Goal: Task Accomplishment & Management: Complete application form

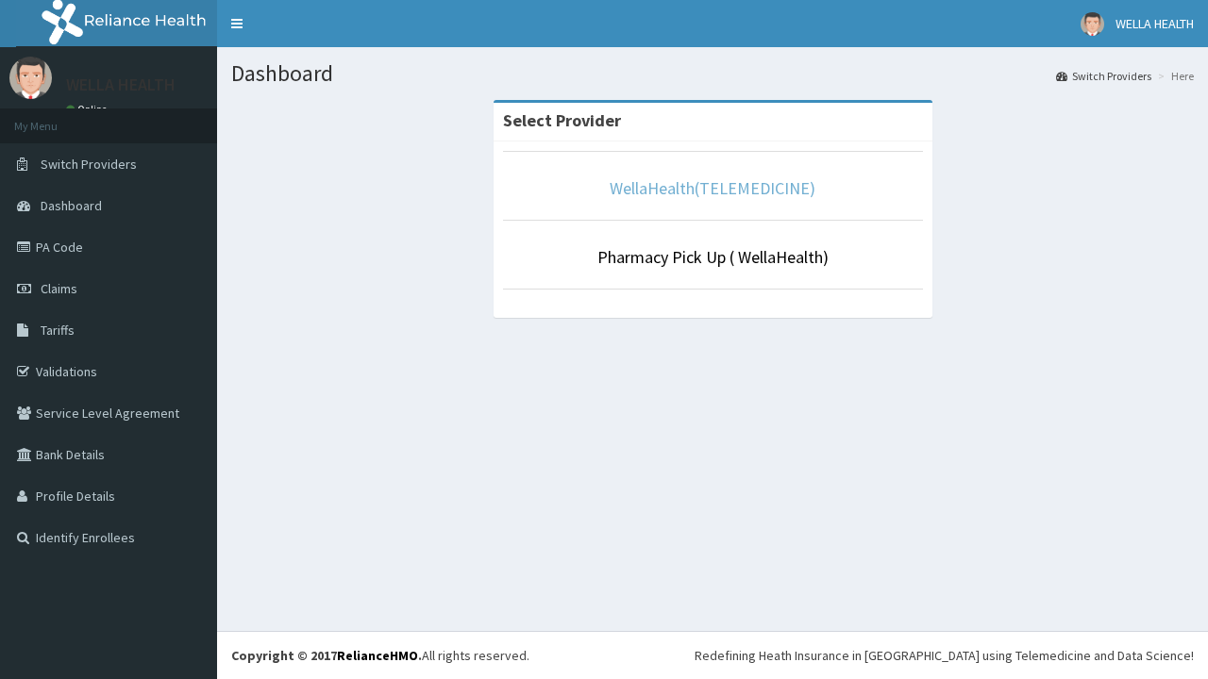
click at [711, 188] on link "WellaHealth(TELEMEDICINE)" at bounding box center [713, 188] width 206 height 22
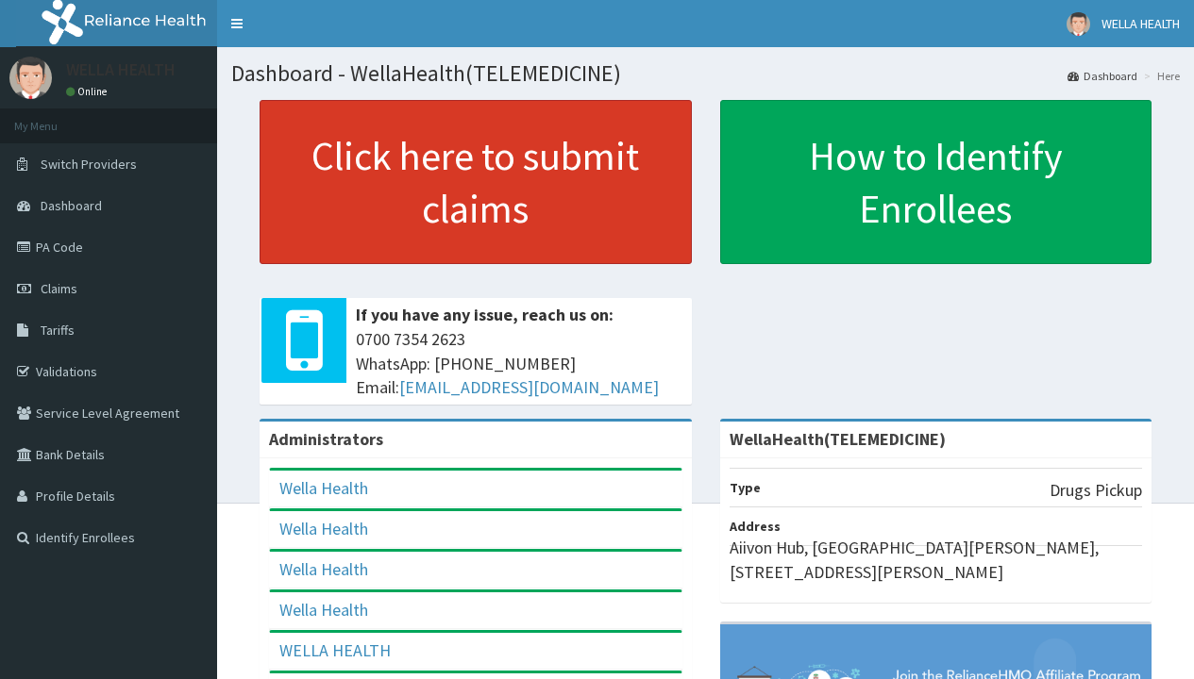
click at [475, 182] on link "Click here to submit claims" at bounding box center [475, 182] width 432 height 164
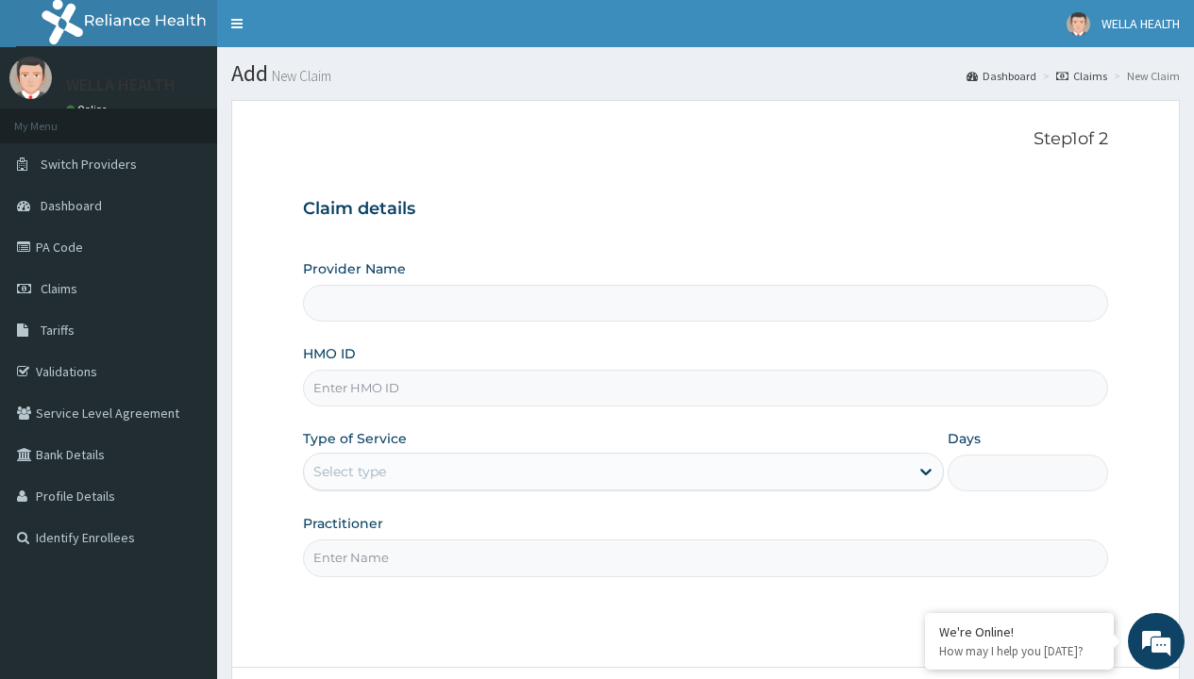
type input "WellaHealth(TELEMEDICINE)"
type input "AIT/10396/C"
type input "WellaHealth"
click at [349, 472] on div "Select type" at bounding box center [349, 471] width 73 height 19
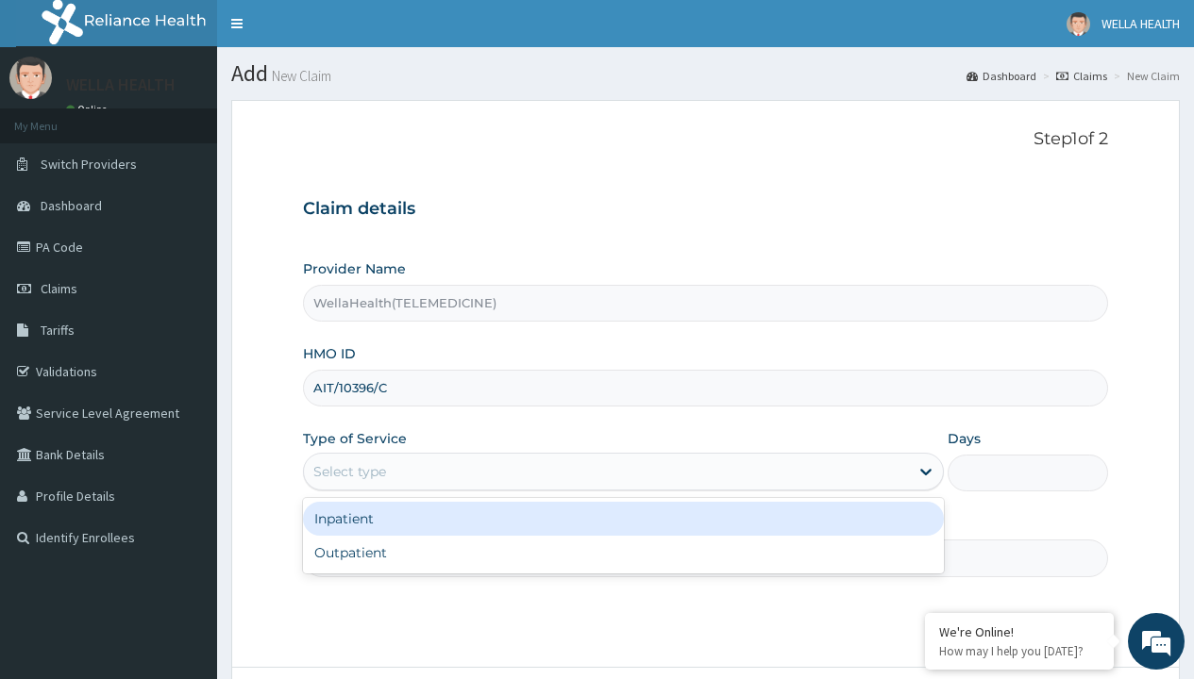
click at [623, 553] on div "Outpatient" at bounding box center [623, 553] width 641 height 34
type input "1"
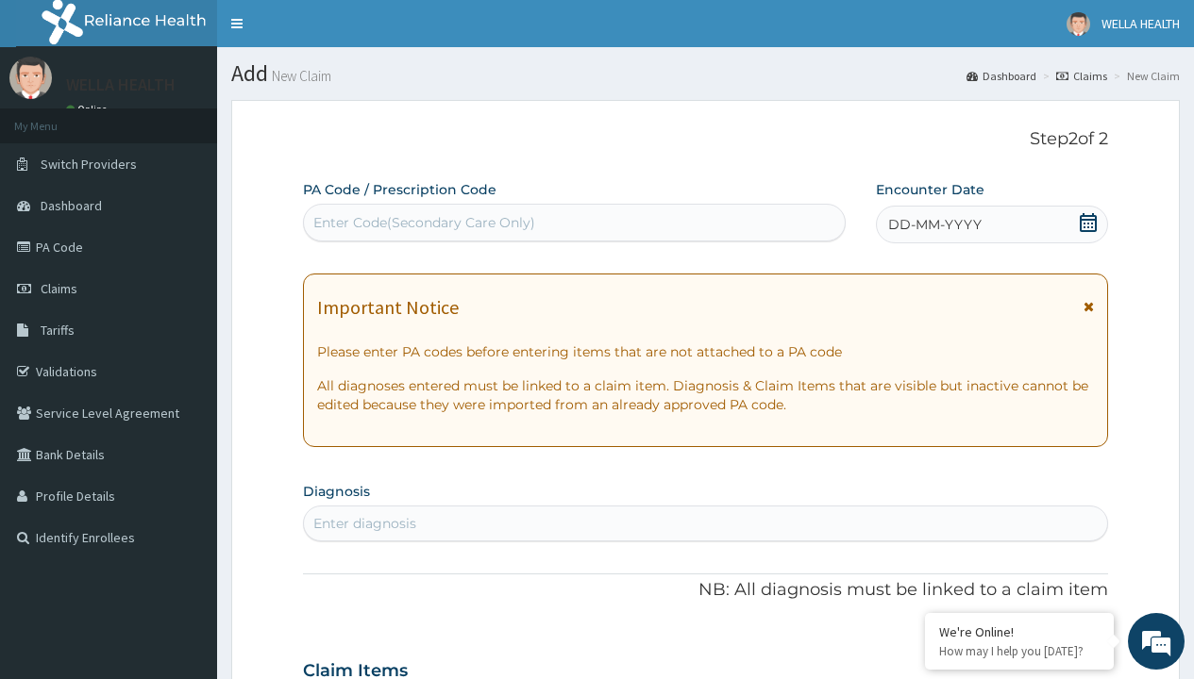
scroll to position [158, 0]
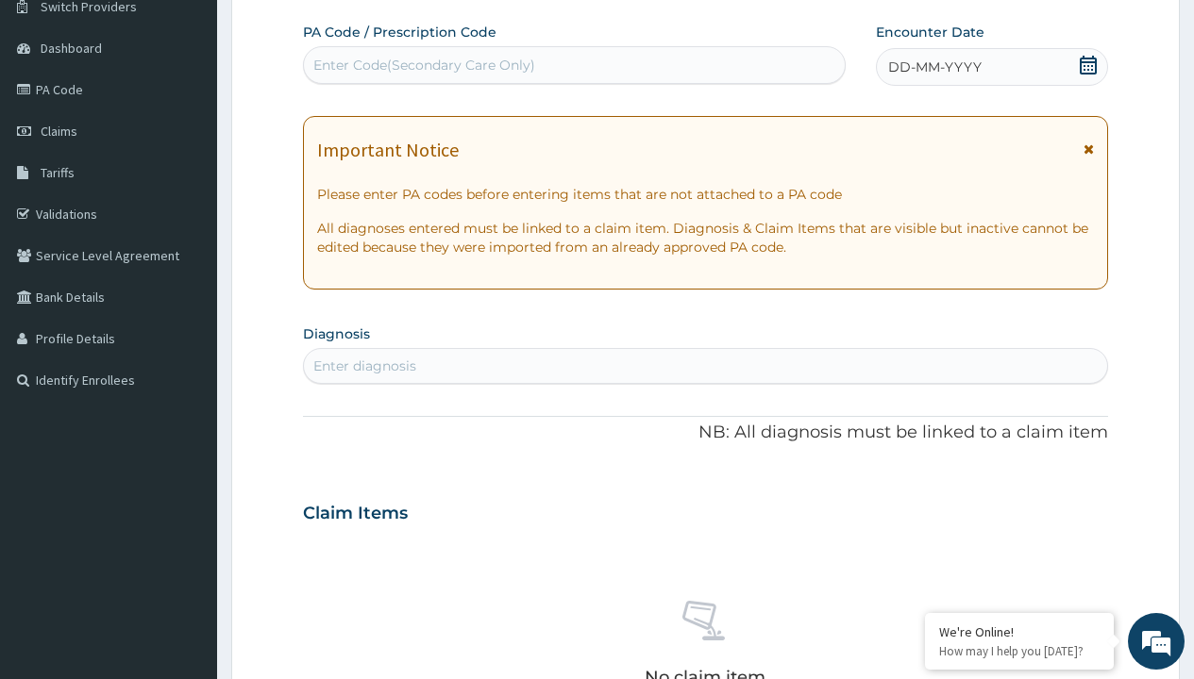
click at [933, 67] on span "DD-MM-YYYY" at bounding box center [934, 67] width 93 height 19
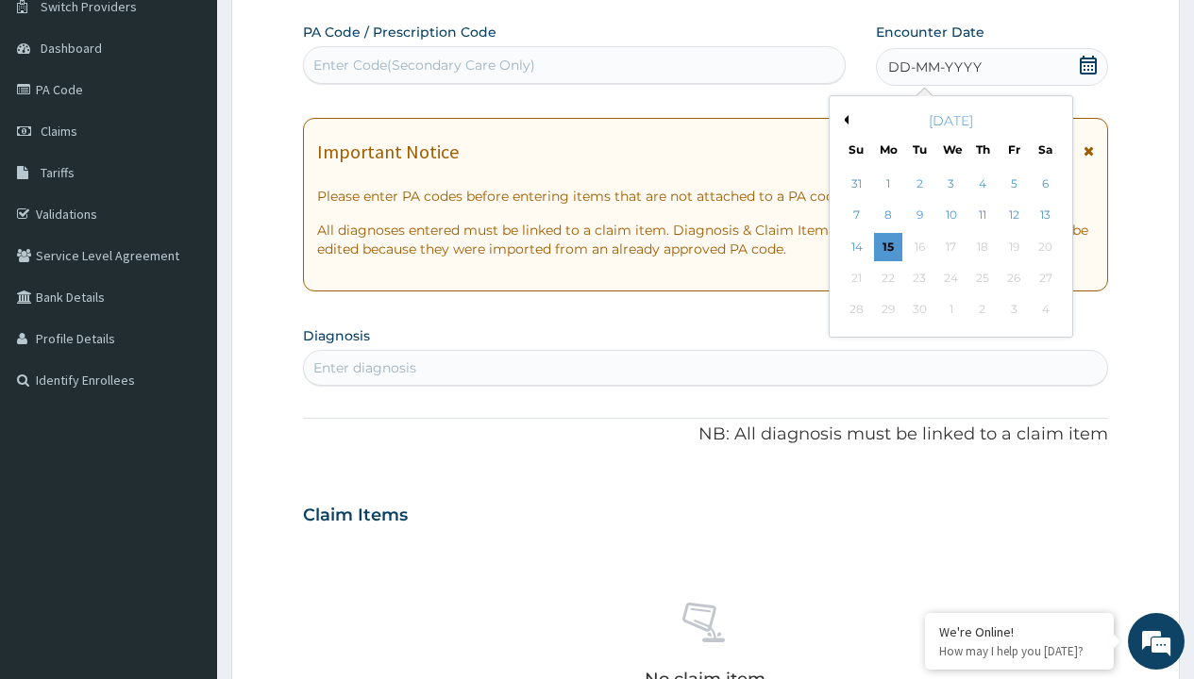
click at [843, 120] on button "Previous Month" at bounding box center [843, 119] width 9 height 9
click at [1045, 215] on div "9" at bounding box center [1044, 216] width 28 height 28
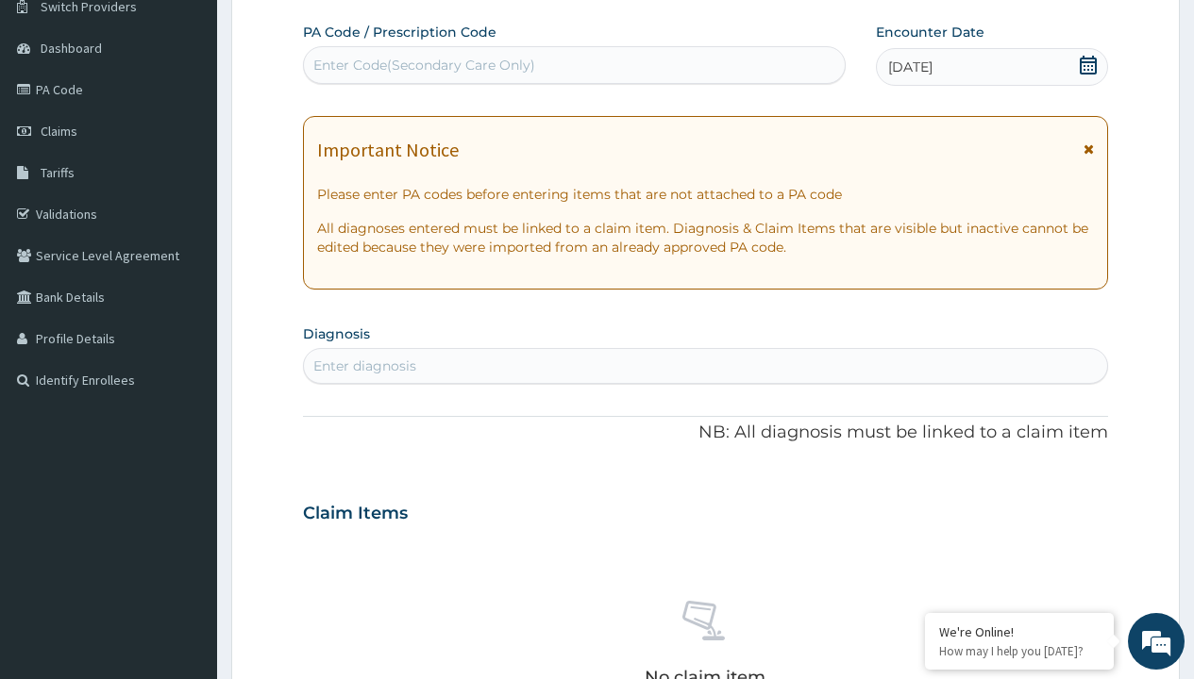
click at [423, 65] on div "Enter Code(Secondary Care Only)" at bounding box center [424, 65] width 222 height 19
type input "PR/378BBA35"
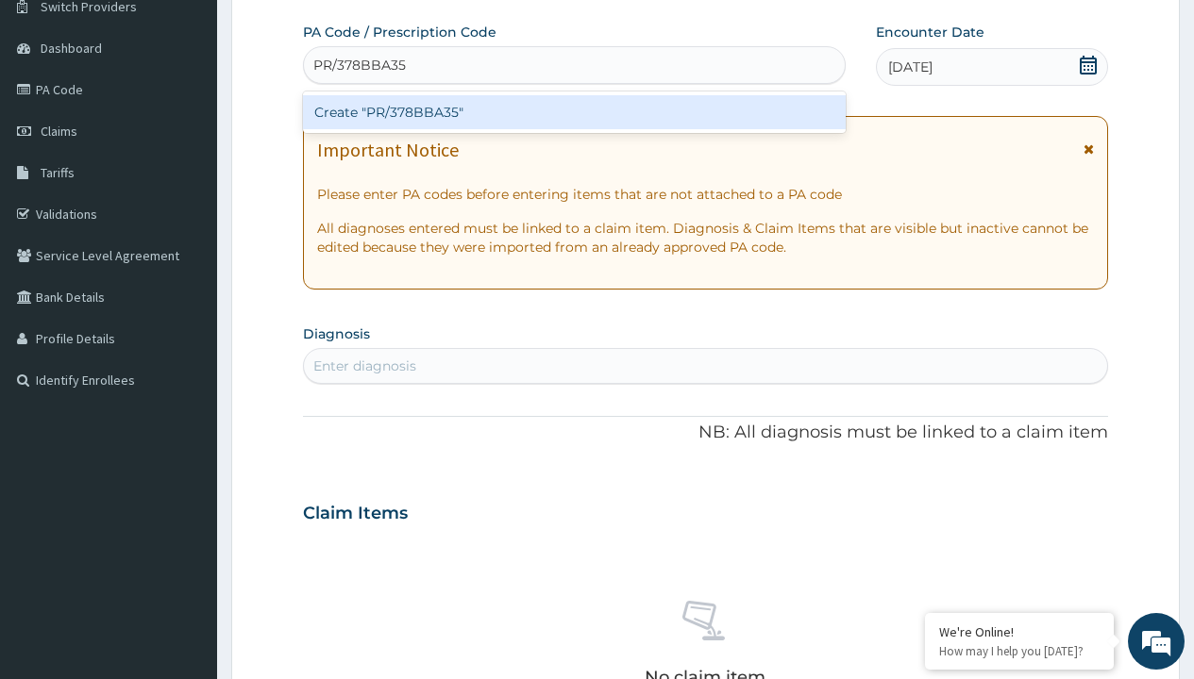
scroll to position [0, 0]
click at [574, 112] on div "Create "PR/378BBA35"" at bounding box center [574, 112] width 542 height 34
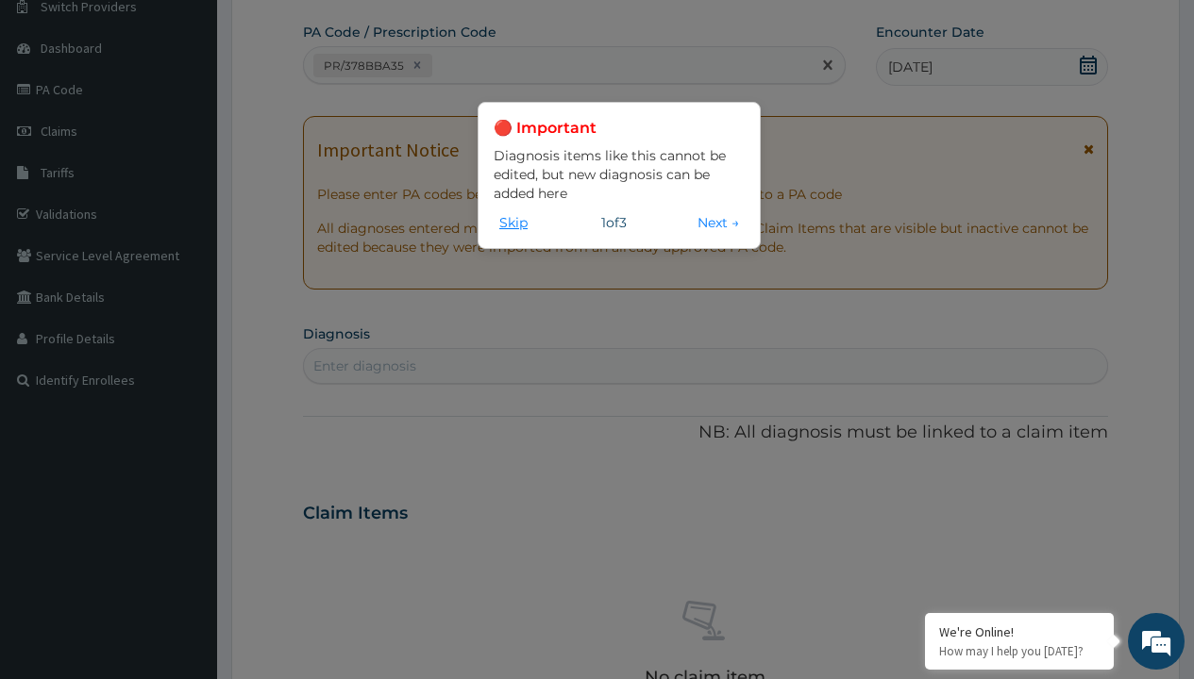
click at [513, 222] on button "Skip" at bounding box center [513, 222] width 40 height 21
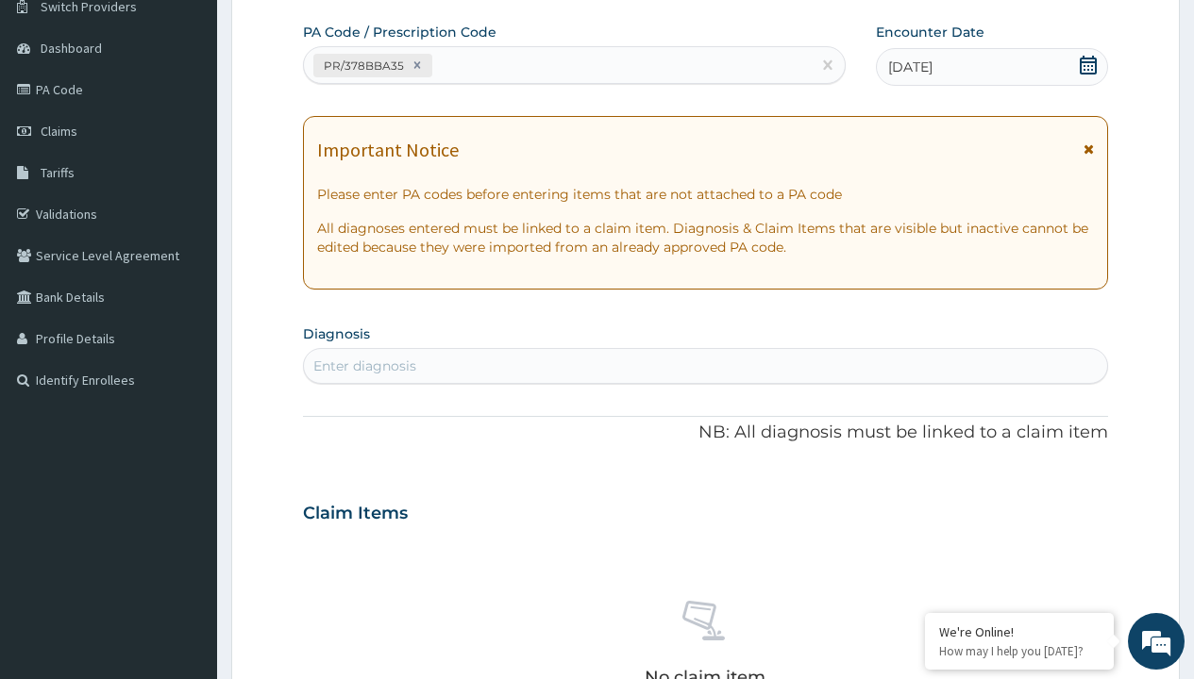
click at [364, 366] on div "Enter diagnosis" at bounding box center [364, 366] width 103 height 19
type input "prescription collected"
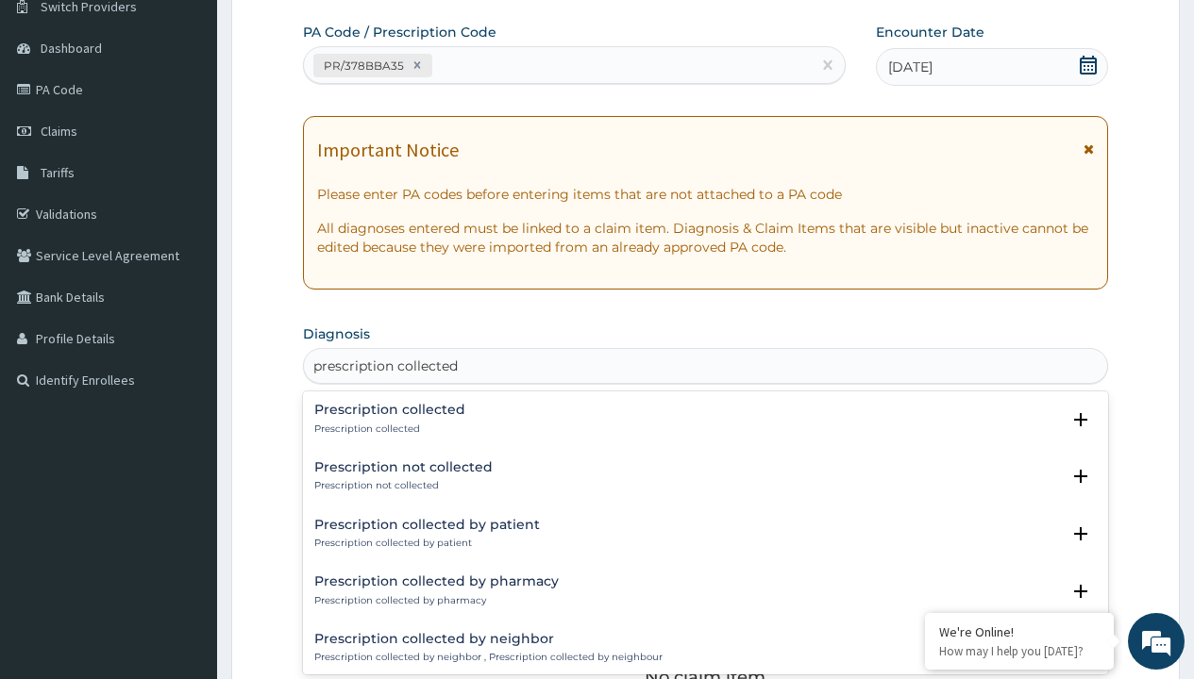
click at [387, 428] on p "Prescription collected" at bounding box center [389, 429] width 151 height 13
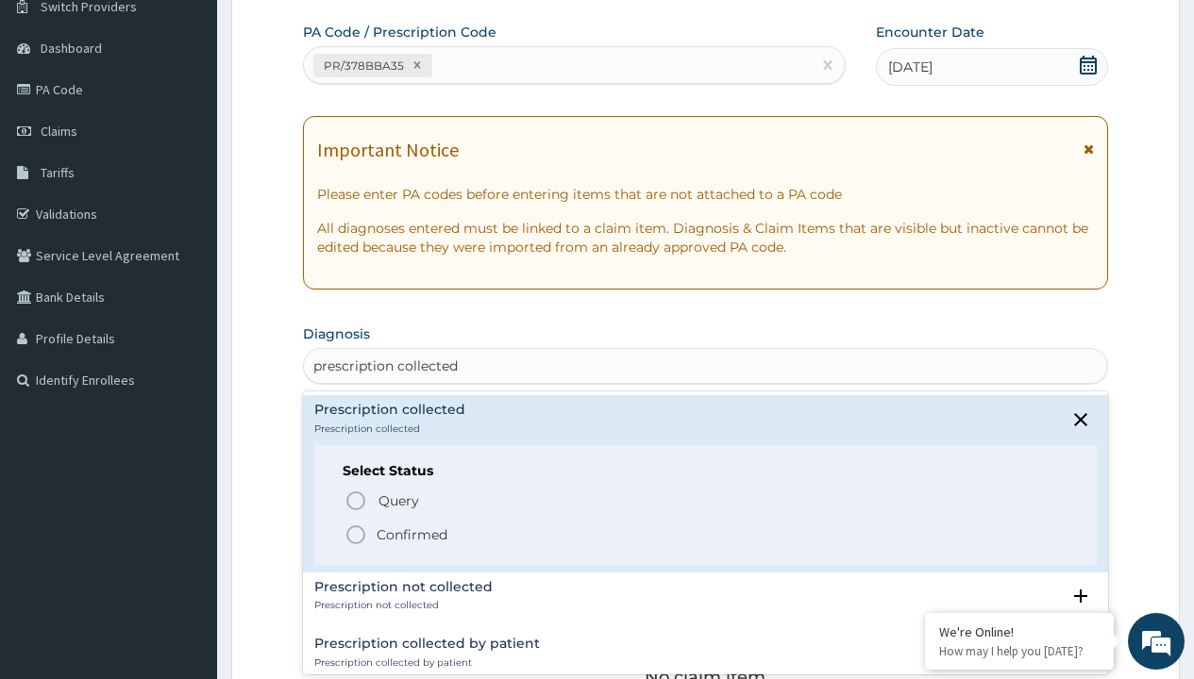
click at [411, 534] on p "Confirmed" at bounding box center [411, 535] width 71 height 19
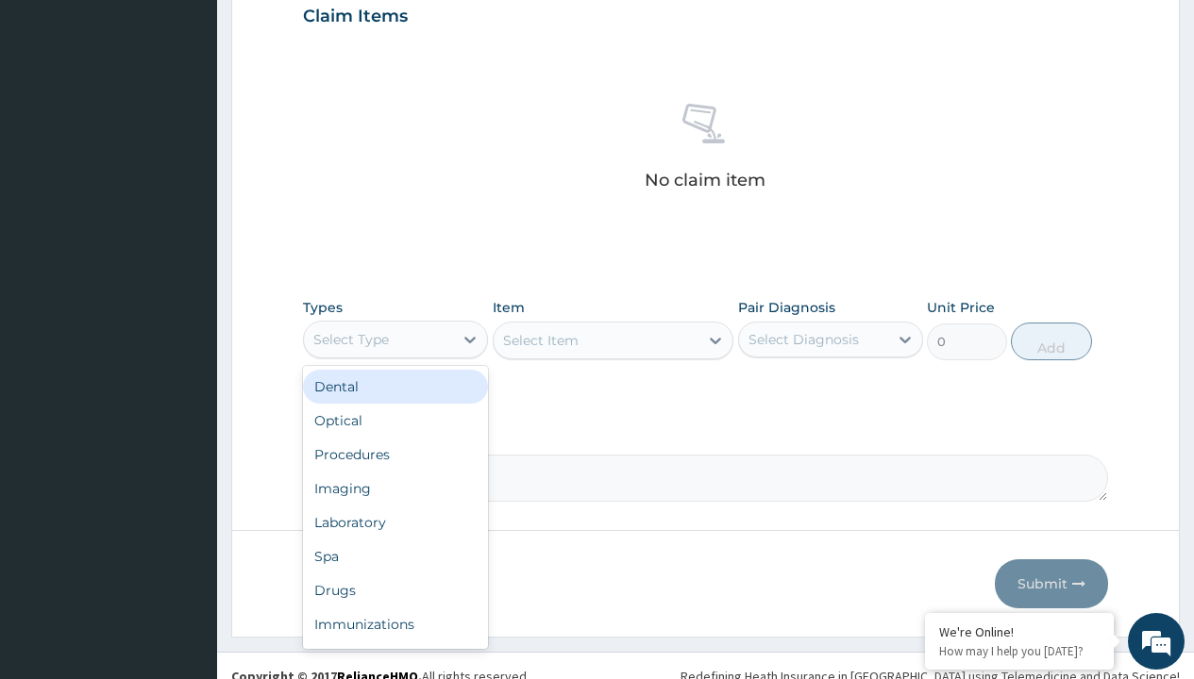
type input "procedures"
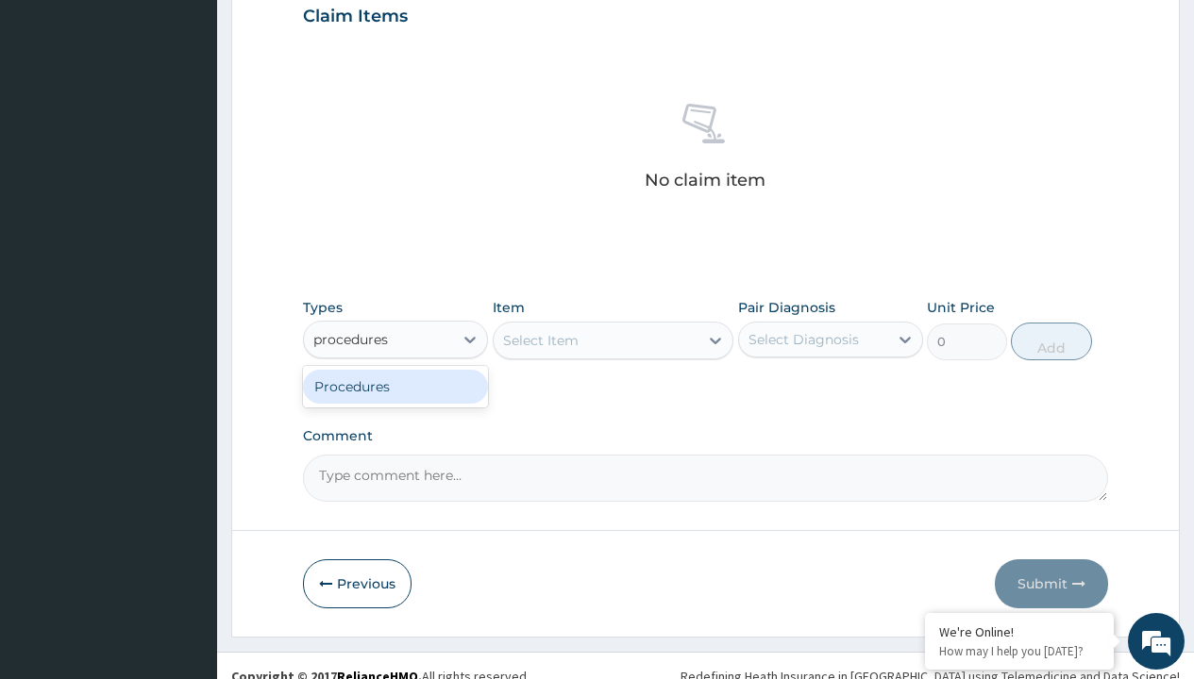
scroll to position [0, 0]
click at [395, 386] on div "Procedures" at bounding box center [395, 387] width 185 height 34
click at [540, 340] on div "Select Item" at bounding box center [540, 340] width 75 height 19
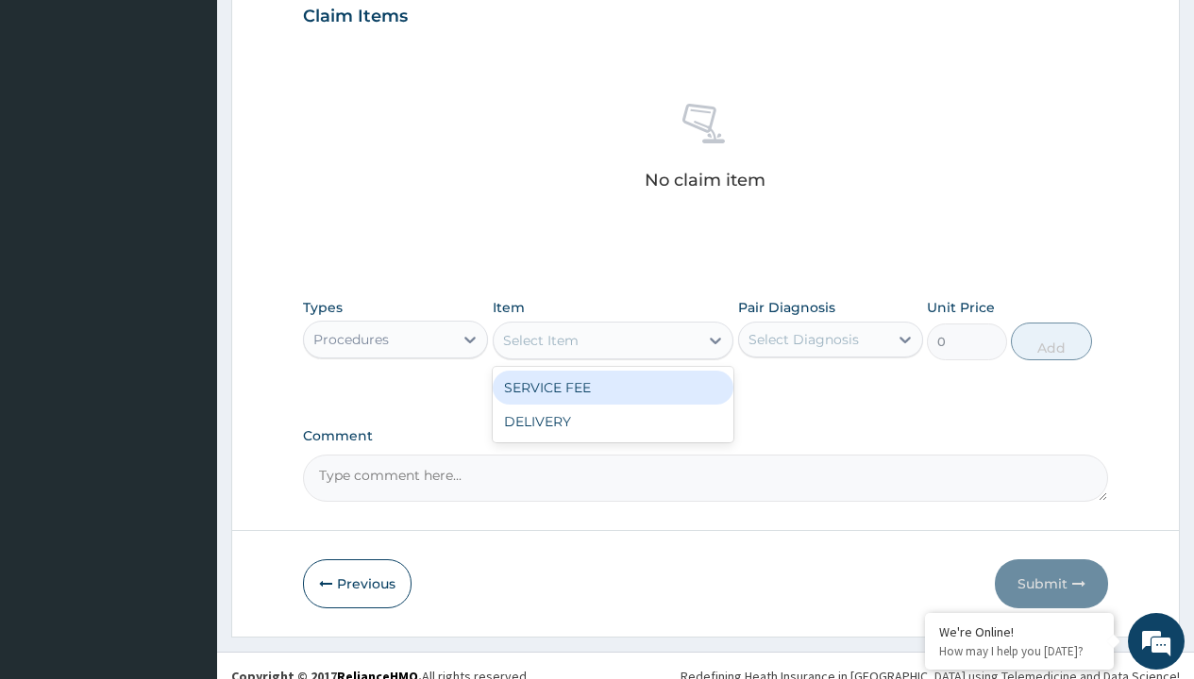
type input "service fee"
click at [612, 387] on div "SERVICE FEE" at bounding box center [614, 388] width 242 height 34
type input "100"
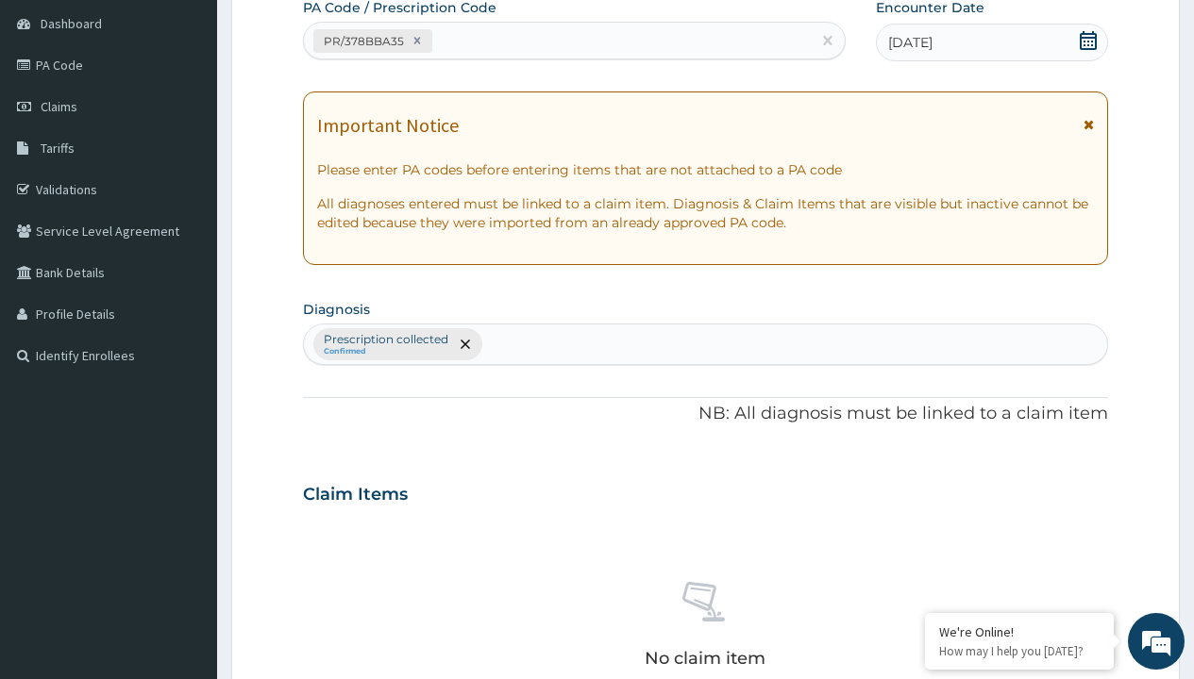
type input "prescription collected"
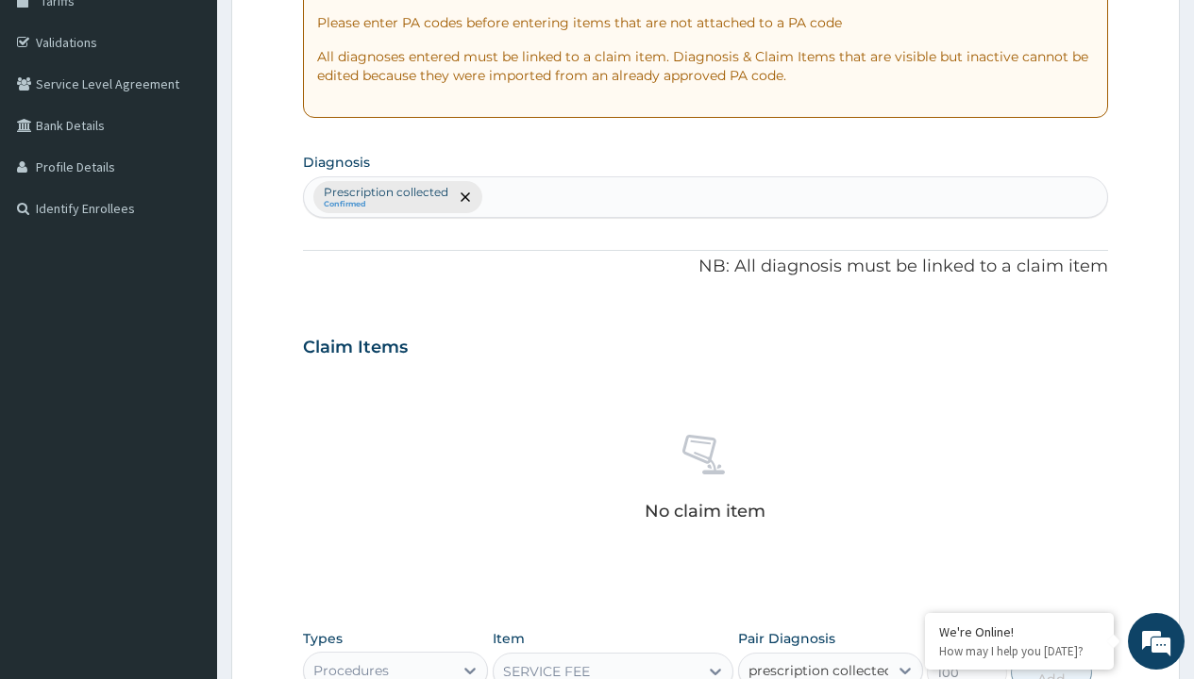
checkbox input "true"
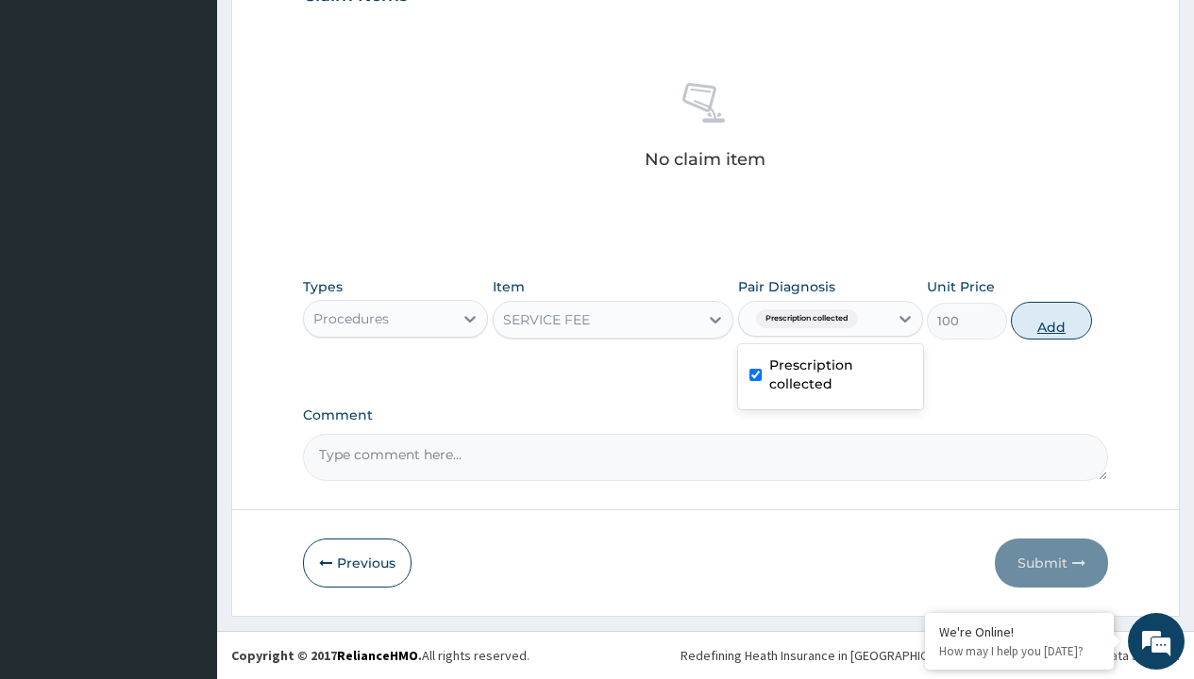
click at [1051, 320] on button "Add" at bounding box center [1051, 321] width 80 height 38
type input "0"
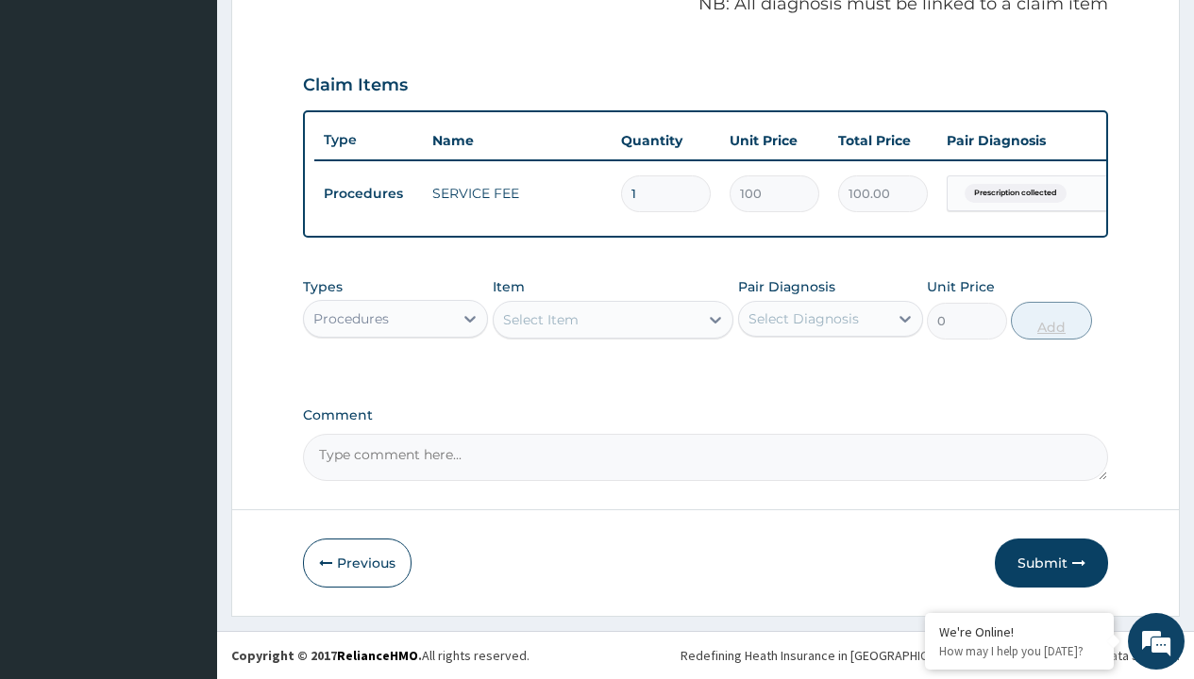
scroll to position [606, 0]
click at [351, 318] on div "Procedures" at bounding box center [350, 318] width 75 height 19
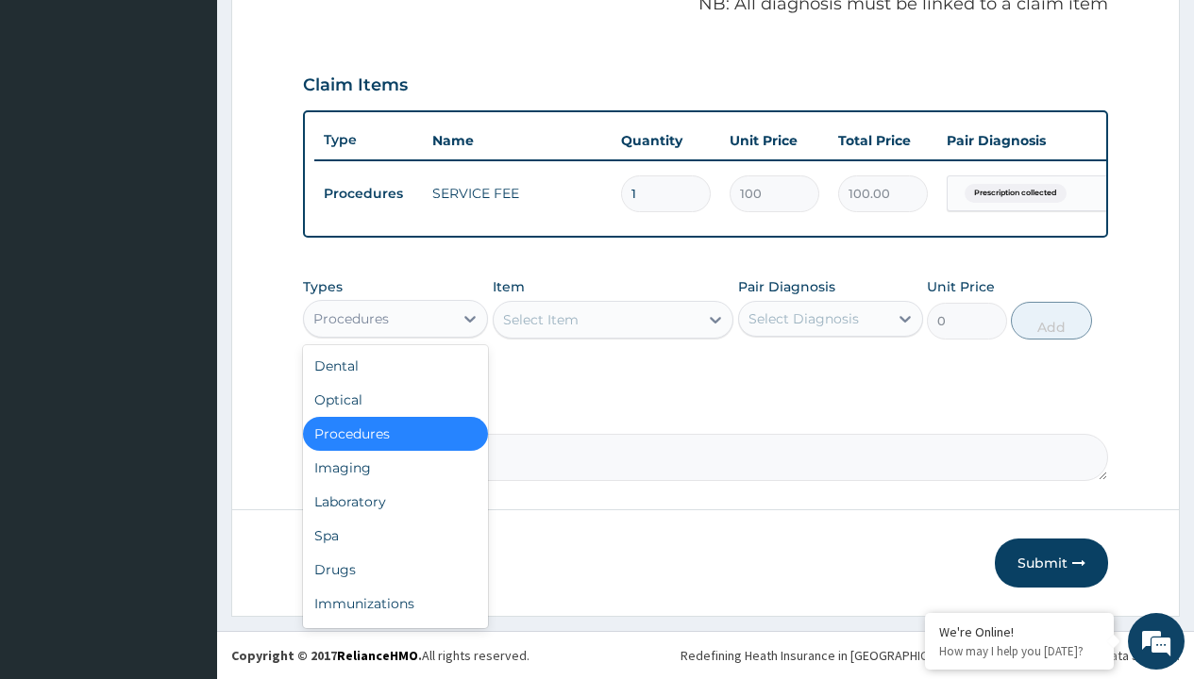
type input "drugs"
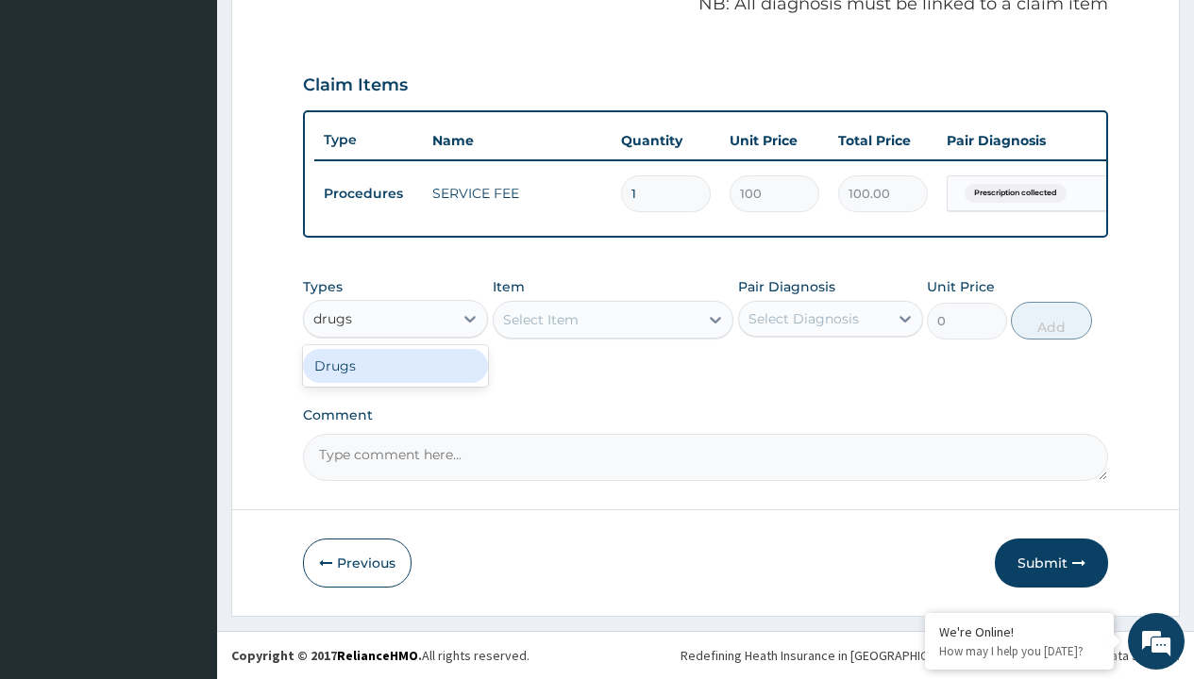
scroll to position [0, 0]
click at [395, 365] on div "Drugs" at bounding box center [395, 366] width 185 height 34
click at [540, 319] on div "Select Item" at bounding box center [614, 320] width 242 height 38
type input "tuxil-d/tuxil-n syrup/bott"
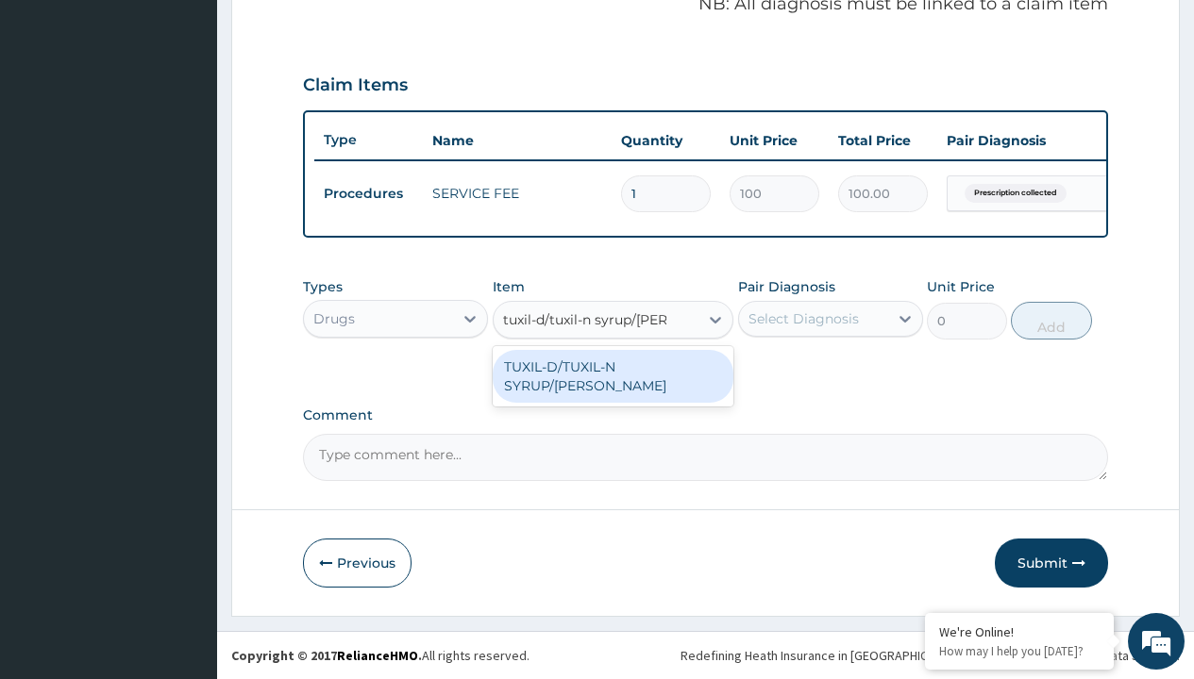
click at [612, 366] on div "TUXIL-D/TUXIL-N SYRUP/[PERSON_NAME]" at bounding box center [614, 376] width 242 height 53
type input "1425"
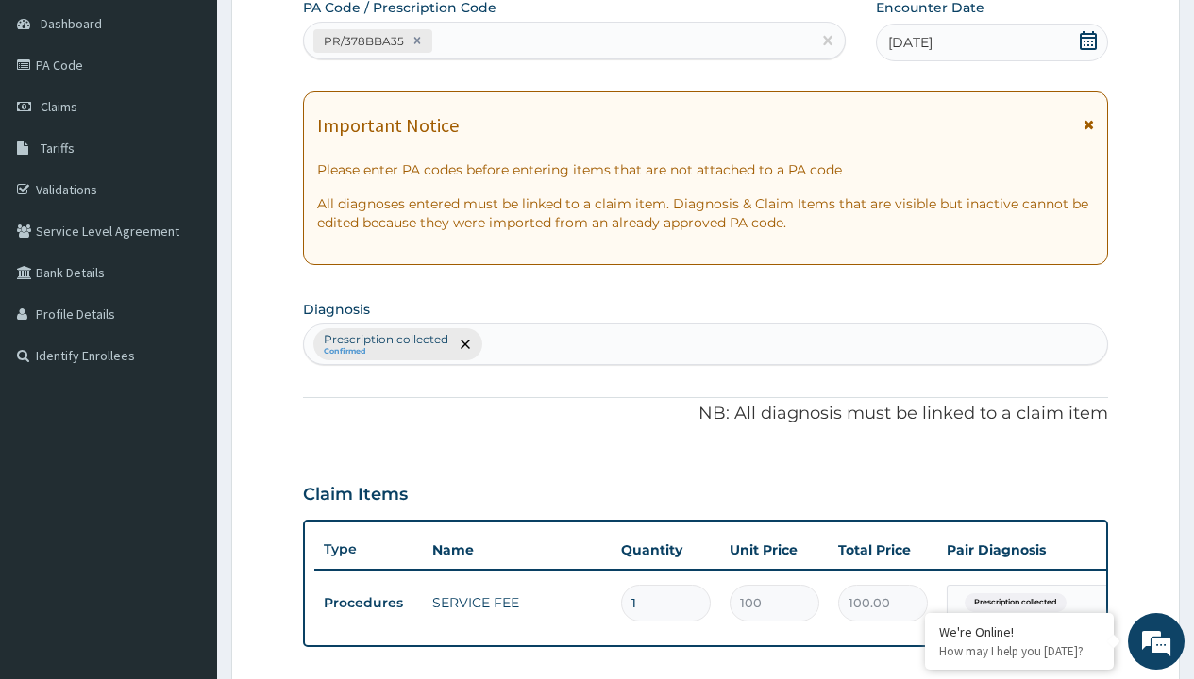
type input "prescription collected"
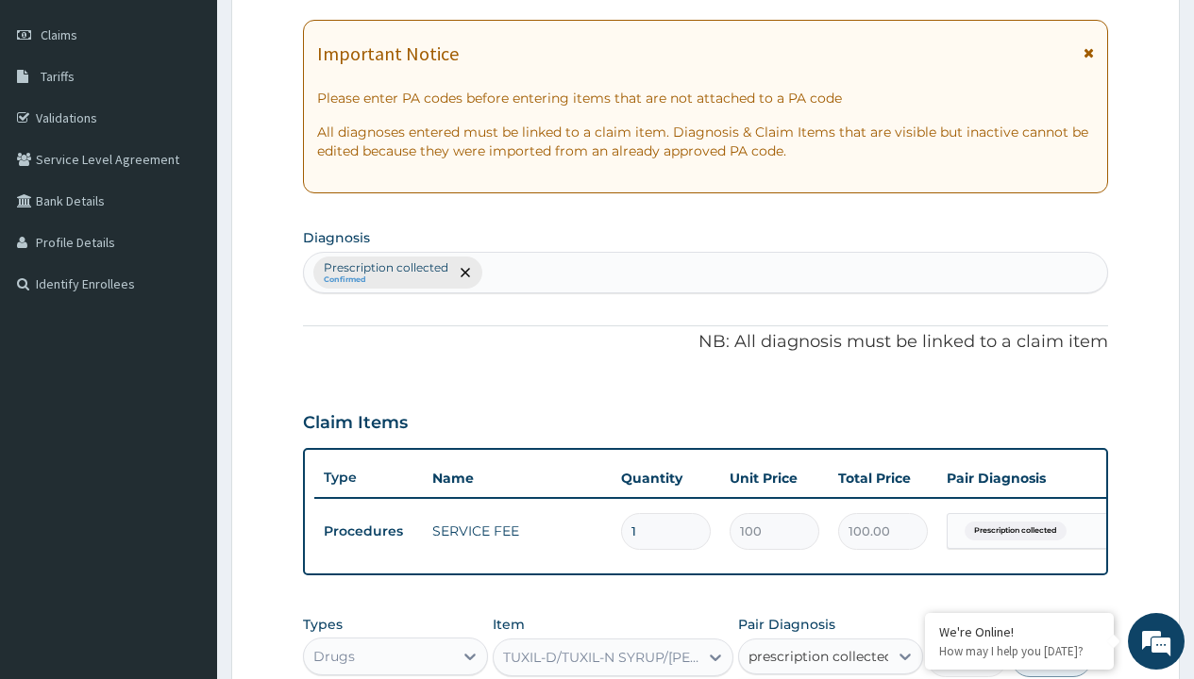
checkbox input "true"
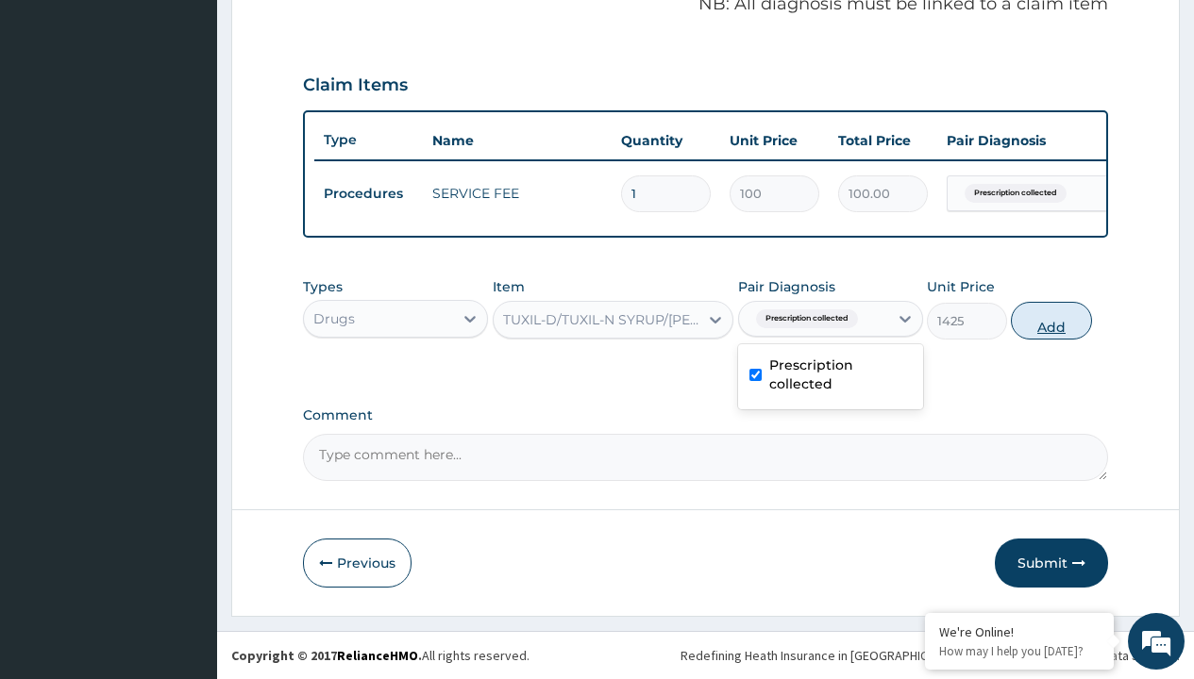
click at [1051, 320] on button "Add" at bounding box center [1051, 321] width 80 height 38
type input "0"
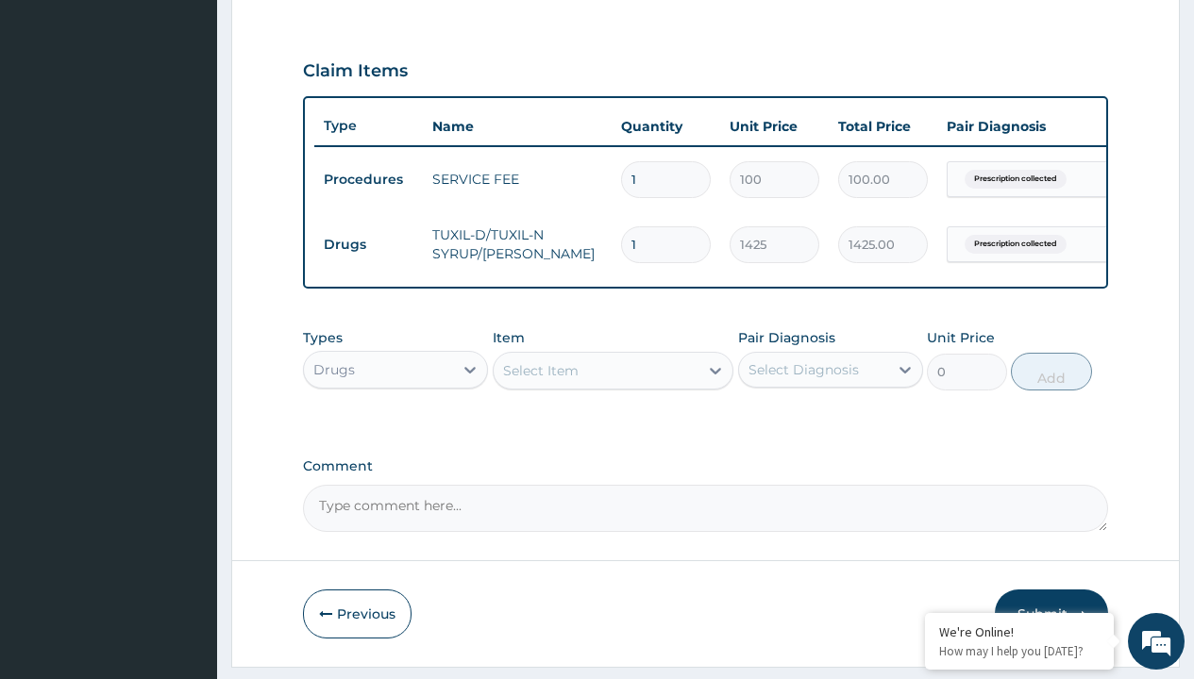
click at [368, 244] on td "Drugs" at bounding box center [368, 244] width 109 height 35
type input "drugs"
click at [395, 430] on div "Drugs" at bounding box center [395, 417] width 185 height 34
click at [540, 380] on div "Select Item" at bounding box center [540, 370] width 75 height 19
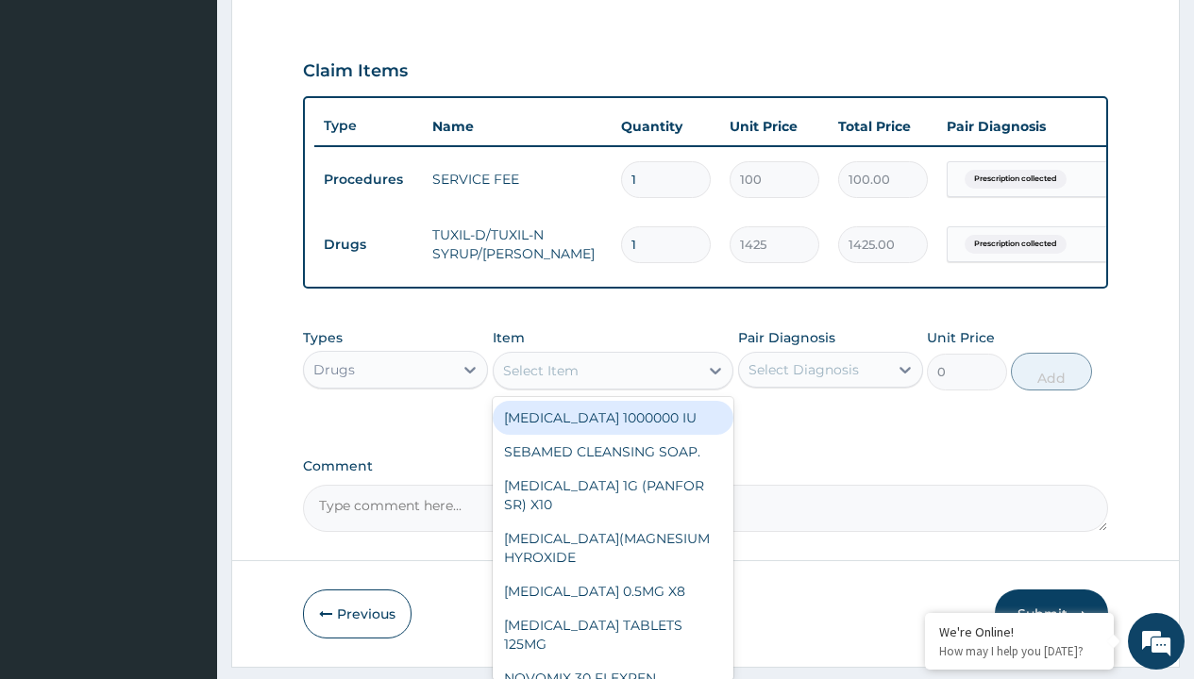
type input "[MEDICAL_DATA] syrup"
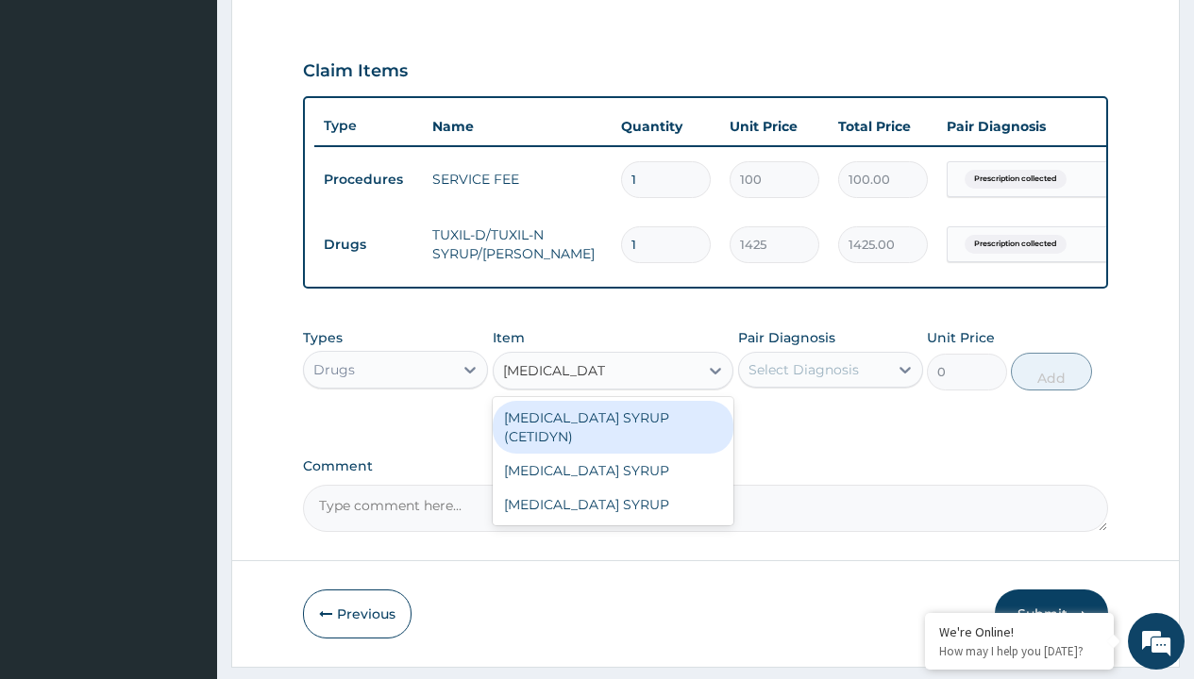
click at [612, 431] on div "[MEDICAL_DATA] SYRUP (CETIDYN)" at bounding box center [614, 427] width 242 height 53
type input "2200"
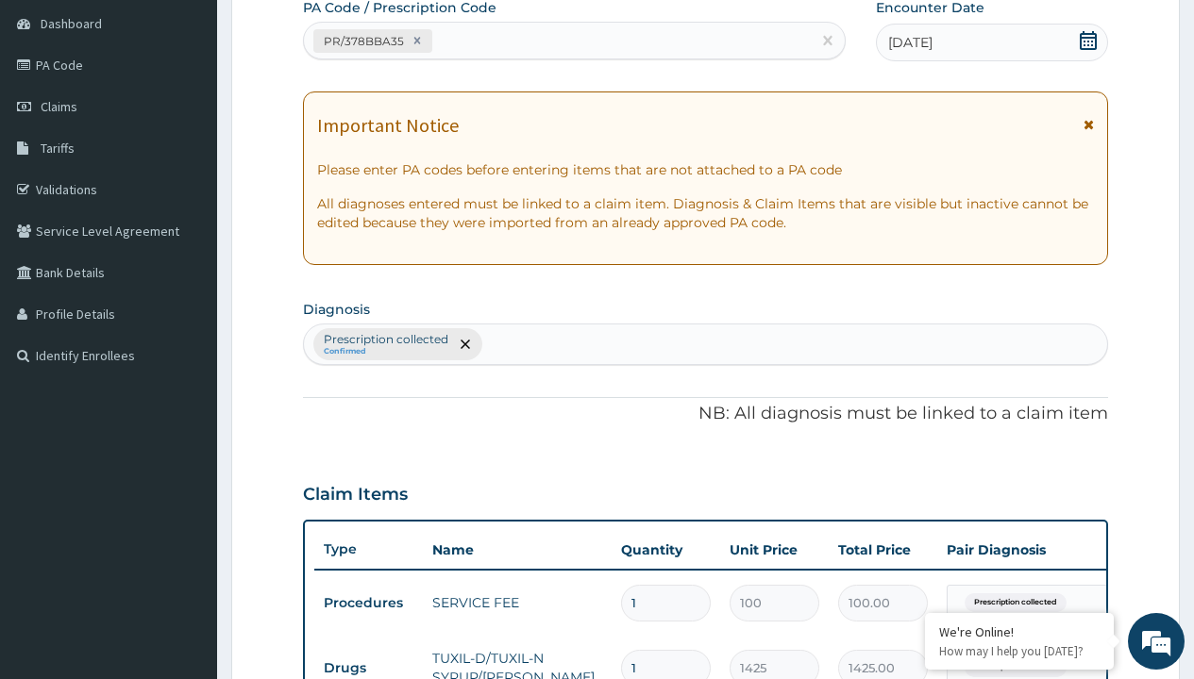
type input "prescription collected"
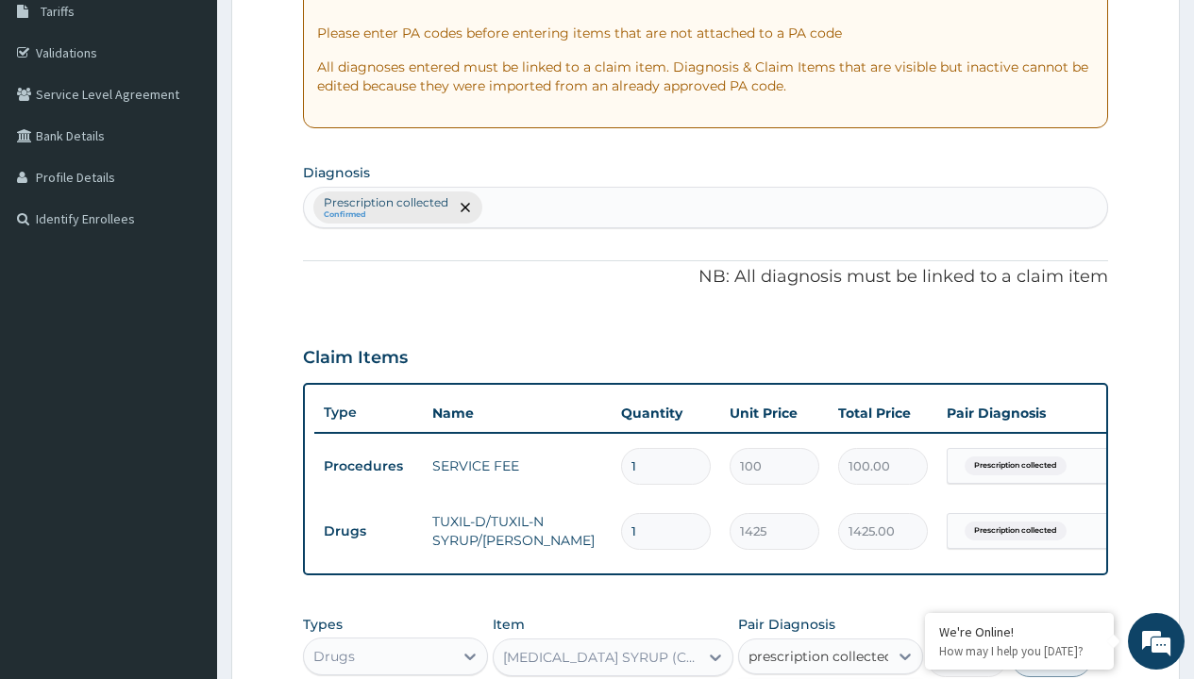
checkbox input "true"
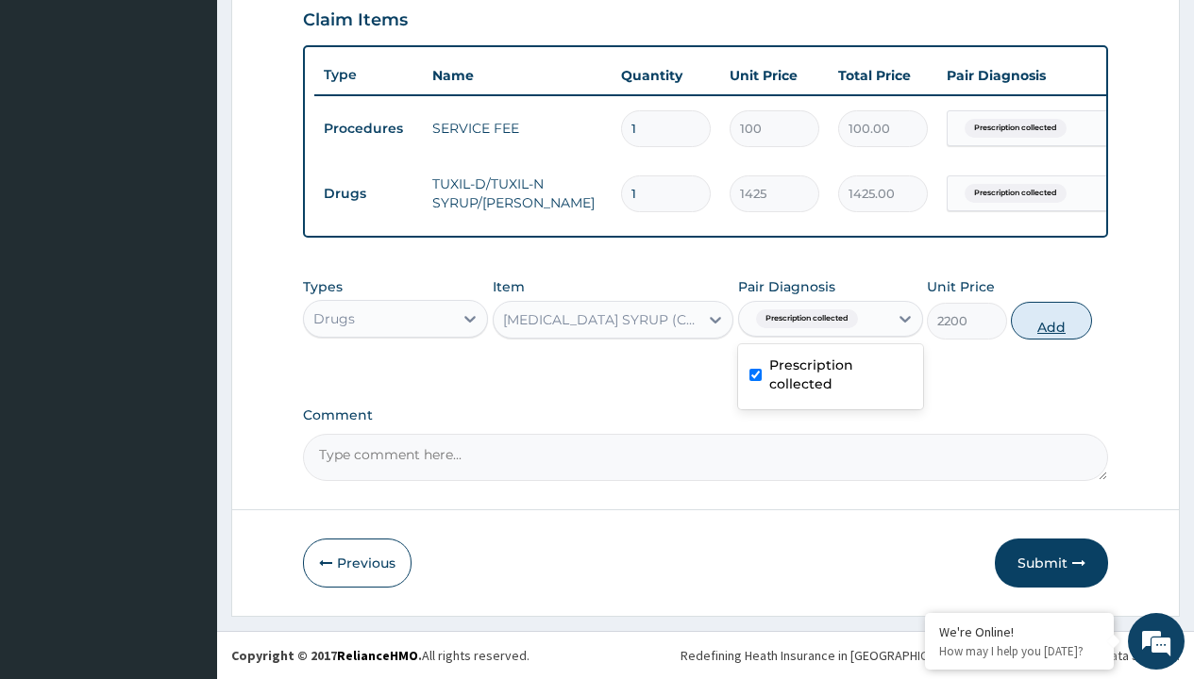
click at [1051, 320] on button "Add" at bounding box center [1051, 321] width 80 height 38
type input "0"
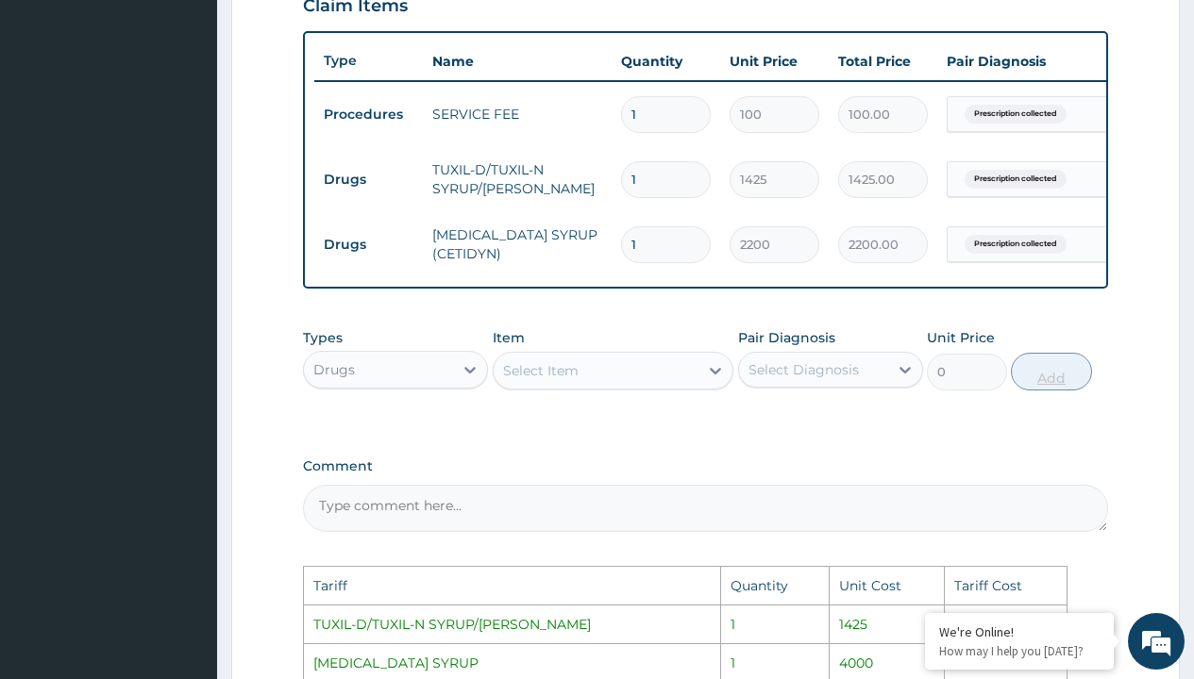
scroll to position [1017, 0]
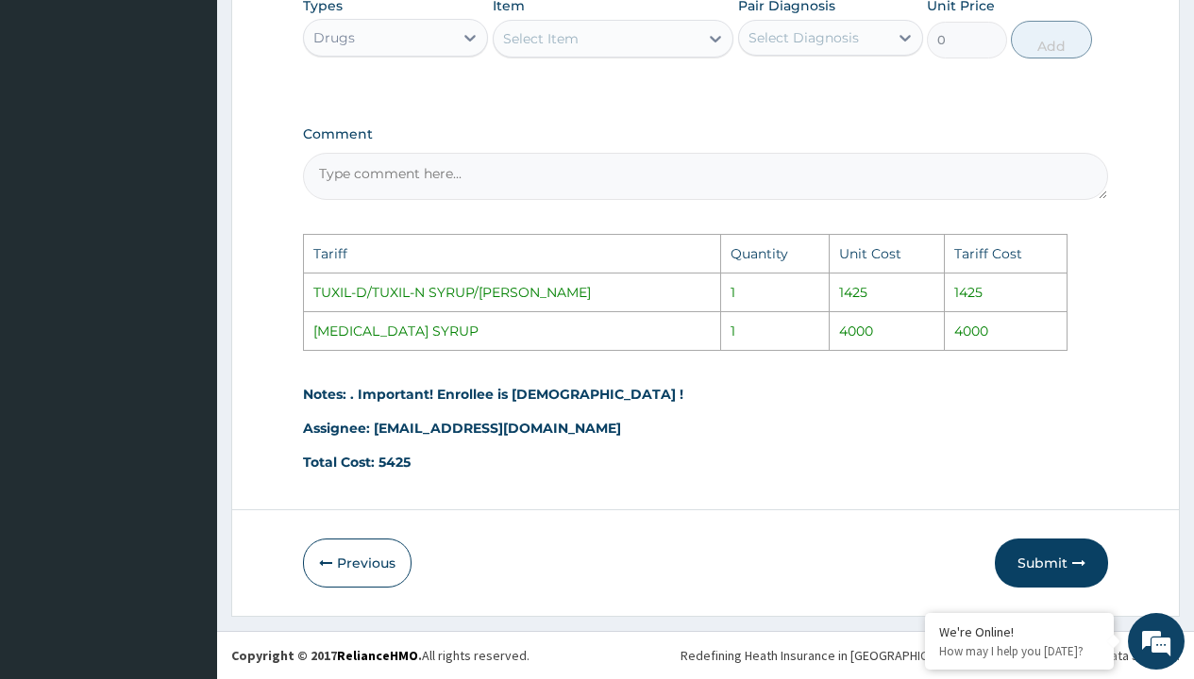
click at [577, 48] on div "Select Item" at bounding box center [596, 39] width 206 height 30
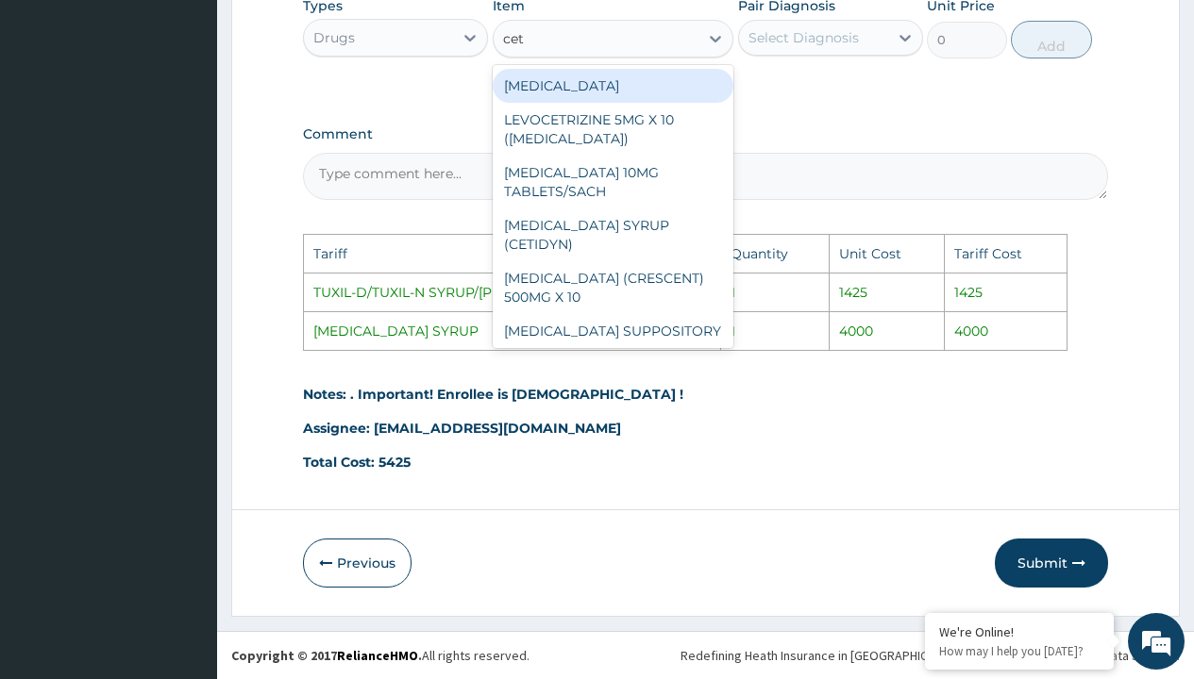
type input "ceti"
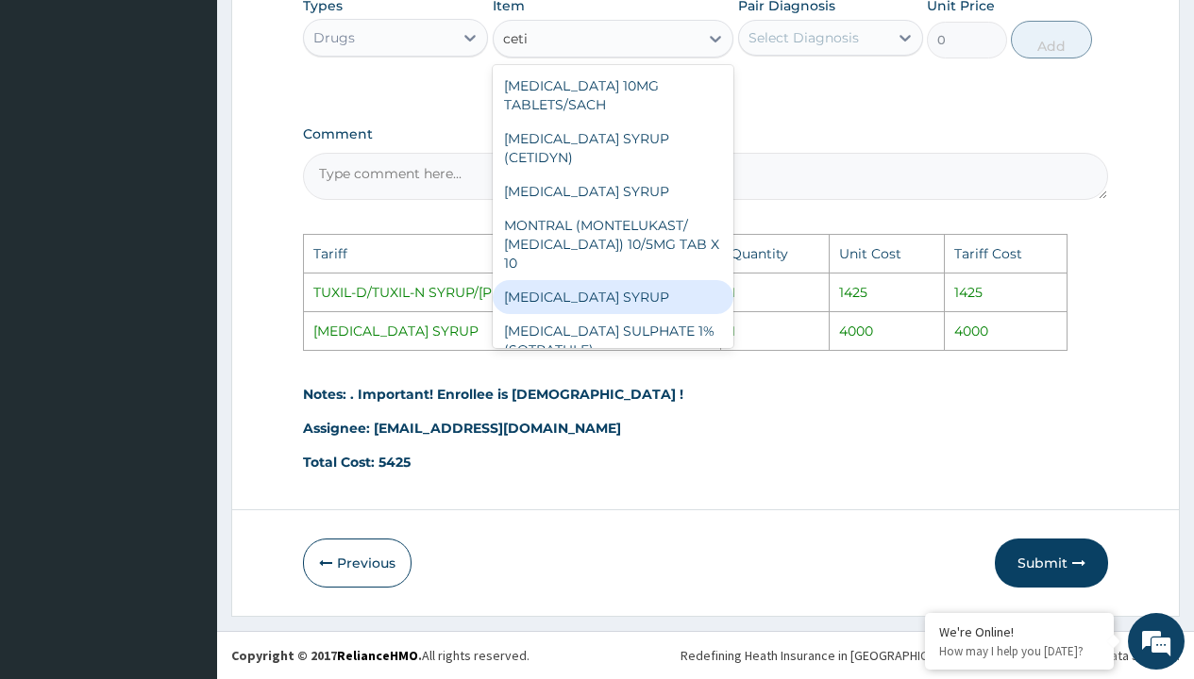
click at [580, 284] on div "[MEDICAL_DATA] SYRUP" at bounding box center [614, 297] width 242 height 34
type input "4000"
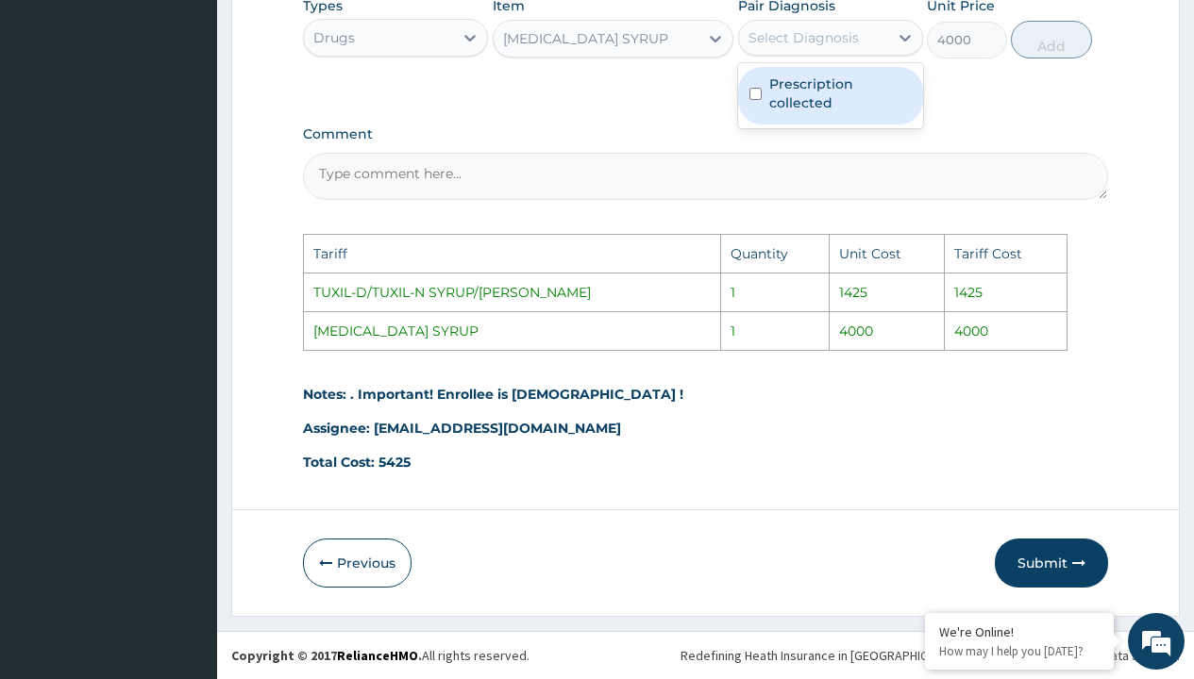
click at [810, 25] on div "Select Diagnosis" at bounding box center [813, 38] width 149 height 30
click at [825, 81] on label "Prescription collected" at bounding box center [840, 94] width 142 height 38
checkbox input "true"
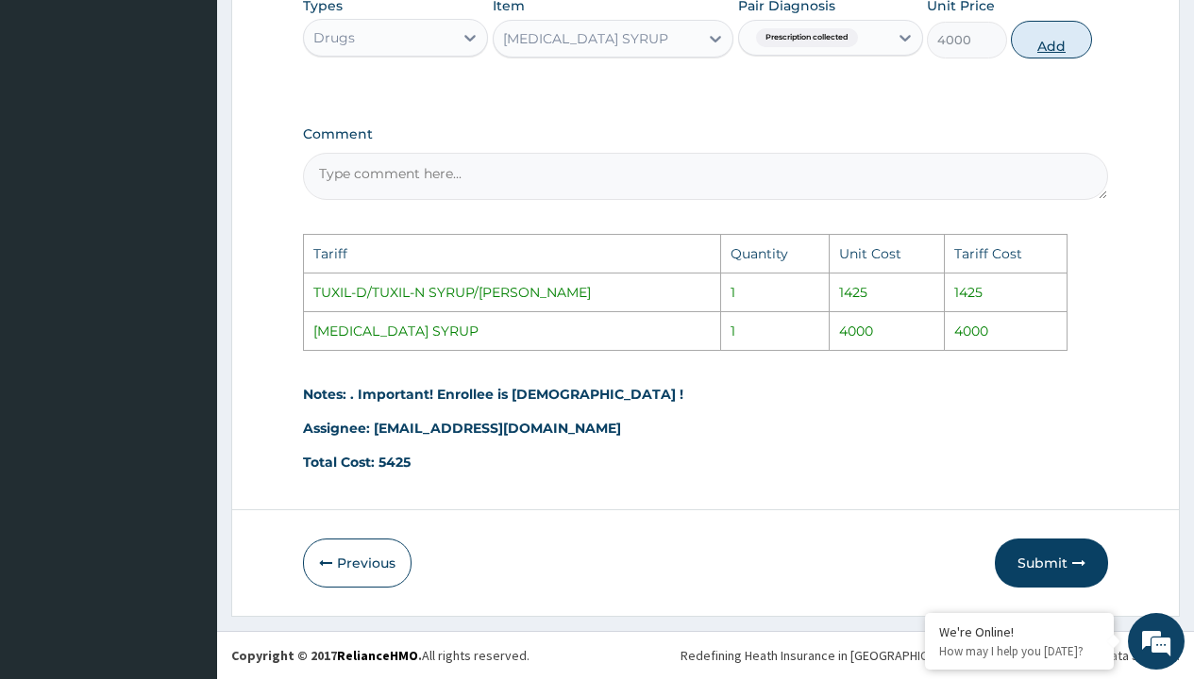
click at [1051, 39] on button "Add" at bounding box center [1051, 40] width 80 height 38
type input "0"
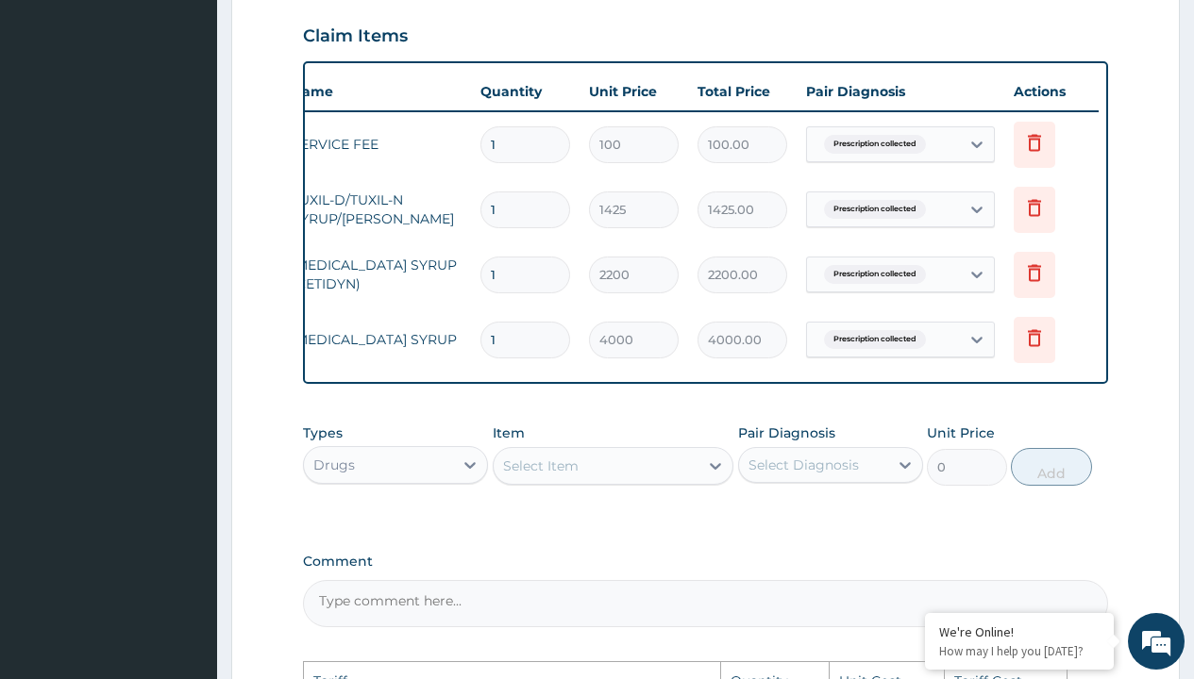
scroll to position [0, 142]
click at [1043, 275] on icon at bounding box center [1032, 272] width 23 height 23
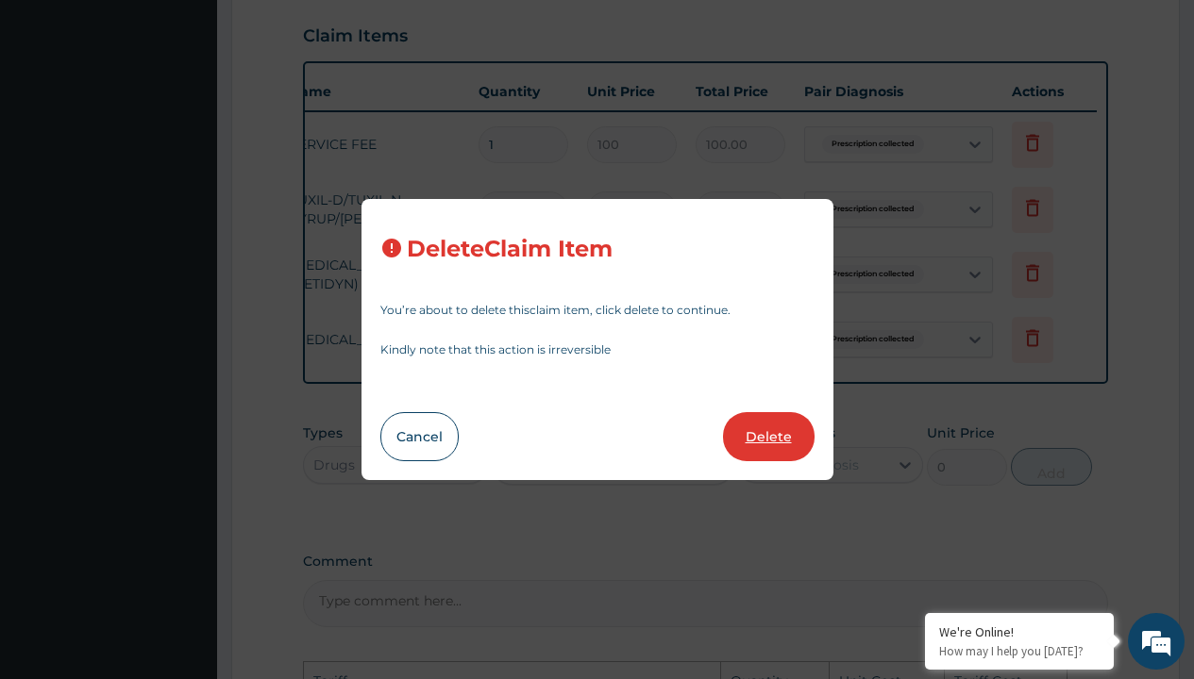
click at [744, 442] on button "Delete" at bounding box center [769, 436] width 92 height 49
type input "4000"
type input "4000.00"
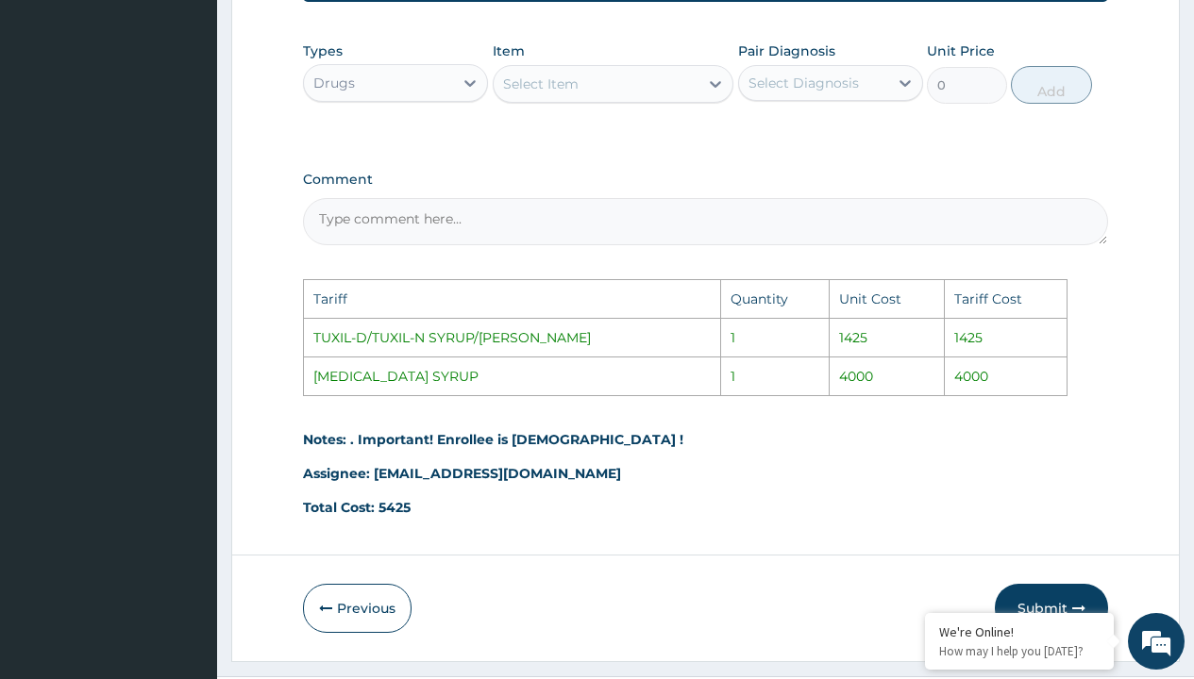
scroll to position [1017, 0]
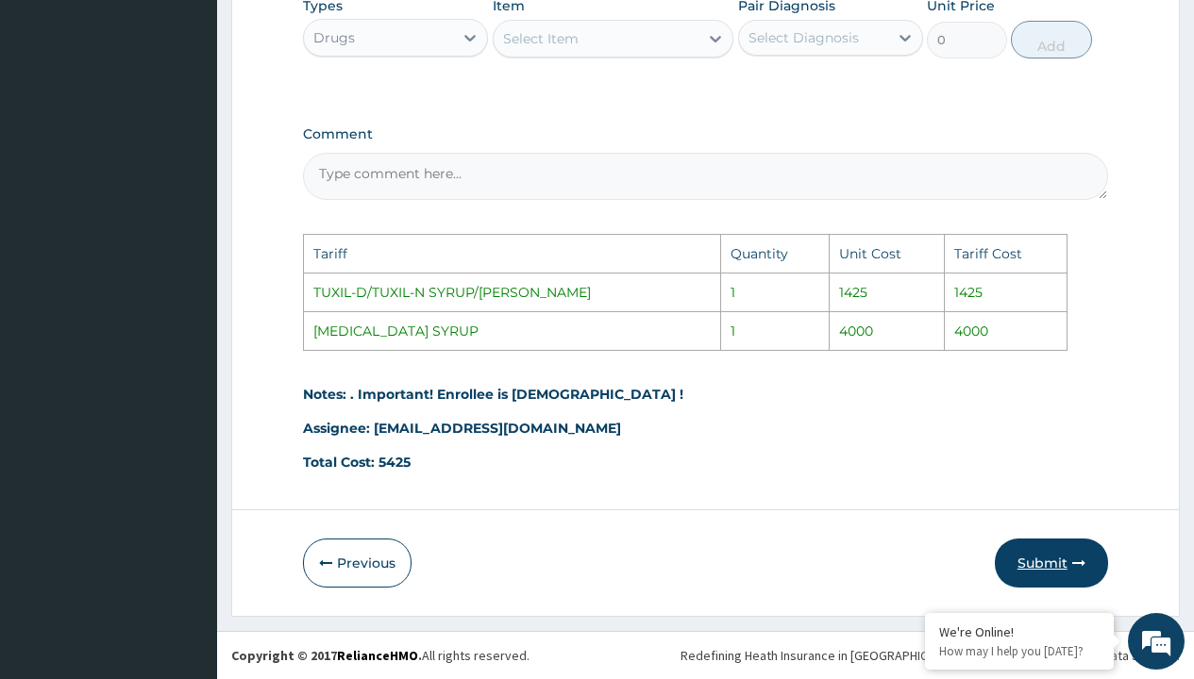
click at [1043, 576] on button "Submit" at bounding box center [1051, 563] width 113 height 49
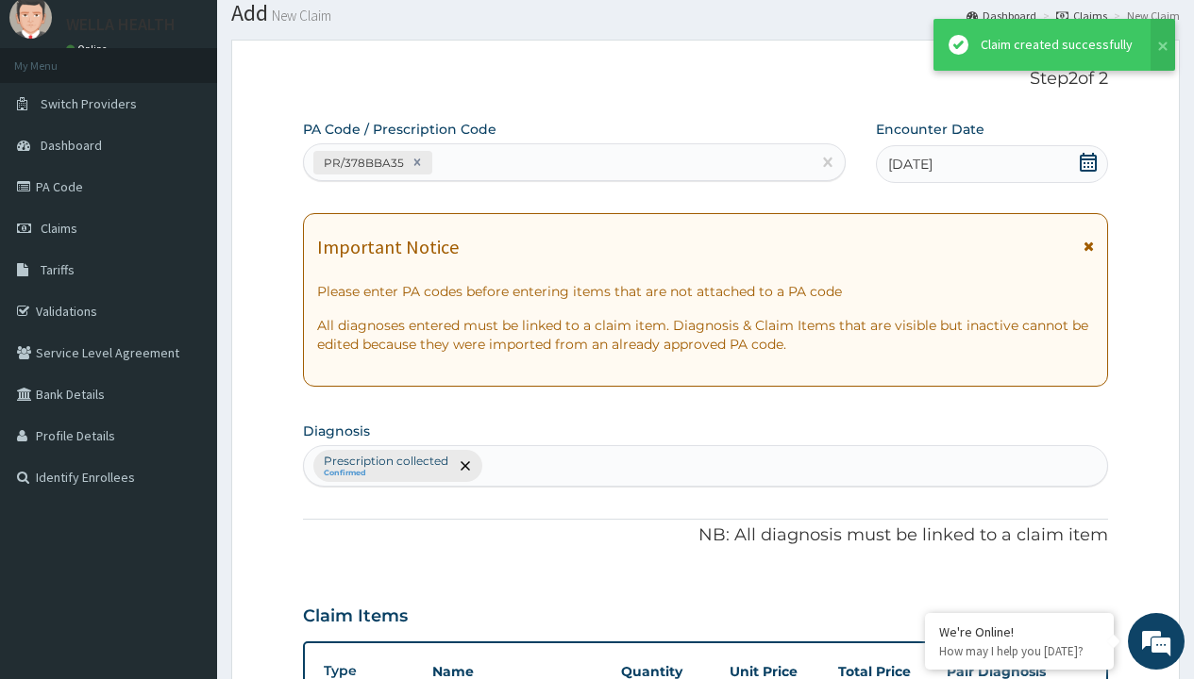
scroll to position [736, 0]
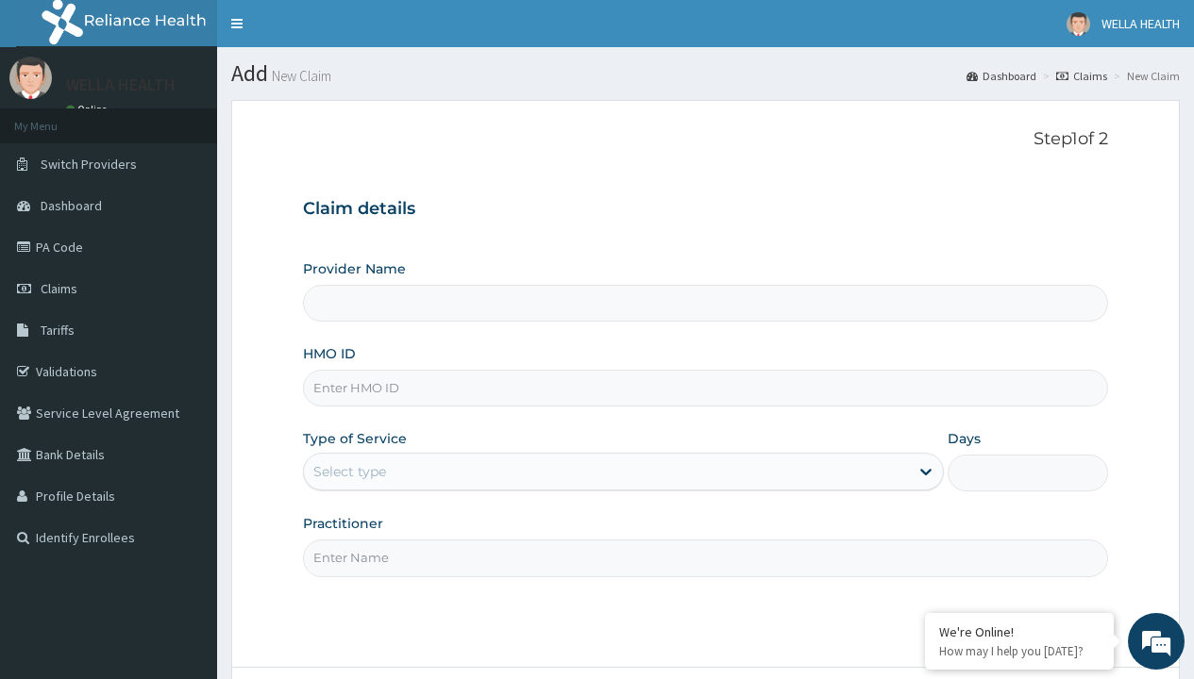
type input "WellaHealth(TELEMEDICINE)"
type input "ELN/10043/C"
type input "WellaHealth"
click at [349, 472] on div "Select type" at bounding box center [349, 471] width 73 height 19
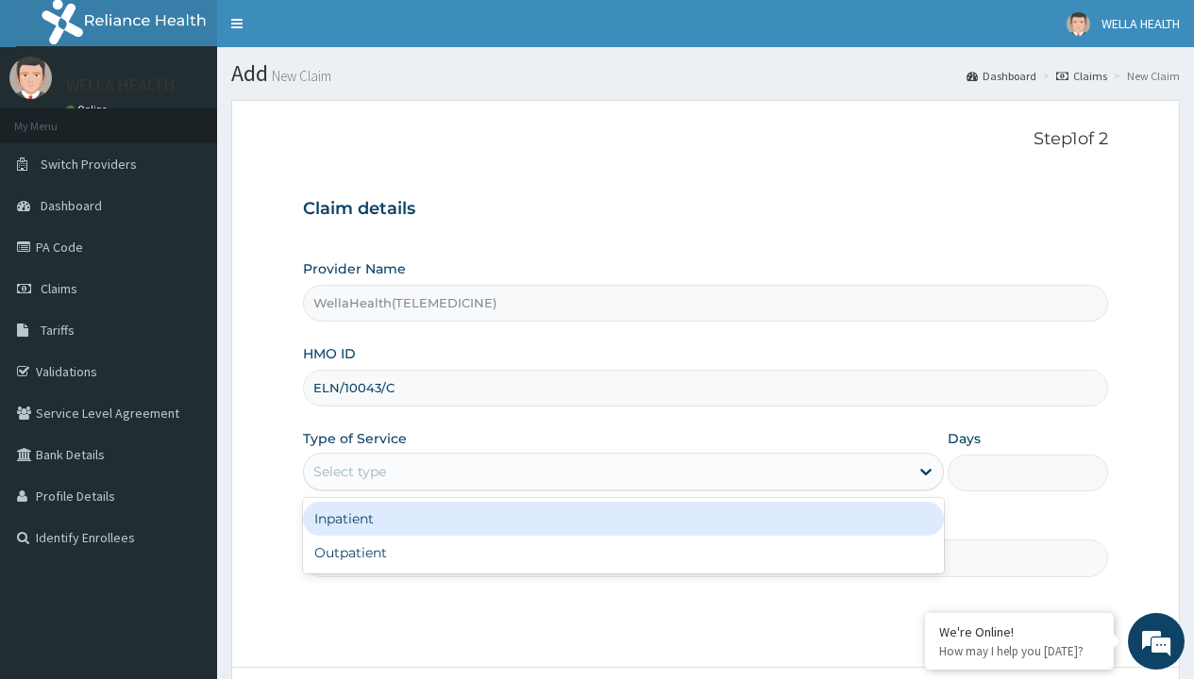
click at [623, 553] on div "Outpatient" at bounding box center [623, 553] width 641 height 34
type input "1"
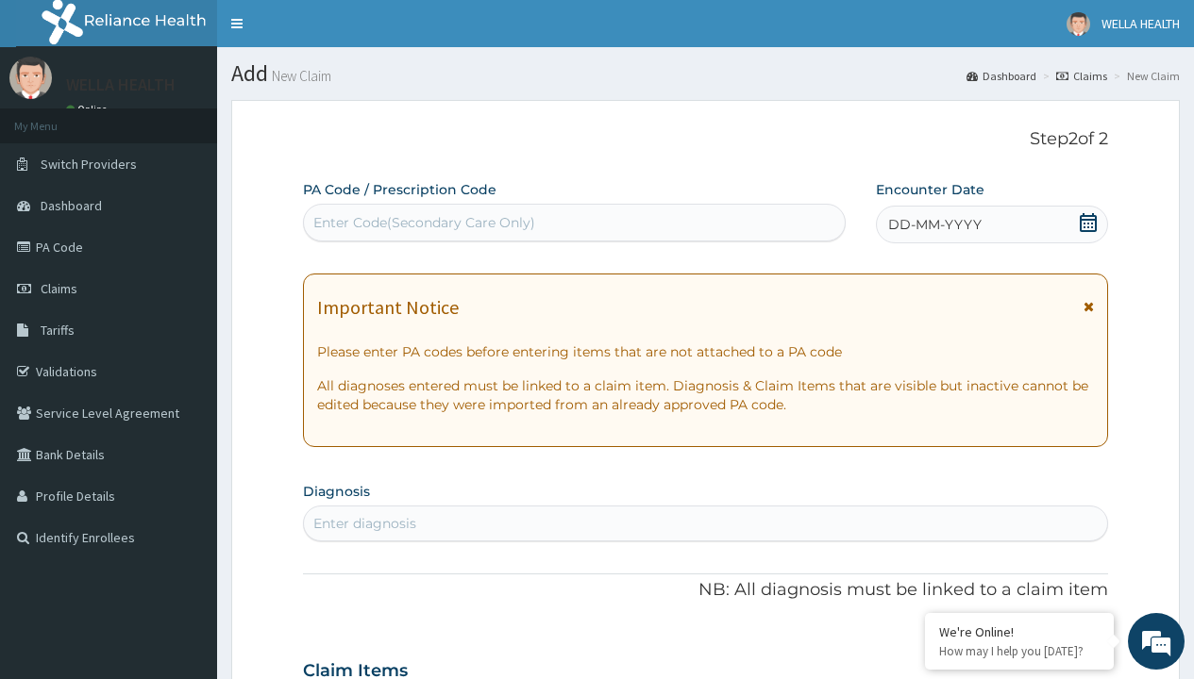
scroll to position [158, 0]
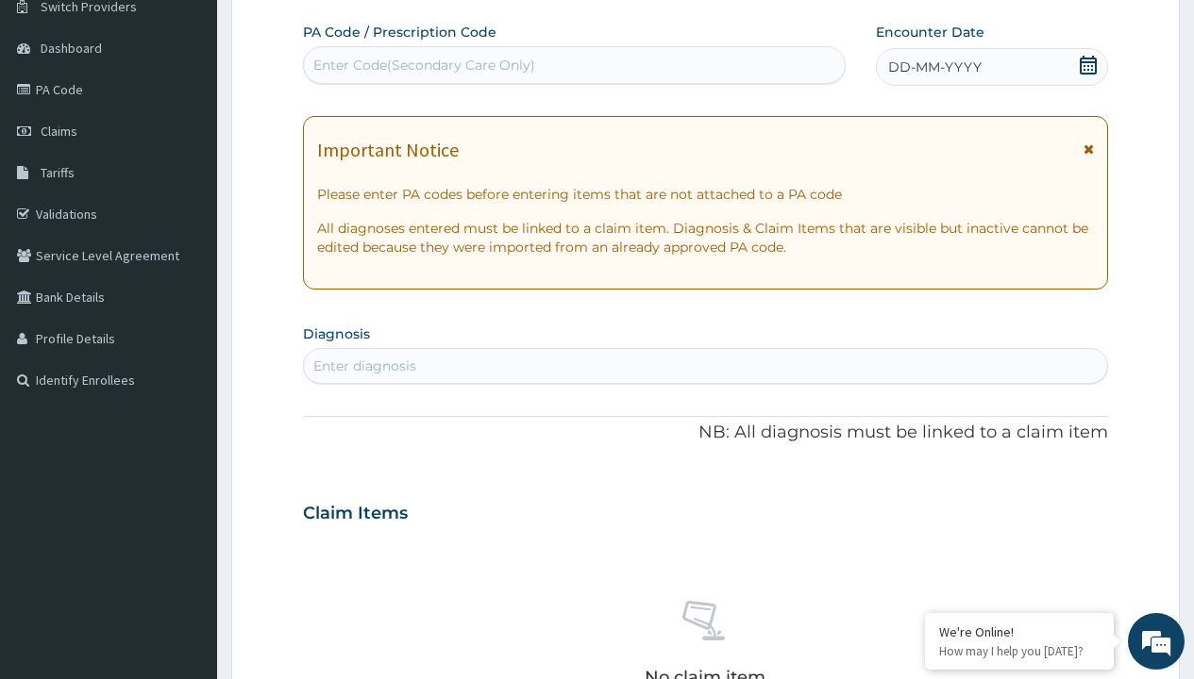
click at [933, 67] on span "DD-MM-YYYY" at bounding box center [934, 67] width 93 height 19
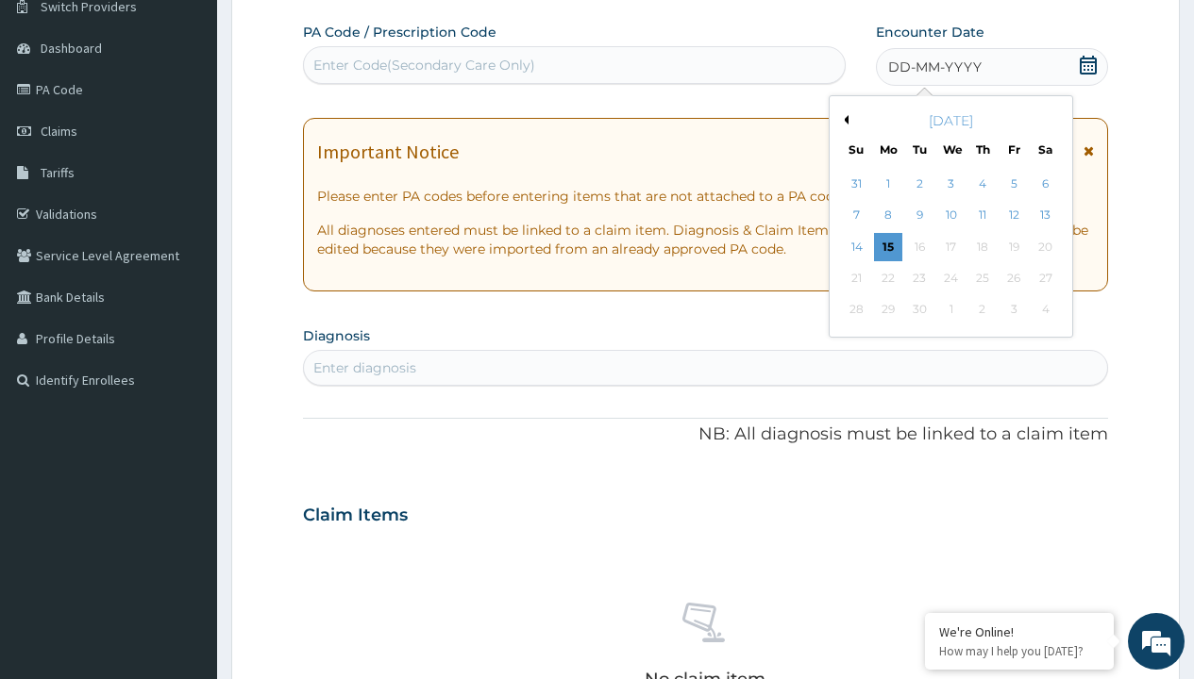
click at [843, 120] on button "Previous Month" at bounding box center [843, 119] width 9 height 9
click at [1045, 215] on div "9" at bounding box center [1044, 216] width 28 height 28
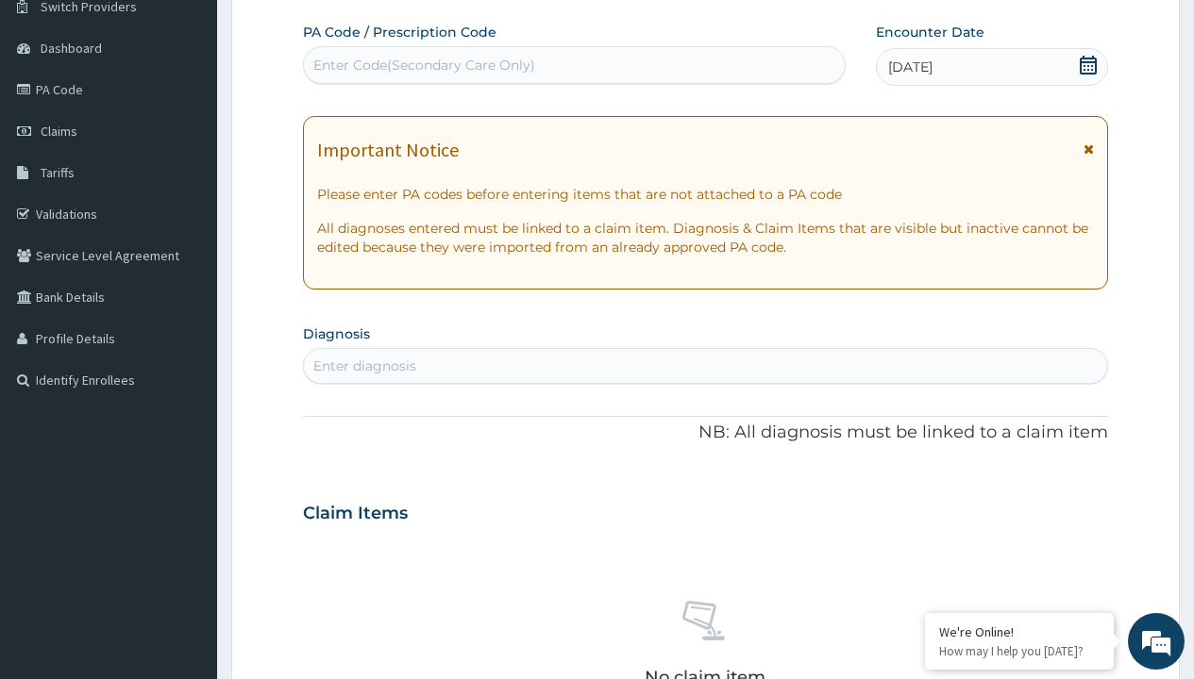
click at [423, 65] on div "Enter Code(Secondary Care Only)" at bounding box center [424, 65] width 222 height 19
type input "PR/E7B9CFBA"
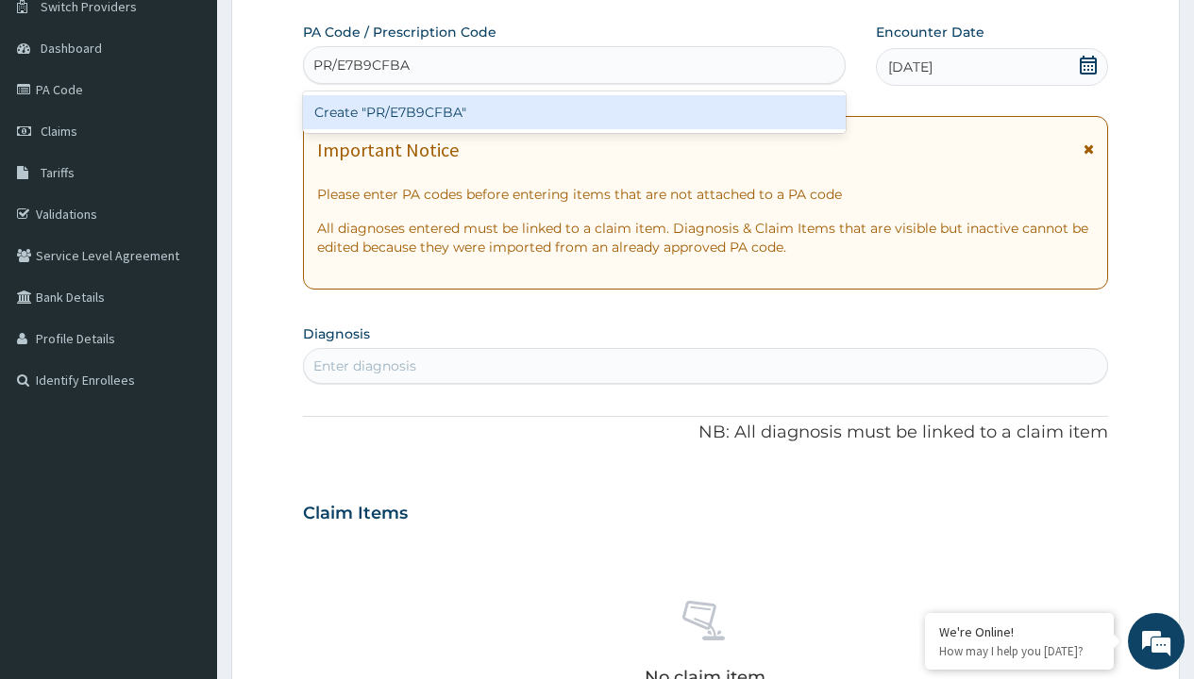
click at [574, 112] on div "Create "PR/E7B9CFBA"" at bounding box center [574, 112] width 542 height 34
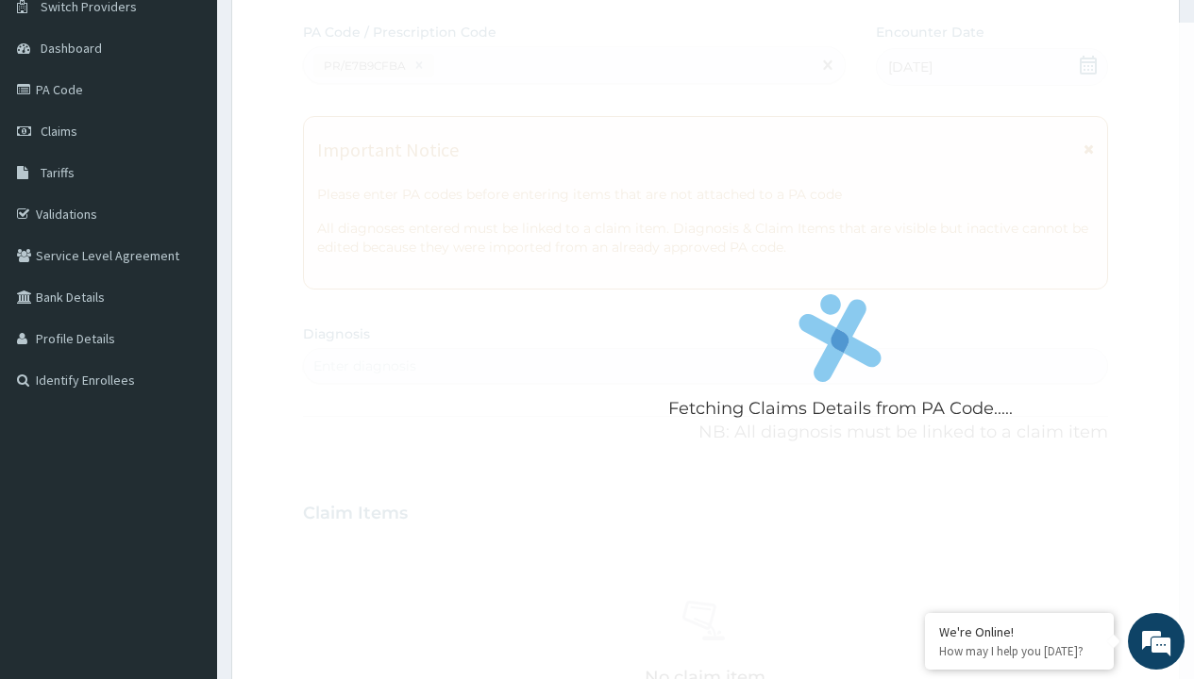
click at [364, 366] on div "Enter diagnosis" at bounding box center [364, 366] width 103 height 19
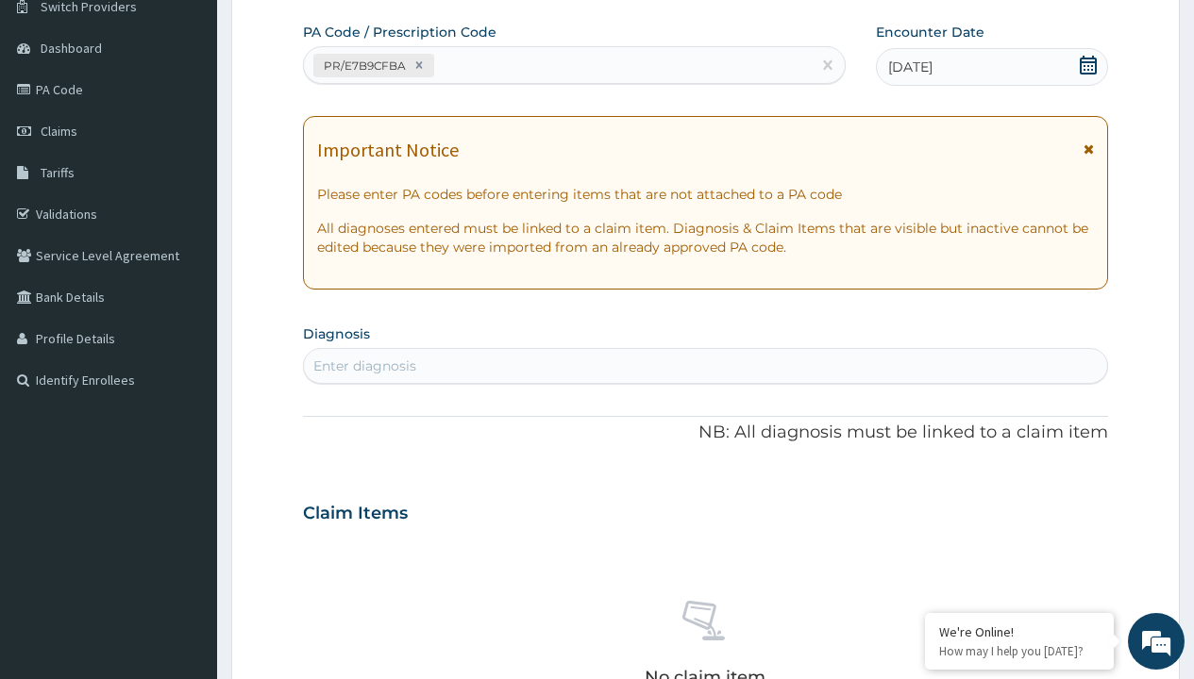
type input "prescription collected"
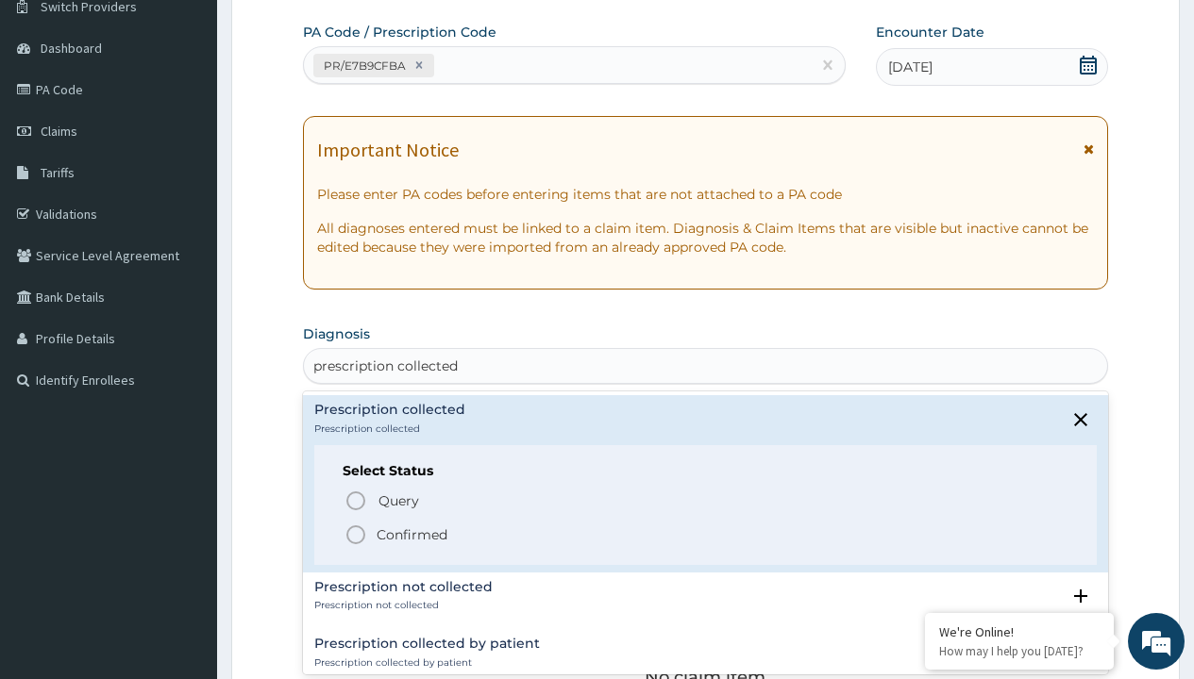
click at [411, 534] on p "Confirmed" at bounding box center [411, 535] width 71 height 19
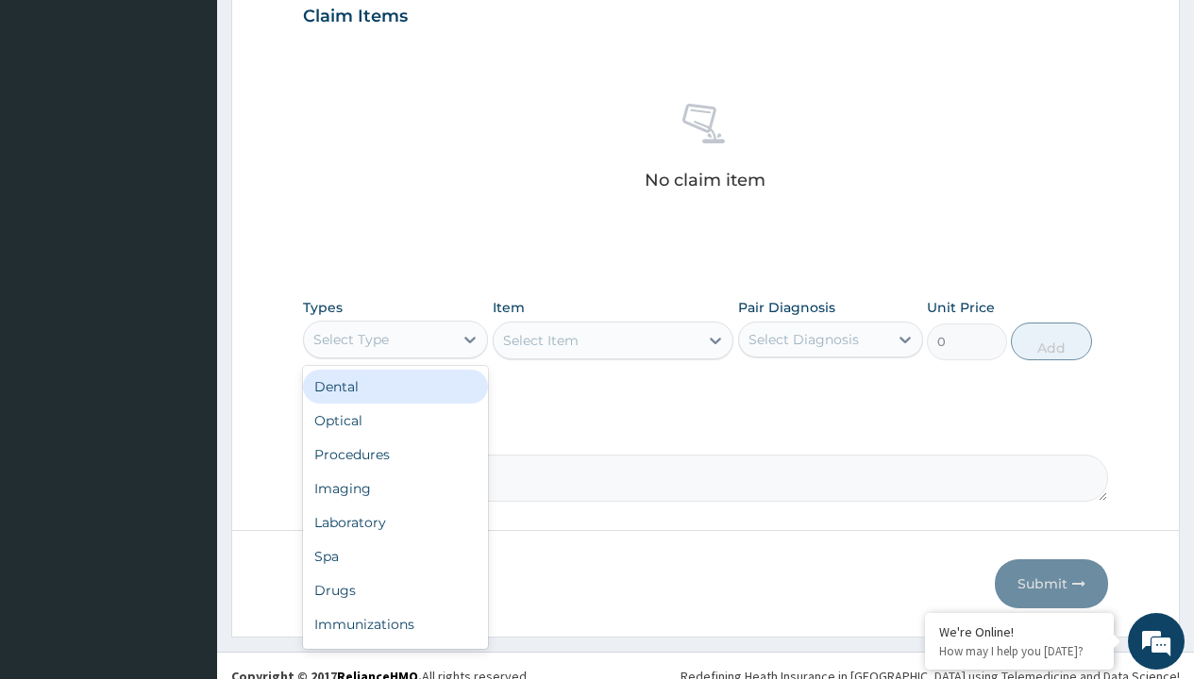
type input "procedures"
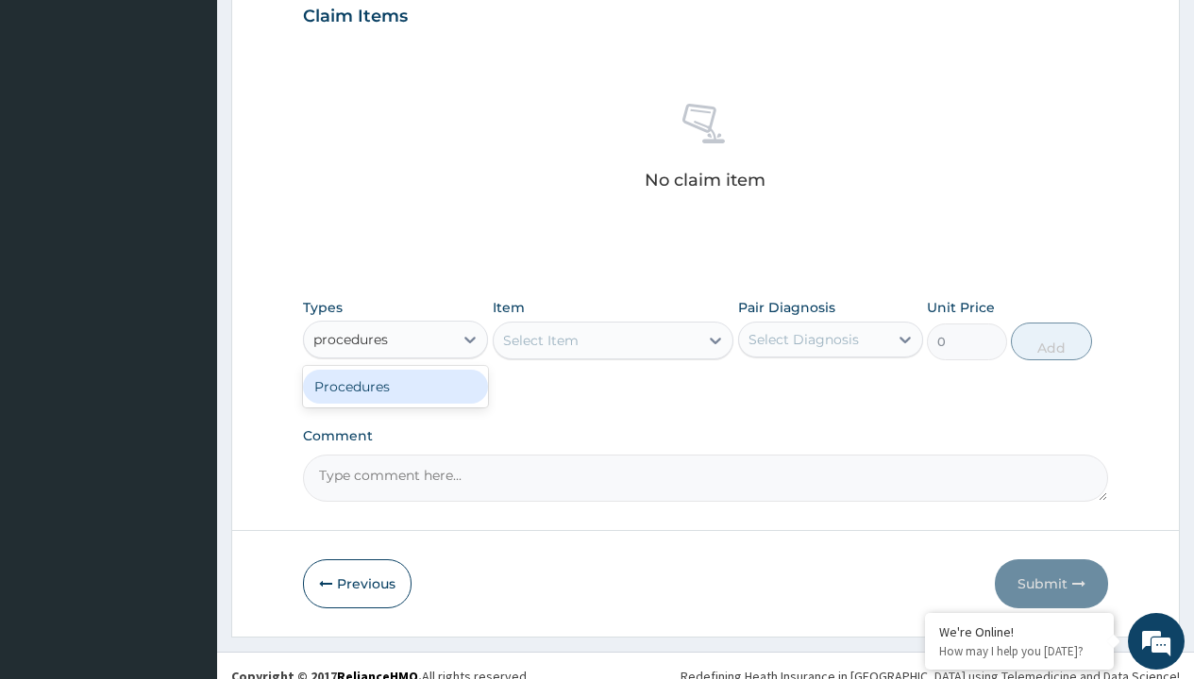
click at [395, 386] on div "Procedures" at bounding box center [395, 387] width 185 height 34
click at [540, 340] on div "Select Item" at bounding box center [540, 340] width 75 height 19
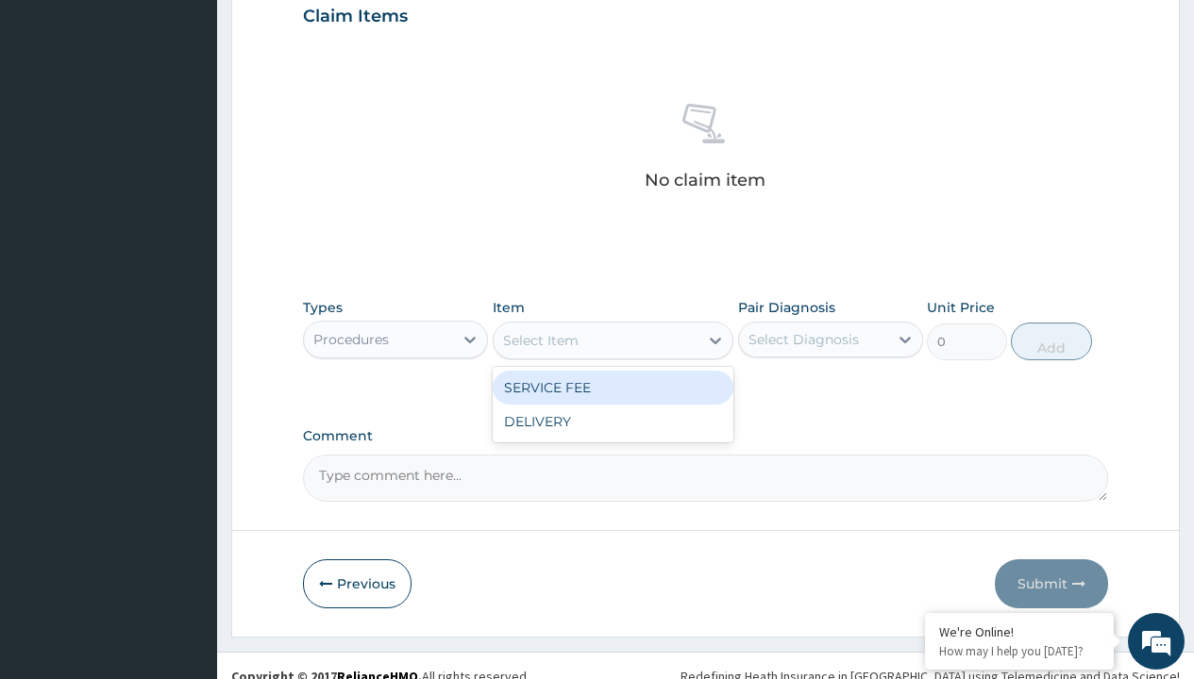
type input "service fee"
click at [612, 387] on div "SERVICE FEE" at bounding box center [614, 388] width 242 height 34
type input "100"
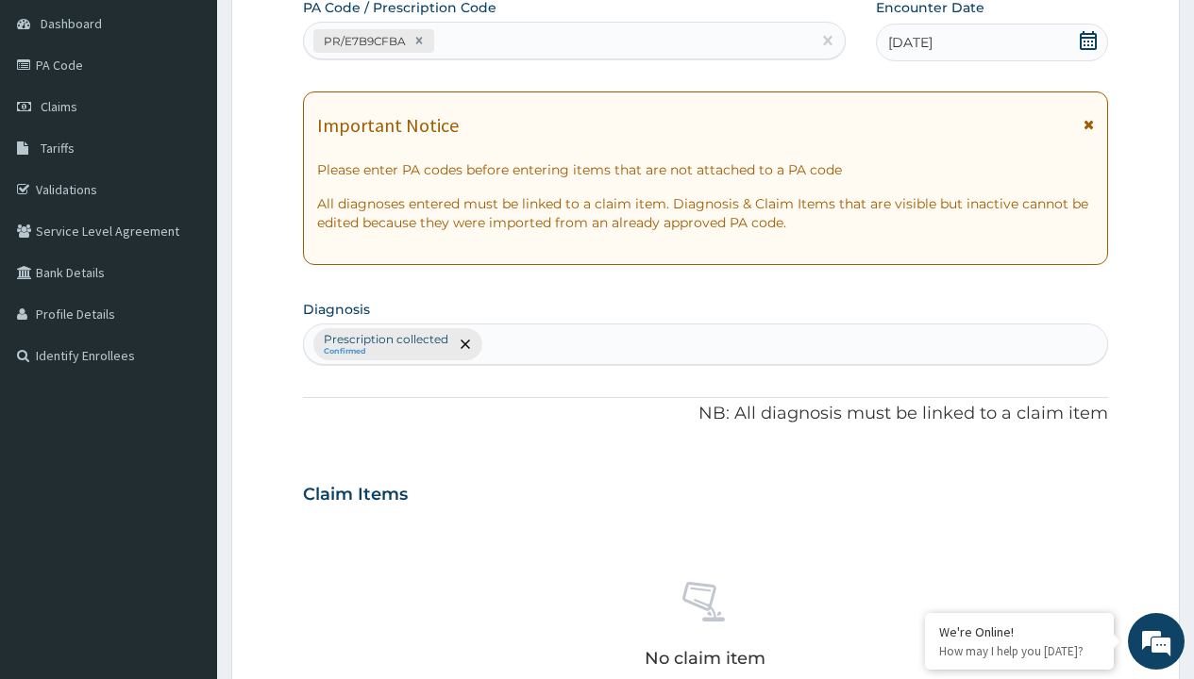
type input "prescription collected"
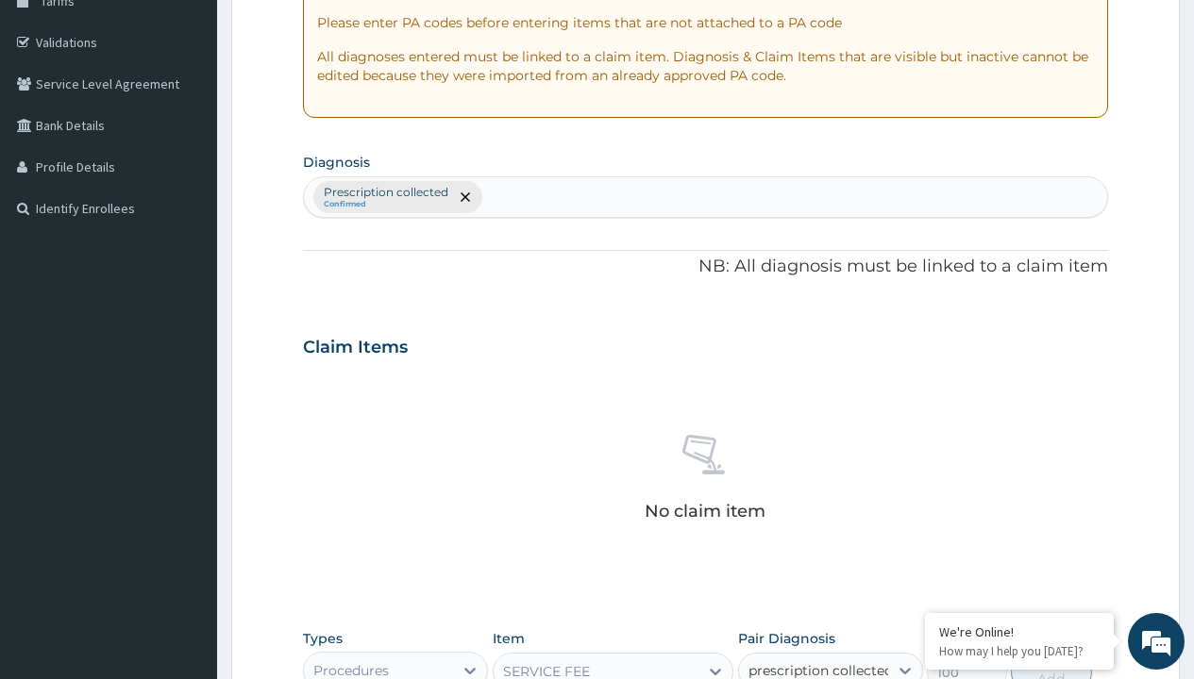
checkbox input "true"
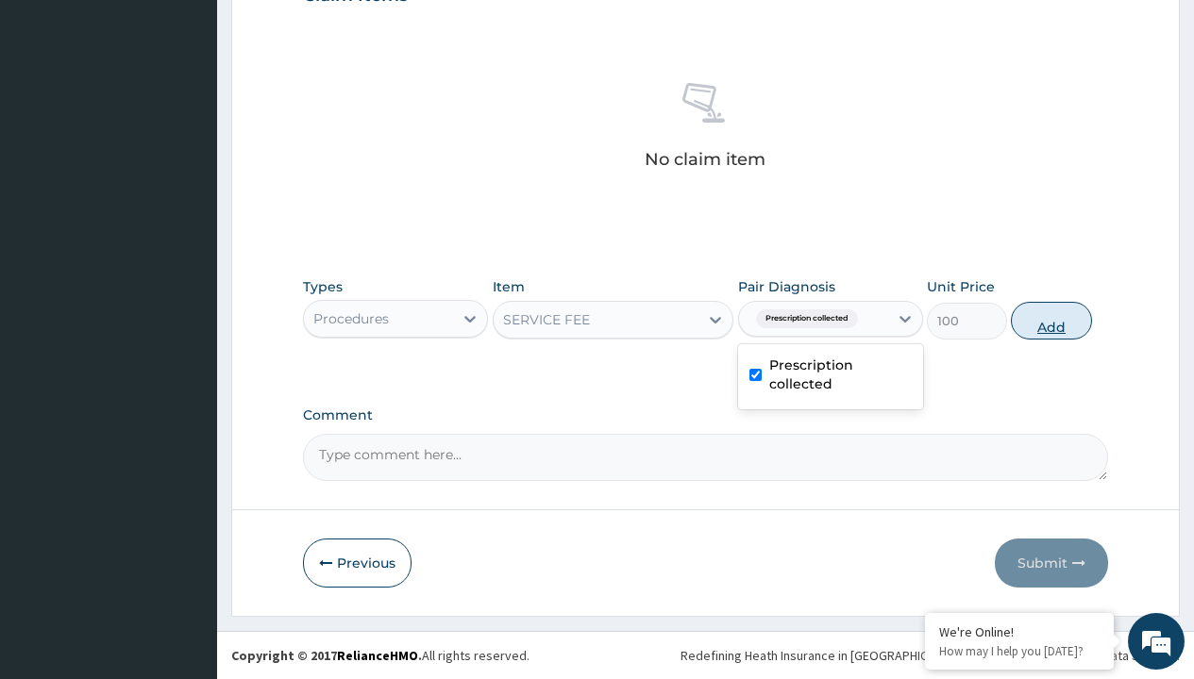
click at [1051, 320] on button "Add" at bounding box center [1051, 321] width 80 height 38
type input "0"
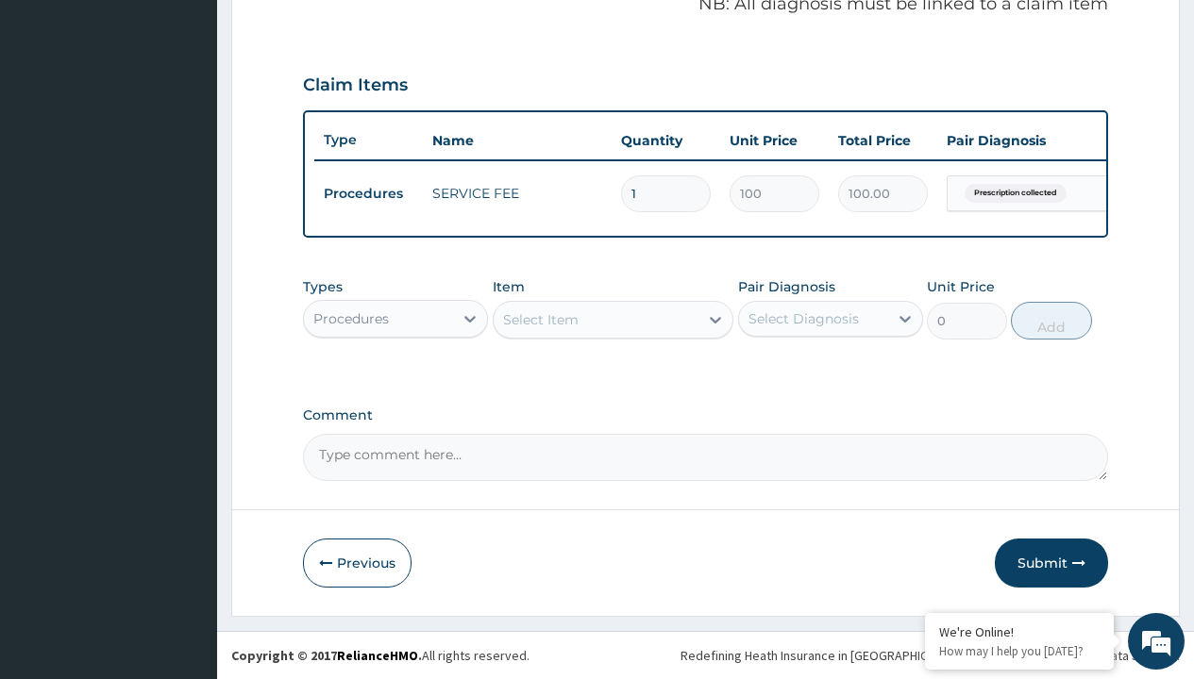
click at [351, 318] on div "Procedures" at bounding box center [350, 318] width 75 height 19
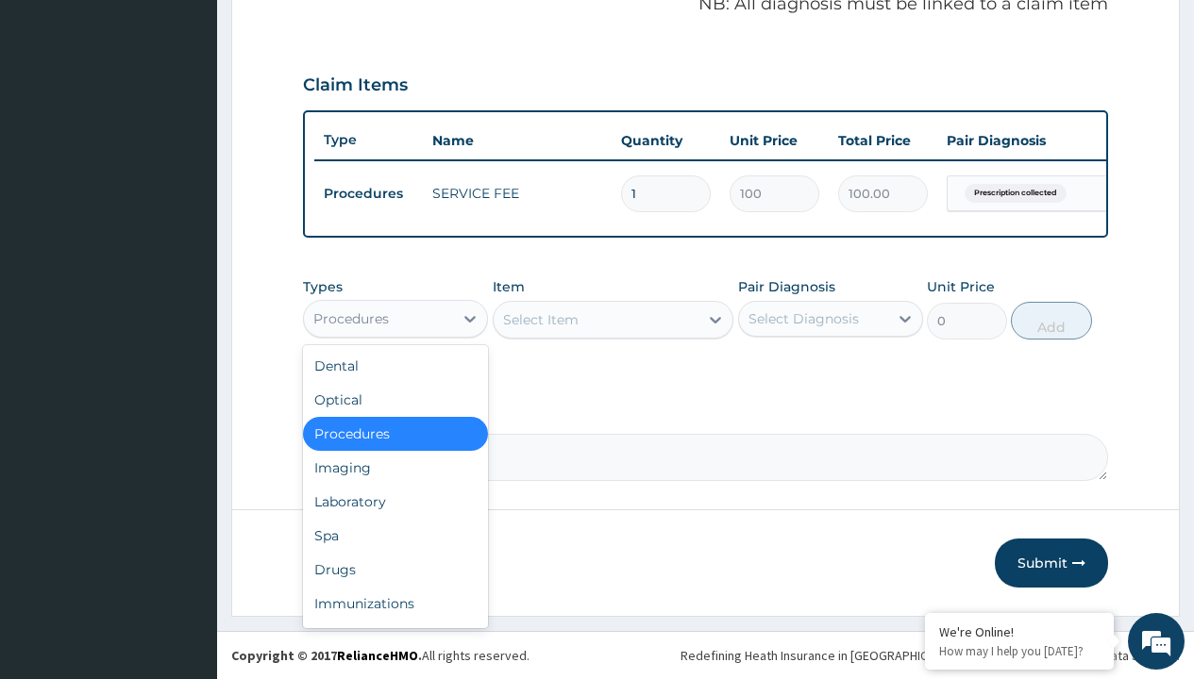
type input "drugs"
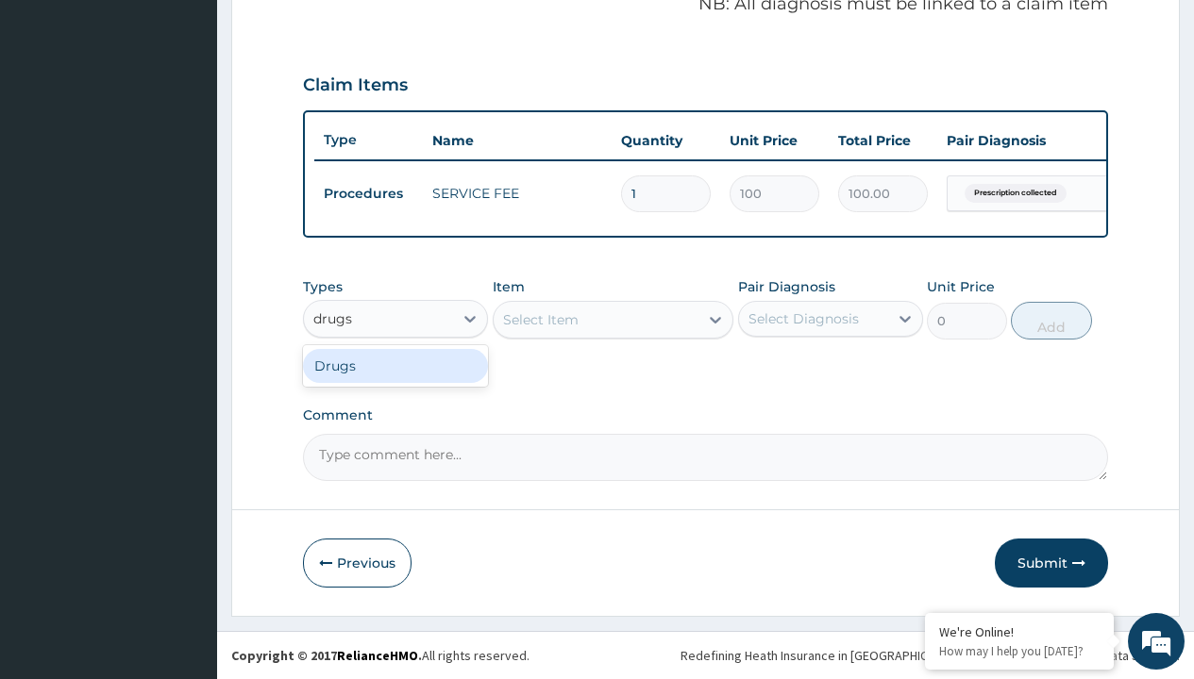
click at [395, 365] on div "Drugs" at bounding box center [395, 366] width 185 height 34
click at [540, 319] on div "Select Item" at bounding box center [540, 319] width 75 height 19
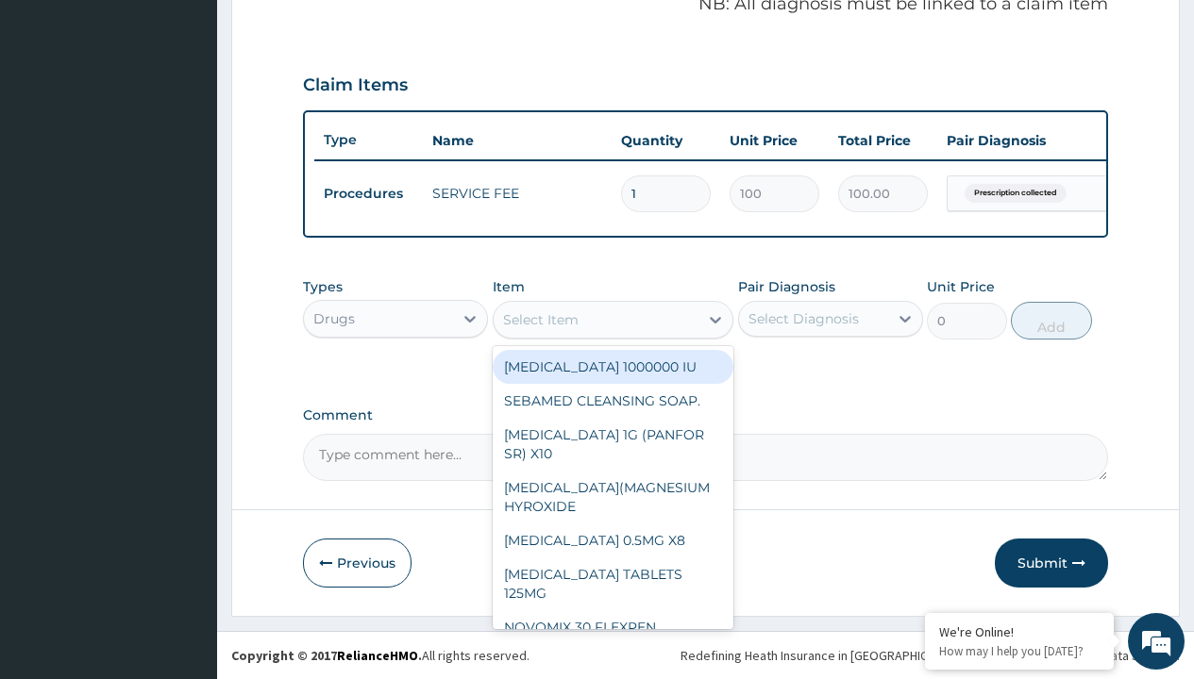
type input "neofylin syrup/bott"
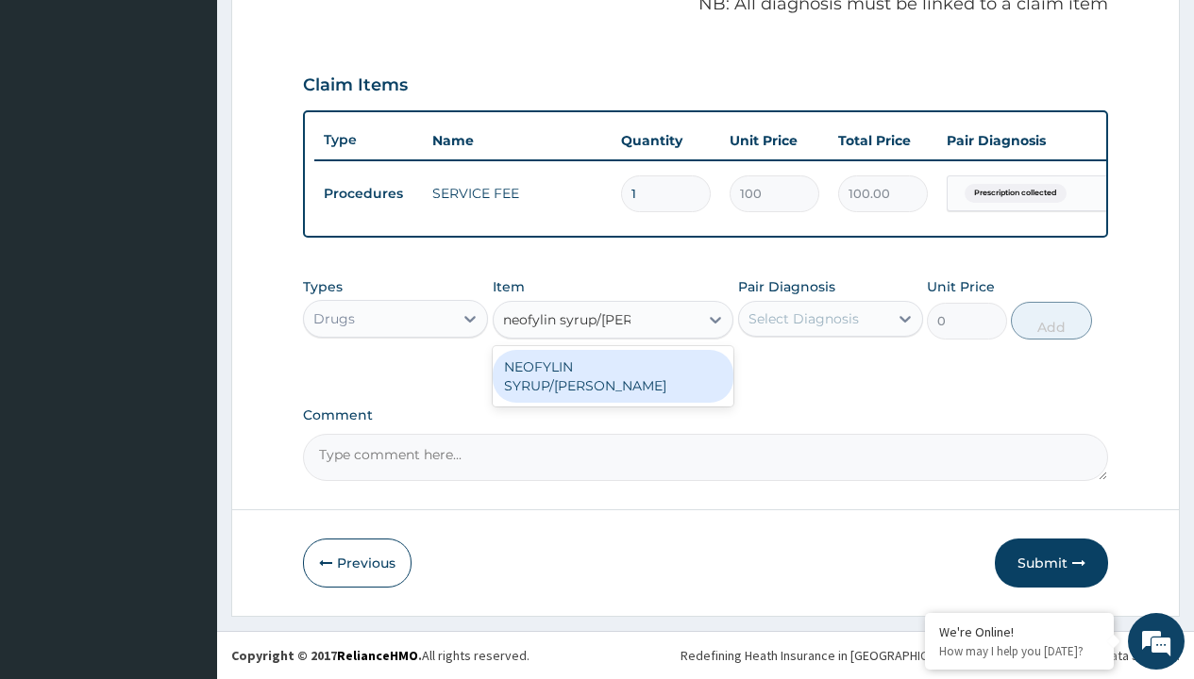
click at [612, 366] on div "NEOFYLIN SYRUP/[PERSON_NAME]" at bounding box center [614, 376] width 242 height 53
type input "2200"
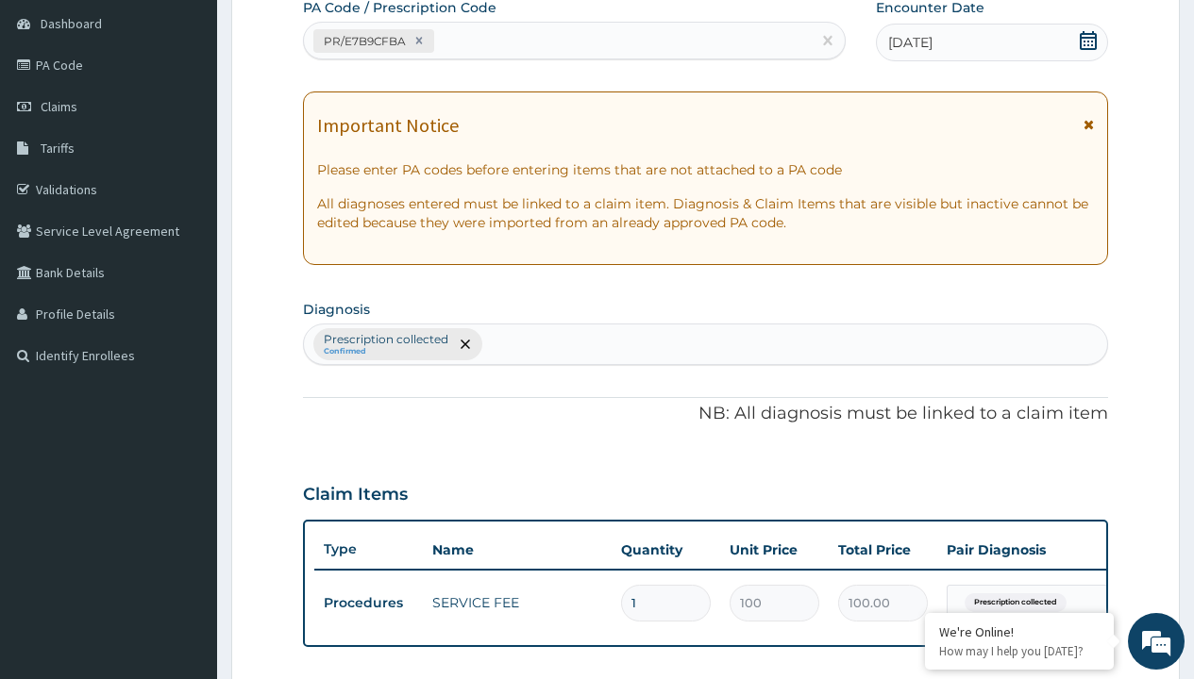
type input "prescription collected"
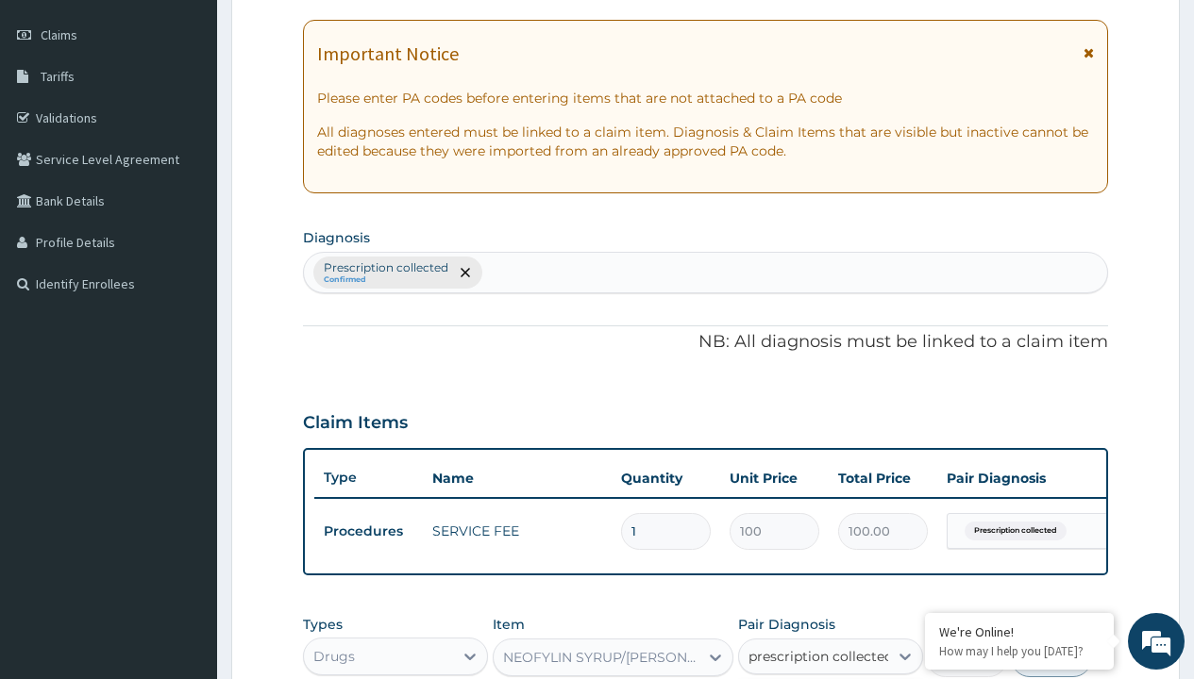
checkbox input "true"
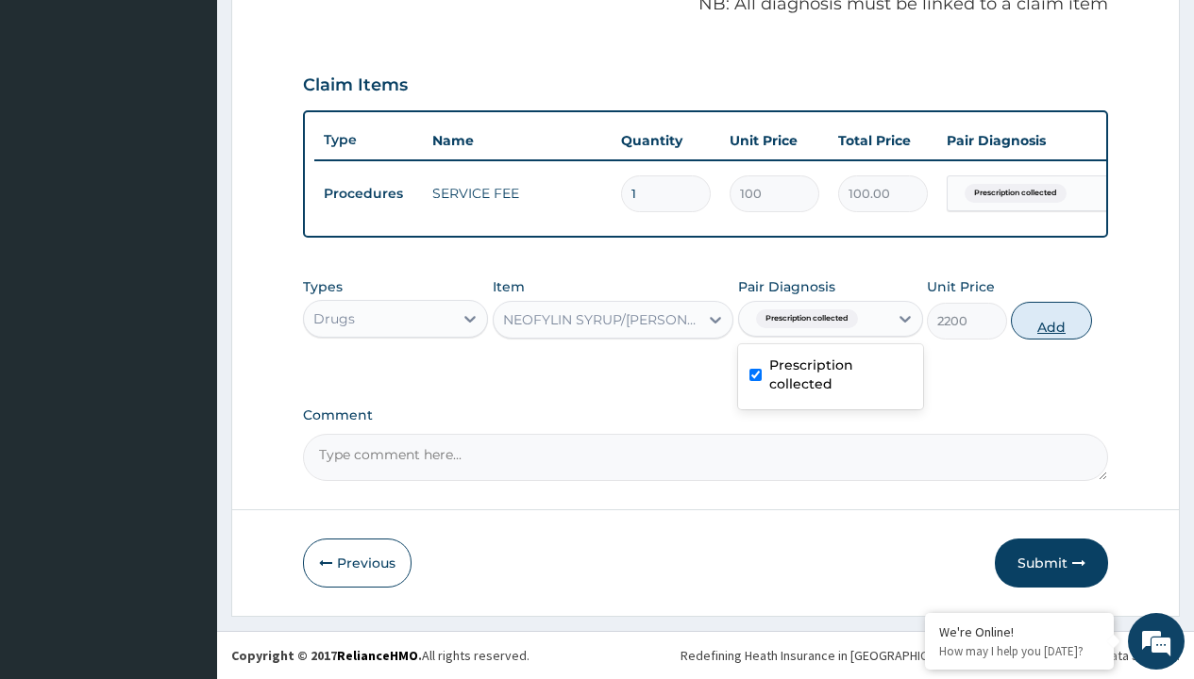
click at [1051, 320] on button "Add" at bounding box center [1051, 321] width 80 height 38
type input "0"
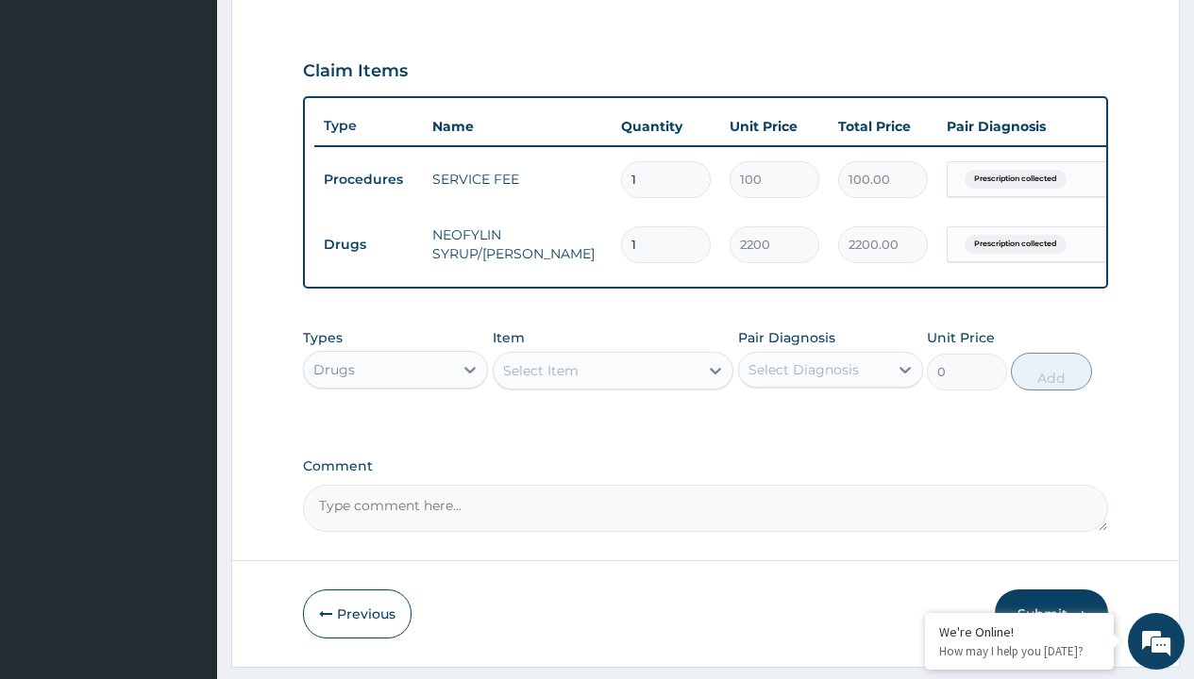
click at [368, 244] on td "Drugs" at bounding box center [368, 244] width 109 height 35
type input "drugs"
click at [395, 430] on div "Drugs" at bounding box center [395, 417] width 185 height 34
click at [540, 380] on div "Select Item" at bounding box center [540, 370] width 75 height 19
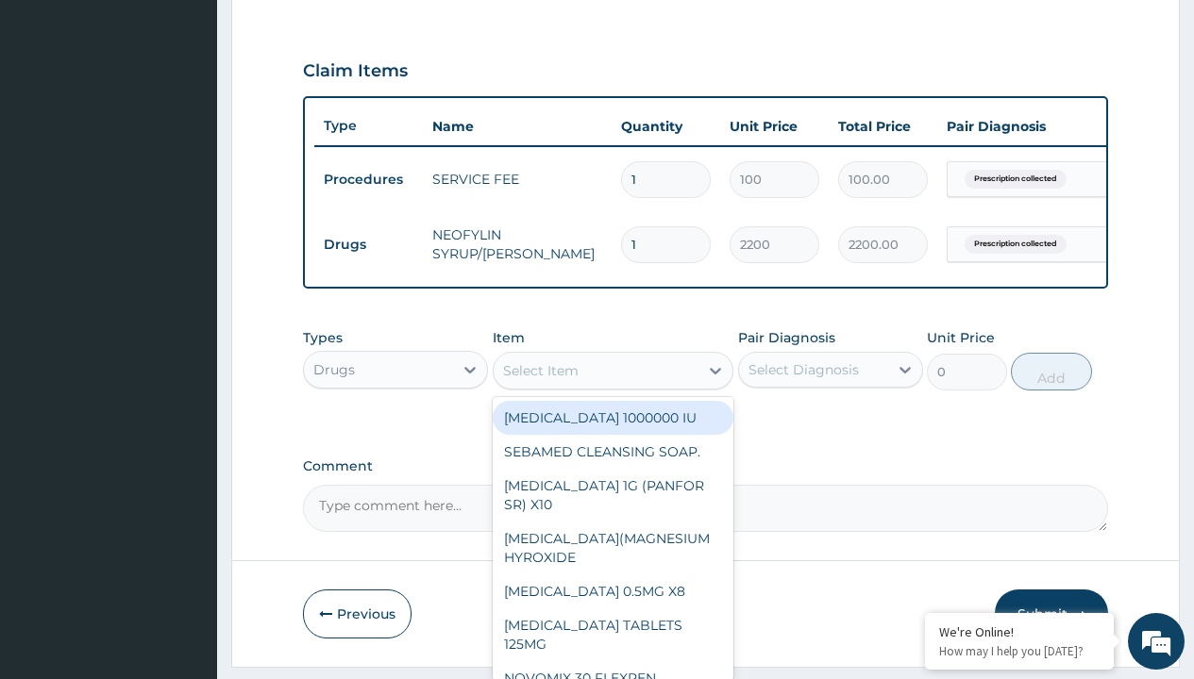
type input "loperamide caps 2mg/sach"
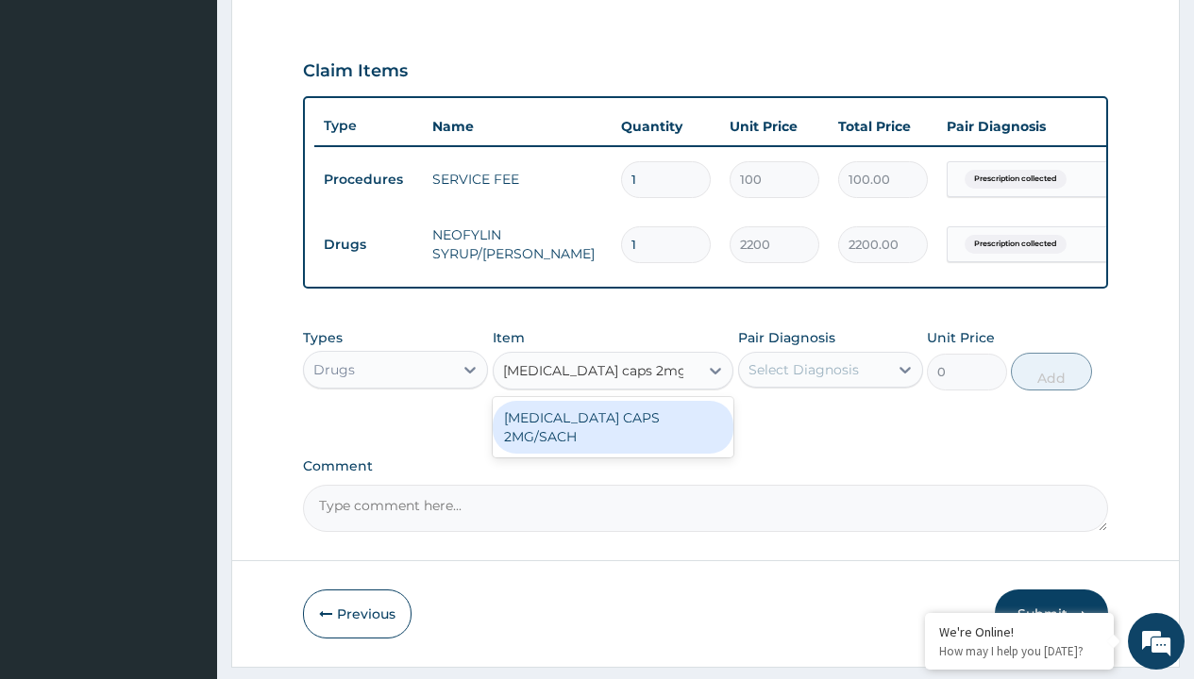
click at [612, 431] on div "[MEDICAL_DATA] CAPS 2MG/SACH" at bounding box center [614, 427] width 242 height 53
type input "420"
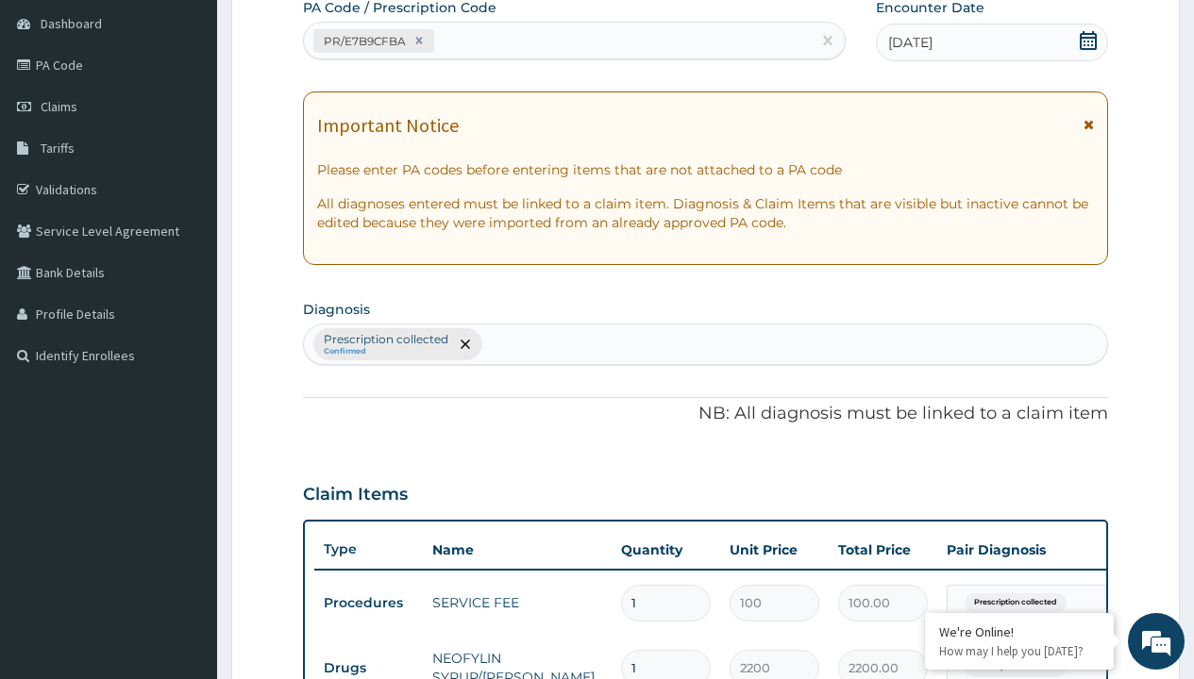
type input "prescription collected"
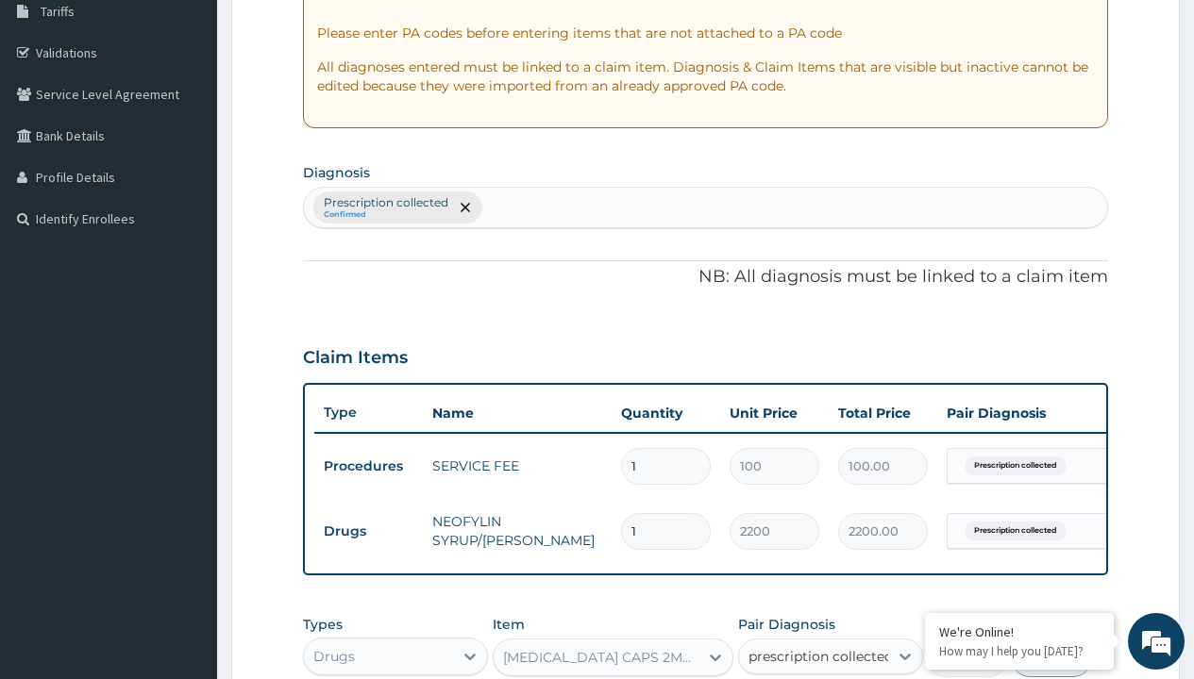
checkbox input "true"
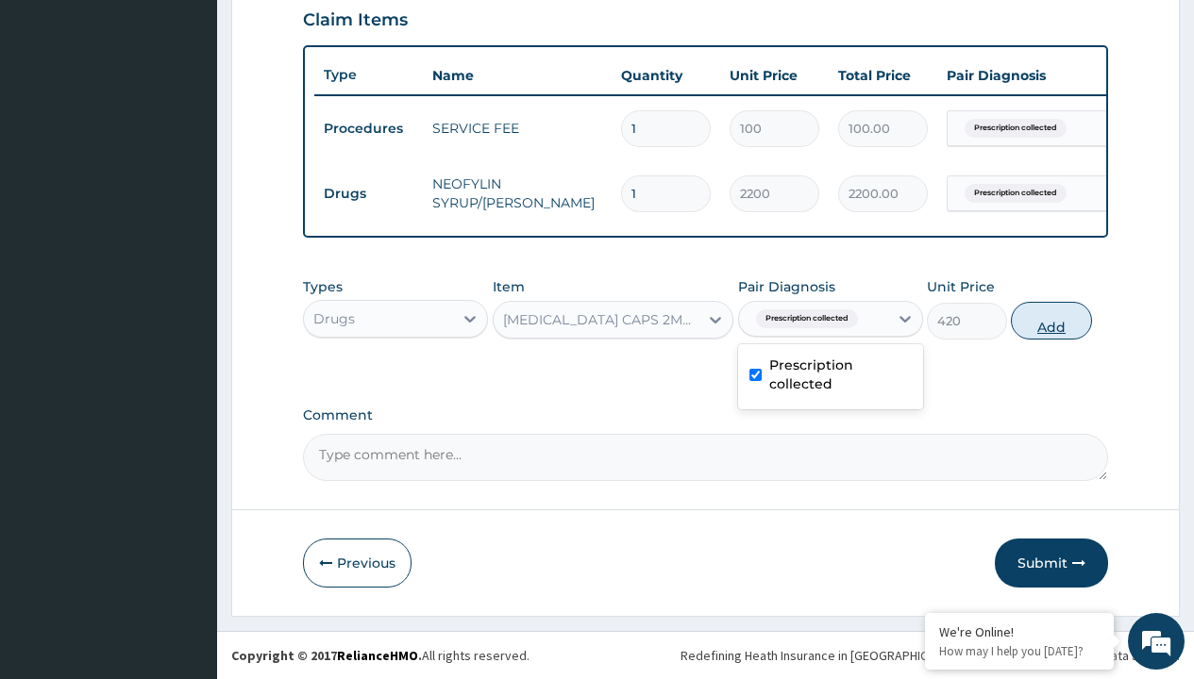
click at [1051, 320] on button "Add" at bounding box center [1051, 321] width 80 height 38
type input "0"
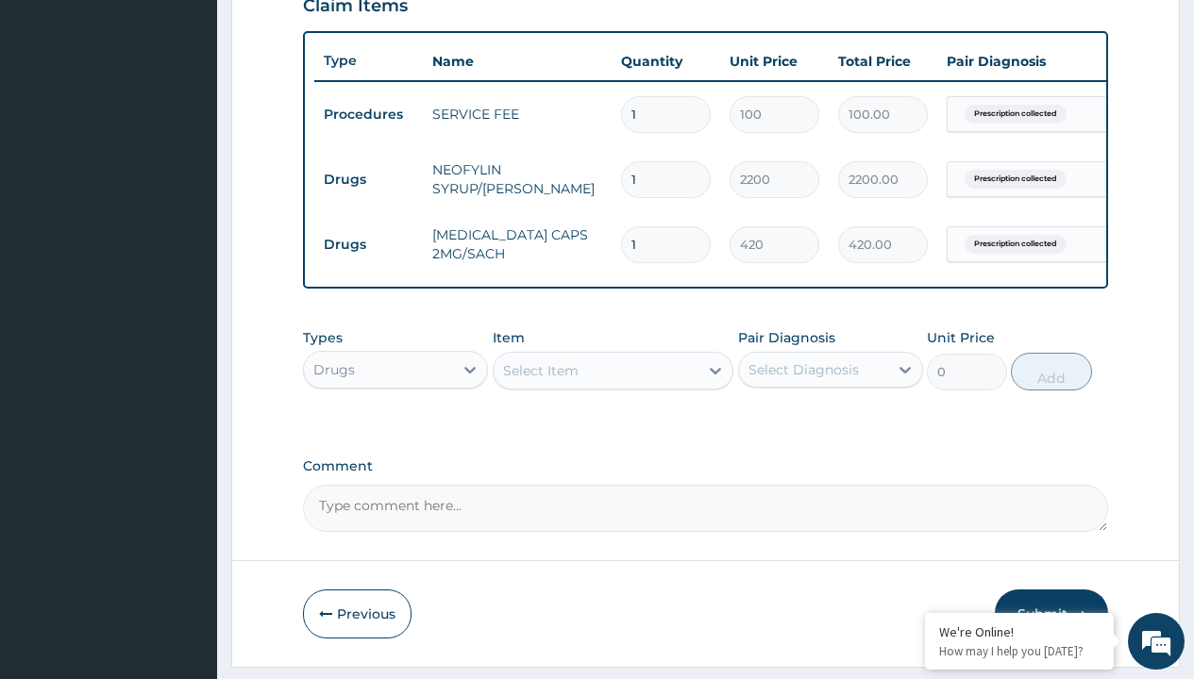
click at [368, 179] on td "Drugs" at bounding box center [368, 179] width 109 height 35
type input "drugs"
click at [395, 430] on div "Drugs" at bounding box center [395, 417] width 185 height 34
click at [540, 380] on div "Select Item" at bounding box center [540, 370] width 75 height 19
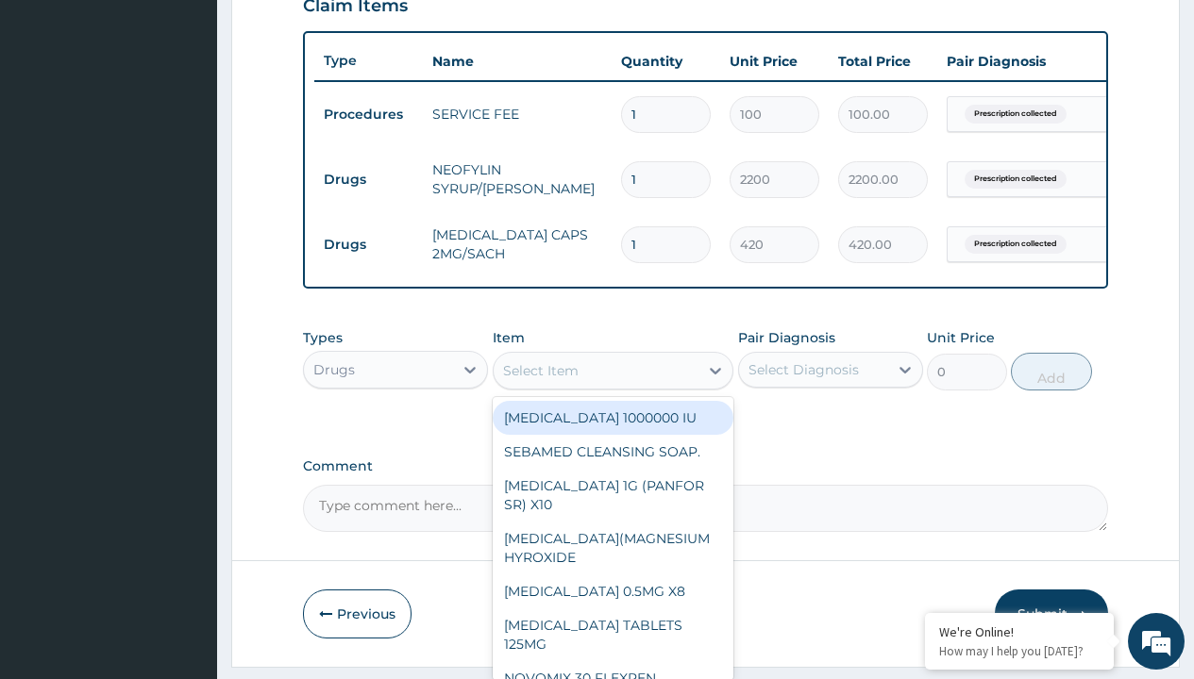
type input "emzolyte ors plus zinc"
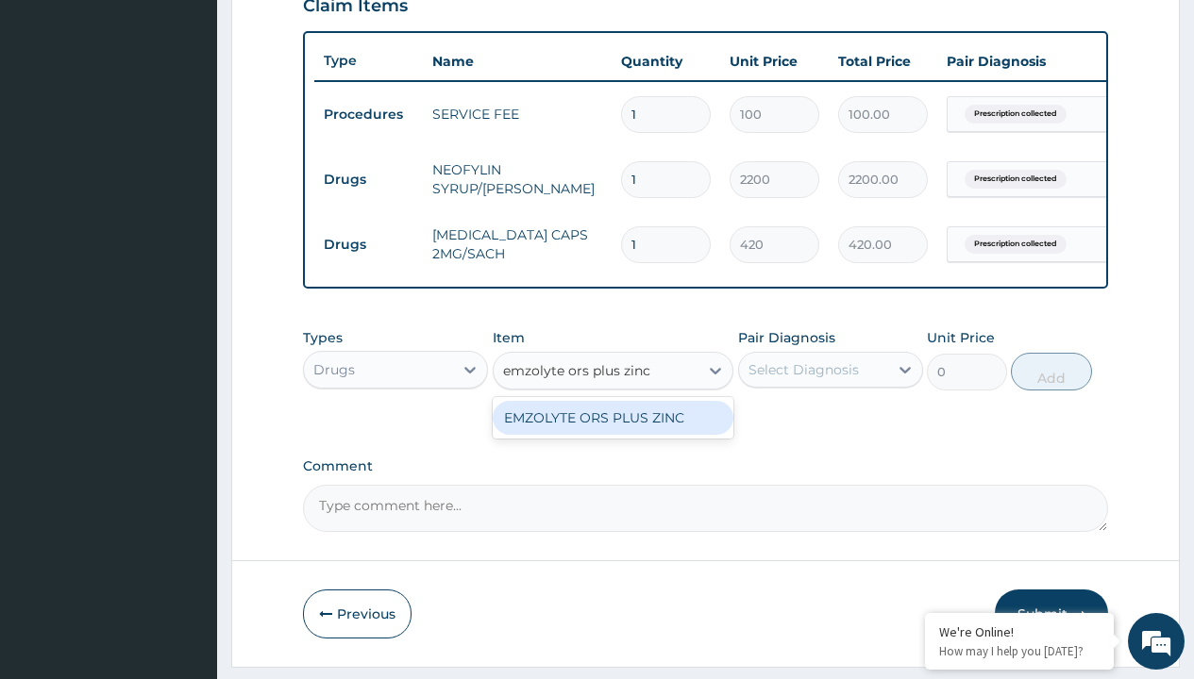
click at [612, 431] on div "EMZOLYTE ORS PLUS ZINC" at bounding box center [614, 418] width 242 height 34
type input "300"
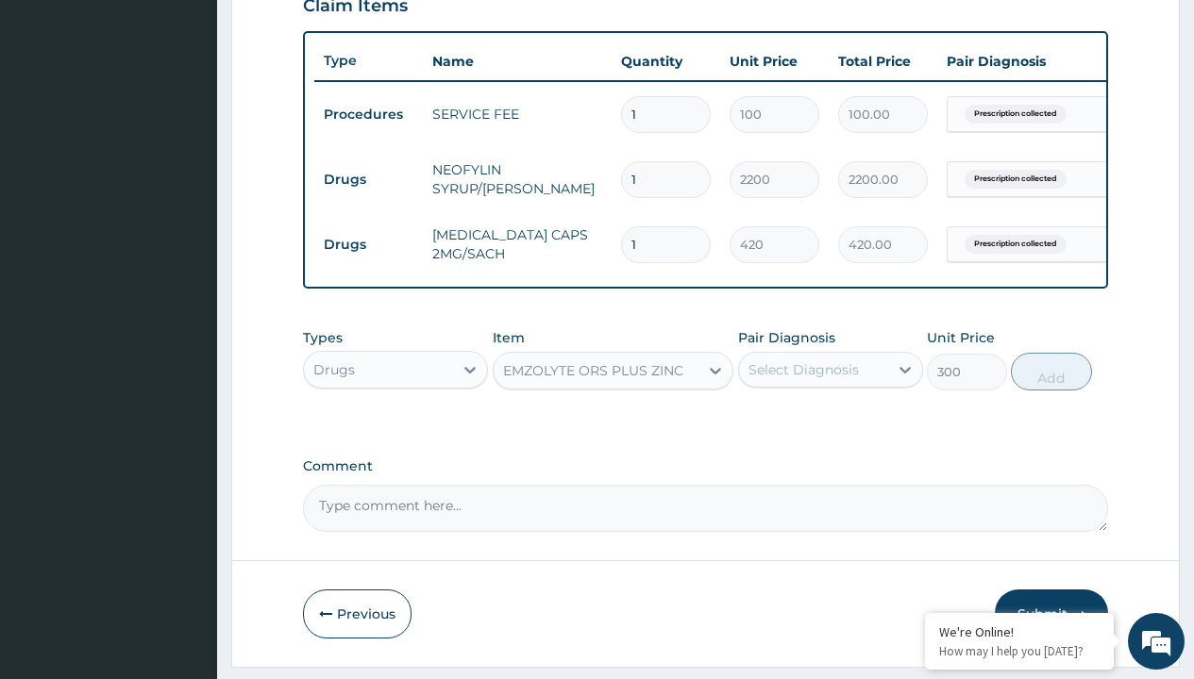
scroll to position [182, 0]
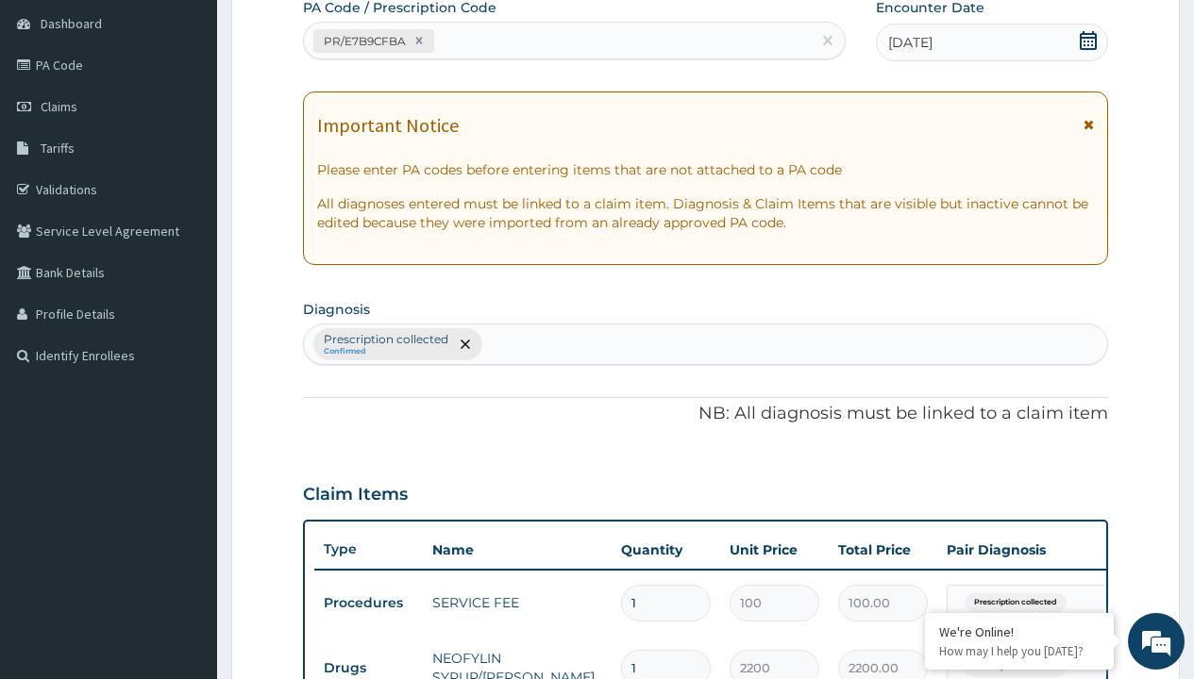
click at [385, 340] on p "Prescription collected" at bounding box center [386, 339] width 125 height 15
type input "prescription collected"
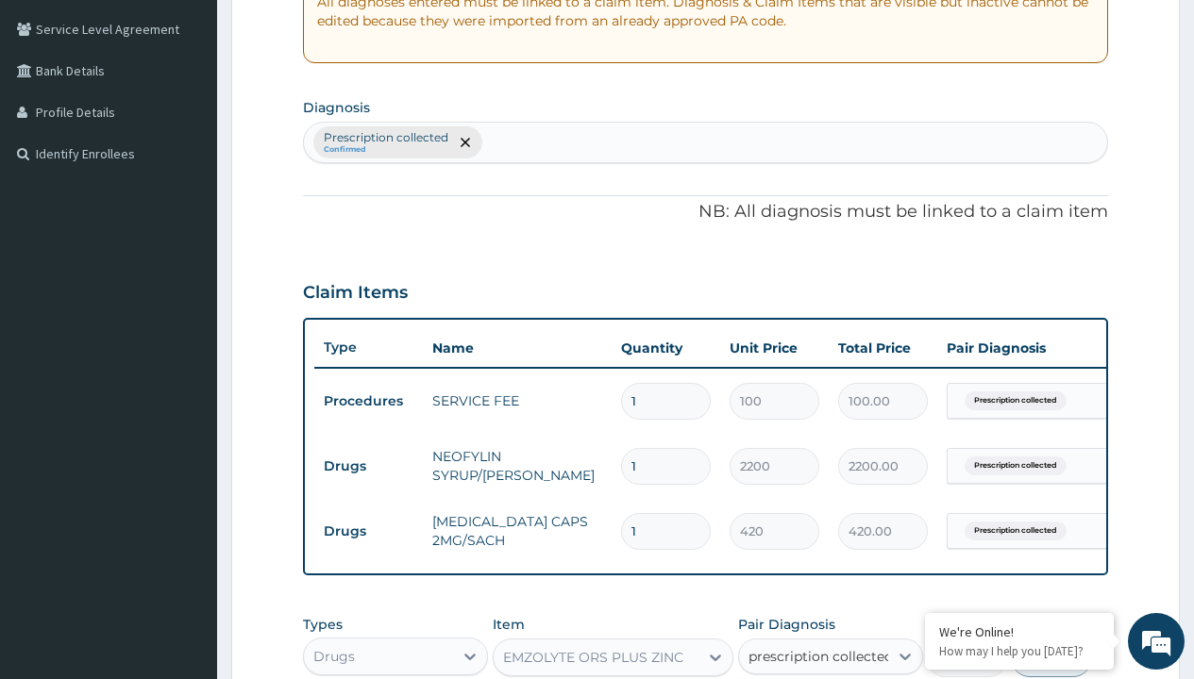
checkbox input "true"
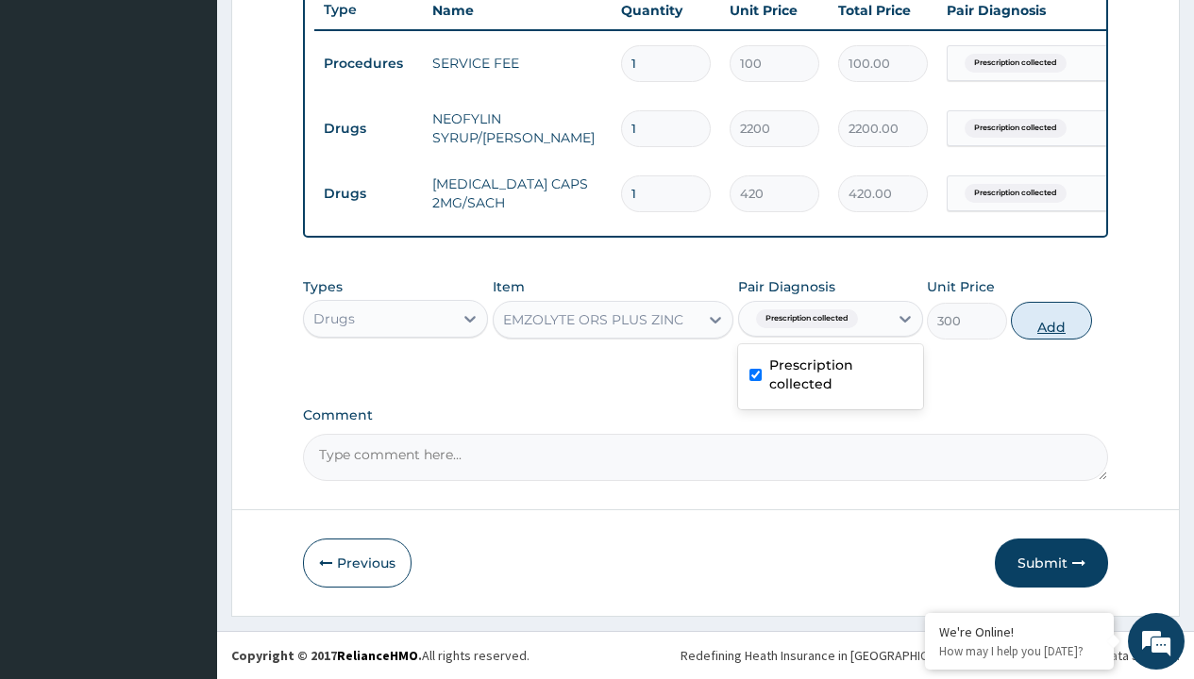
click at [1051, 320] on button "Add" at bounding box center [1051, 321] width 80 height 38
type input "0"
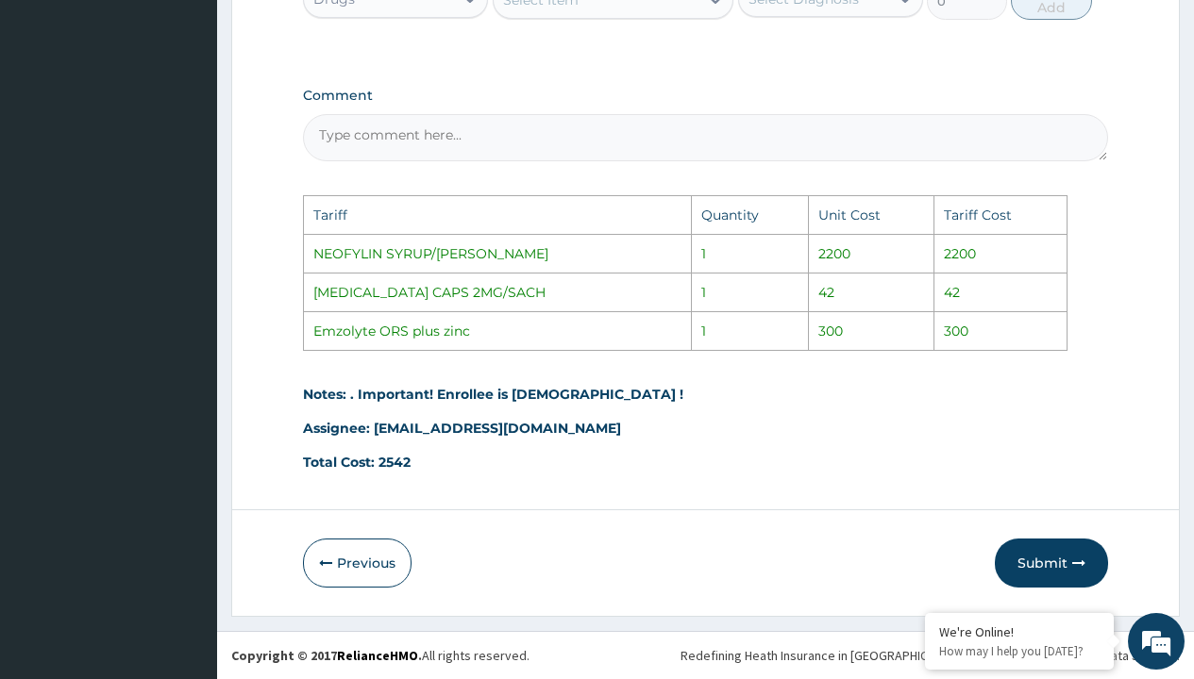
scroll to position [1121, 0]
click at [1045, 558] on button "Submit" at bounding box center [1051, 563] width 113 height 49
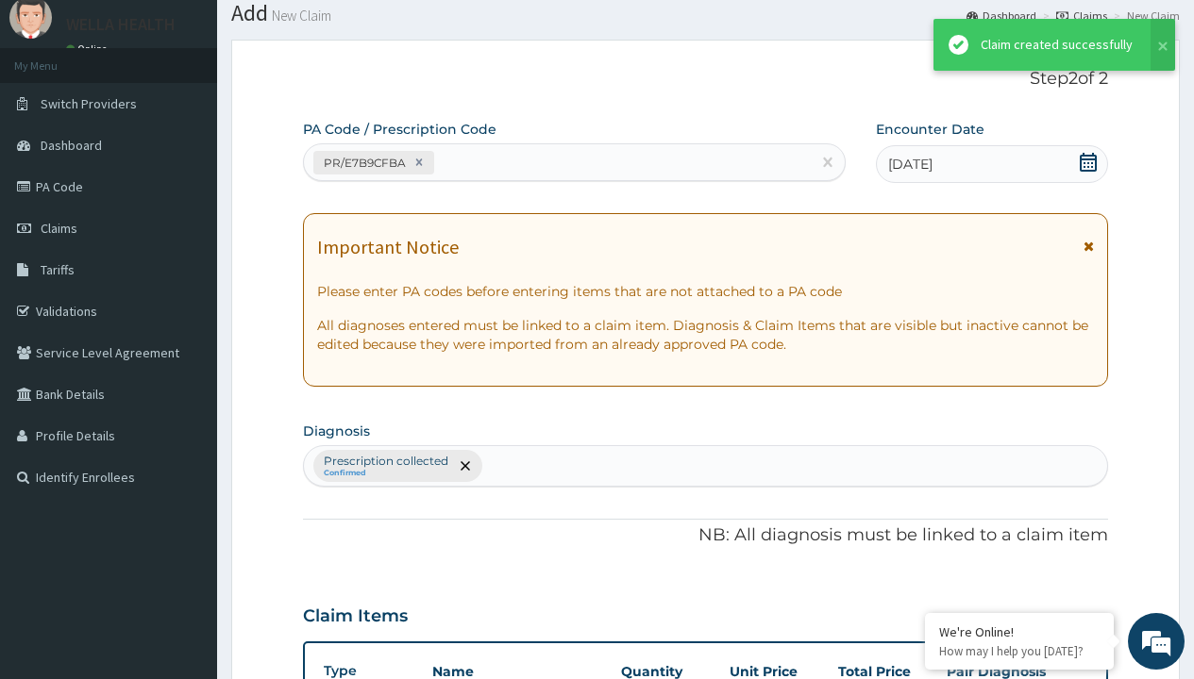
scroll to position [801, 0]
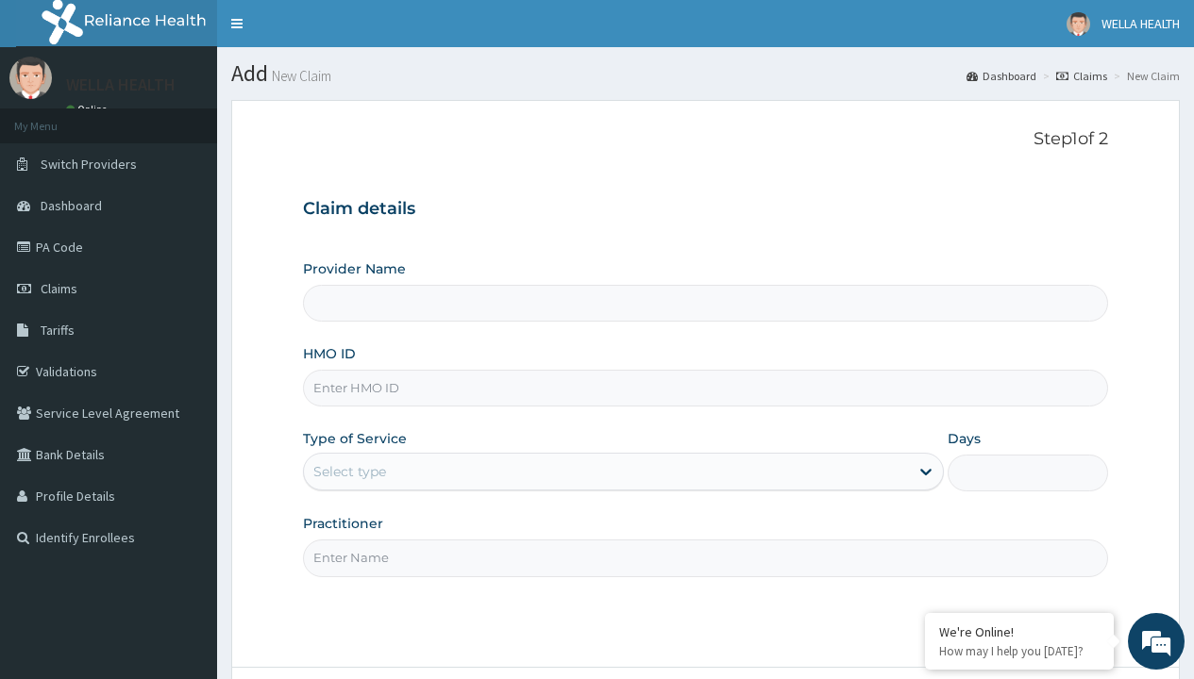
type input "WellaHealth(TELEMEDICINE)"
type input "MMM/10061/D"
type input "WellaHealth"
click at [349, 472] on div "Select type" at bounding box center [349, 471] width 73 height 19
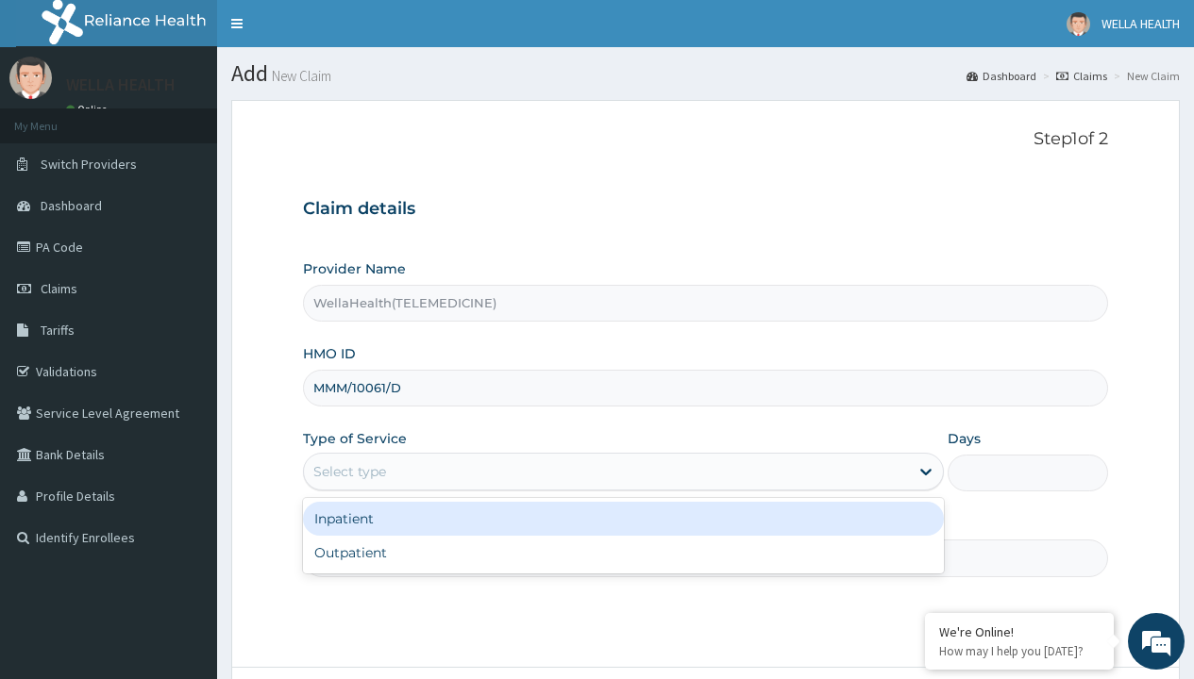
click at [623, 553] on div "Outpatient" at bounding box center [623, 553] width 641 height 34
type input "1"
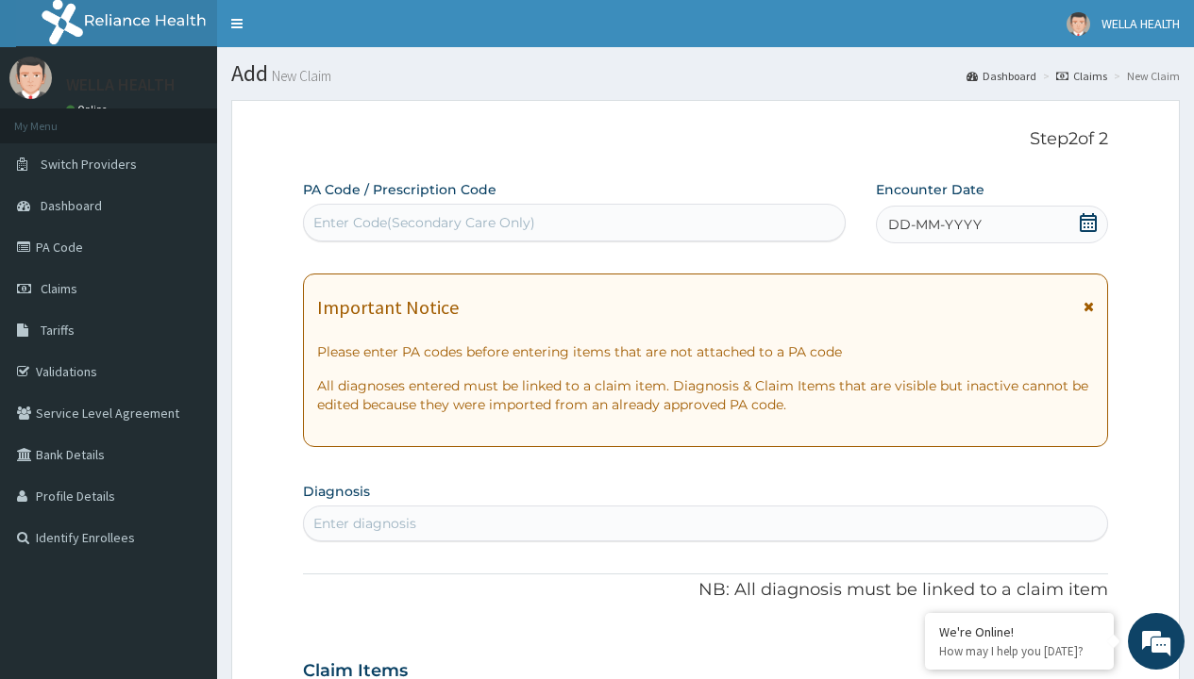
scroll to position [158, 0]
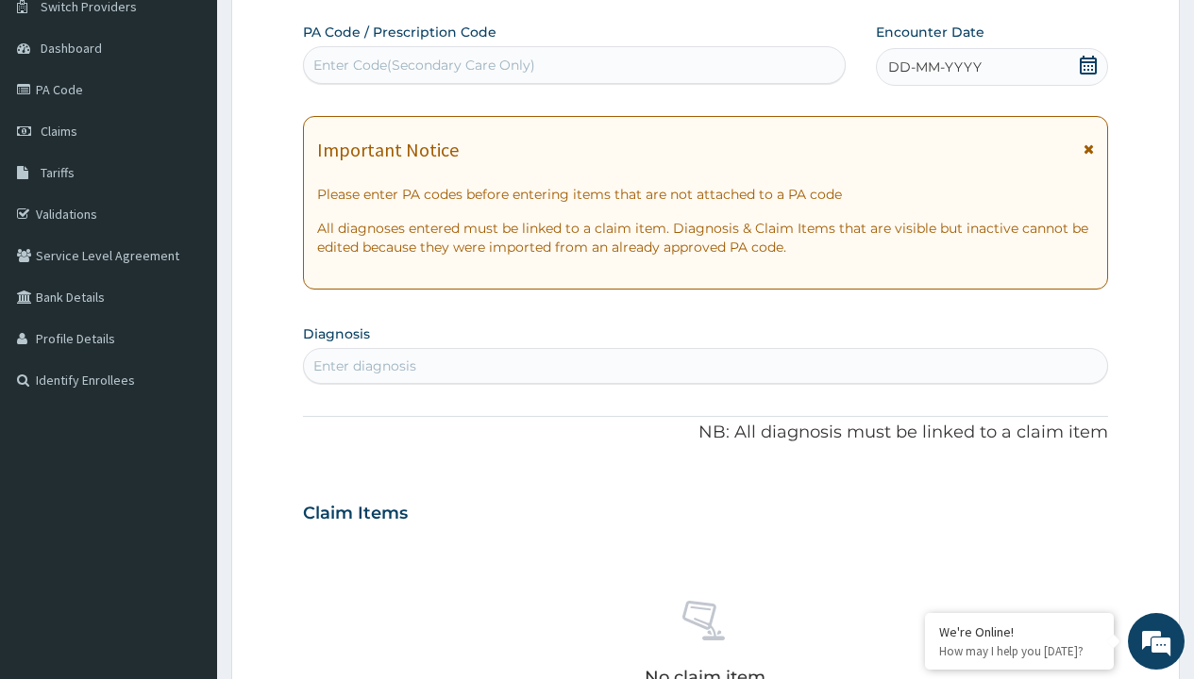
click at [933, 67] on span "DD-MM-YYYY" at bounding box center [934, 67] width 93 height 19
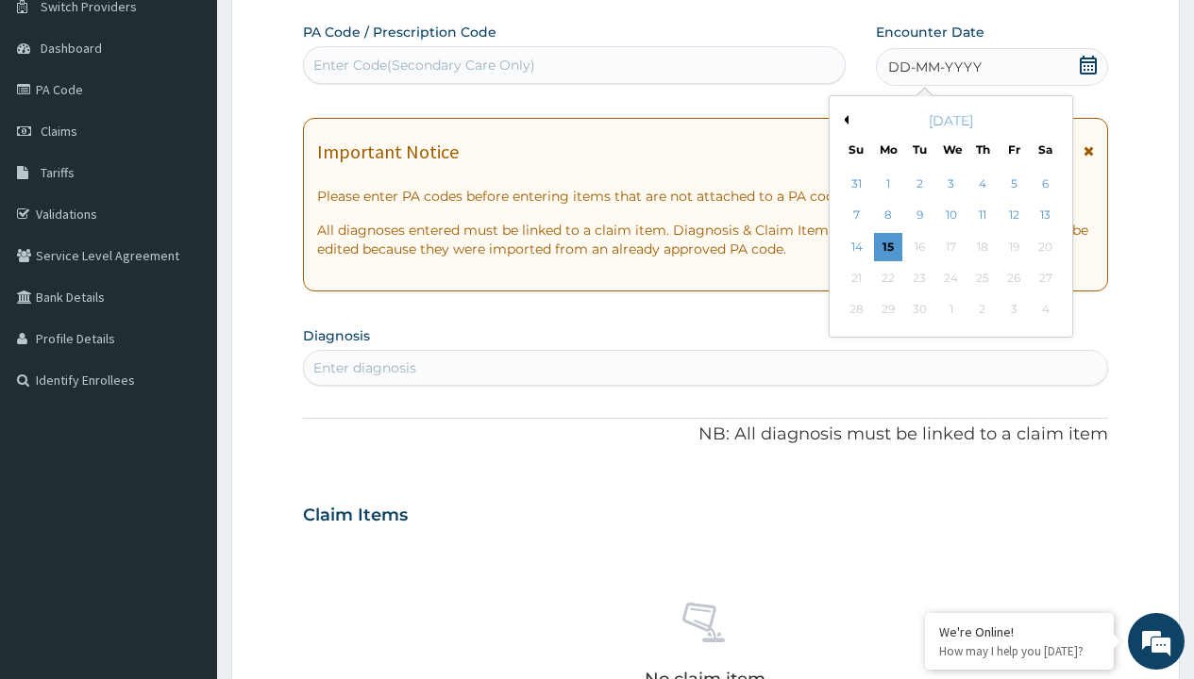
click at [843, 120] on button "Previous Month" at bounding box center [843, 119] width 9 height 9
click at [1045, 215] on div "9" at bounding box center [1044, 216] width 28 height 28
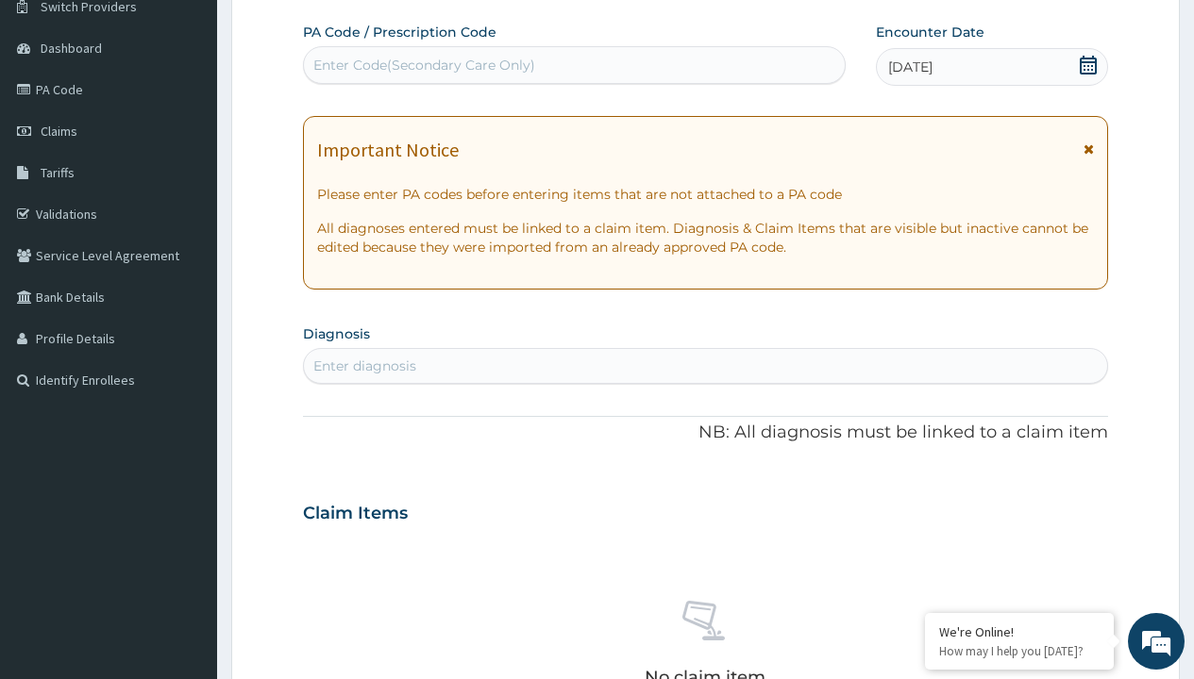
click at [423, 65] on div "Enter Code(Secondary Care Only)" at bounding box center [424, 65] width 222 height 19
type input "PR/D50FEEA1"
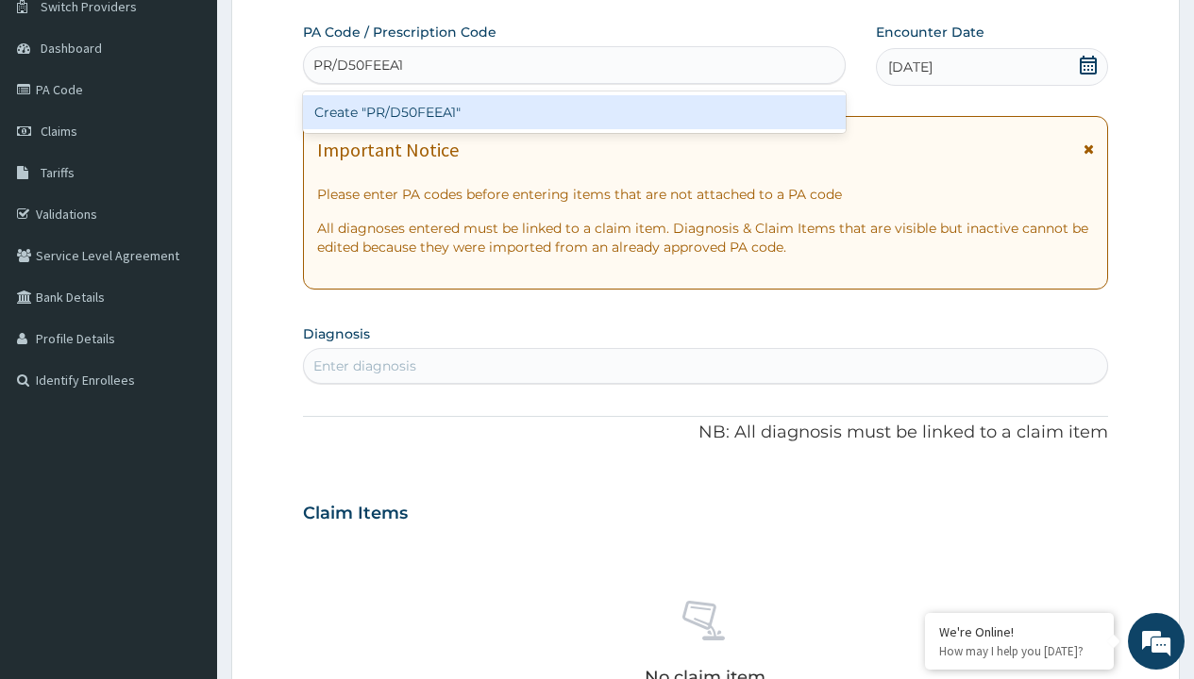
click at [574, 112] on div "Create "PR/D50FEEA1"" at bounding box center [574, 112] width 542 height 34
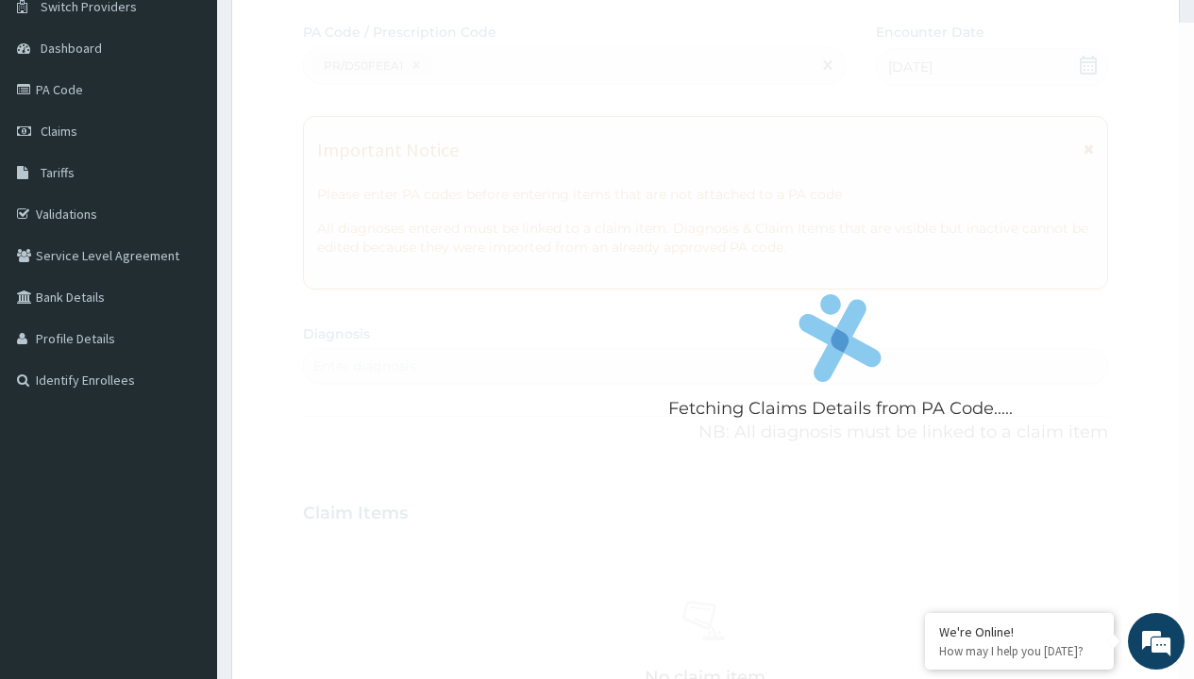
click at [364, 366] on div "Enter diagnosis" at bounding box center [364, 366] width 103 height 19
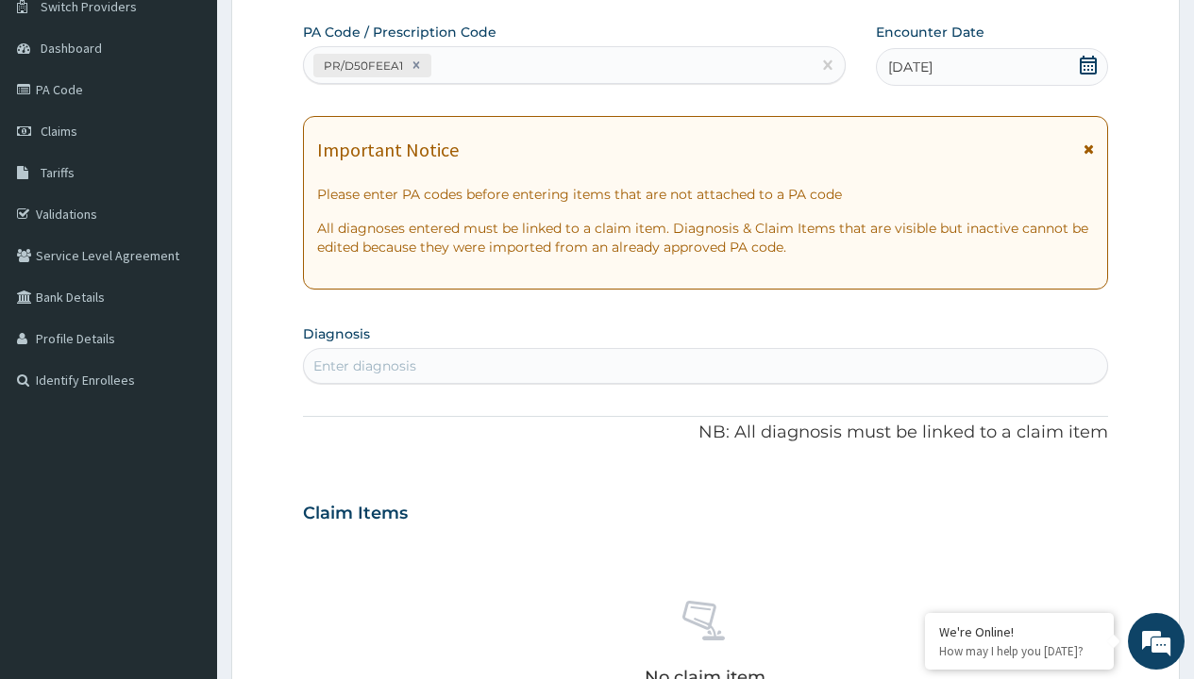
type input "prescription collected"
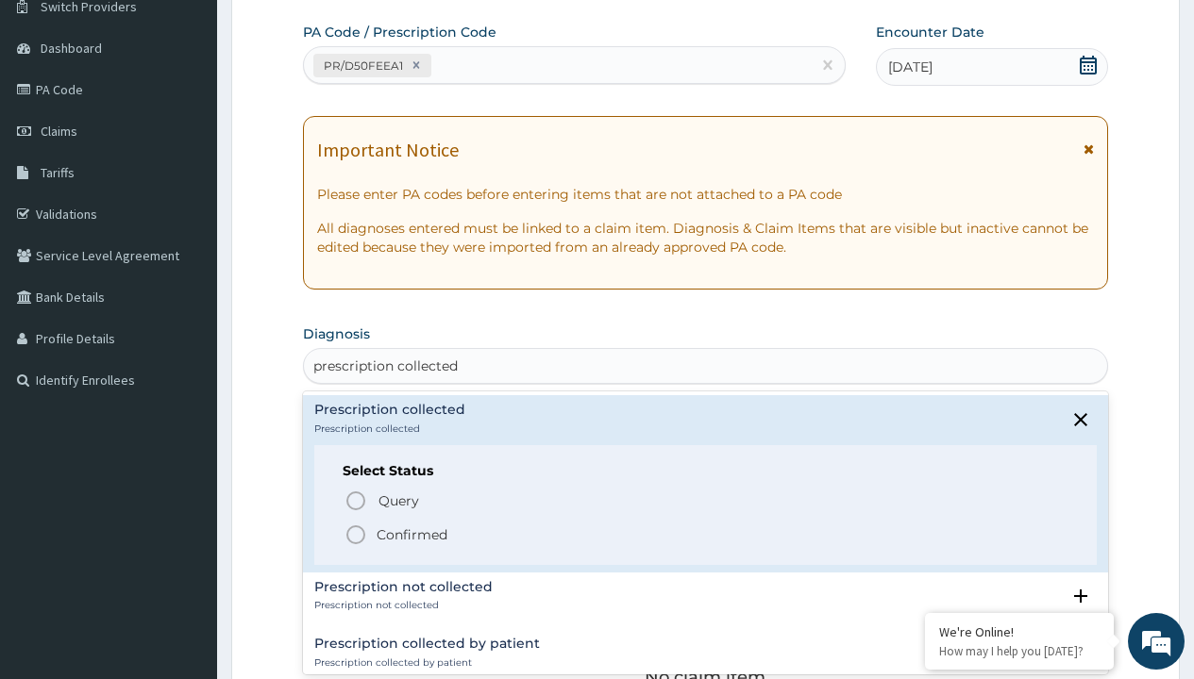
click at [411, 534] on p "Confirmed" at bounding box center [411, 535] width 71 height 19
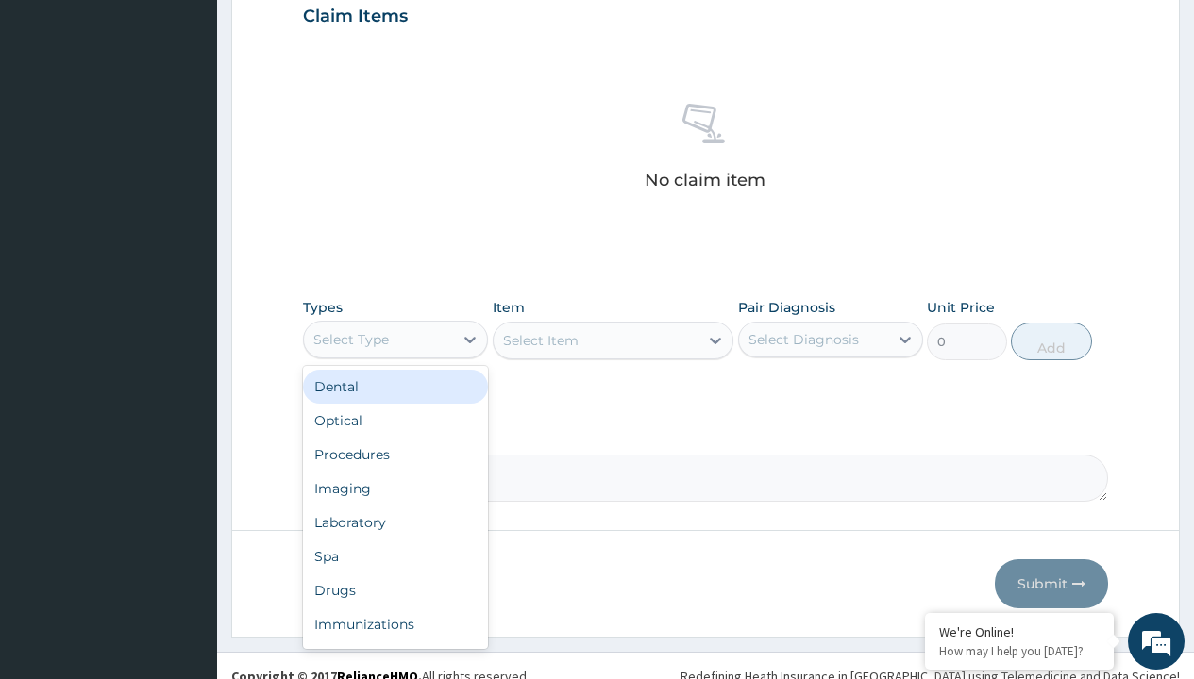
type input "procedures"
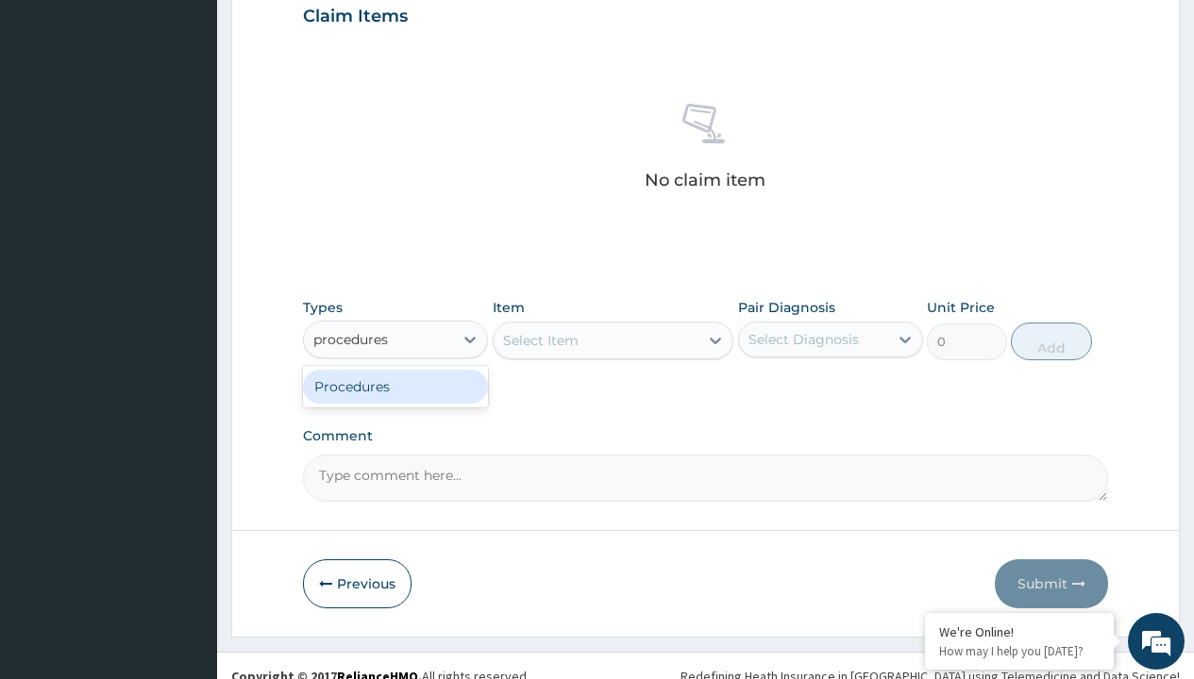
click at [395, 386] on div "Procedures" at bounding box center [395, 387] width 185 height 34
click at [540, 340] on div "Select Item" at bounding box center [540, 340] width 75 height 19
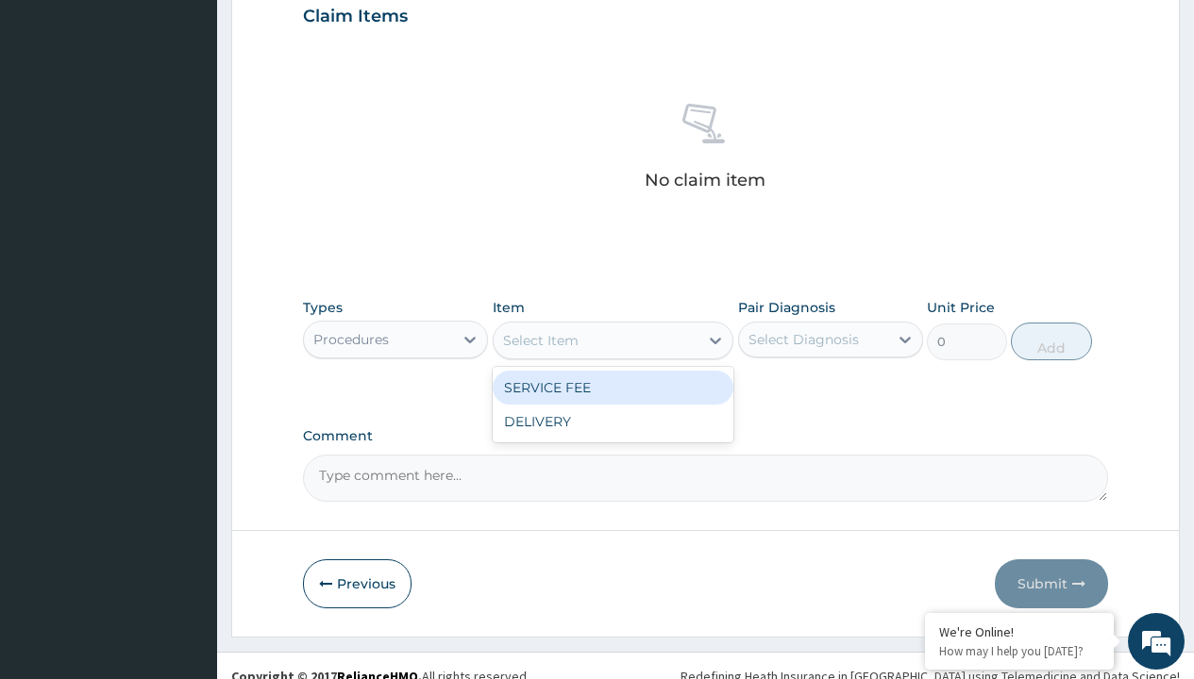
type input "service fee"
click at [612, 387] on div "SERVICE FEE" at bounding box center [614, 388] width 242 height 34
type input "100"
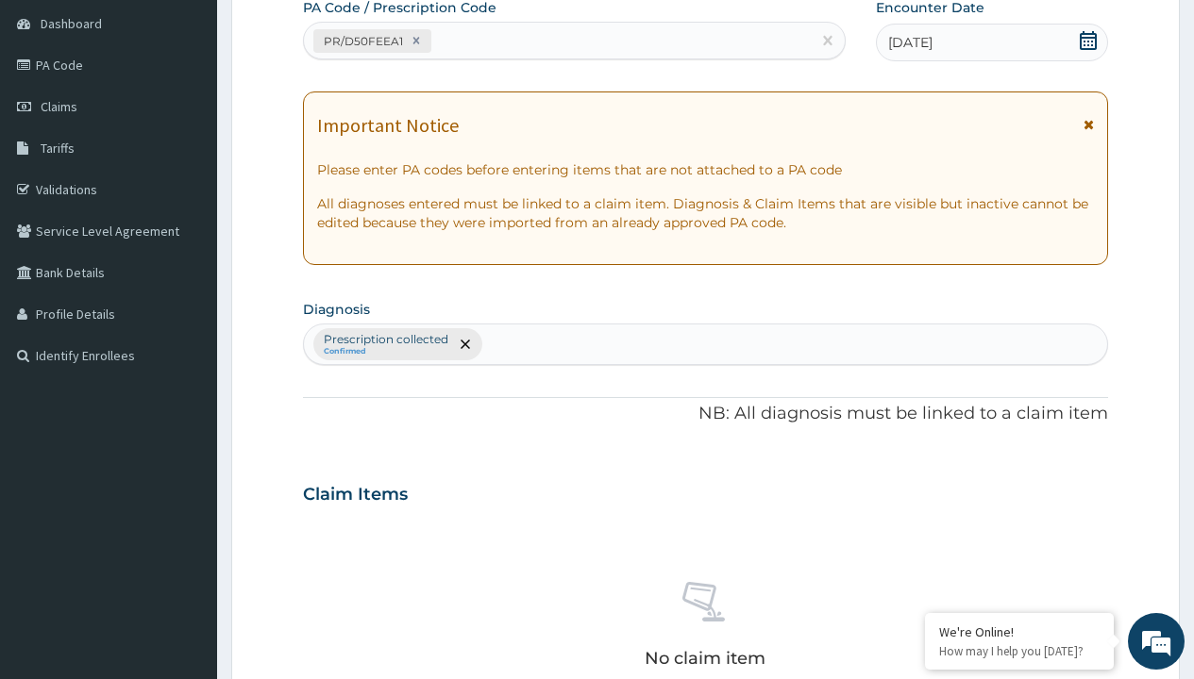
type input "prescription collected"
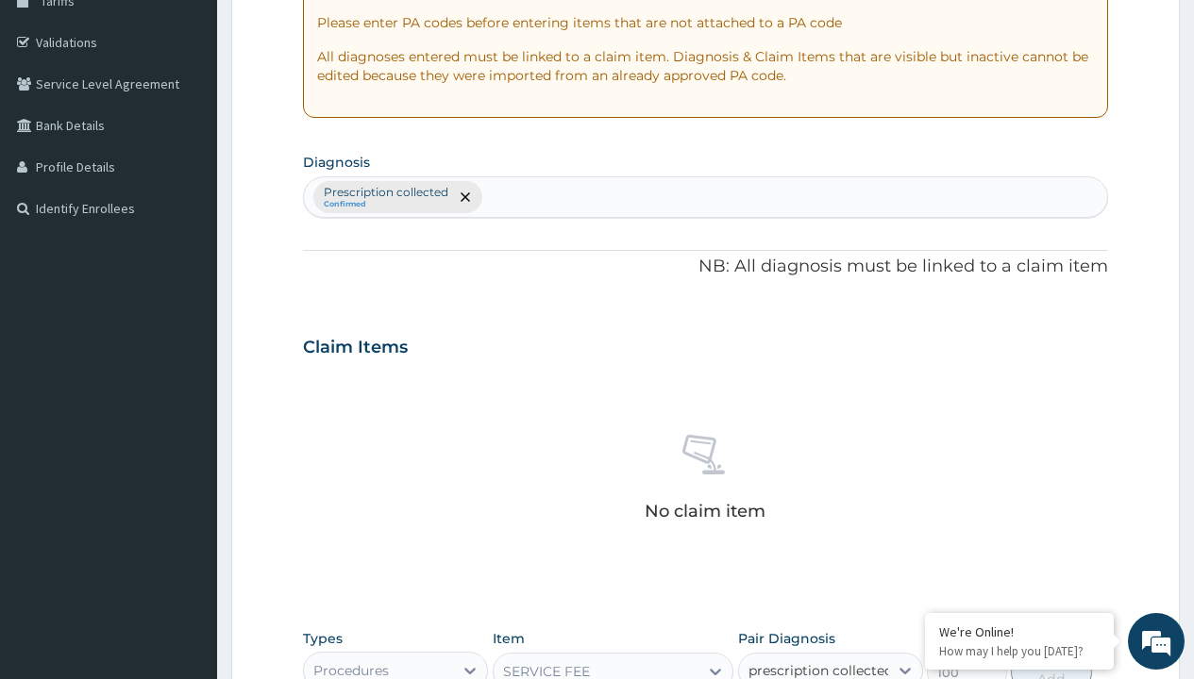
checkbox input "true"
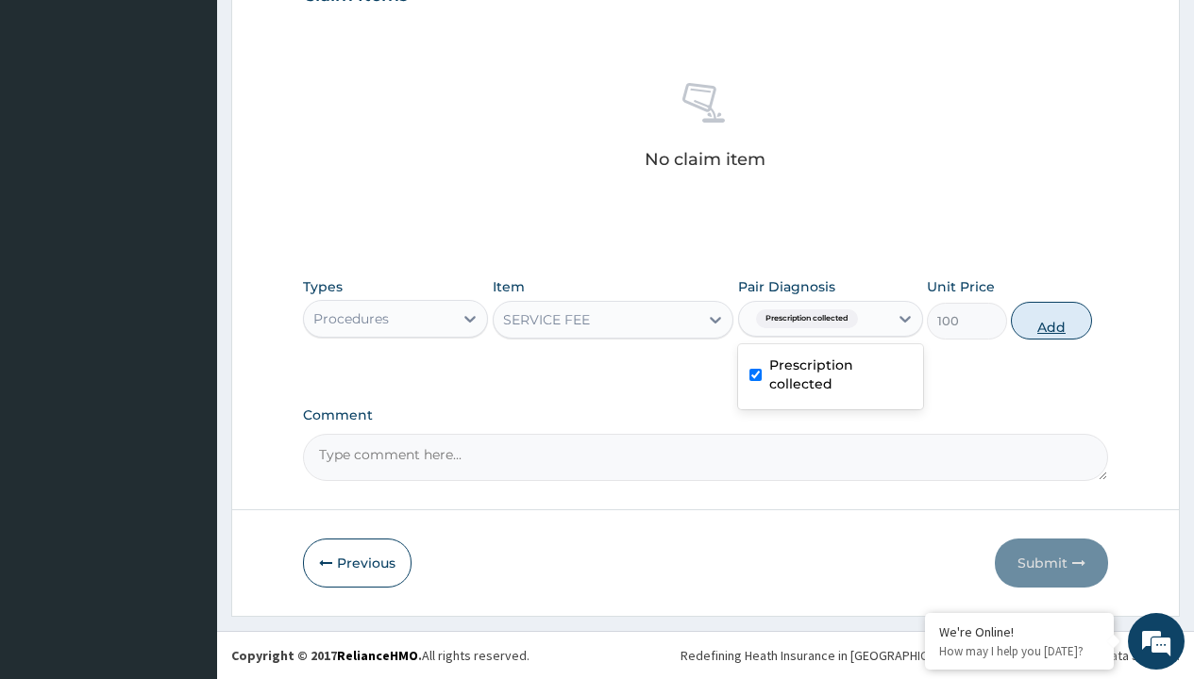
click at [1051, 320] on button "Add" at bounding box center [1051, 321] width 80 height 38
type input "0"
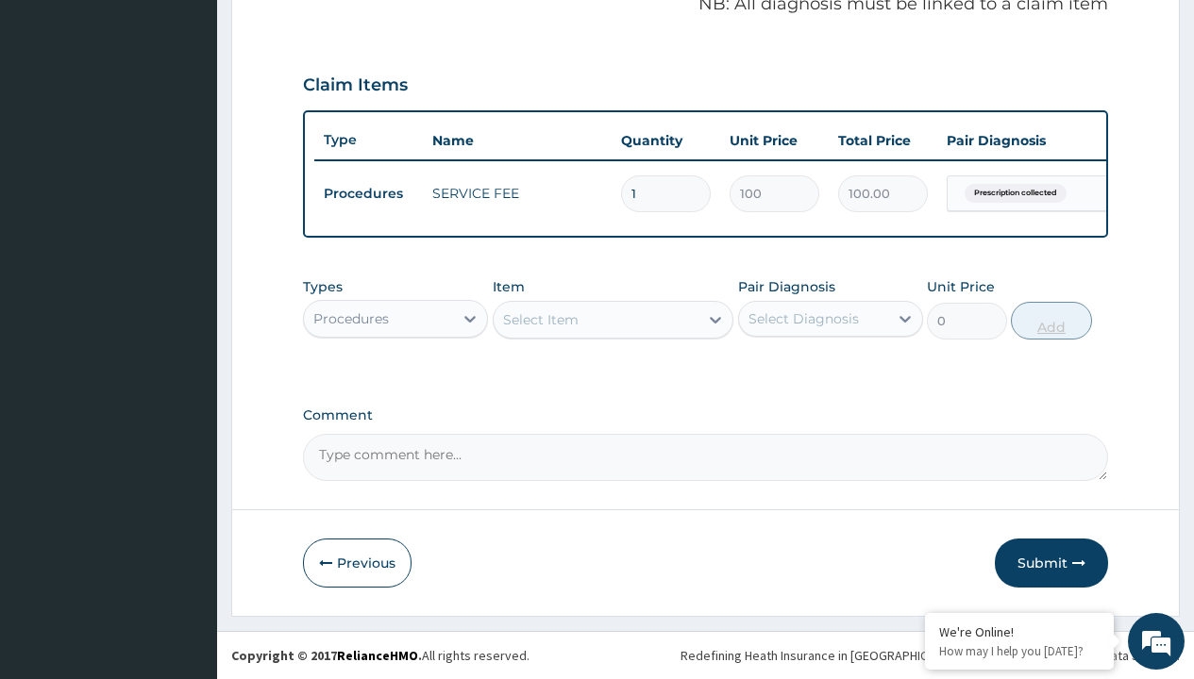
scroll to position [606, 0]
click at [351, 318] on div "Procedures" at bounding box center [350, 318] width 75 height 19
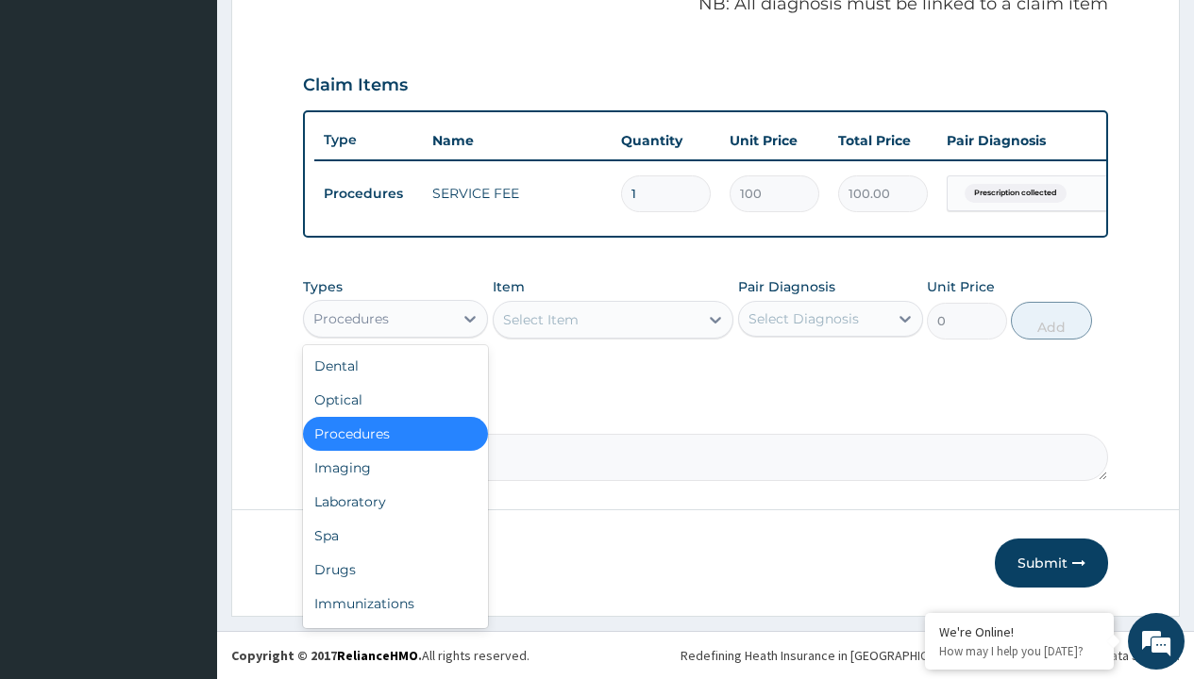
type input "drugs"
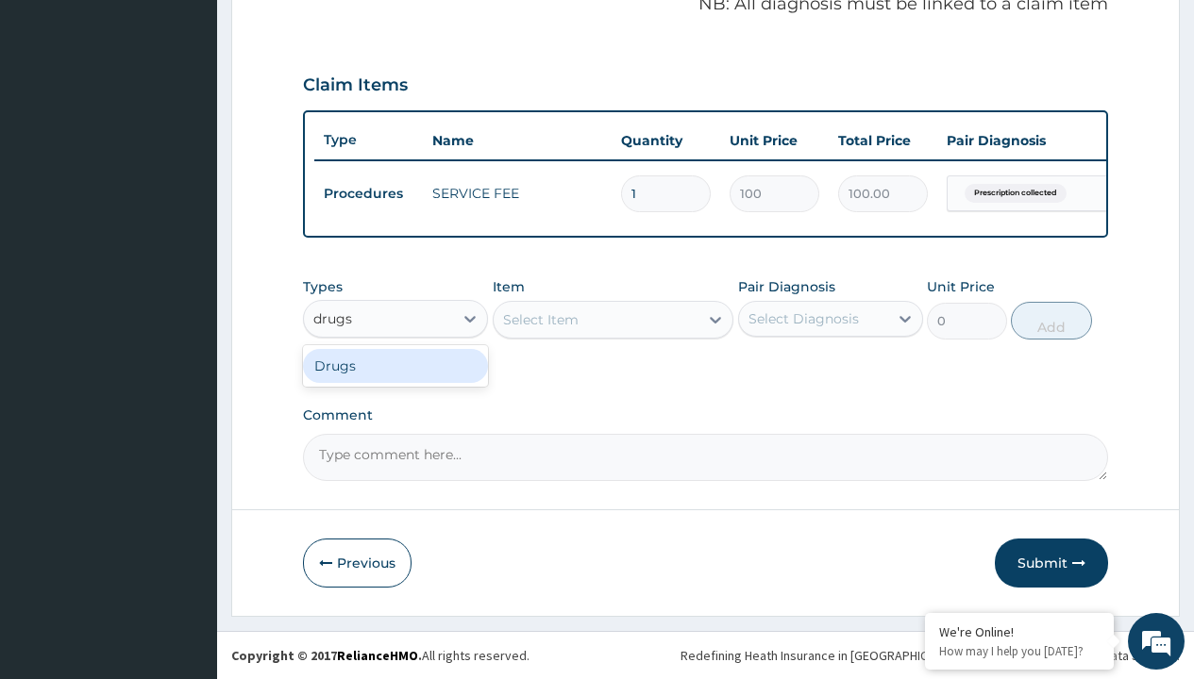
click at [395, 365] on div "Drugs" at bounding box center [395, 366] width 185 height 34
click at [540, 319] on div "Select Item" at bounding box center [614, 320] width 242 height 38
type input "[MEDICAL_DATA] + [MEDICAL_DATA] 20/120 lumartem x24"
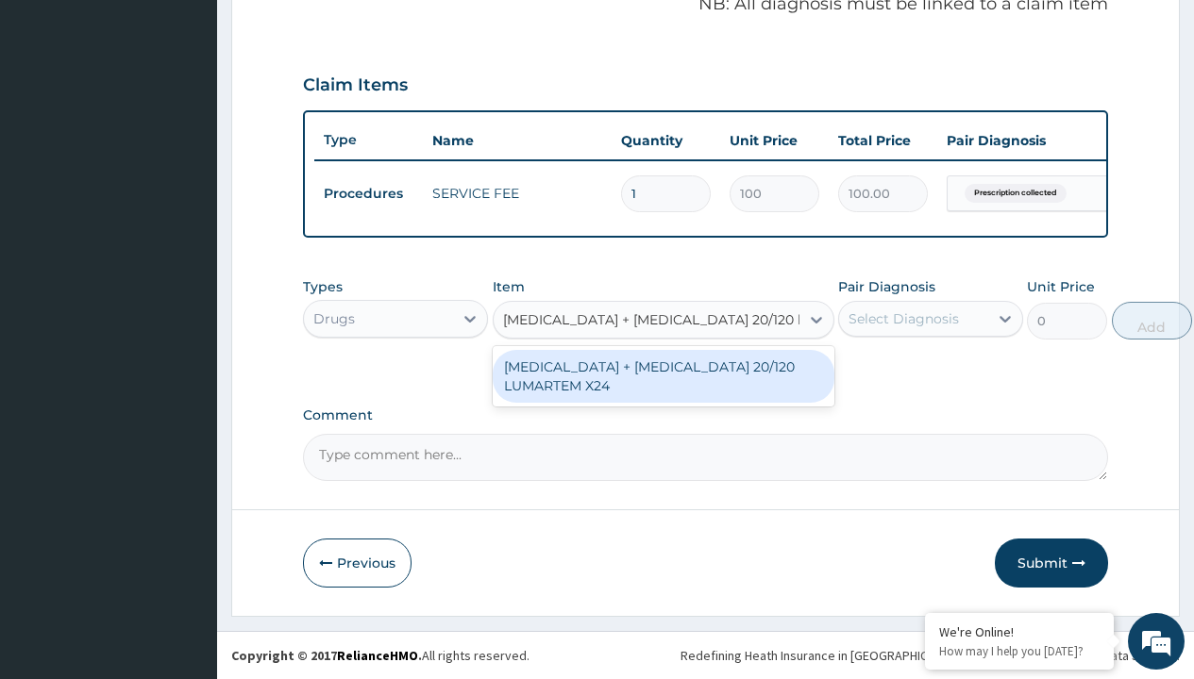
click at [662, 376] on div "[MEDICAL_DATA] + [MEDICAL_DATA] 20/120 LUMARTEM X24" at bounding box center [664, 376] width 342 height 53
type input "121.9000015258789"
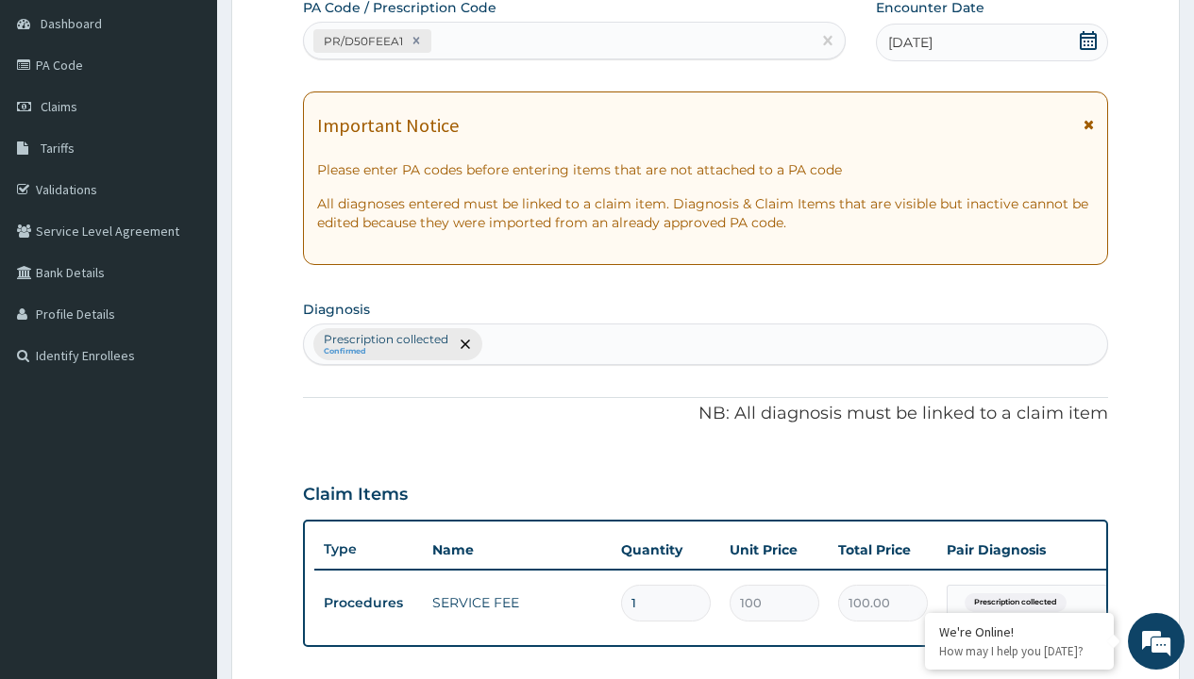
type input "prescription collected"
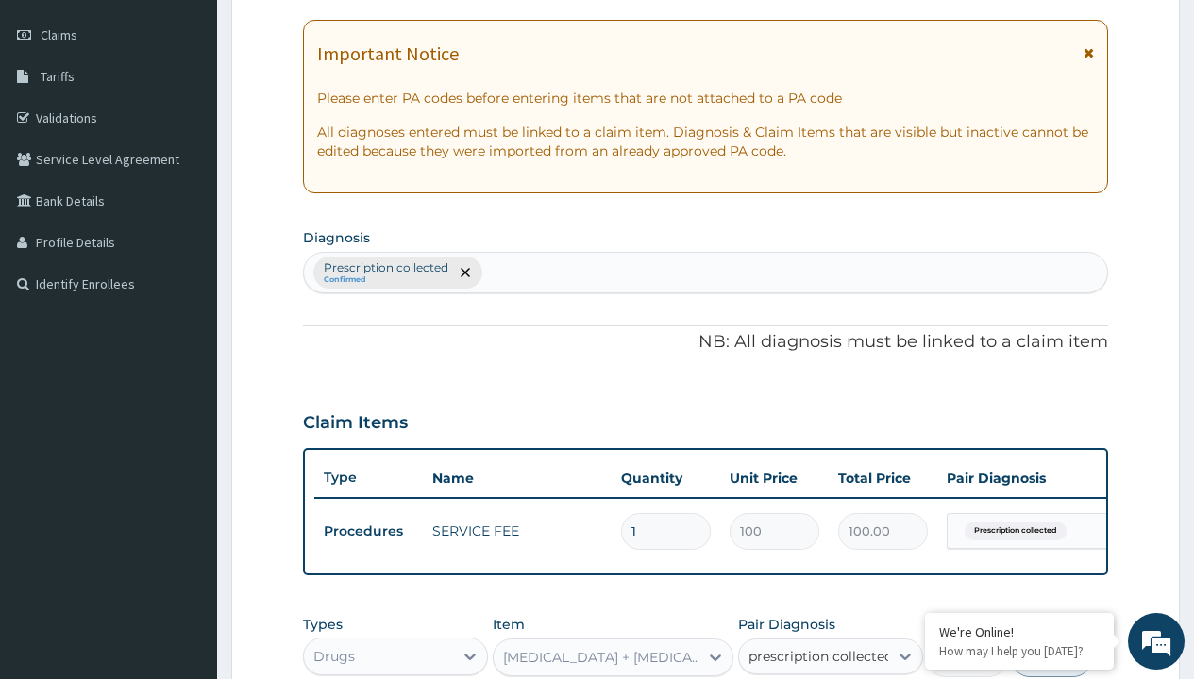
checkbox input "true"
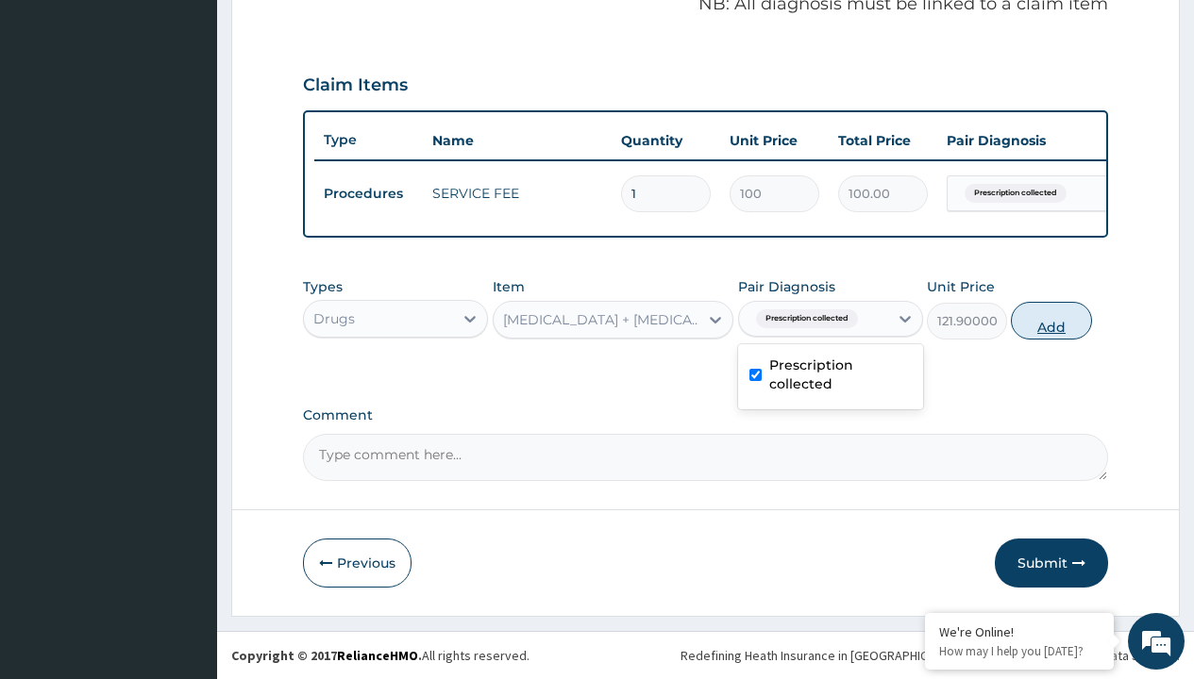
click at [1051, 320] on button "Add" at bounding box center [1051, 321] width 80 height 38
type input "0"
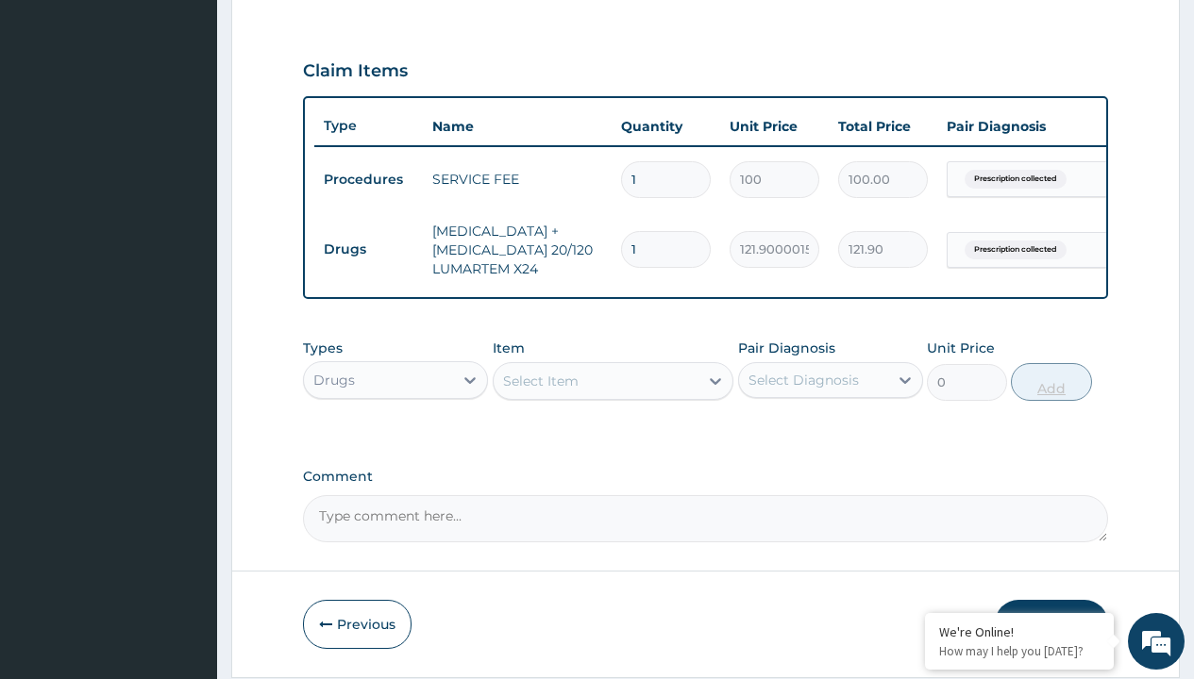
type input "24"
type input "2925.60"
type input "24"
click at [368, 249] on td "Drugs" at bounding box center [368, 249] width 109 height 35
type input "drugs"
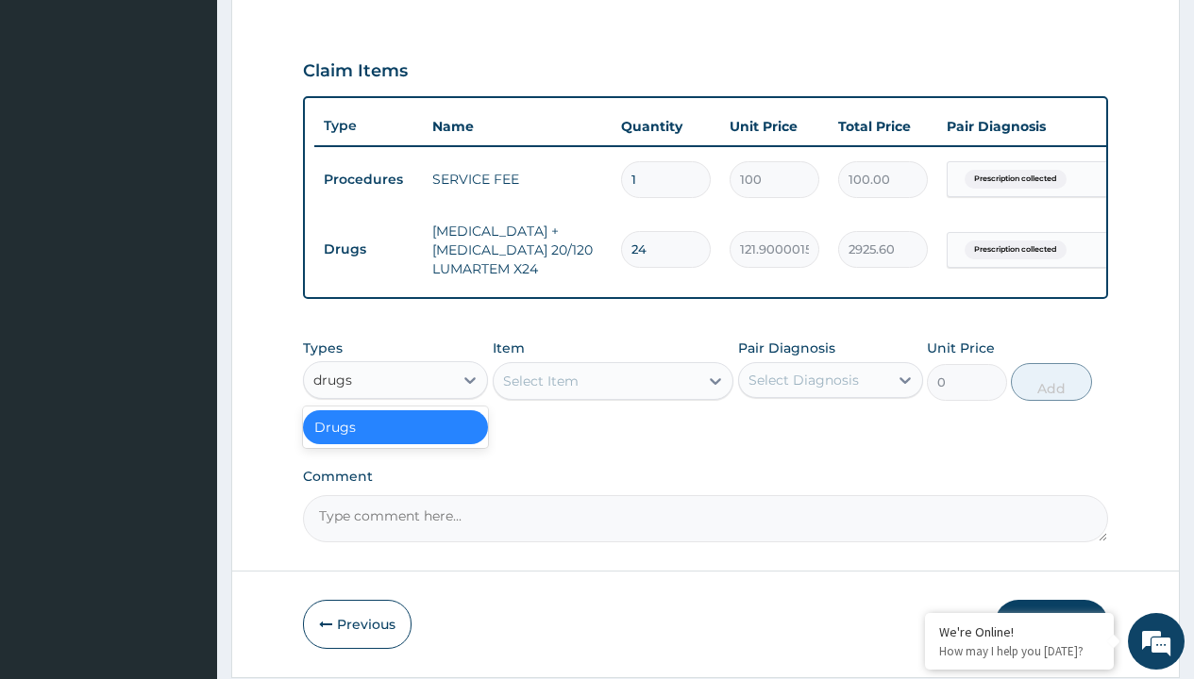
scroll to position [0, 0]
click at [395, 441] on div "Drugs" at bounding box center [395, 427] width 185 height 34
click at [540, 391] on div "Select Item" at bounding box center [540, 381] width 75 height 19
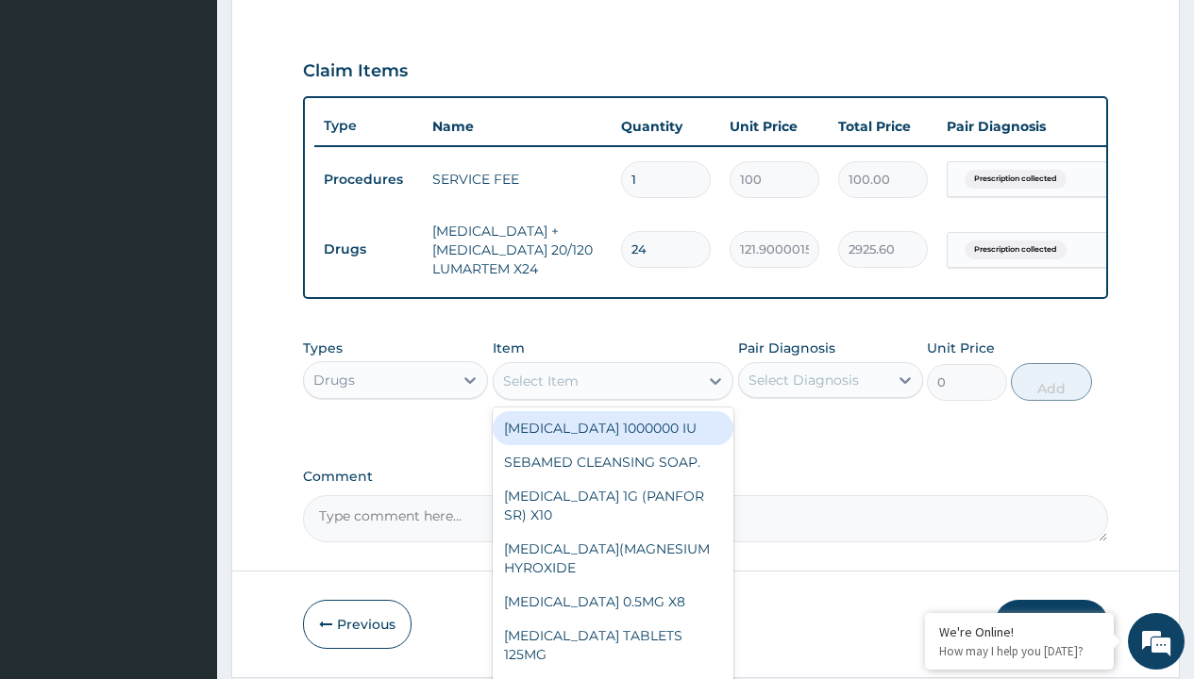
type input "fleming 228 suspension (amoxicillin/clavulanic acid)/bott"
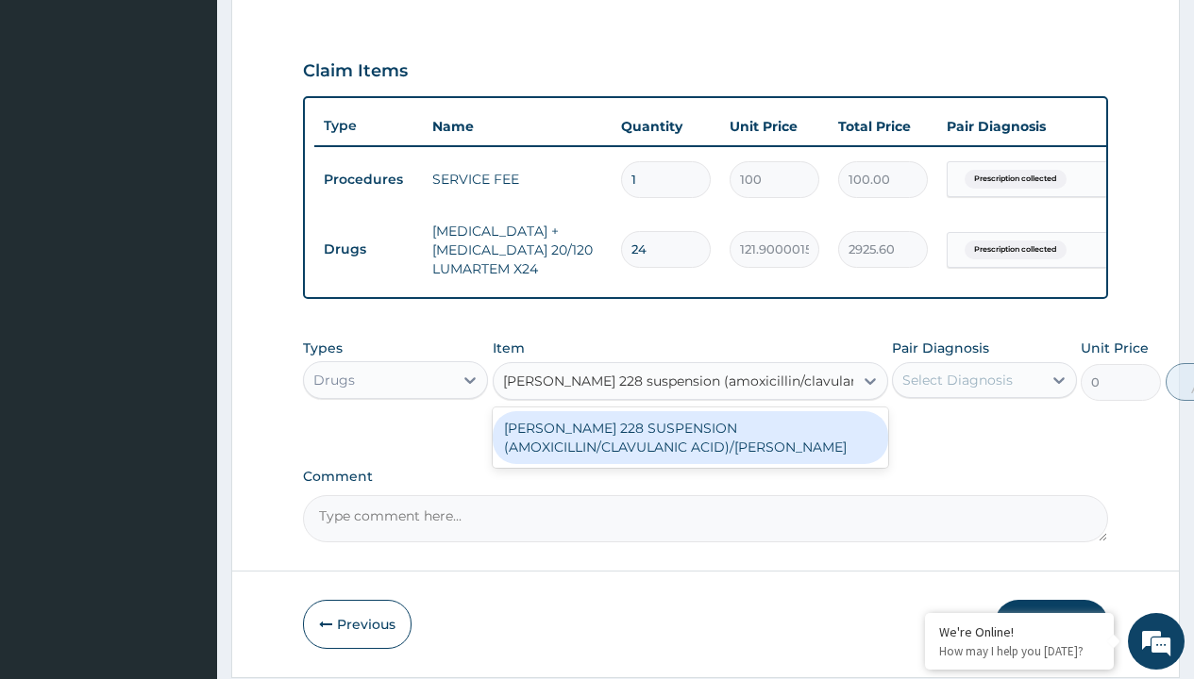
click at [690, 451] on div "[PERSON_NAME] 228 SUSPENSION (AMOXICILLIN/CLAVULANIC ACID)/[PERSON_NAME]" at bounding box center [690, 437] width 395 height 53
type input "6700"
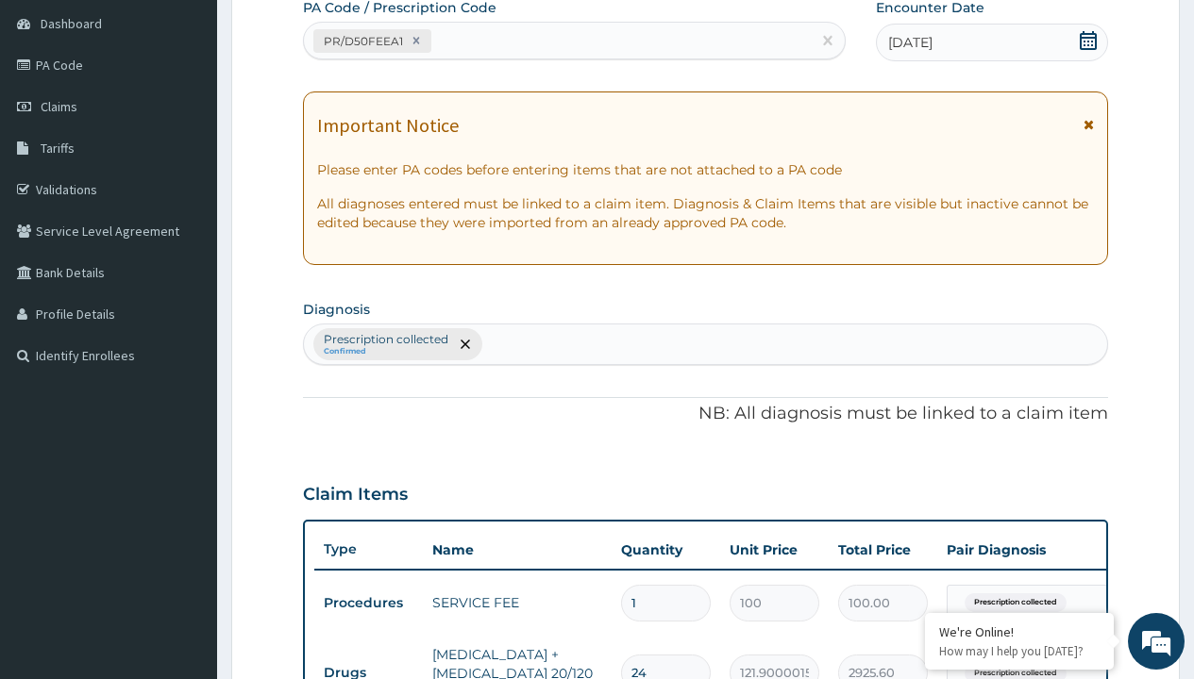
type input "prescription collected"
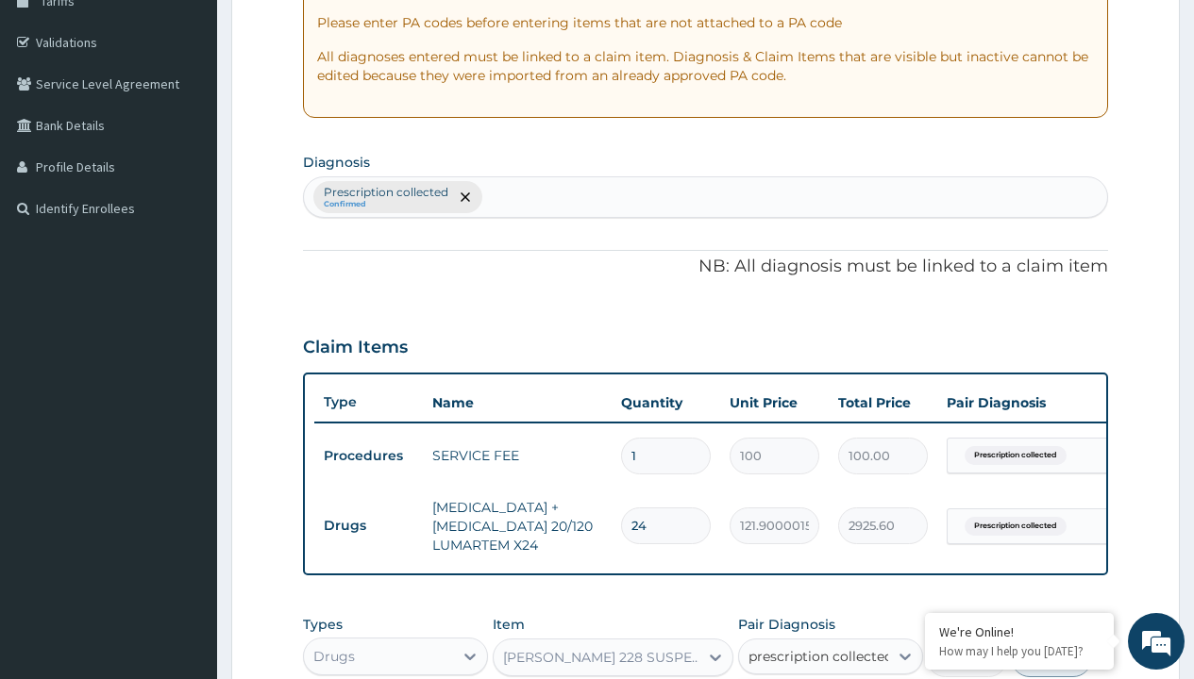
checkbox input "true"
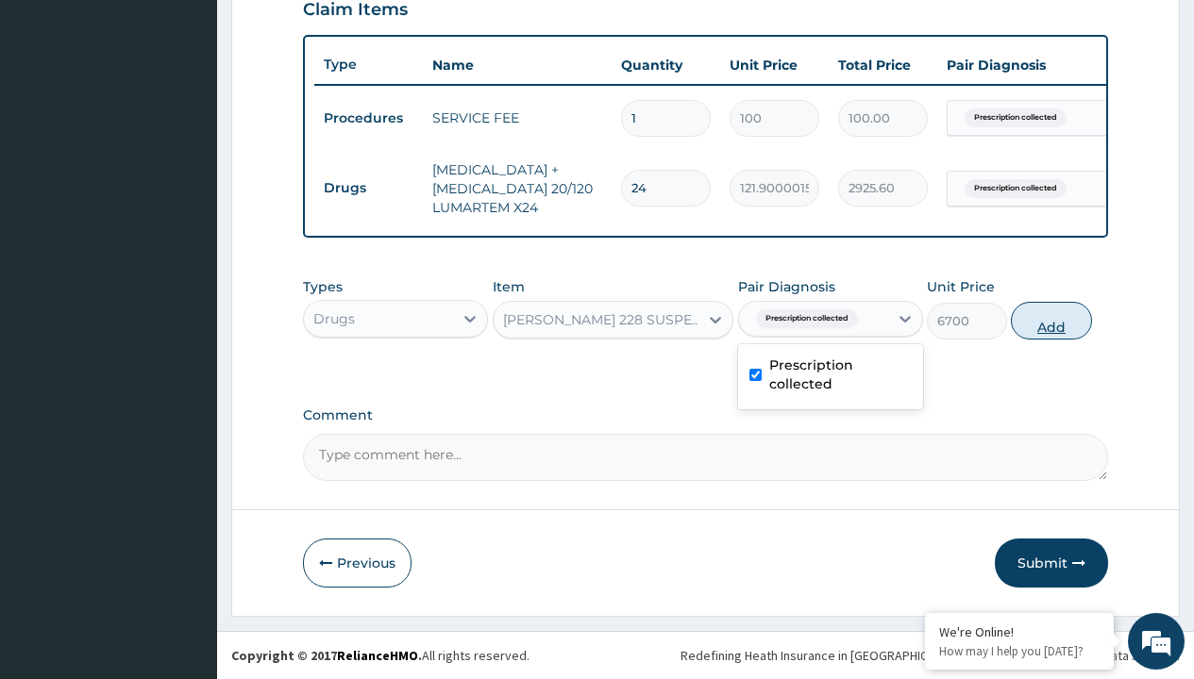
click at [1051, 320] on button "Add" at bounding box center [1051, 321] width 80 height 38
type input "0"
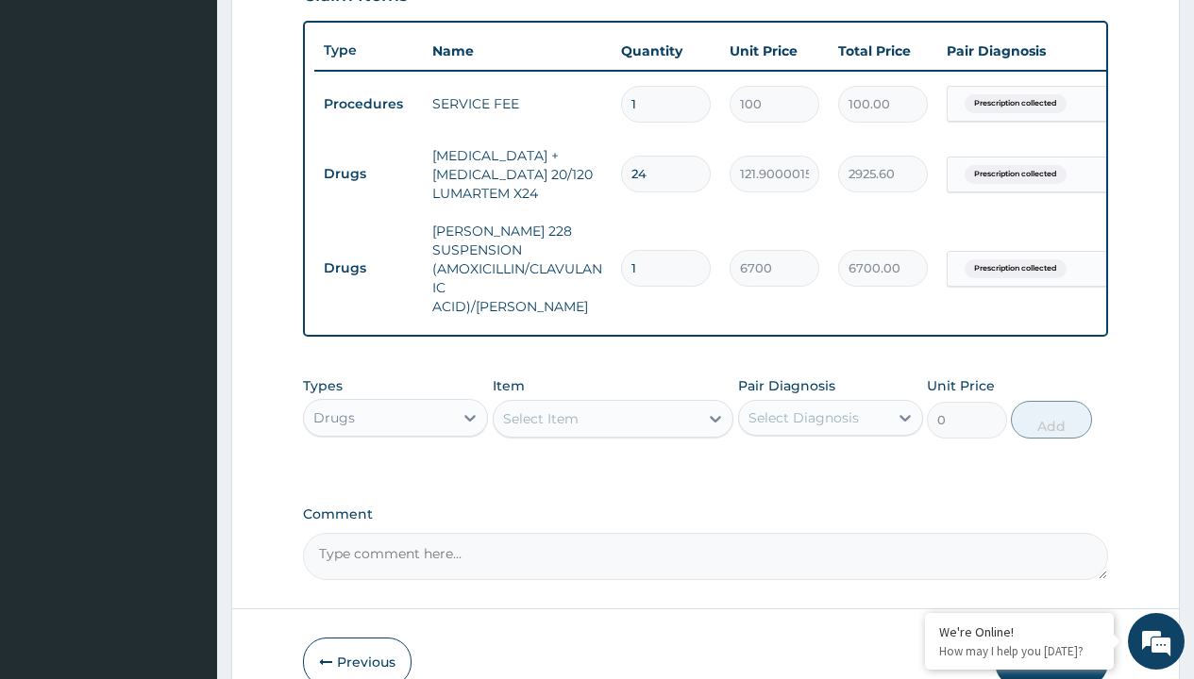
click at [368, 174] on td "Drugs" at bounding box center [368, 174] width 109 height 35
type input "drugs"
click at [395, 460] on div "Drugs" at bounding box center [395, 465] width 185 height 34
click at [540, 413] on div "Select Item" at bounding box center [540, 419] width 75 height 19
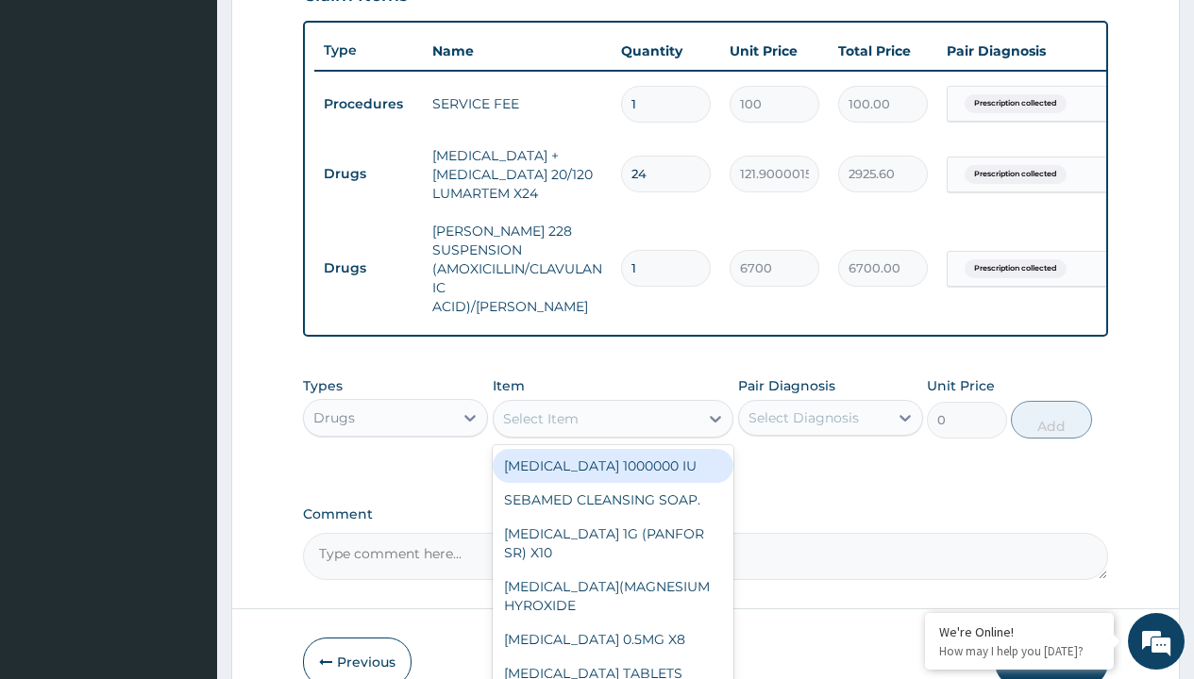
type input "[MEDICAL_DATA] syrup/[PERSON_NAME]"
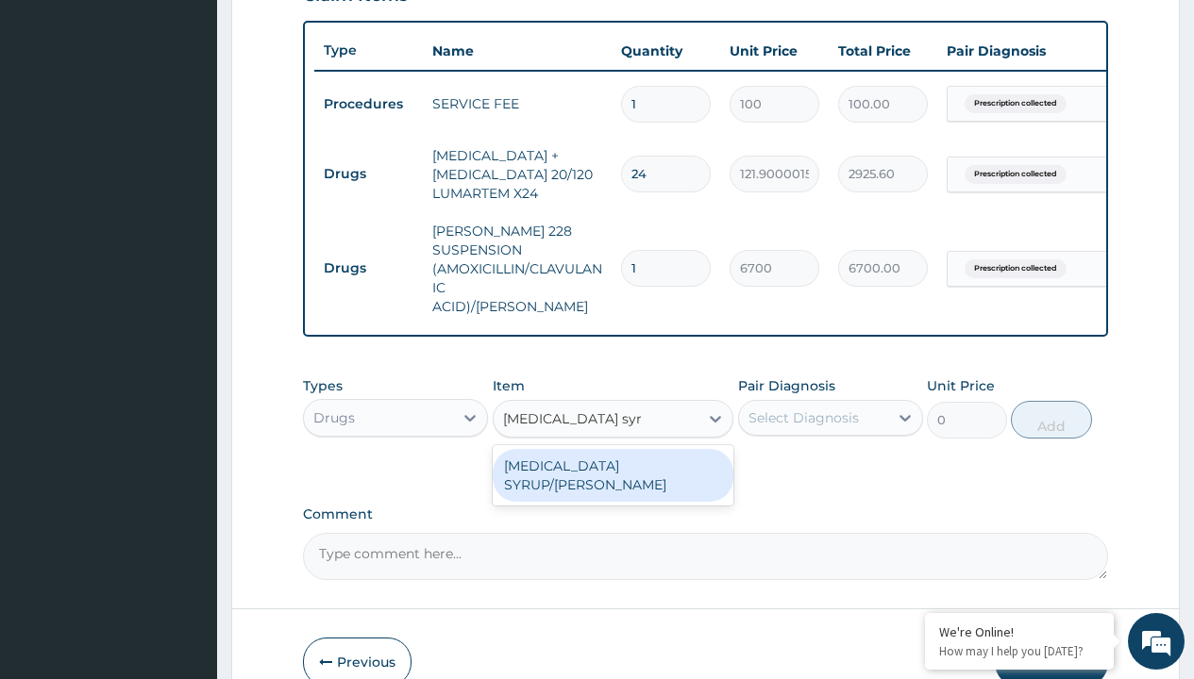
click at [612, 460] on div "[MEDICAL_DATA] SYRUP/[PERSON_NAME]" at bounding box center [614, 475] width 242 height 53
type input "2500"
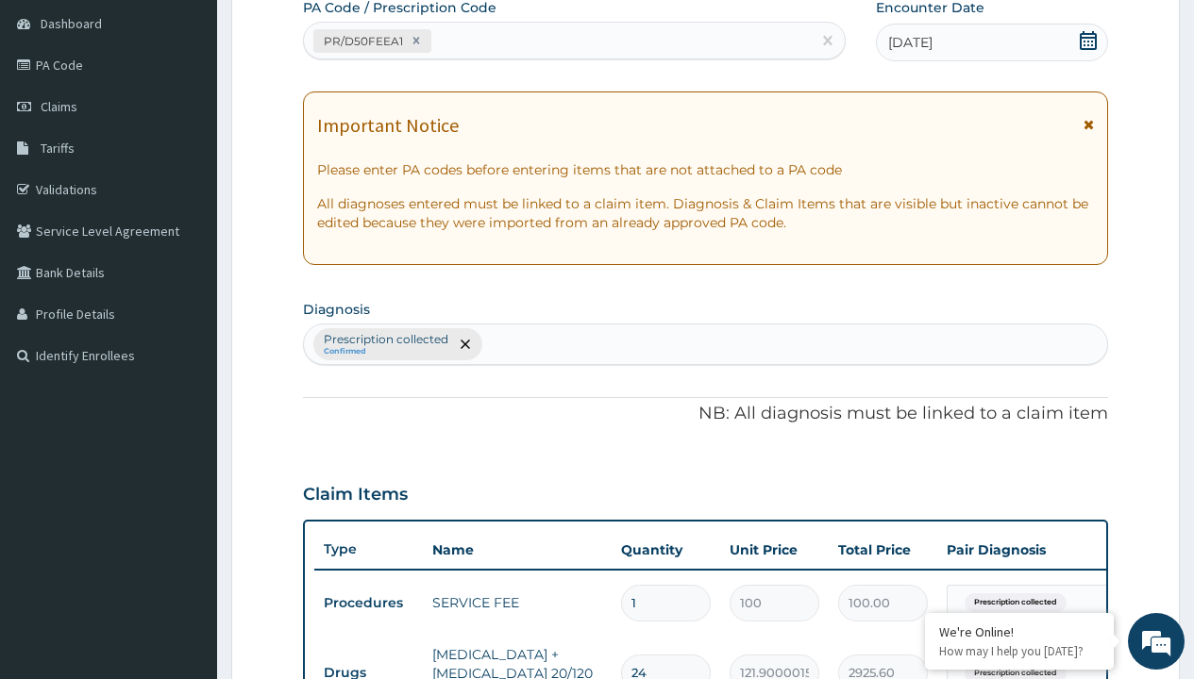
type input "prescription collected"
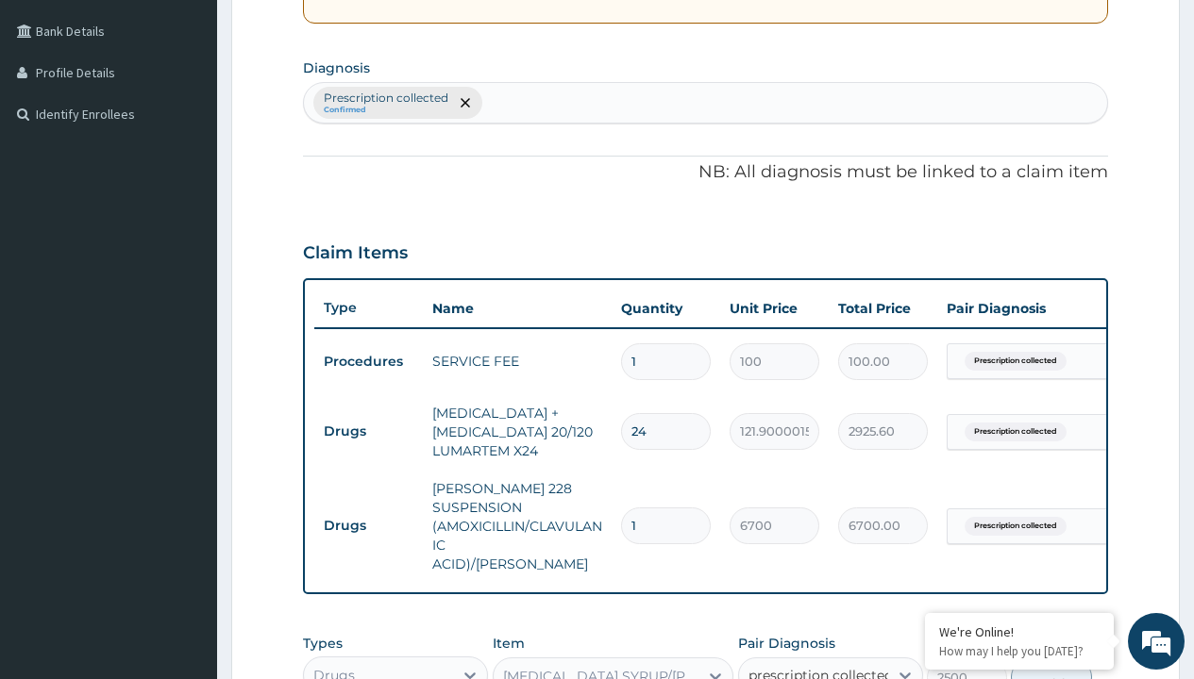
checkbox input "true"
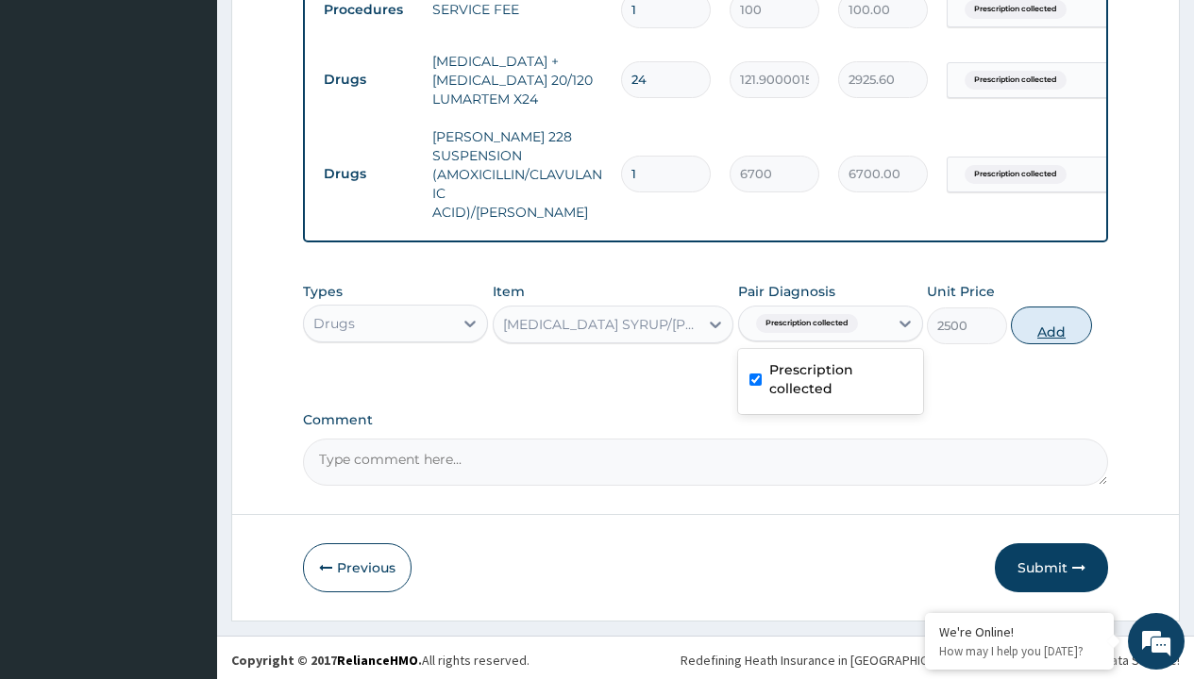
click at [1051, 320] on button "Add" at bounding box center [1051, 326] width 80 height 38
type input "0"
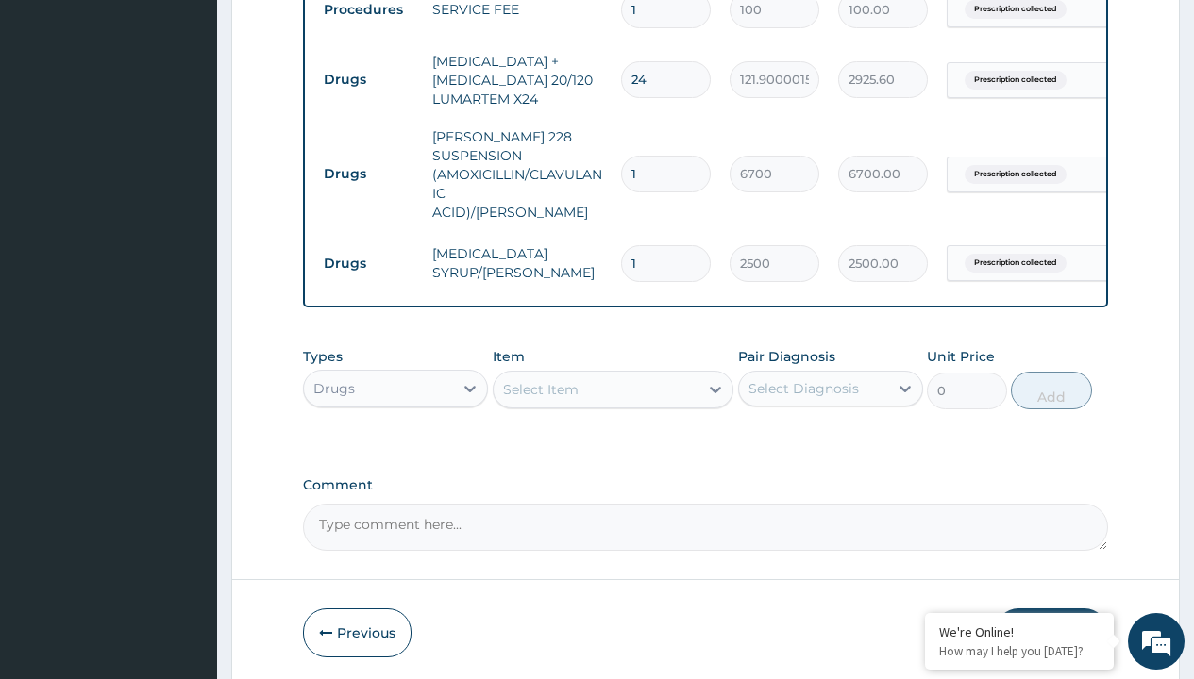
click at [368, 79] on td "Drugs" at bounding box center [368, 79] width 109 height 35
type input "drugs"
click at [395, 430] on div "Drugs" at bounding box center [395, 436] width 185 height 34
click at [540, 384] on div "Select Item" at bounding box center [540, 389] width 75 height 19
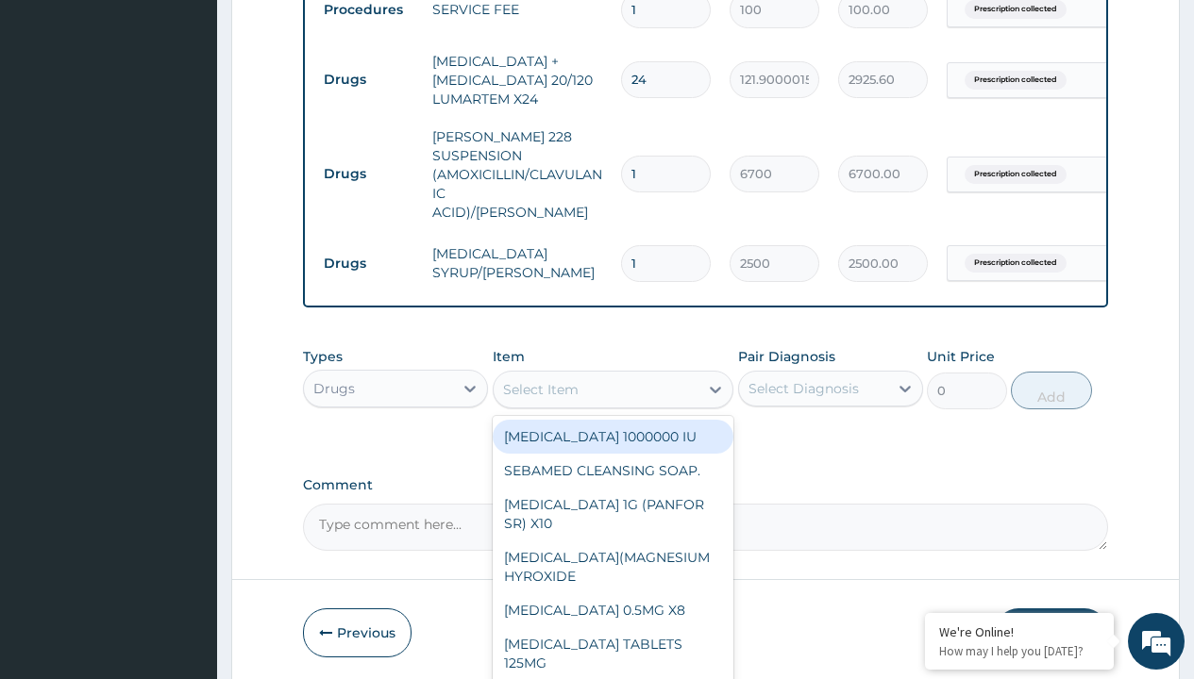
type input "[MEDICAL_DATA] syrup"
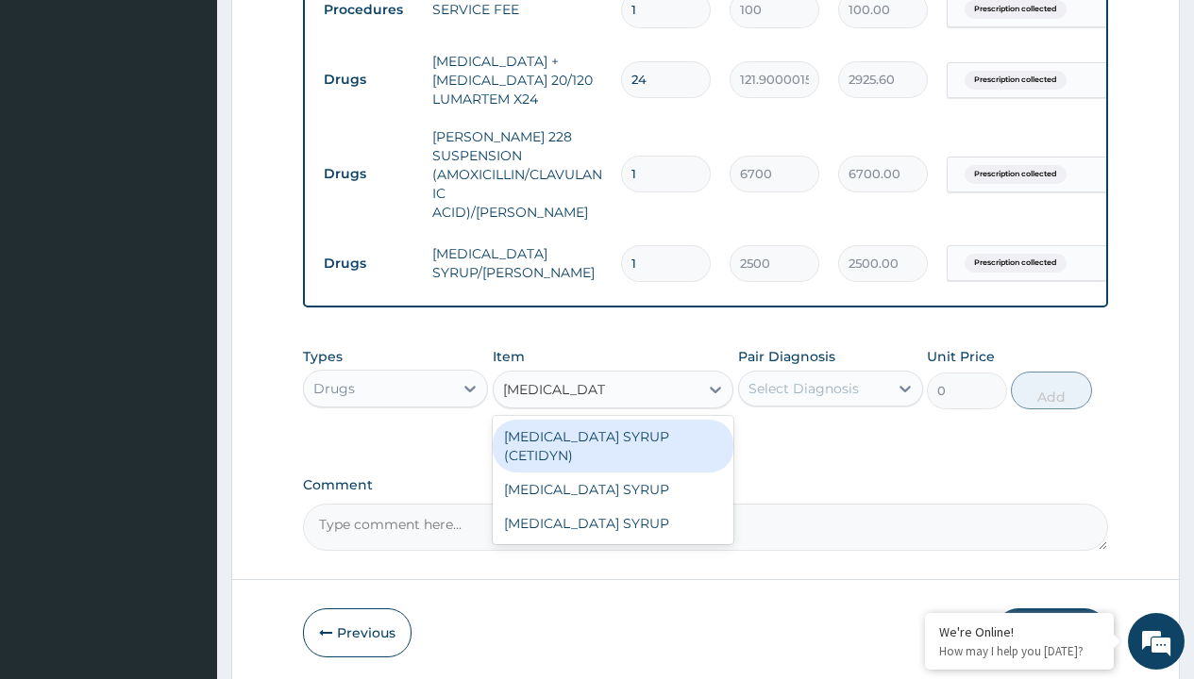
click at [612, 431] on div "[MEDICAL_DATA] SYRUP (CETIDYN)" at bounding box center [614, 446] width 242 height 53
type input "2200"
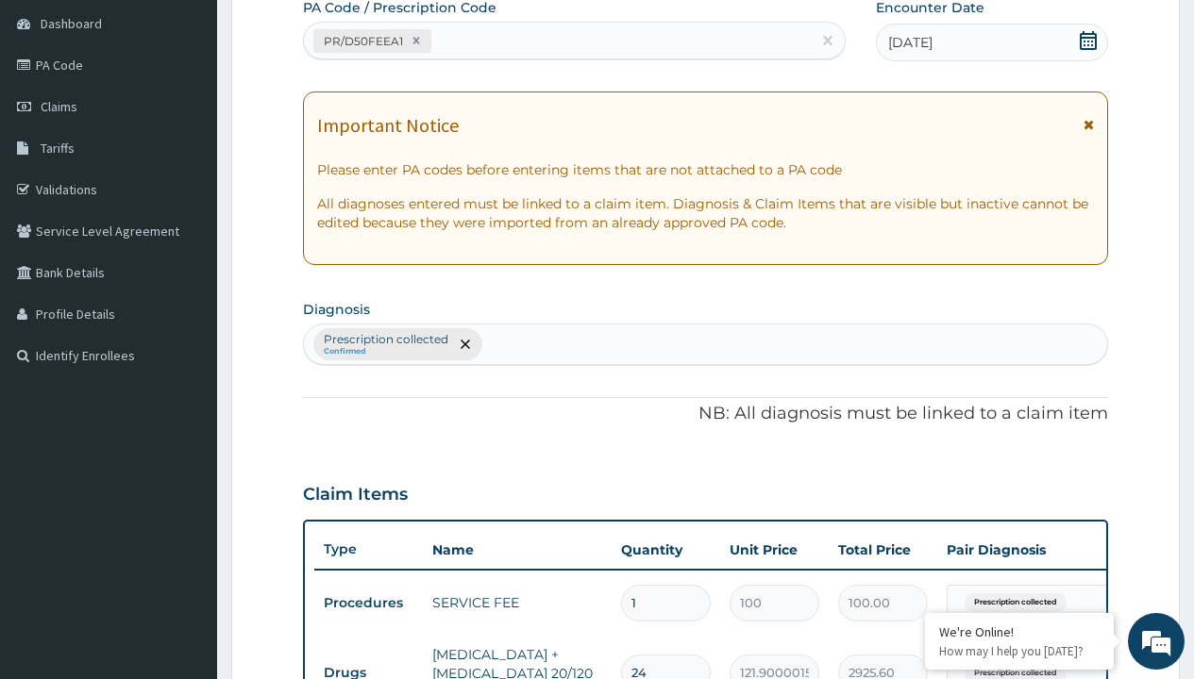
type input "prescription collected"
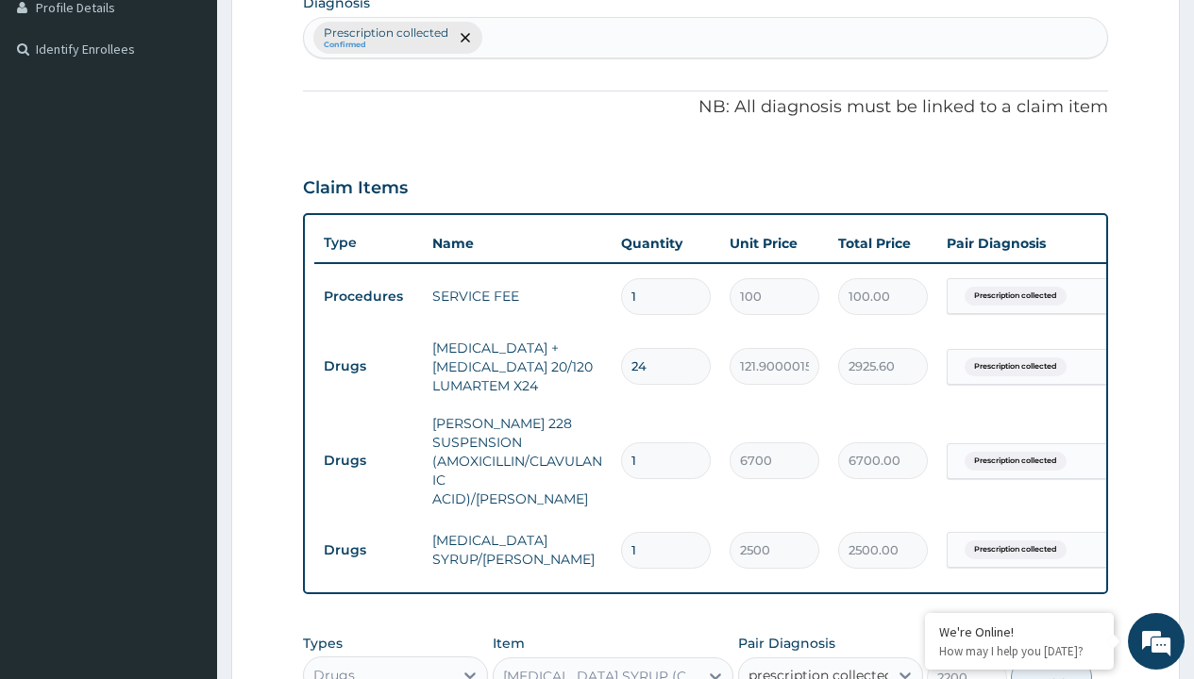
checkbox input "true"
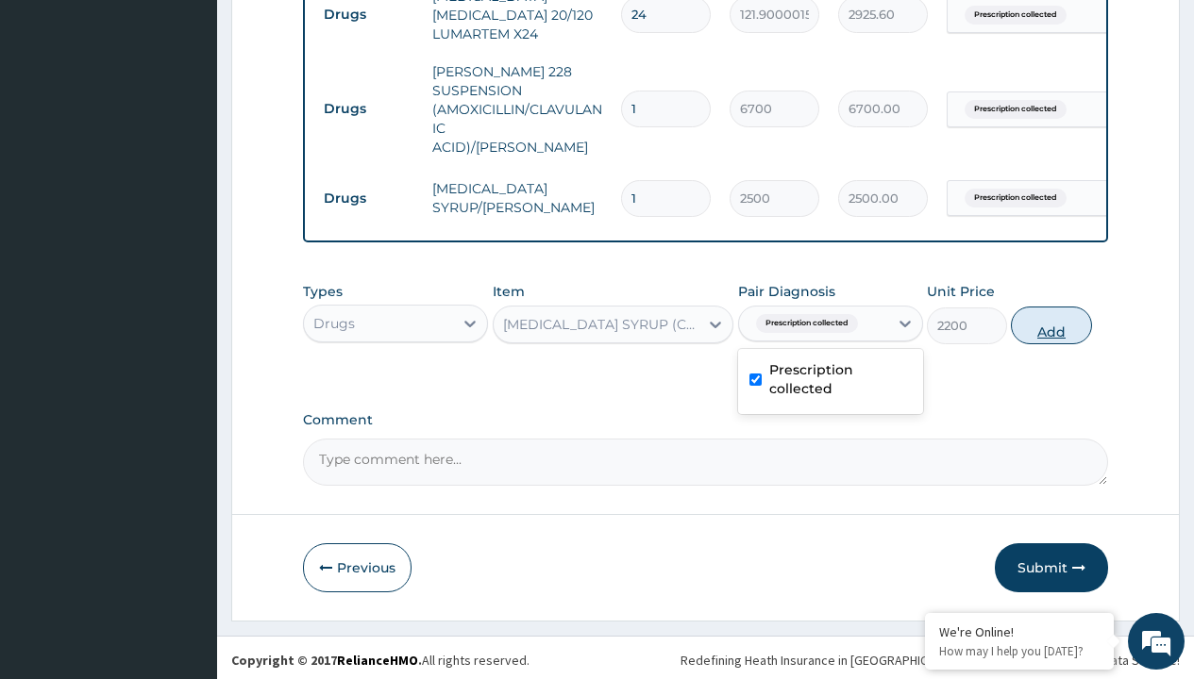
click at [1051, 320] on button "Add" at bounding box center [1051, 326] width 80 height 38
type input "0"
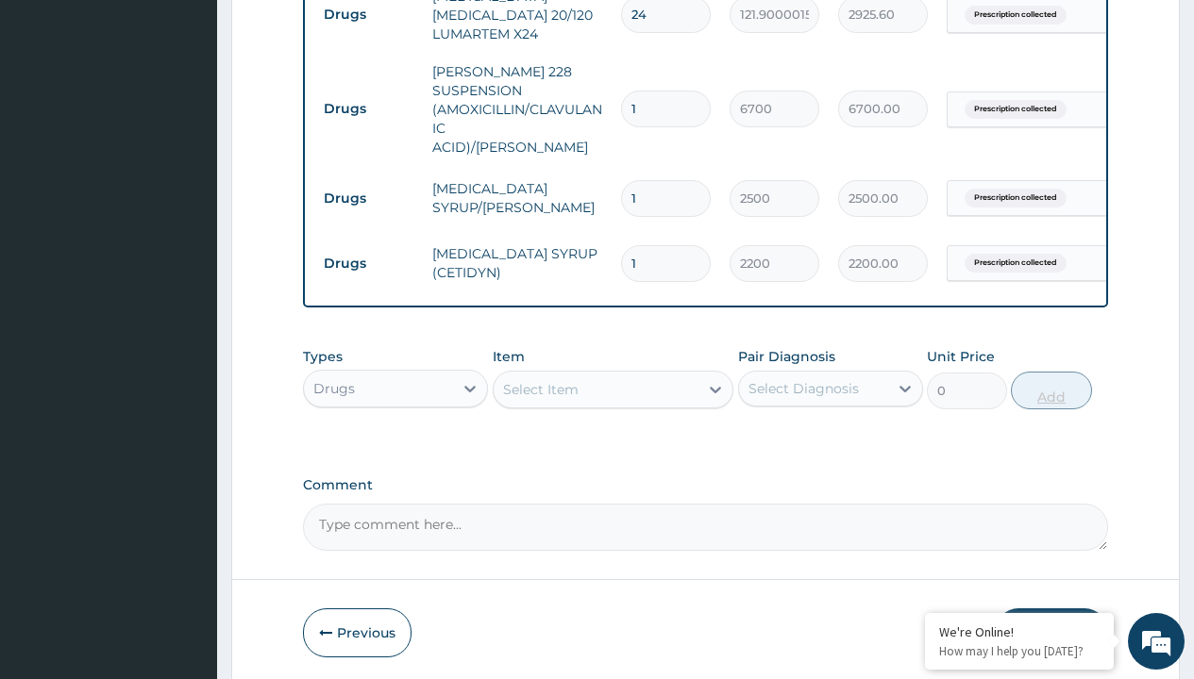
scroll to position [1264, 0]
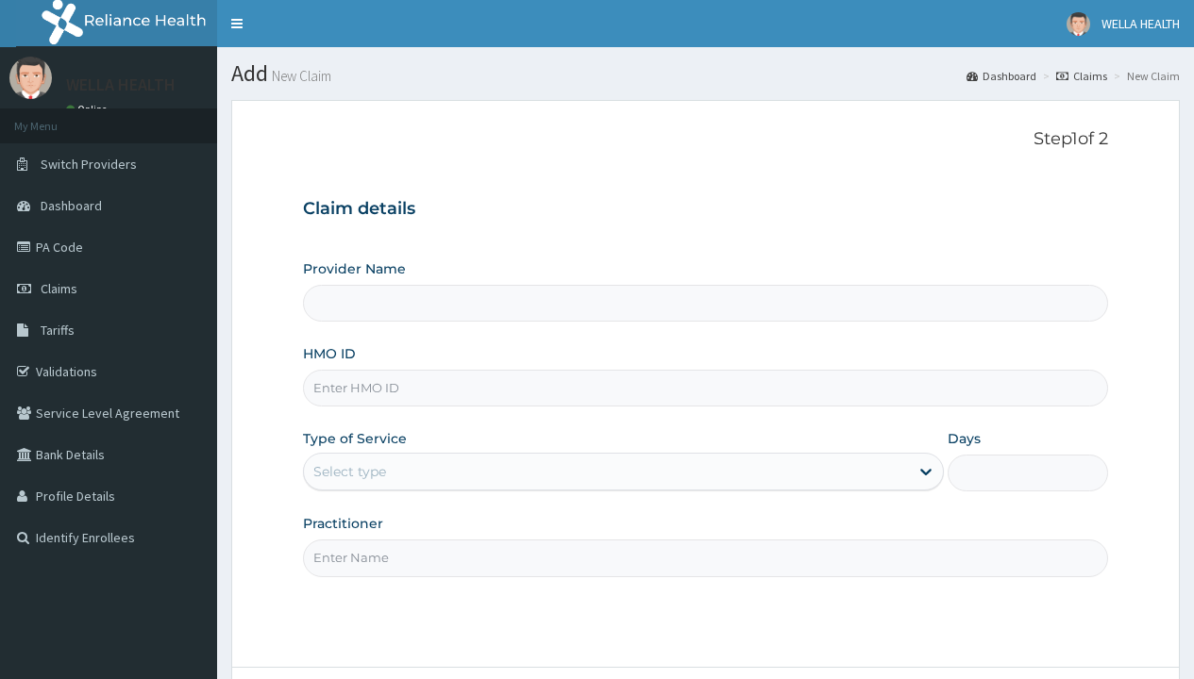
type input "WellaHealth(TELEMEDICINE)"
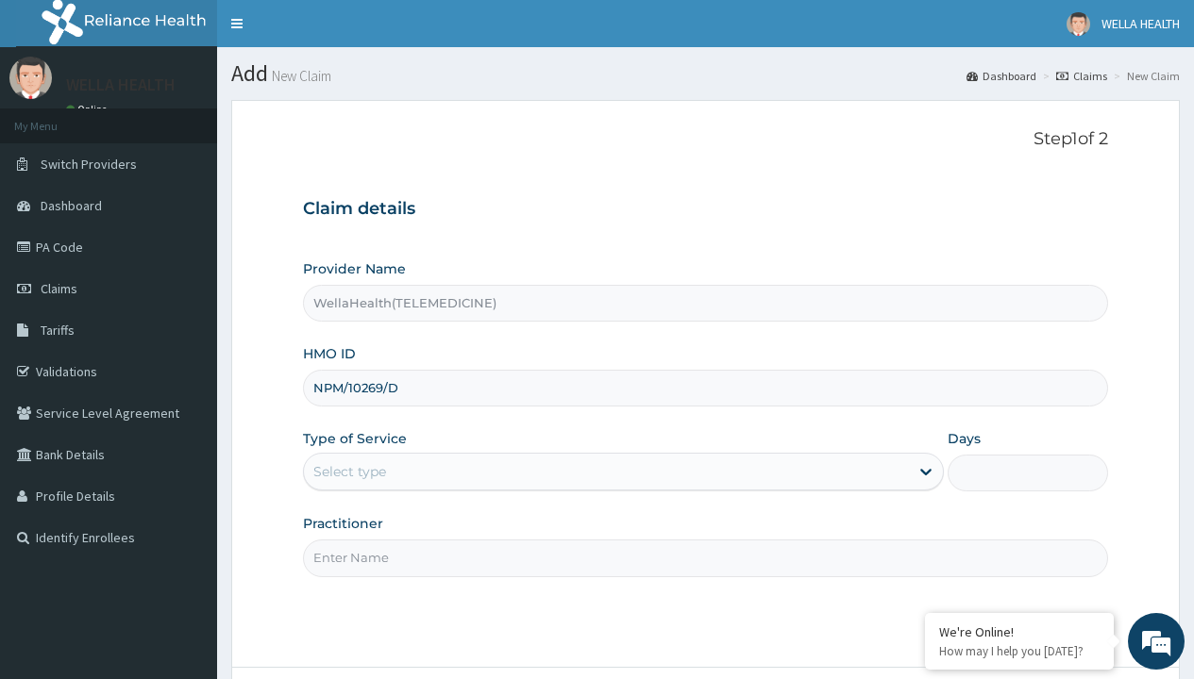
type input "NPM/10269/D"
type input "WellaHealth"
click at [349, 472] on div "Select type" at bounding box center [349, 471] width 73 height 19
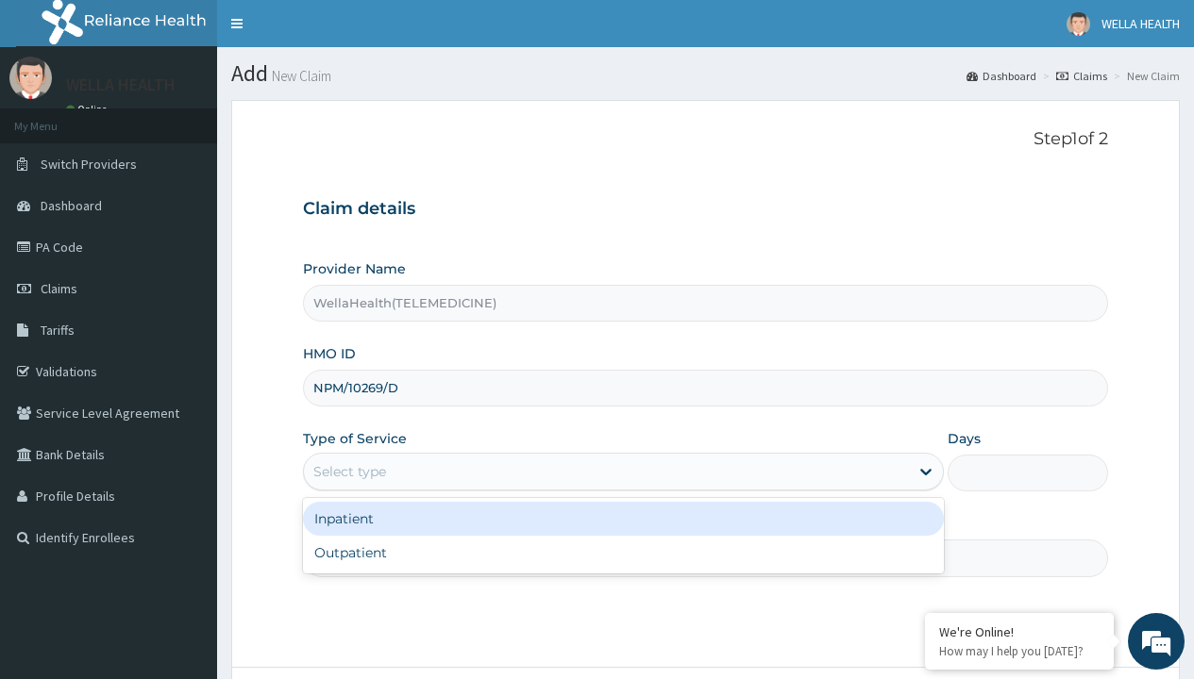
click at [623, 553] on div "Outpatient" at bounding box center [623, 553] width 641 height 34
type input "1"
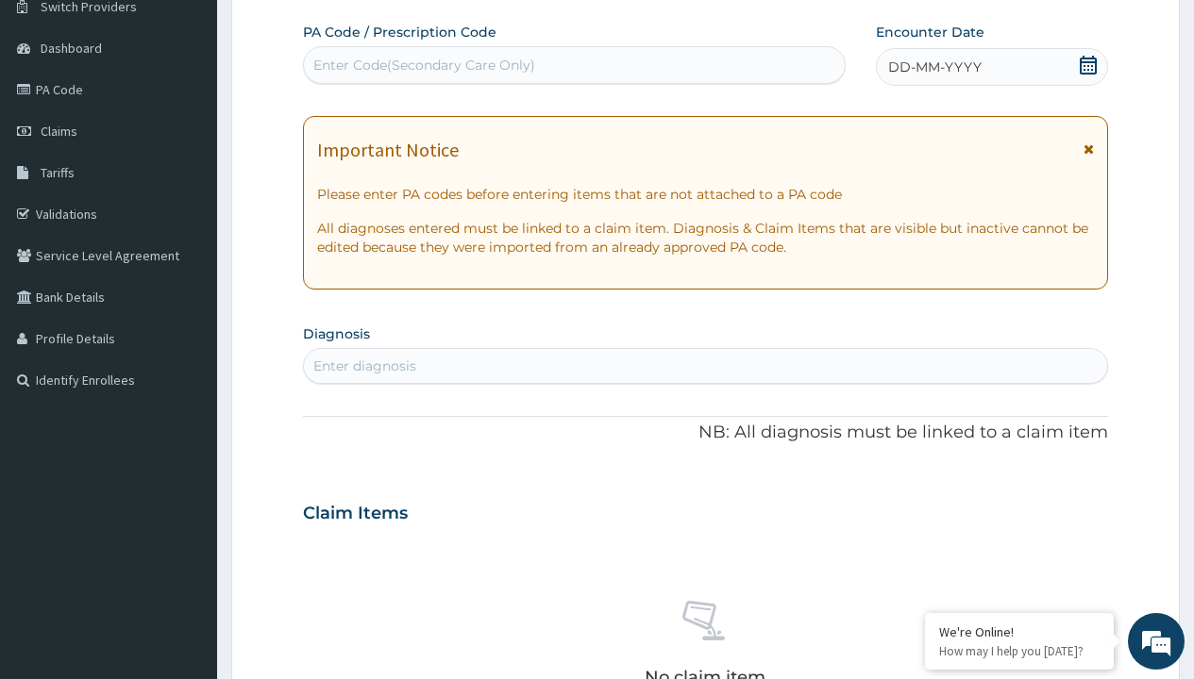
click at [933, 67] on span "DD-MM-YYYY" at bounding box center [934, 67] width 93 height 19
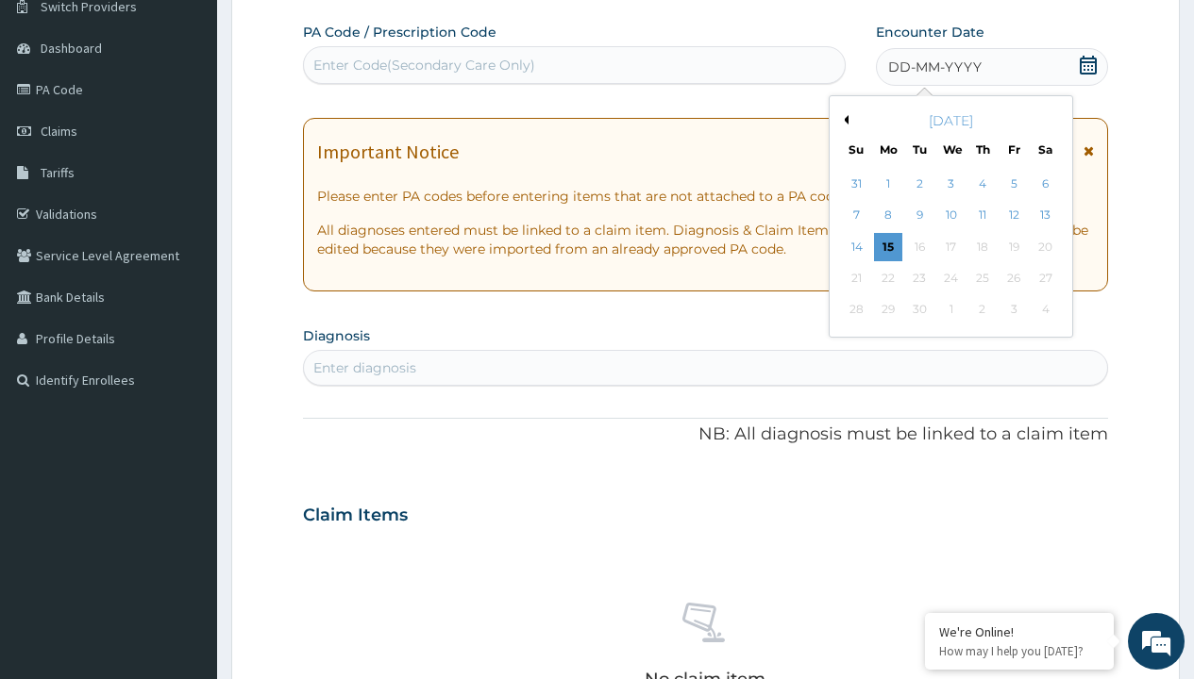
click at [843, 120] on button "Previous Month" at bounding box center [843, 119] width 9 height 9
click at [1045, 215] on div "9" at bounding box center [1044, 216] width 28 height 28
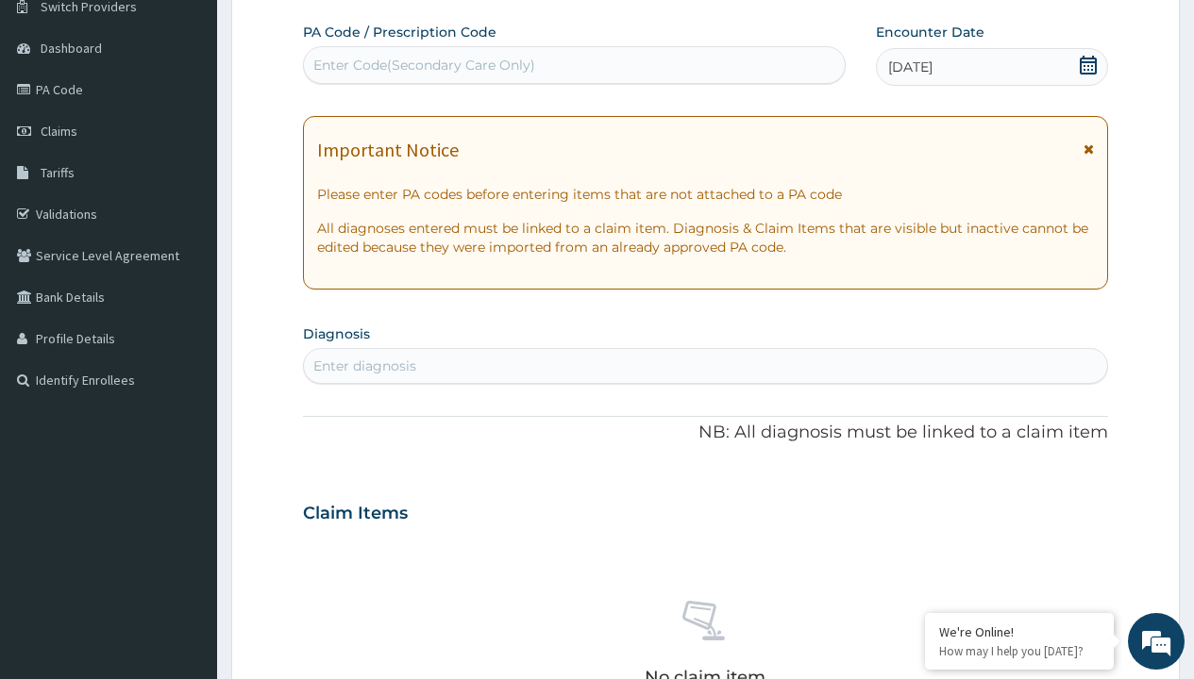
click at [423, 65] on div "Enter Code(Secondary Care Only)" at bounding box center [424, 65] width 222 height 19
type input "PR/F13458FD"
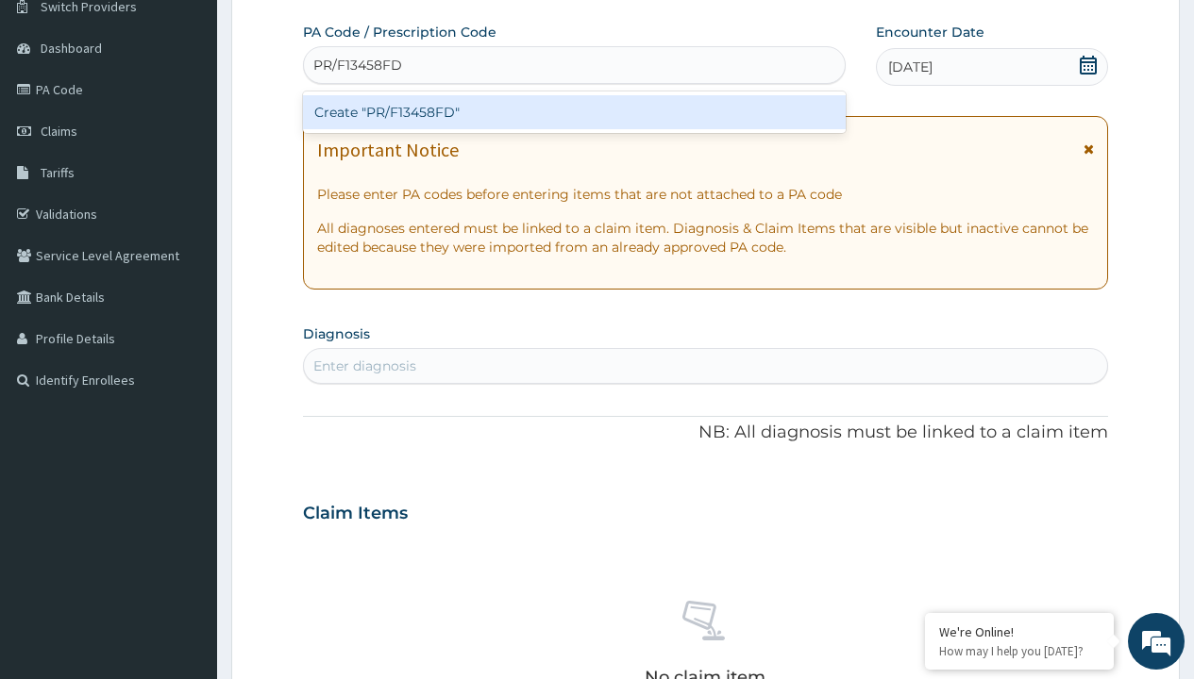
click at [574, 112] on div "Create "PR/F13458FD"" at bounding box center [574, 112] width 542 height 34
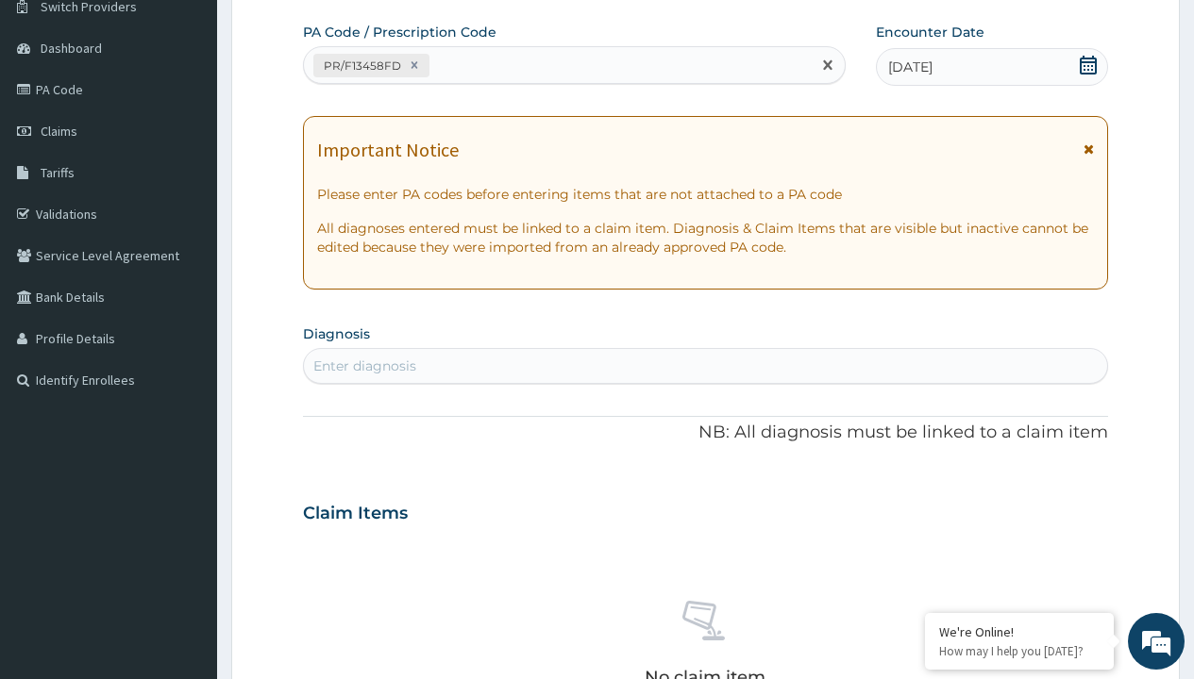
click at [364, 366] on div "Enter diagnosis" at bounding box center [364, 366] width 103 height 19
type input "prescription collected"
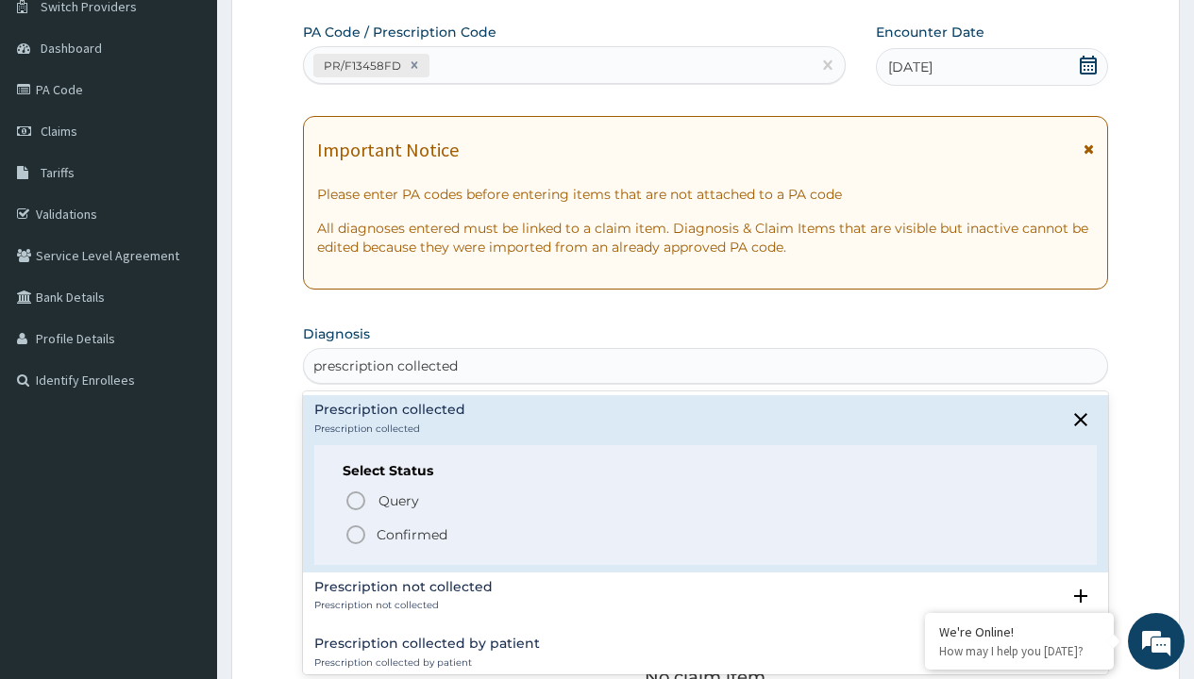
click at [411, 534] on p "Confirmed" at bounding box center [411, 535] width 71 height 19
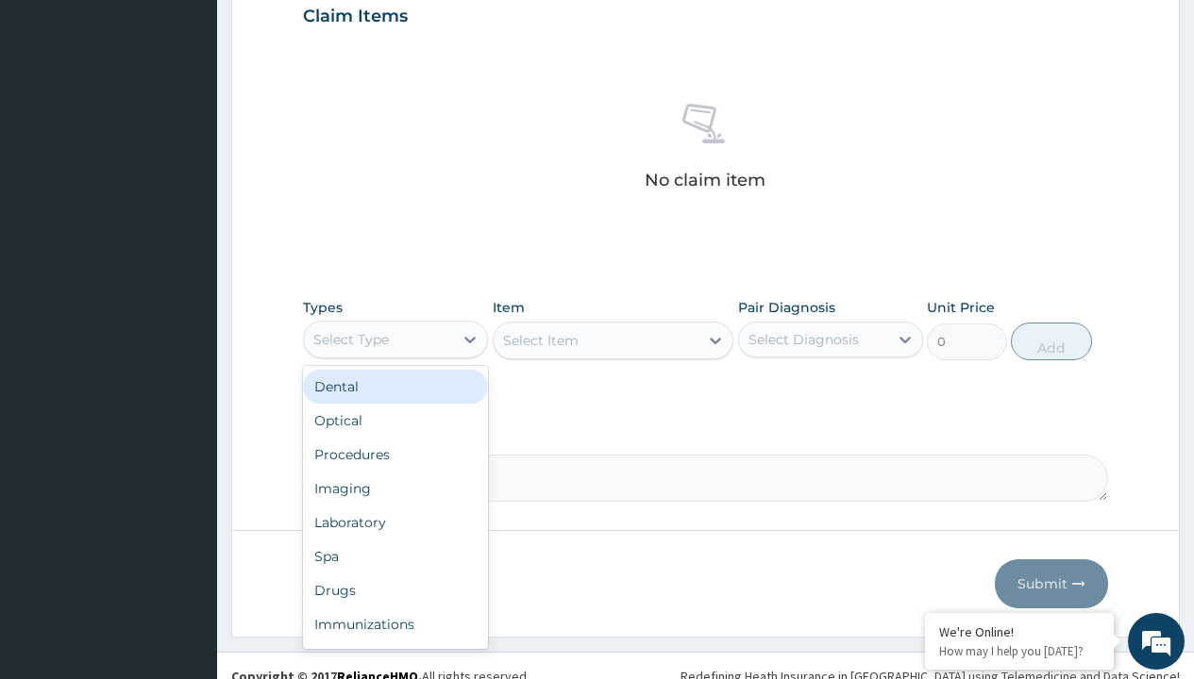
type input "procedures"
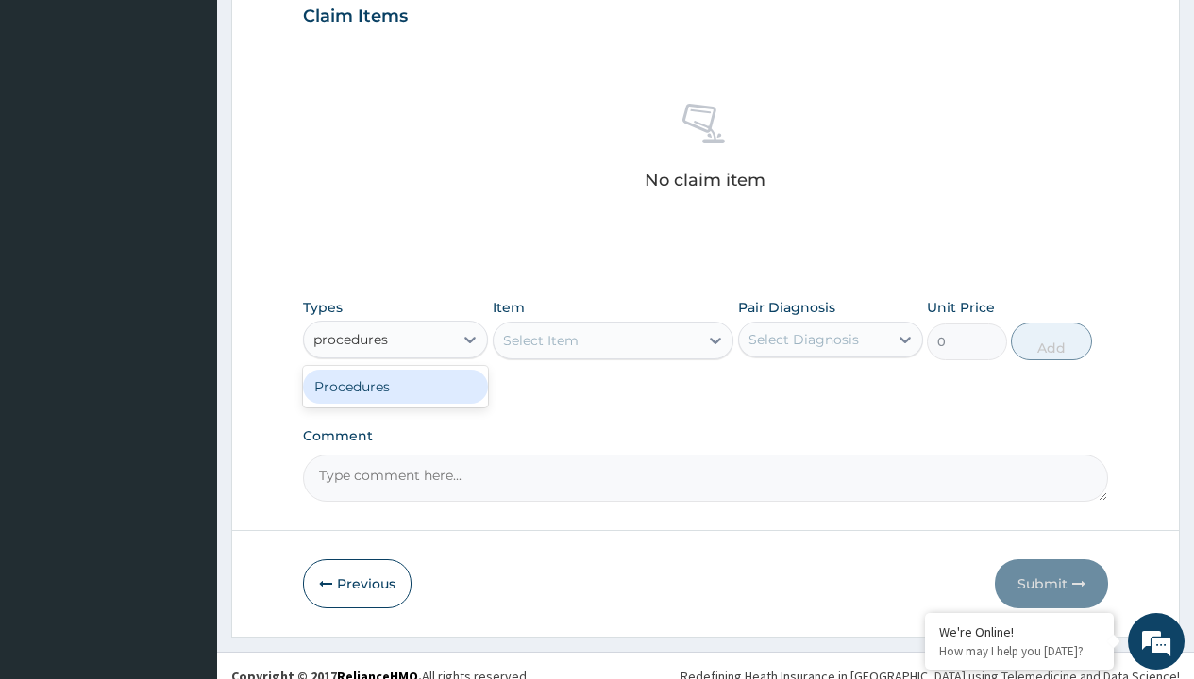
scroll to position [0, 0]
click at [395, 386] on div "Procedures" at bounding box center [395, 387] width 185 height 34
click at [540, 340] on div "Select Item" at bounding box center [540, 340] width 75 height 19
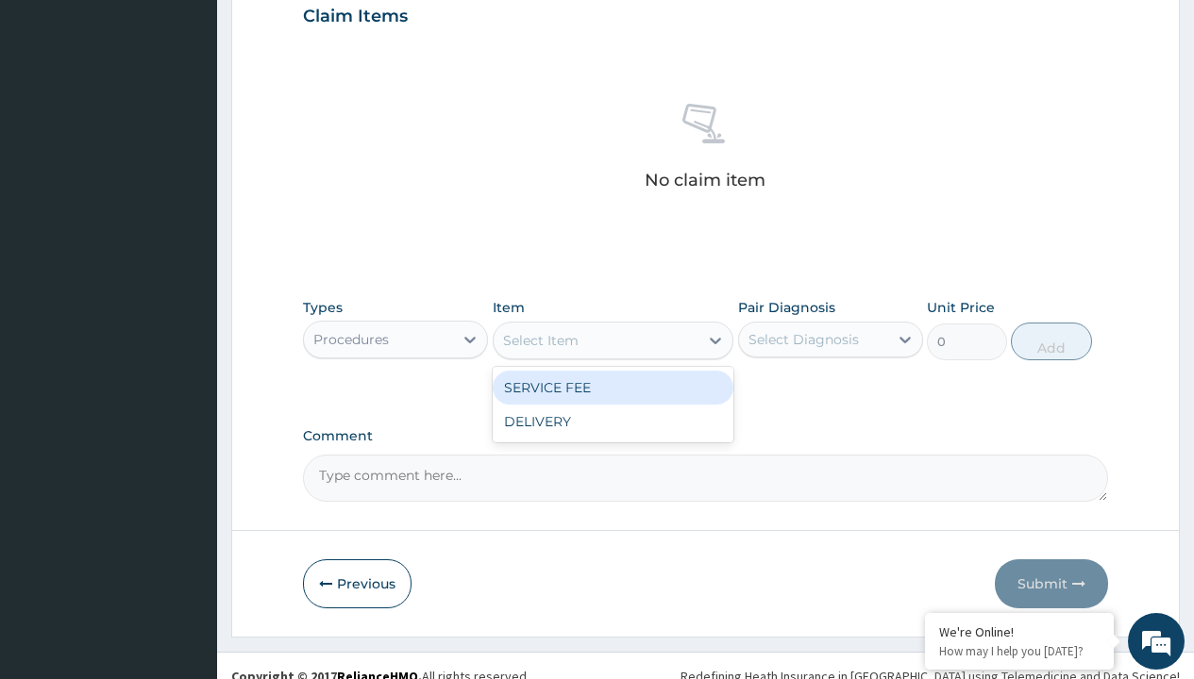
type input "service fee"
click at [612, 387] on div "SERVICE FEE" at bounding box center [614, 388] width 242 height 34
type input "100"
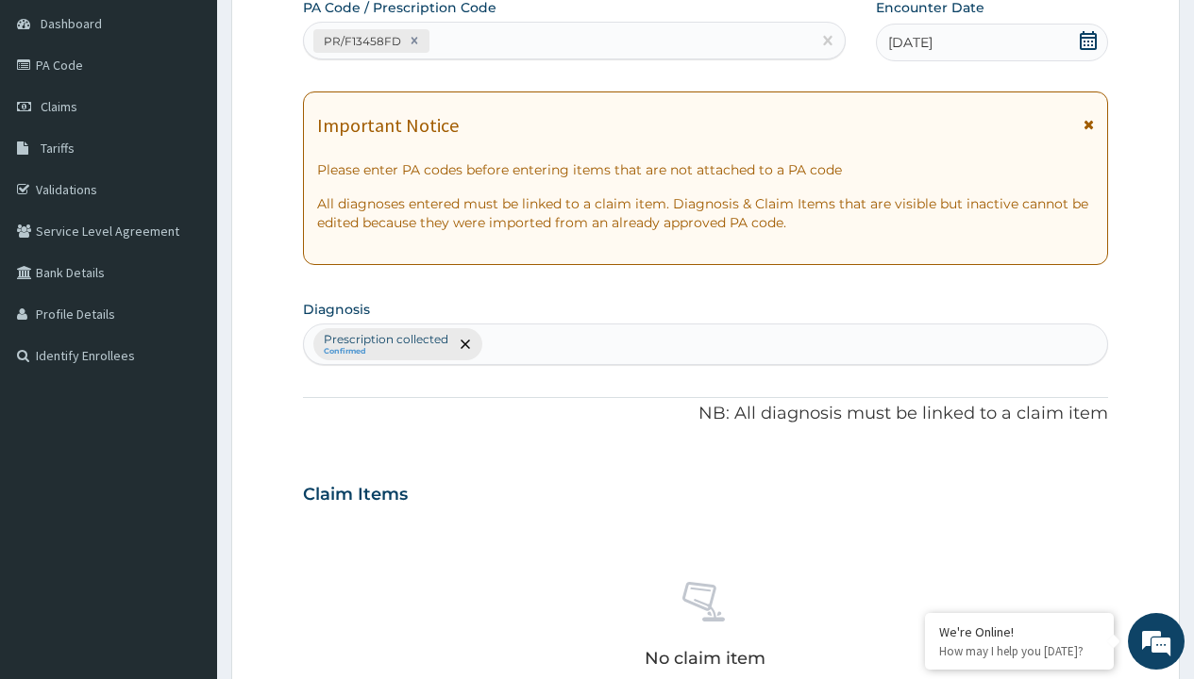
type input "prescription collected"
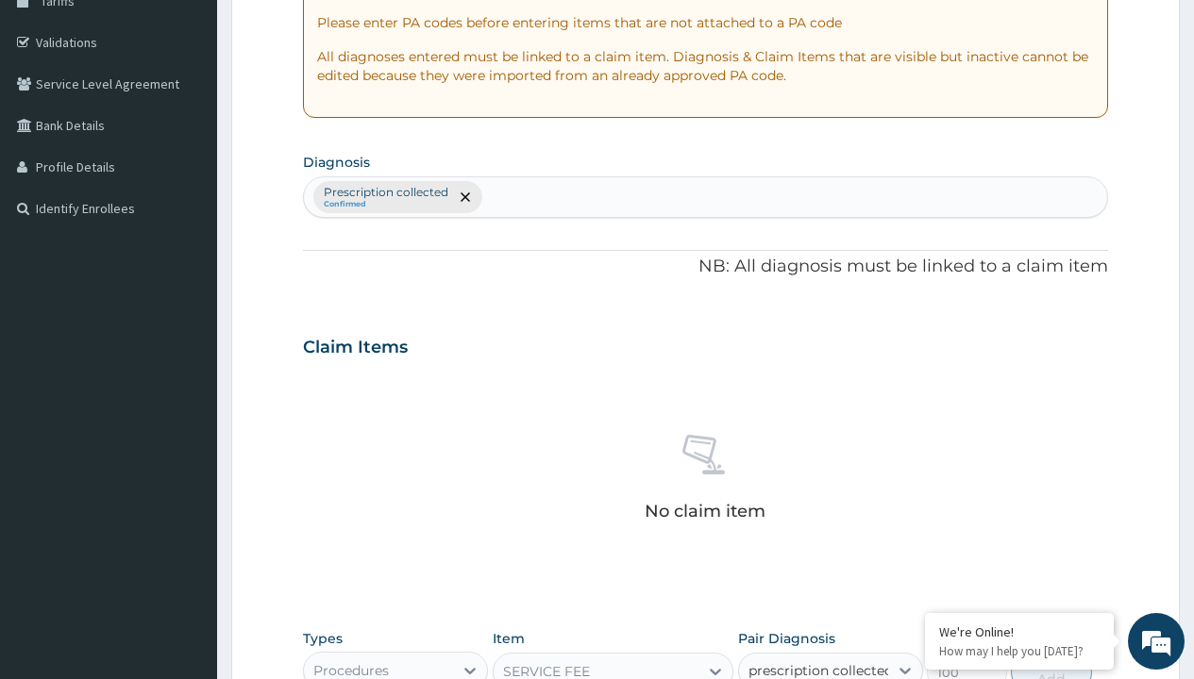
checkbox input "true"
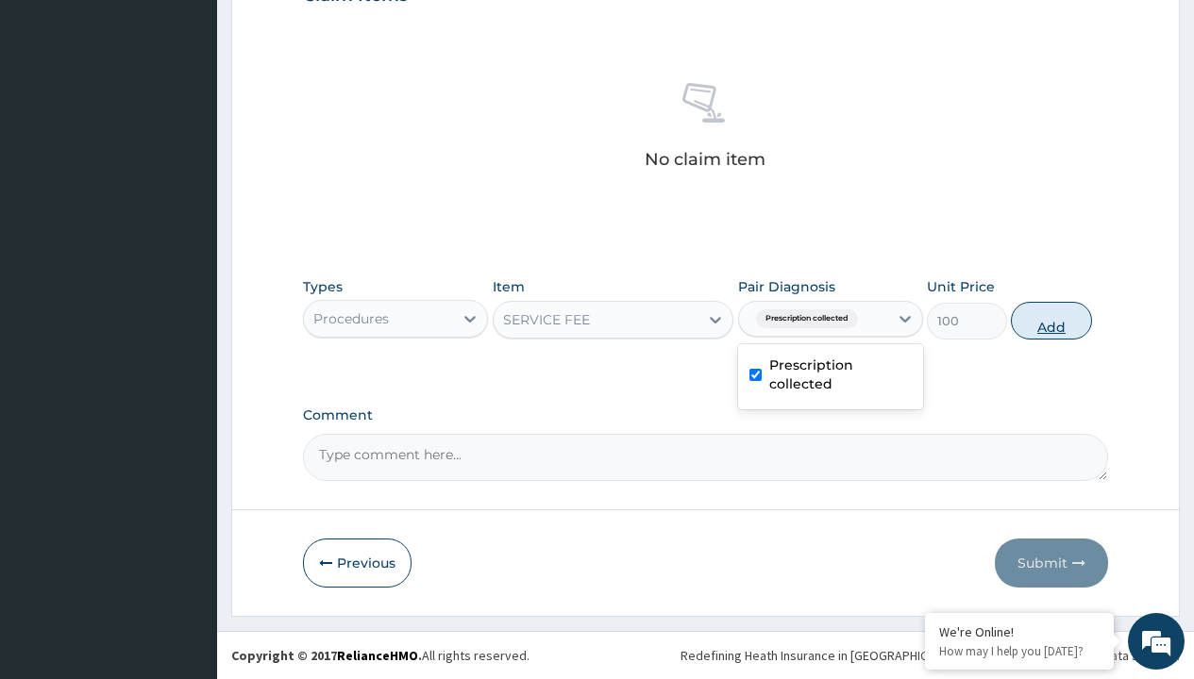
click at [1051, 320] on button "Add" at bounding box center [1051, 321] width 80 height 38
type input "0"
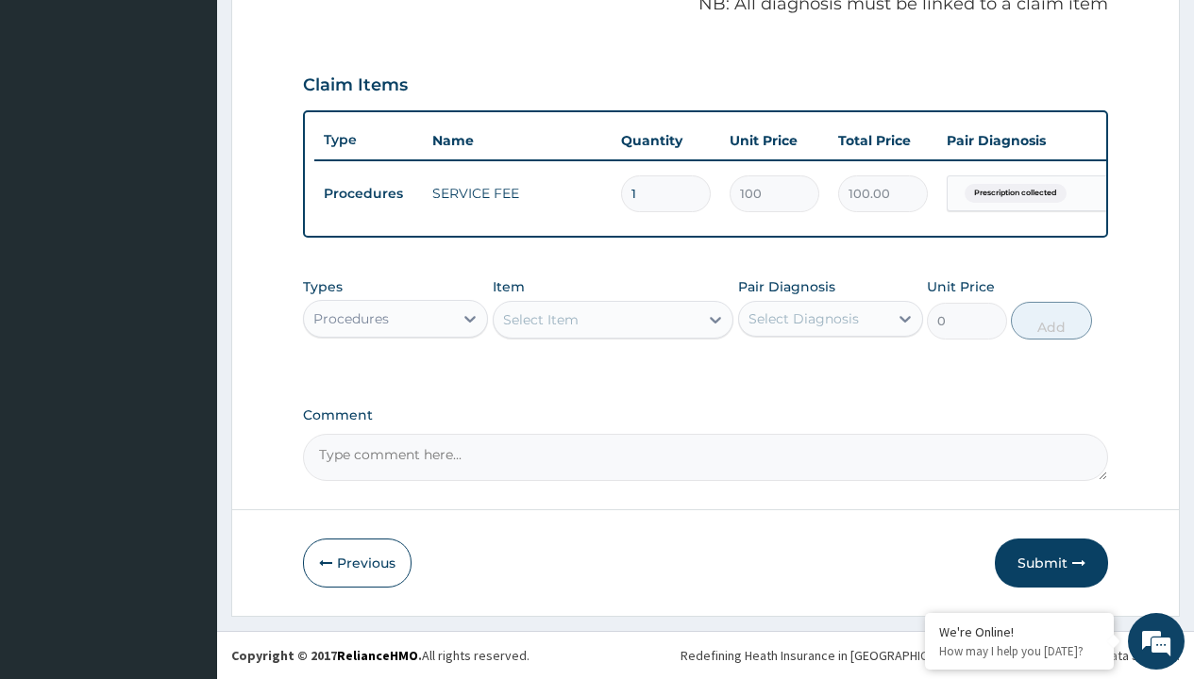
click at [351, 318] on div "Procedures" at bounding box center [350, 318] width 75 height 19
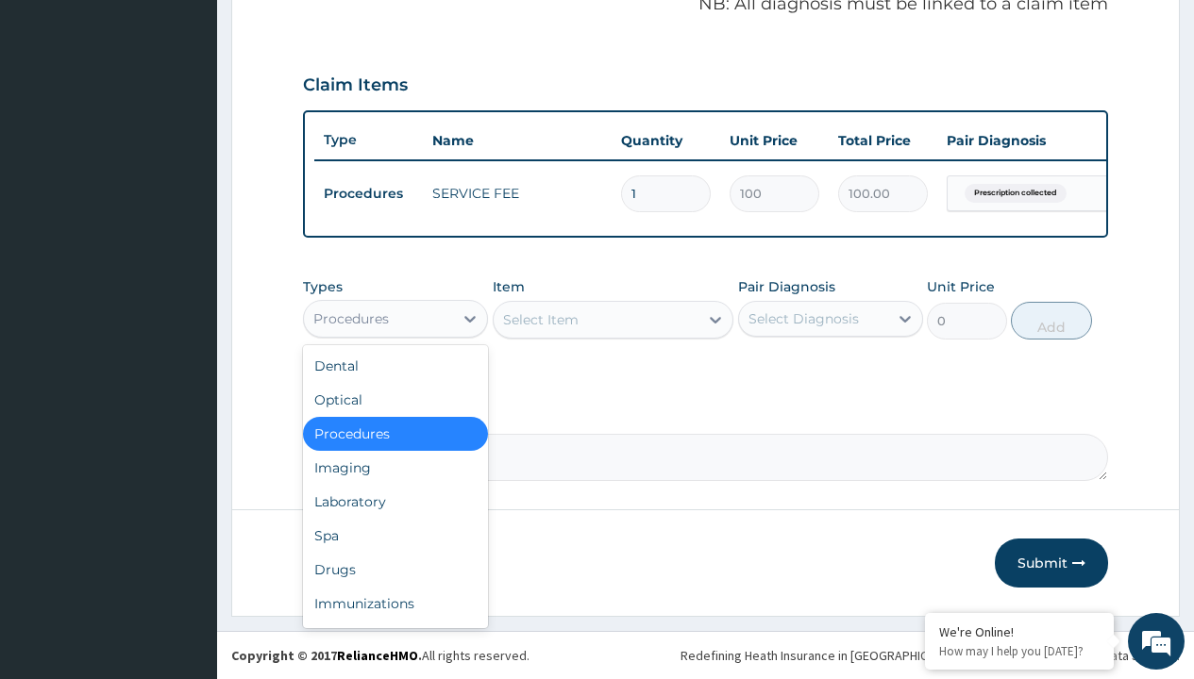
type input "drugs"
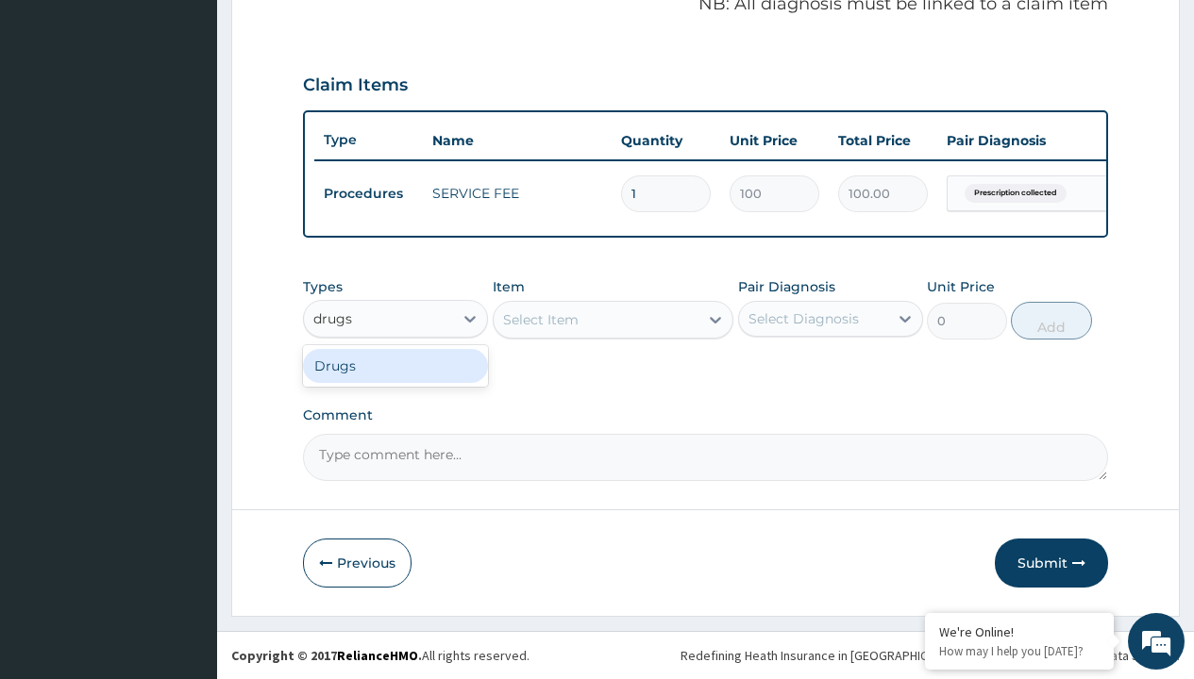
click at [395, 365] on div "Drugs" at bounding box center [395, 366] width 185 height 34
click at [540, 319] on div "Select Item" at bounding box center [614, 320] width 242 height 38
type input "artemether + lumefantrine 20/120 lumartem x24"
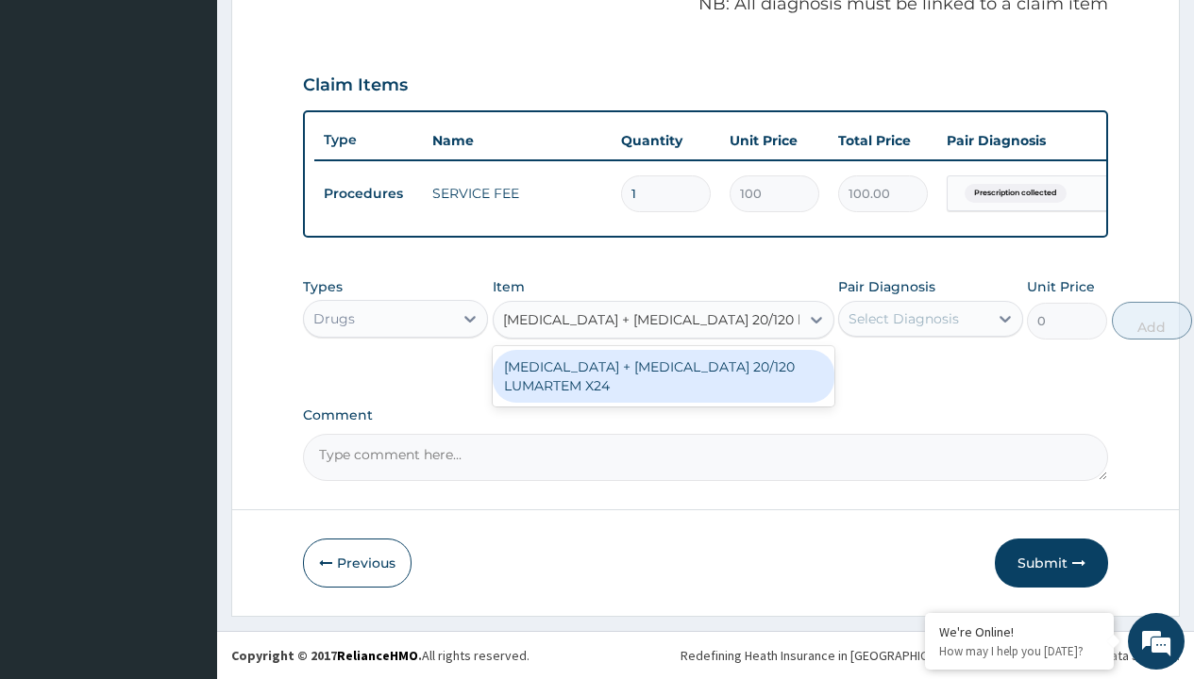
click at [662, 376] on div "[MEDICAL_DATA] + [MEDICAL_DATA] 20/120 LUMARTEM X24" at bounding box center [664, 376] width 342 height 53
type input "121.9000015258789"
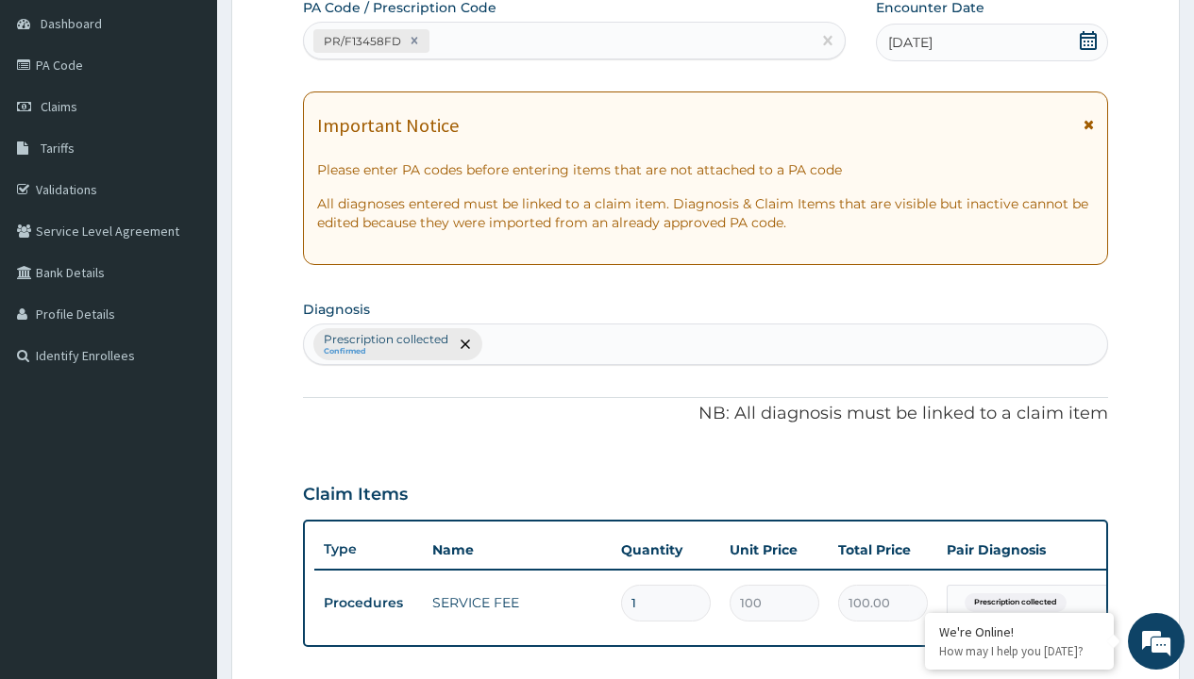
type input "prescription collected"
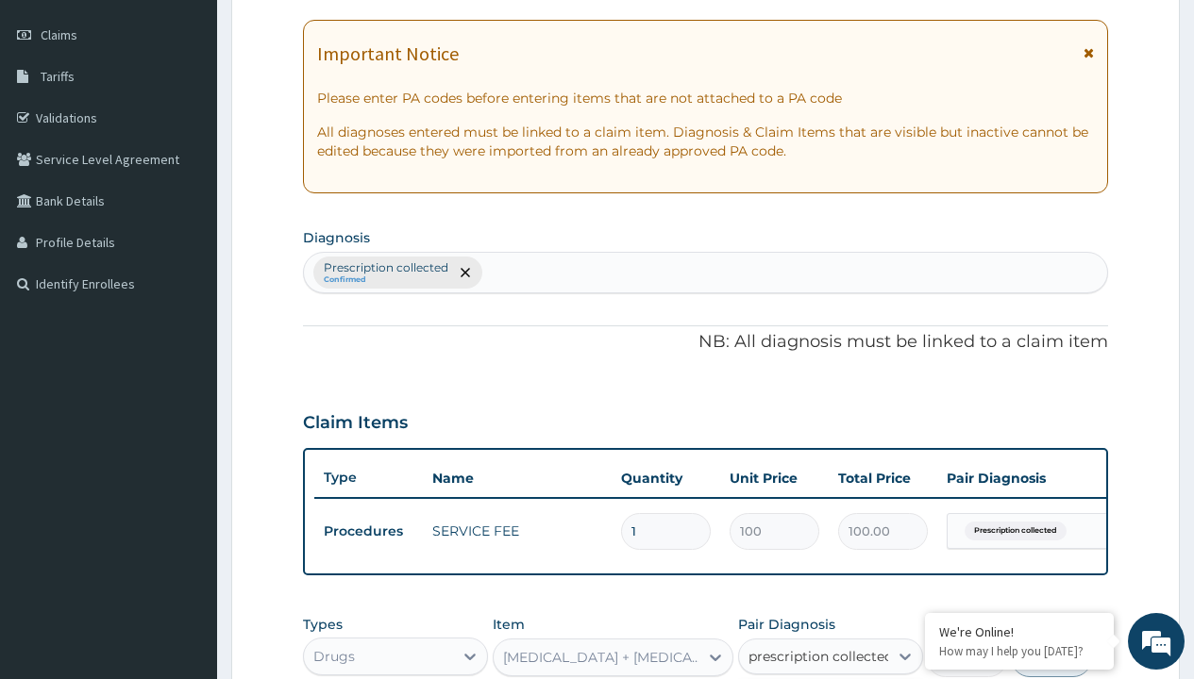
checkbox input "true"
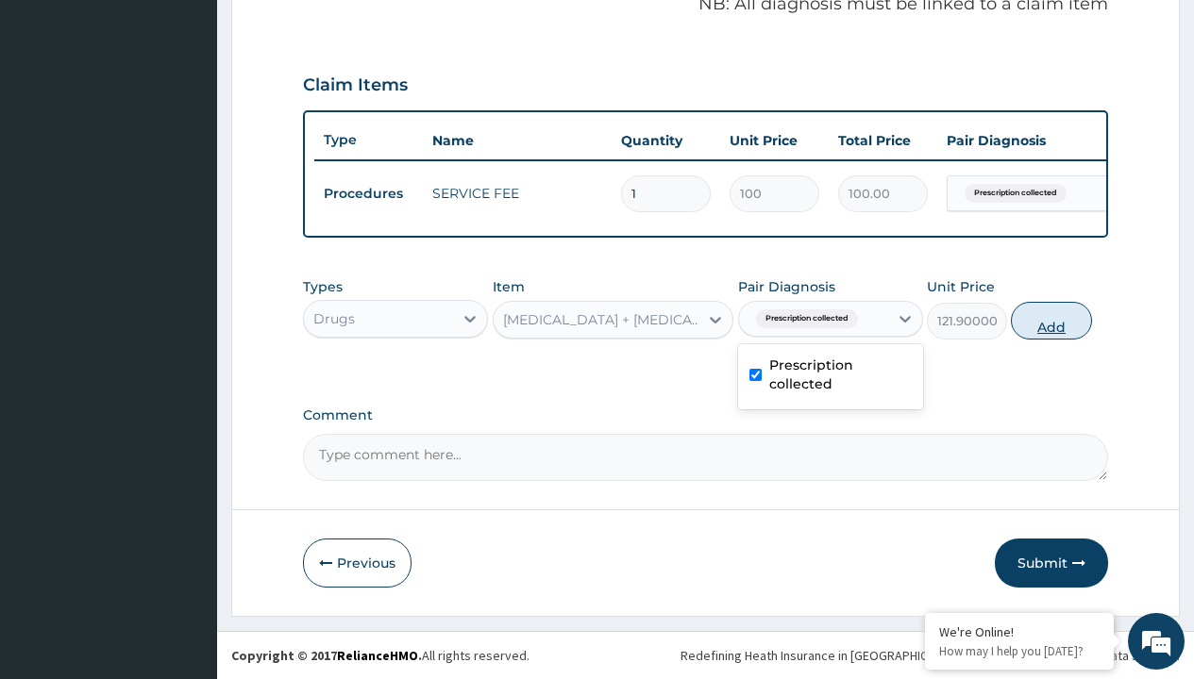
click at [1051, 320] on button "Add" at bounding box center [1051, 321] width 80 height 38
type input "0"
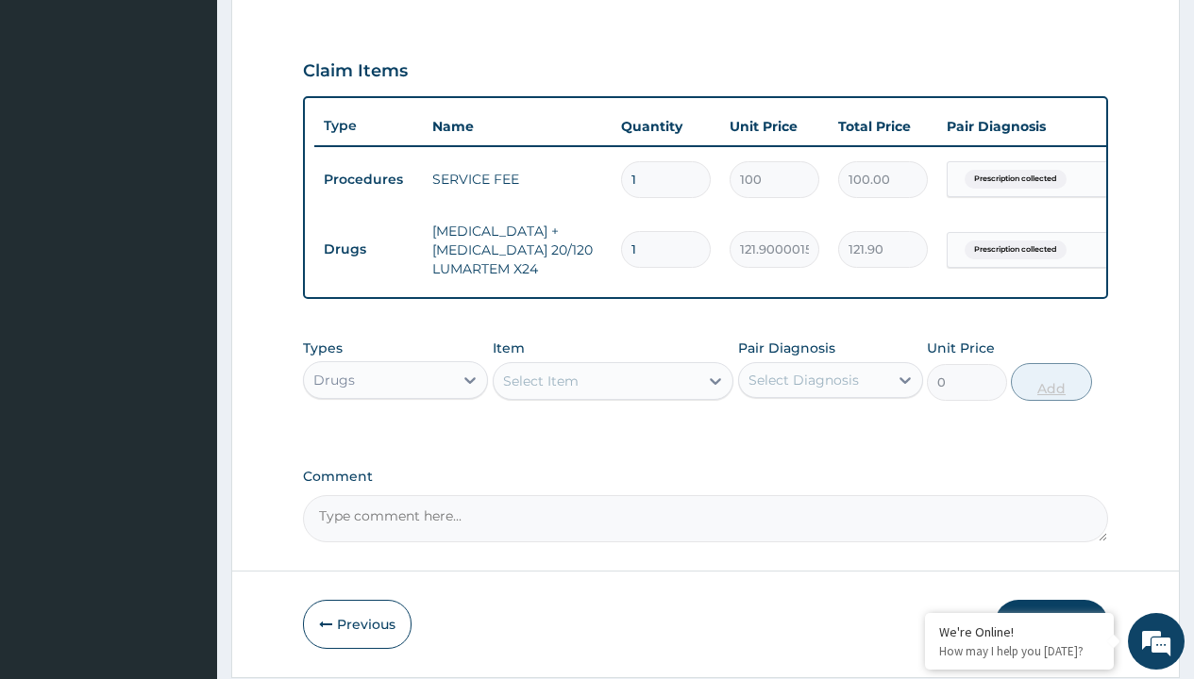
type input "24"
type input "2925.60"
type input "24"
click at [368, 249] on td "Drugs" at bounding box center [368, 249] width 109 height 35
type input "drugs"
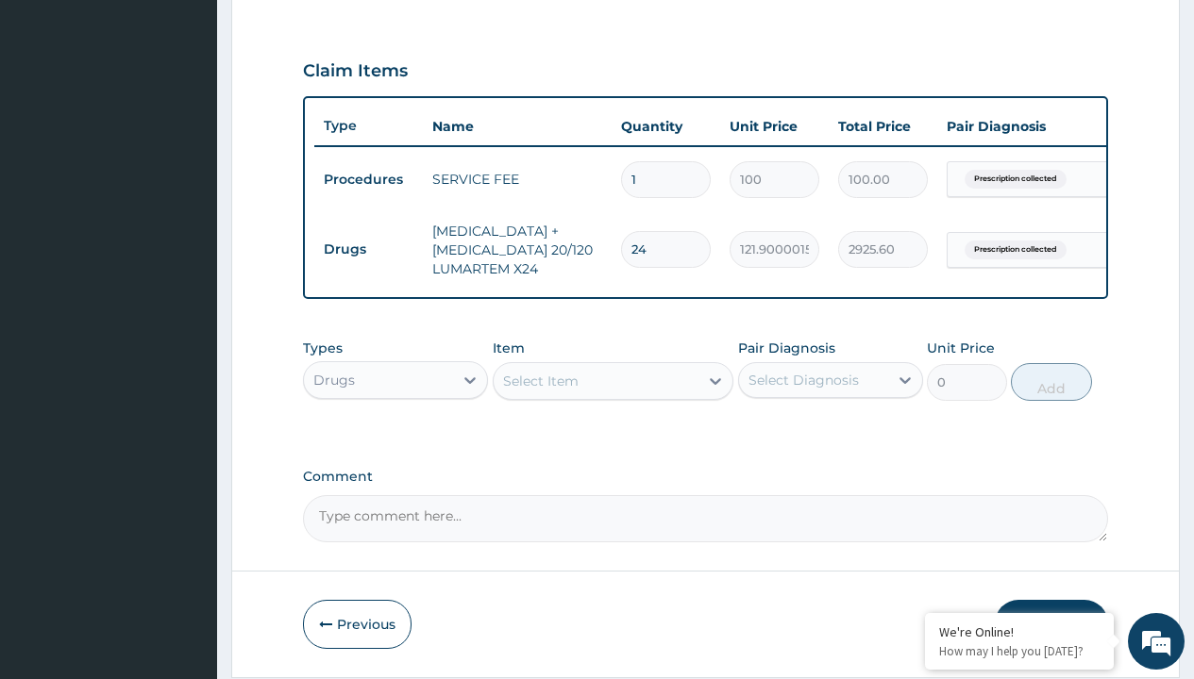
scroll to position [0, 0]
click at [395, 441] on div "Drugs" at bounding box center [395, 427] width 185 height 34
click at [540, 391] on div "Select Item" at bounding box center [540, 381] width 75 height 19
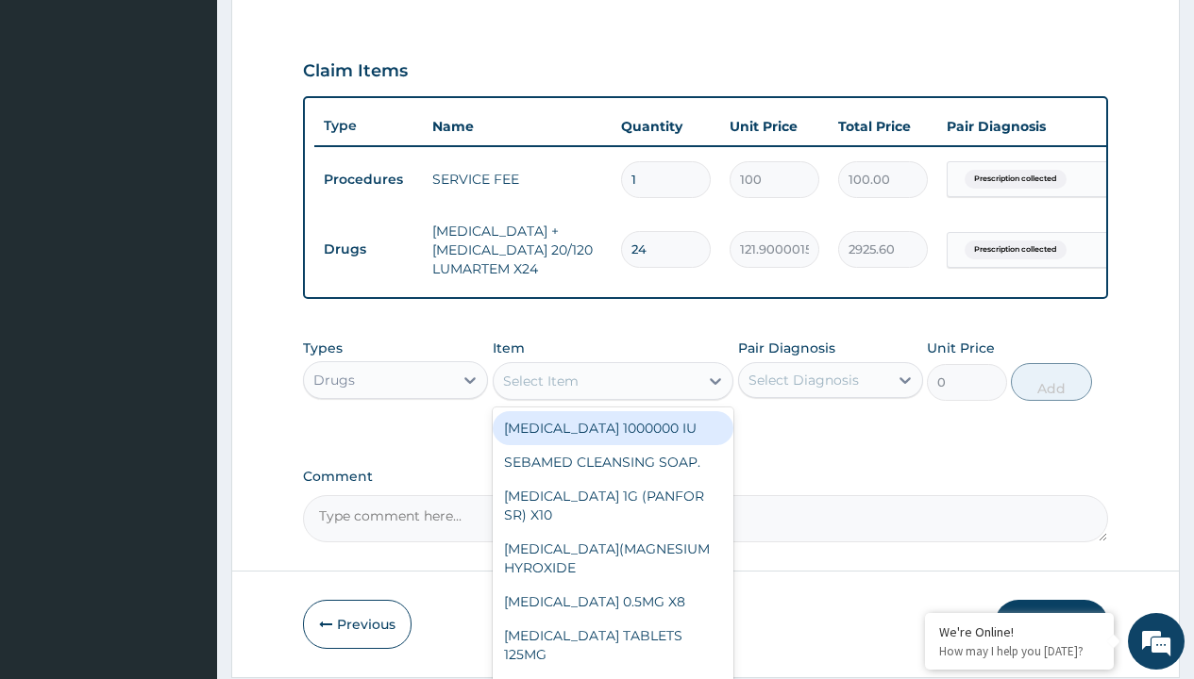
type input "fleming 457 suspension (amoxicillin/clavulanic acid)/bott"
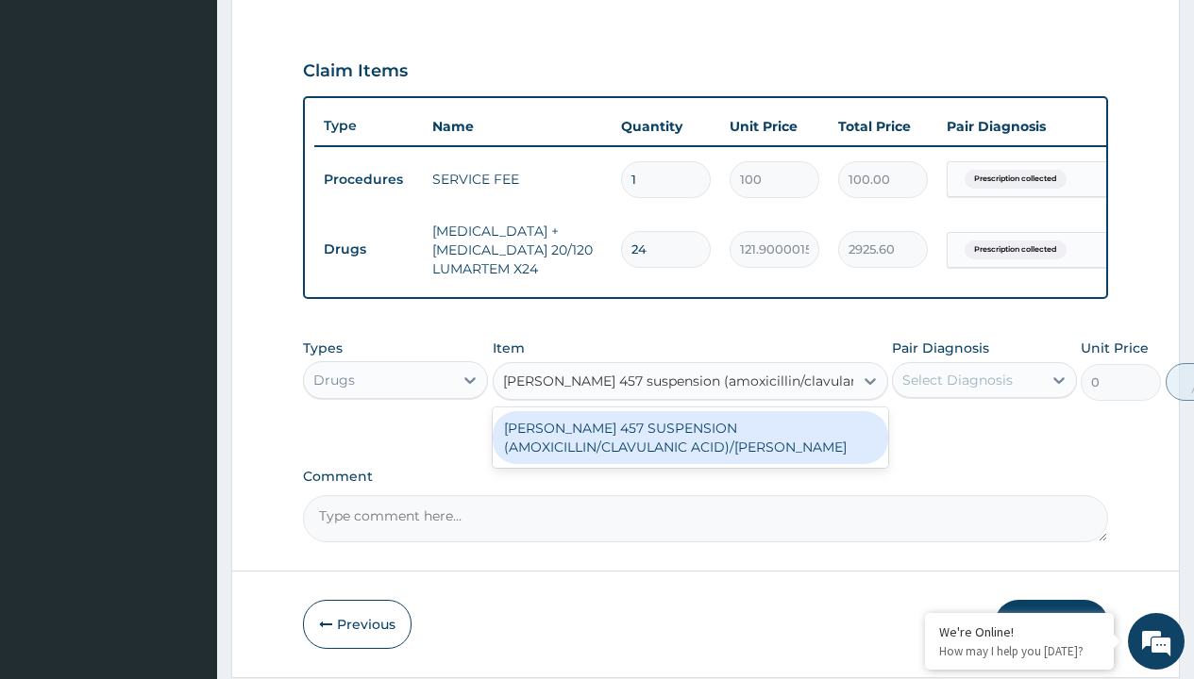
click at [690, 451] on div "[PERSON_NAME] 457 SUSPENSION (AMOXICILLIN/CLAVULANIC ACID)/[PERSON_NAME]" at bounding box center [690, 437] width 395 height 53
type input "8265"
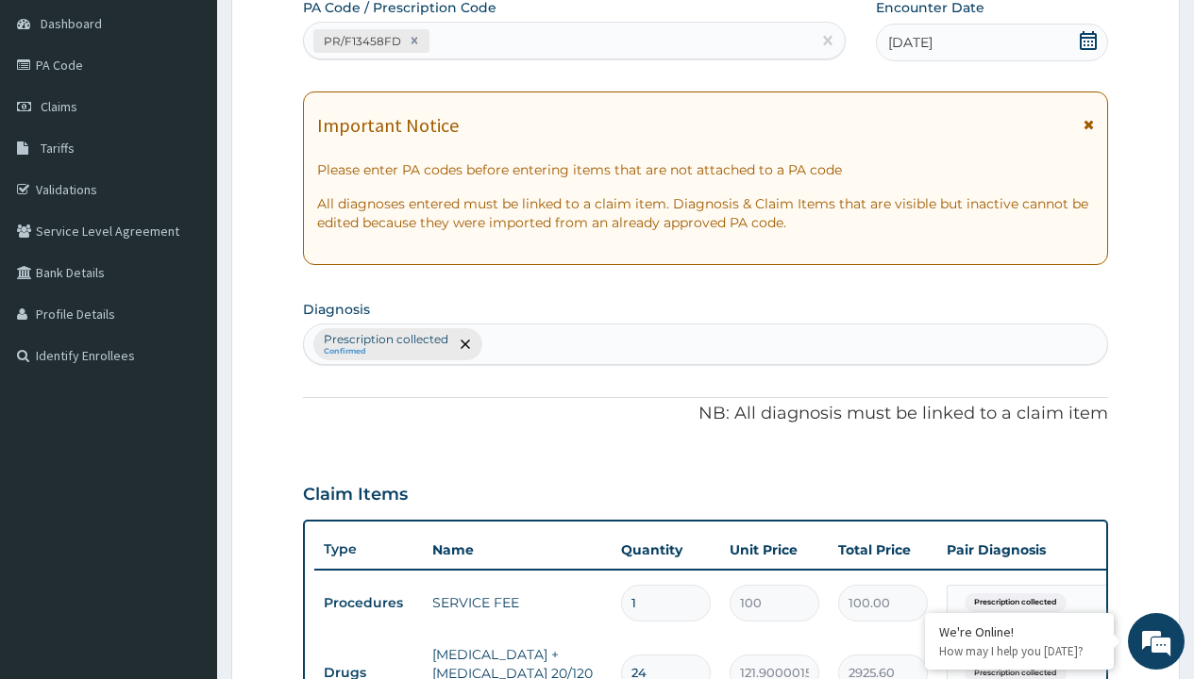
type input "prescription collected"
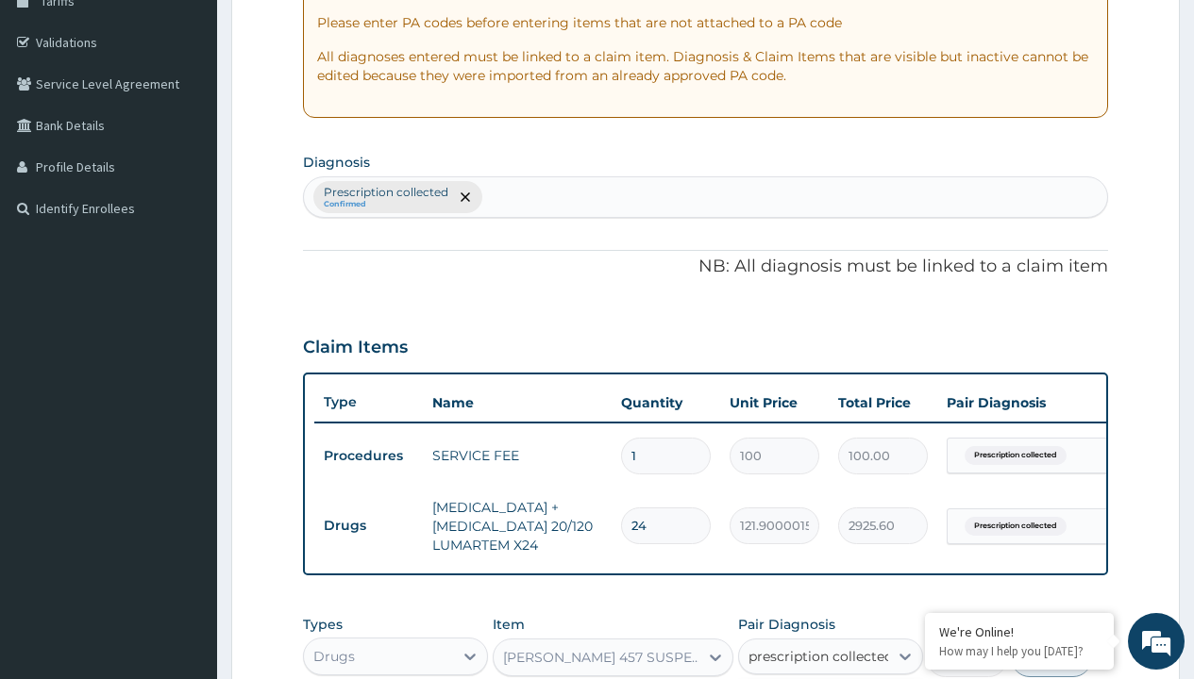
checkbox input "true"
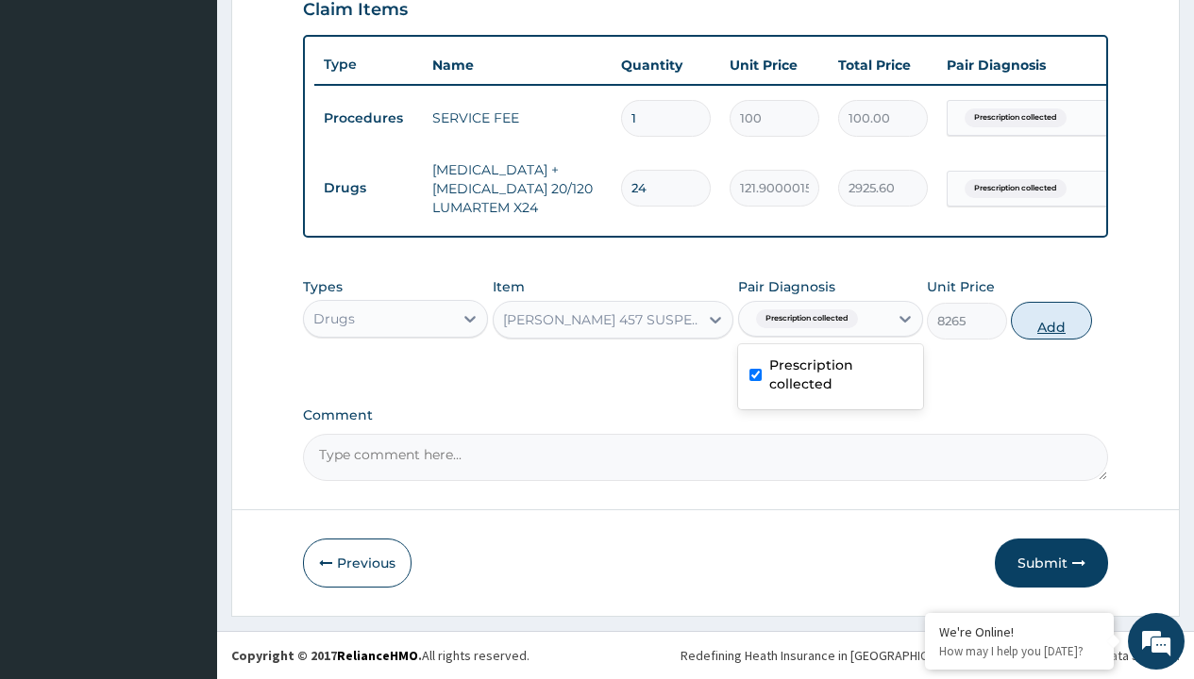
click at [1051, 320] on button "Add" at bounding box center [1051, 321] width 80 height 38
type input "0"
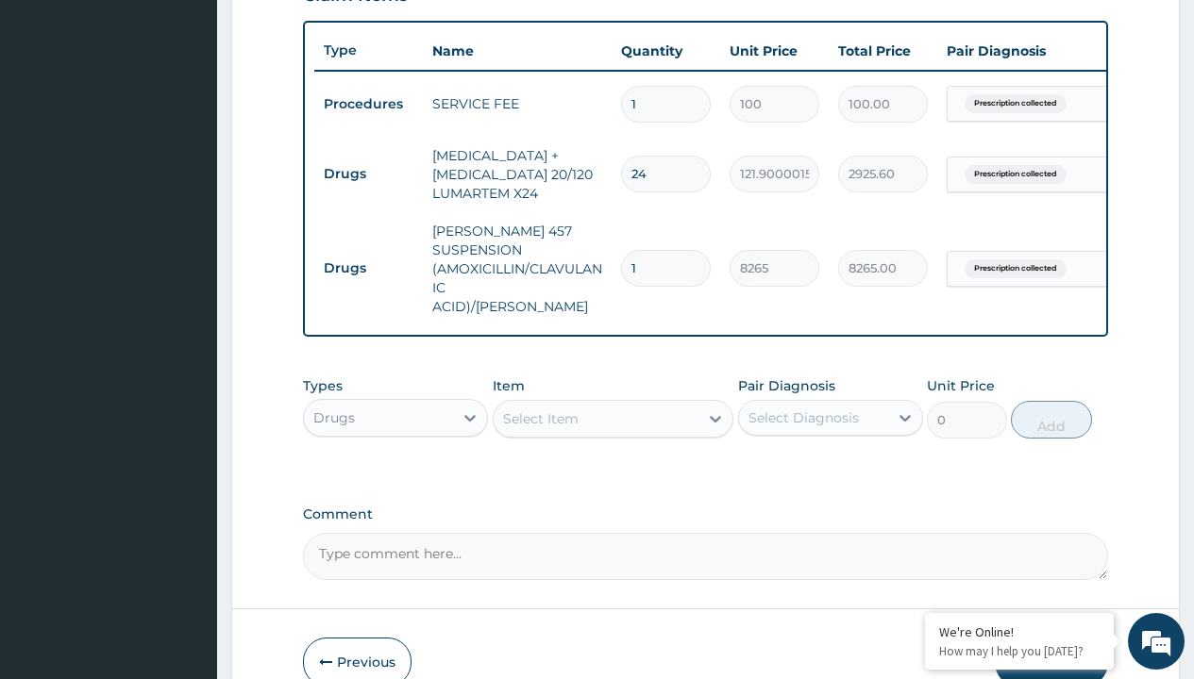
click at [368, 174] on td "Drugs" at bounding box center [368, 174] width 109 height 35
type input "drugs"
click at [395, 460] on div "Drugs" at bounding box center [395, 465] width 185 height 34
click at [540, 413] on div "Select Item" at bounding box center [540, 419] width 75 height 19
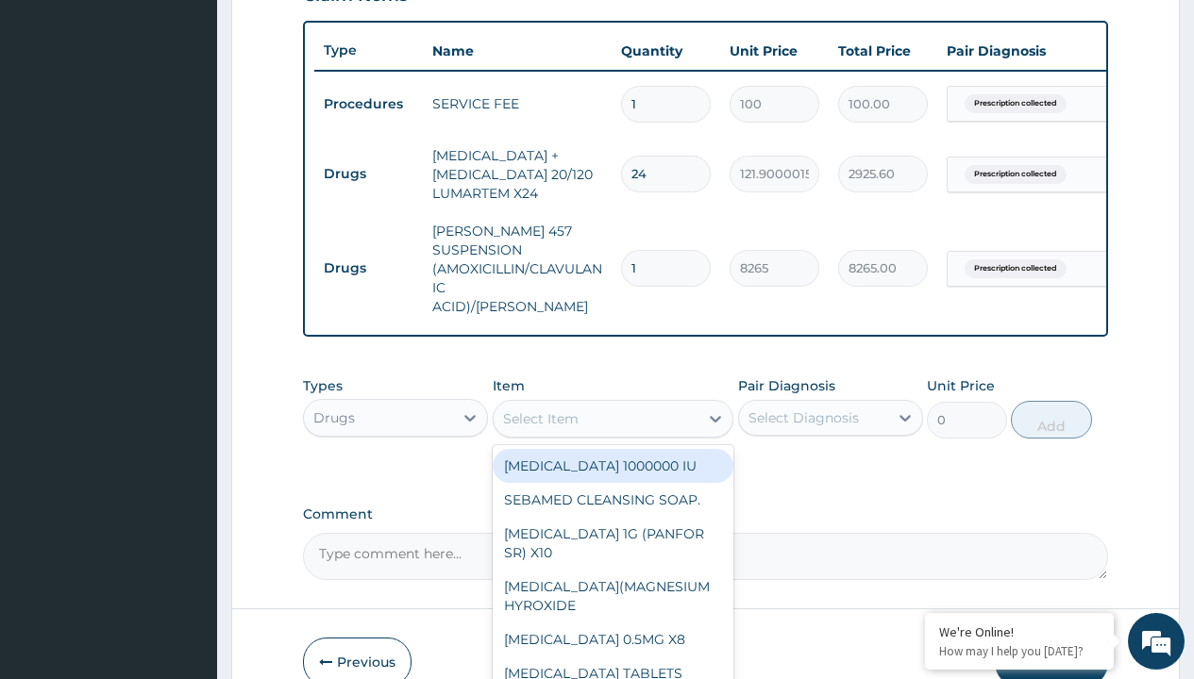
type input "neofylin syrup/bott"
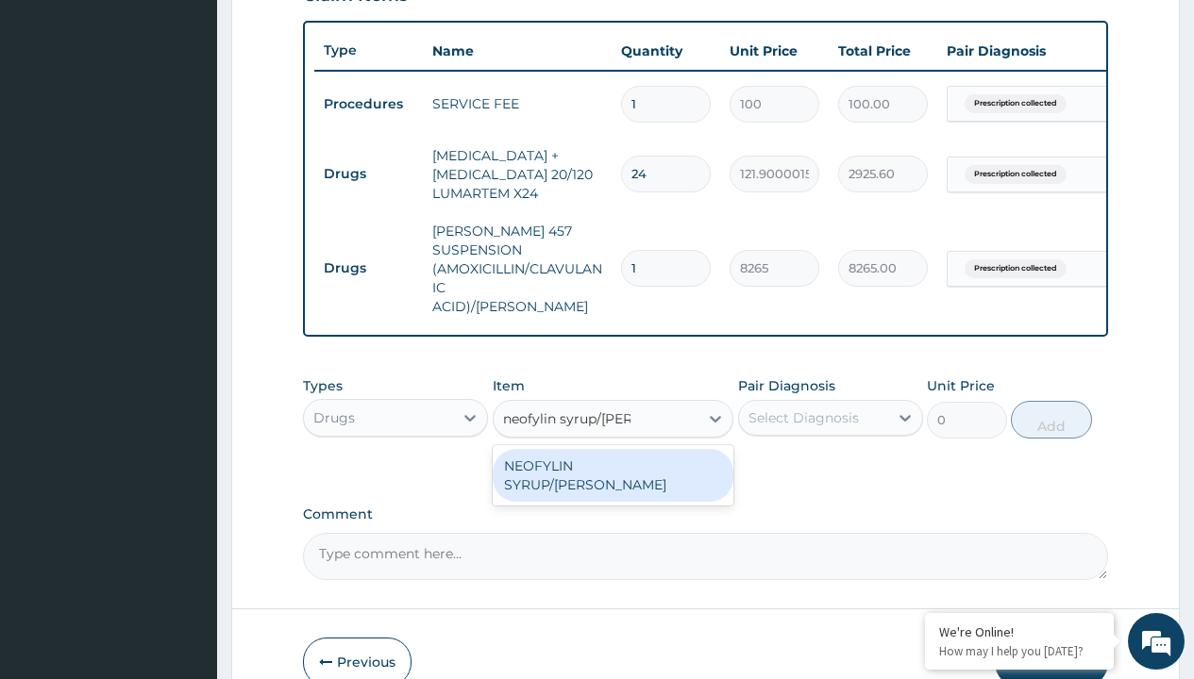
click at [612, 460] on div "NEOFYLIN SYRUP/[PERSON_NAME]" at bounding box center [614, 475] width 242 height 53
type input "2200"
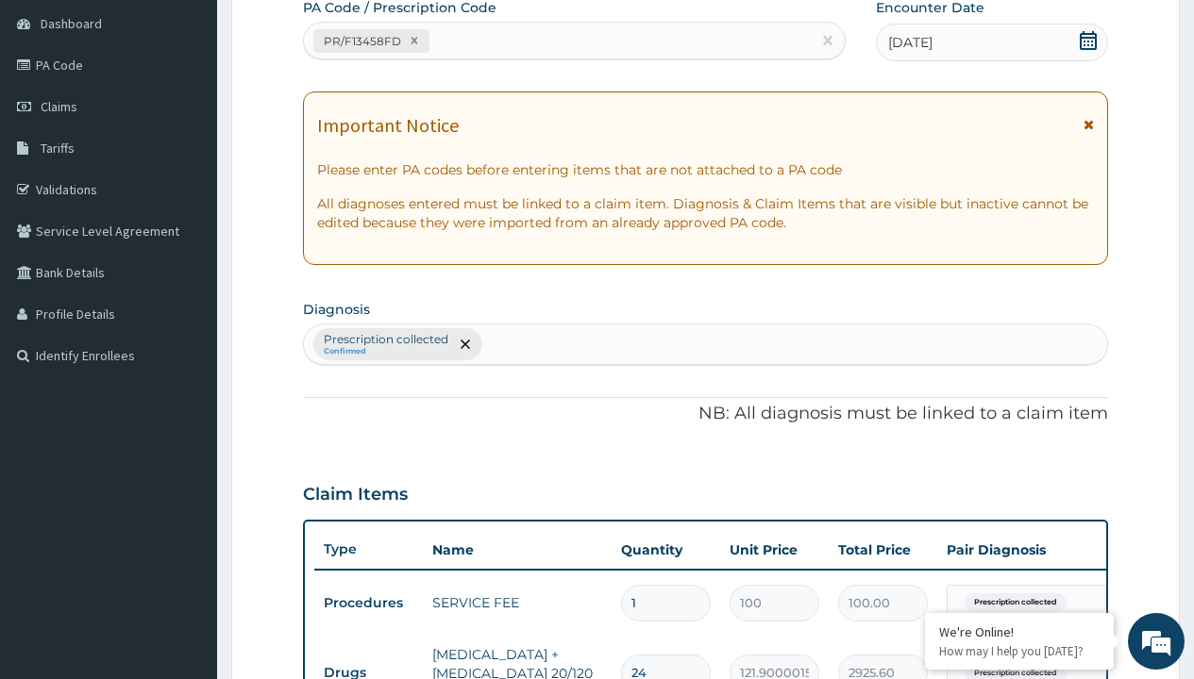
type input "prescription collected"
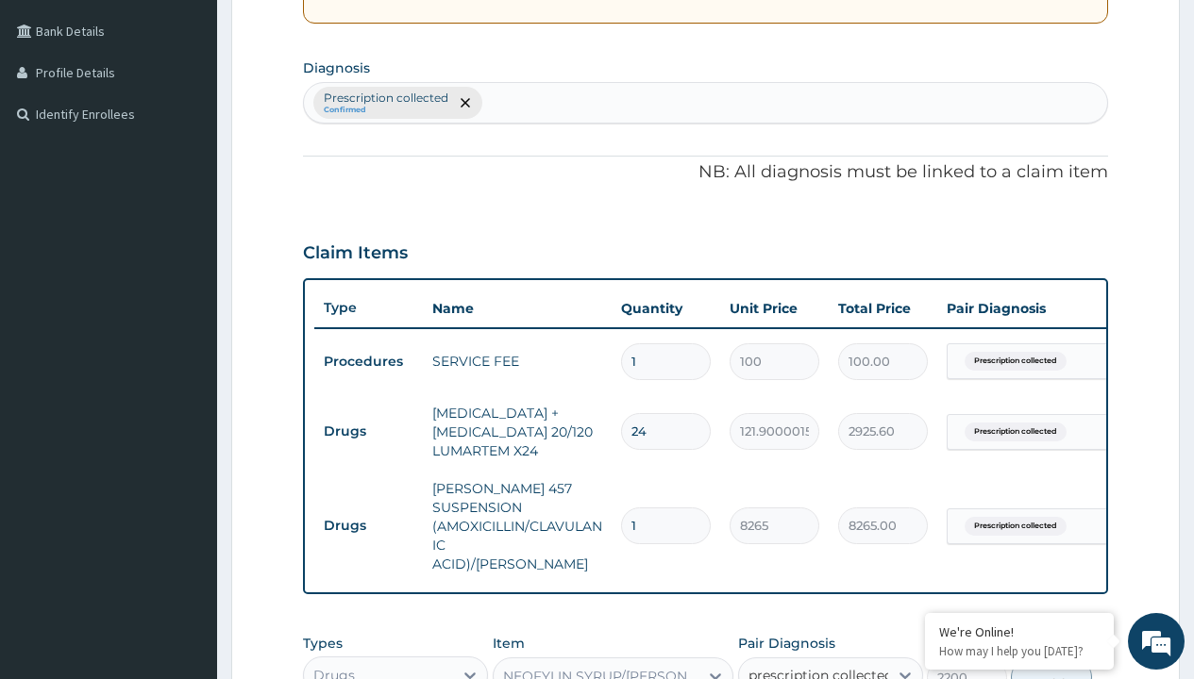
checkbox input "true"
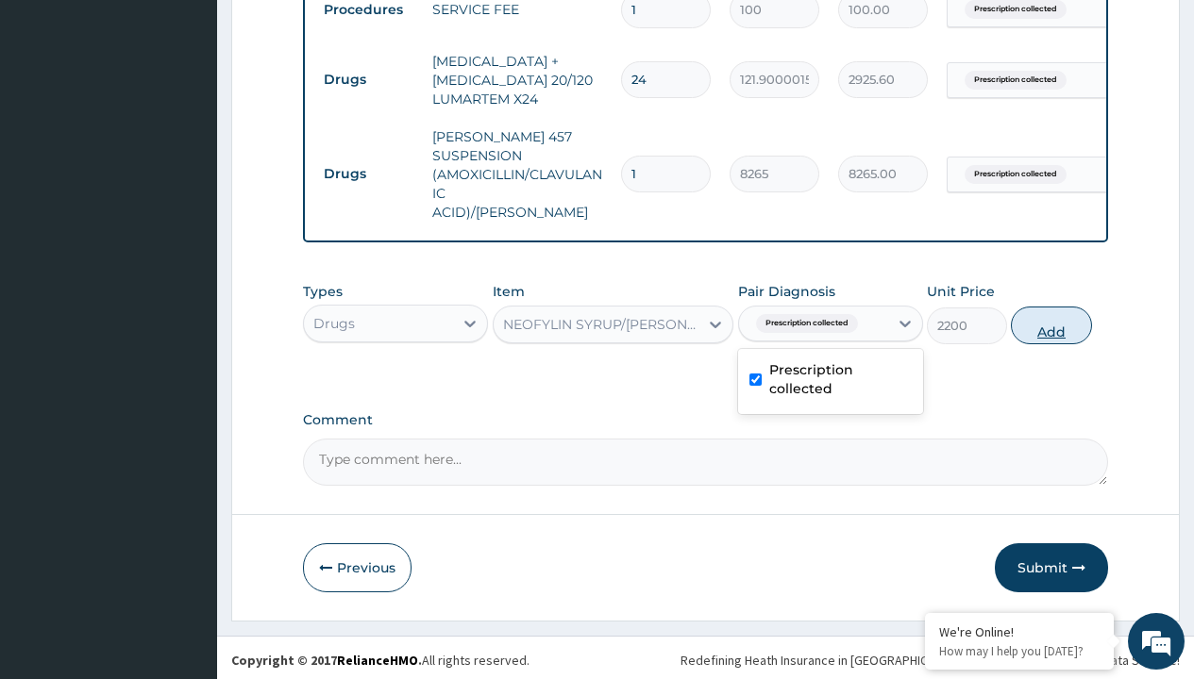
click at [1051, 320] on button "Add" at bounding box center [1051, 326] width 80 height 38
type input "0"
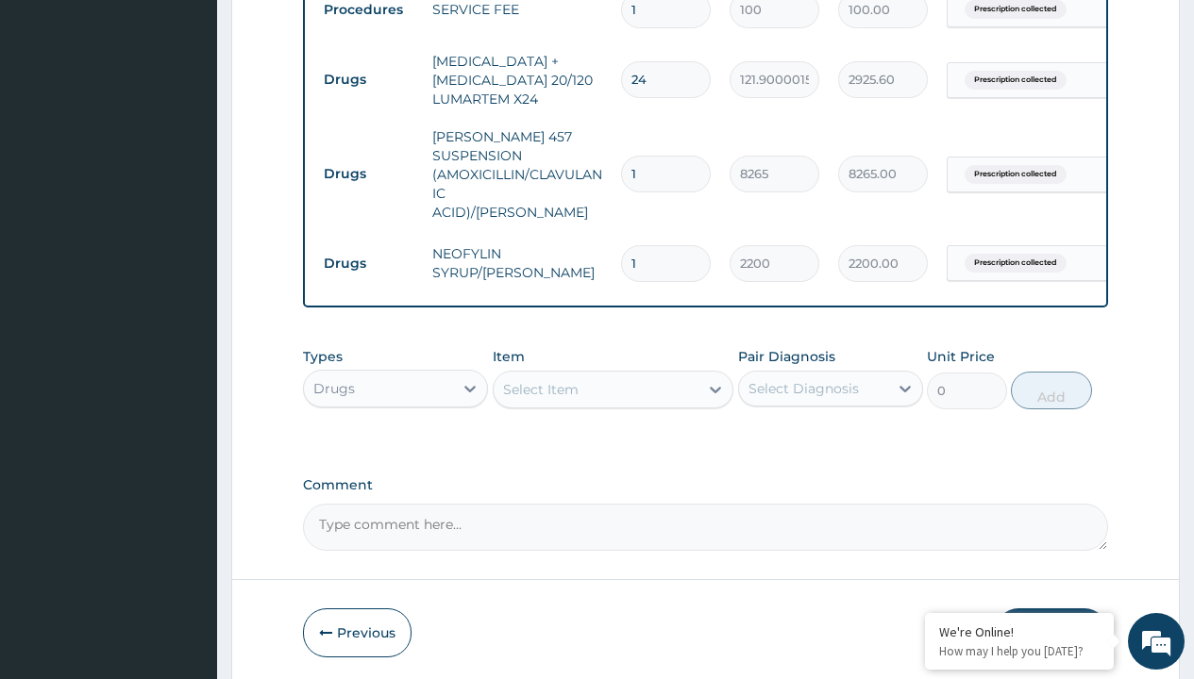
click at [368, 79] on td "Drugs" at bounding box center [368, 79] width 109 height 35
type input "drugs"
click at [395, 430] on div "Drugs" at bounding box center [395, 436] width 185 height 34
click at [540, 384] on div "Select Item" at bounding box center [540, 389] width 75 height 19
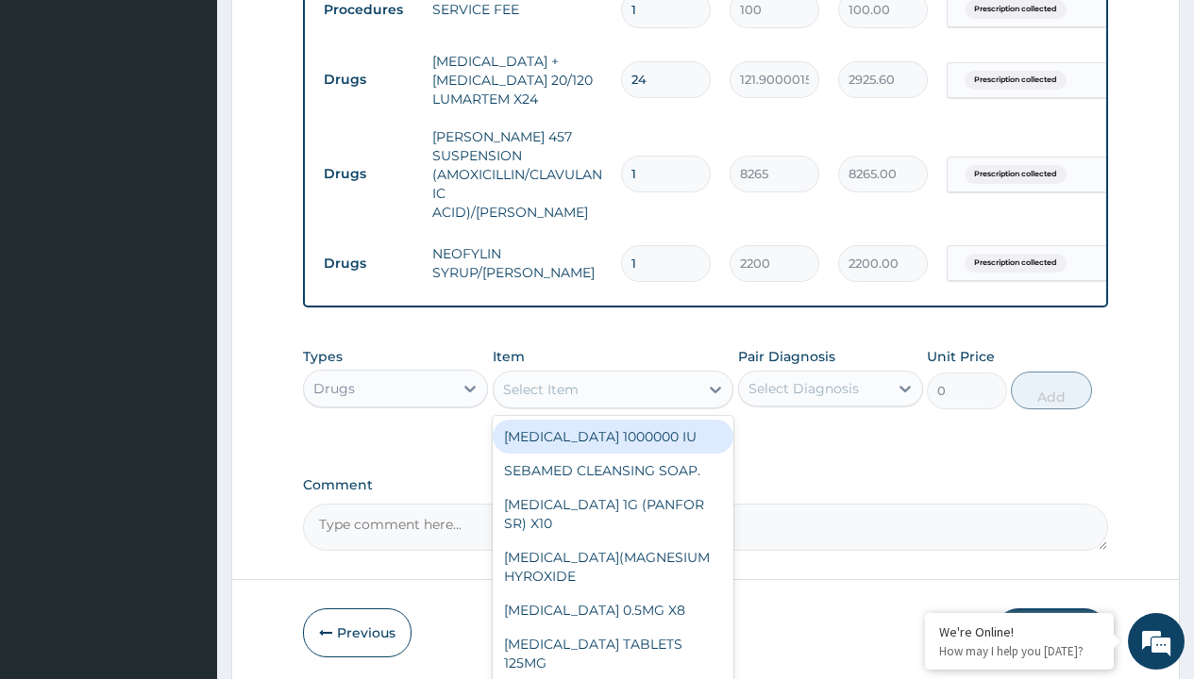
type input "ibuprofen syrup/bott"
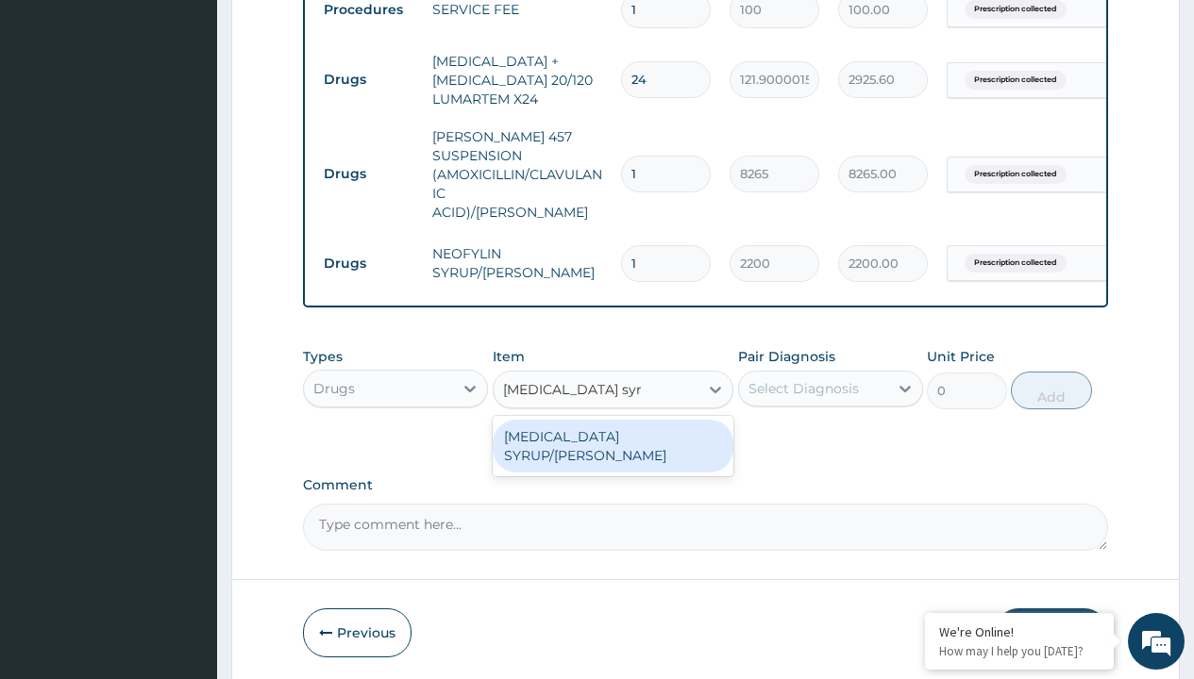
click at [612, 431] on div "IBUPROFEN SYRUP/BOTT" at bounding box center [614, 446] width 242 height 53
type input "2500"
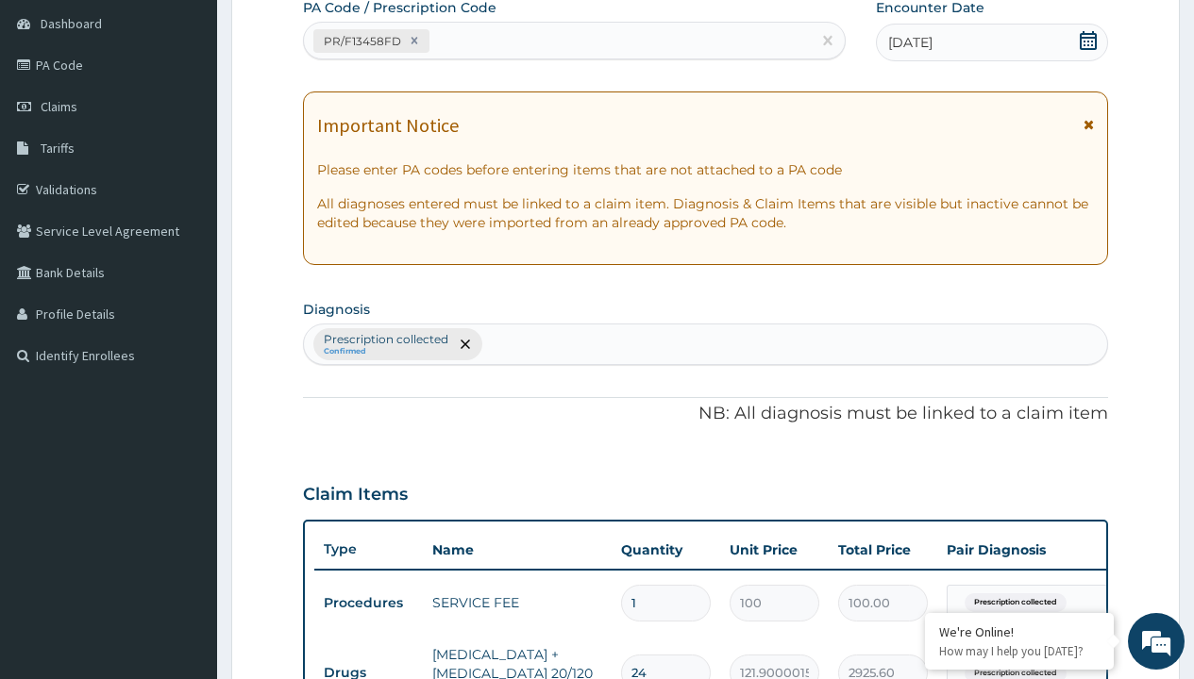
type input "prescription collected"
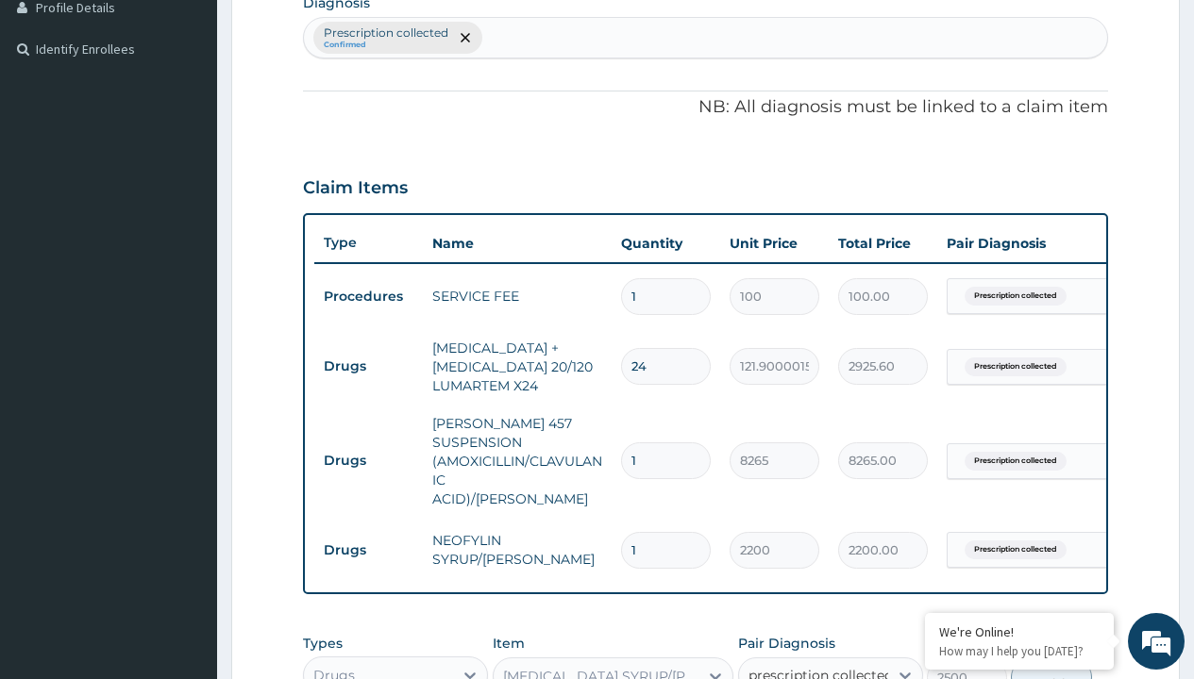
checkbox input "true"
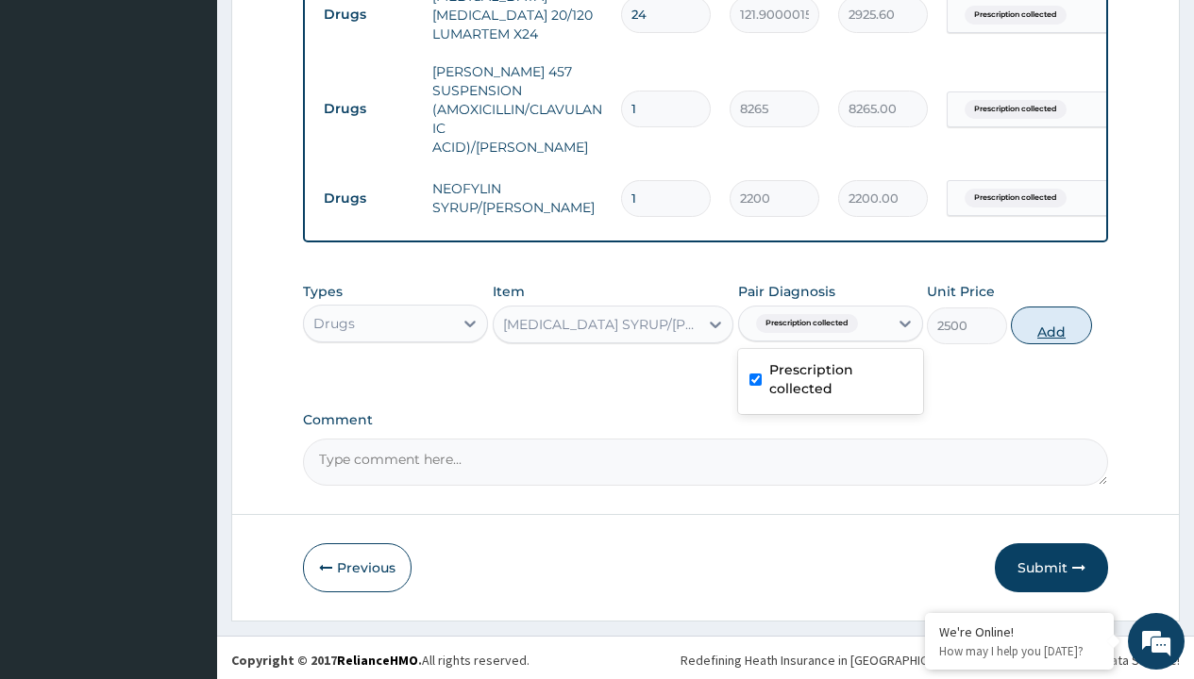
click at [1051, 320] on button "Add" at bounding box center [1051, 326] width 80 height 38
type input "0"
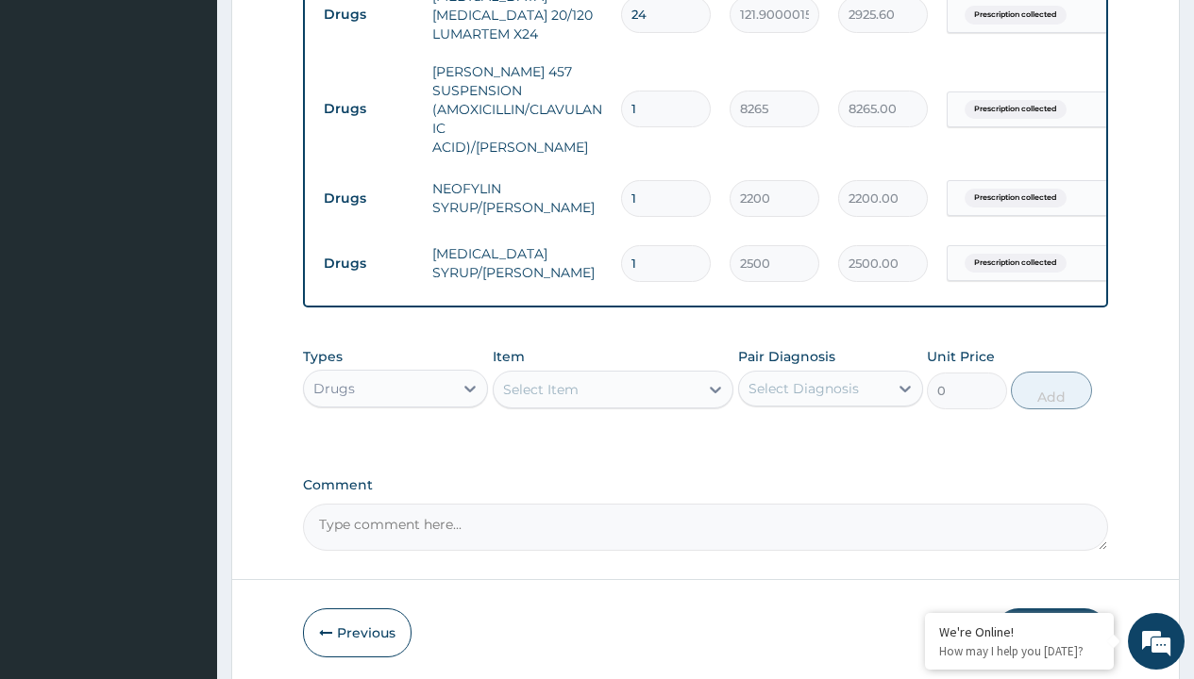
click at [368, 17] on td "Drugs" at bounding box center [368, 14] width 109 height 35
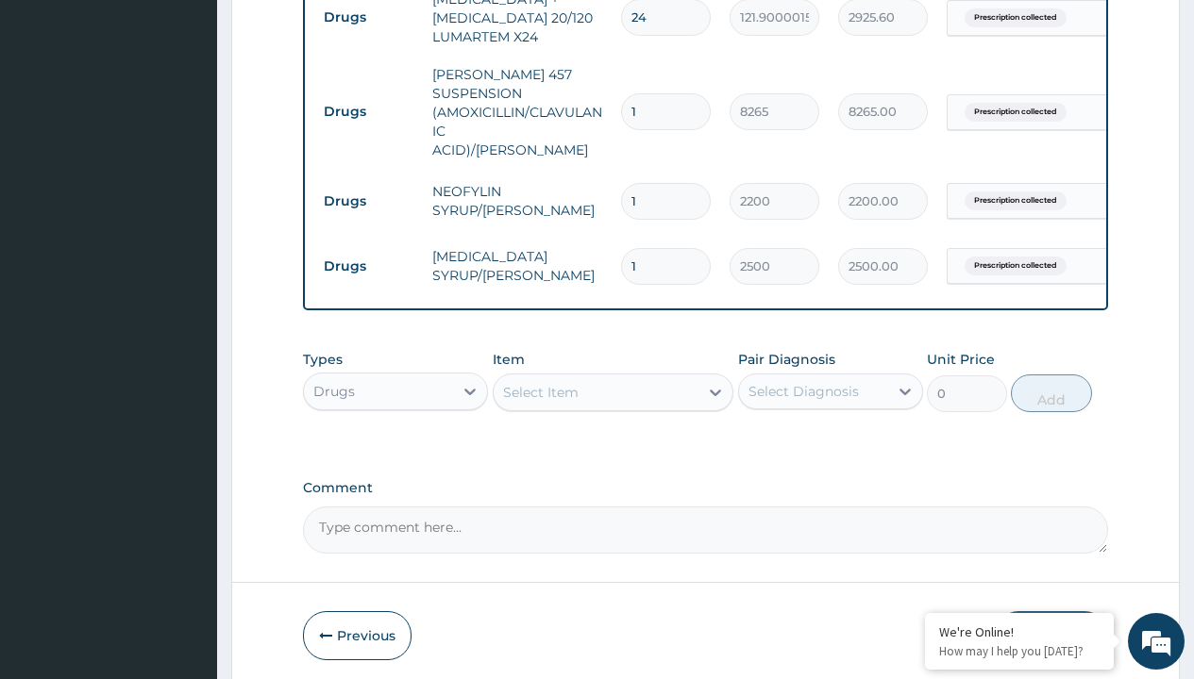
type input "drugs"
click at [395, 433] on div "Drugs" at bounding box center [395, 439] width 185 height 34
click at [540, 387] on div "Select Item" at bounding box center [540, 392] width 75 height 19
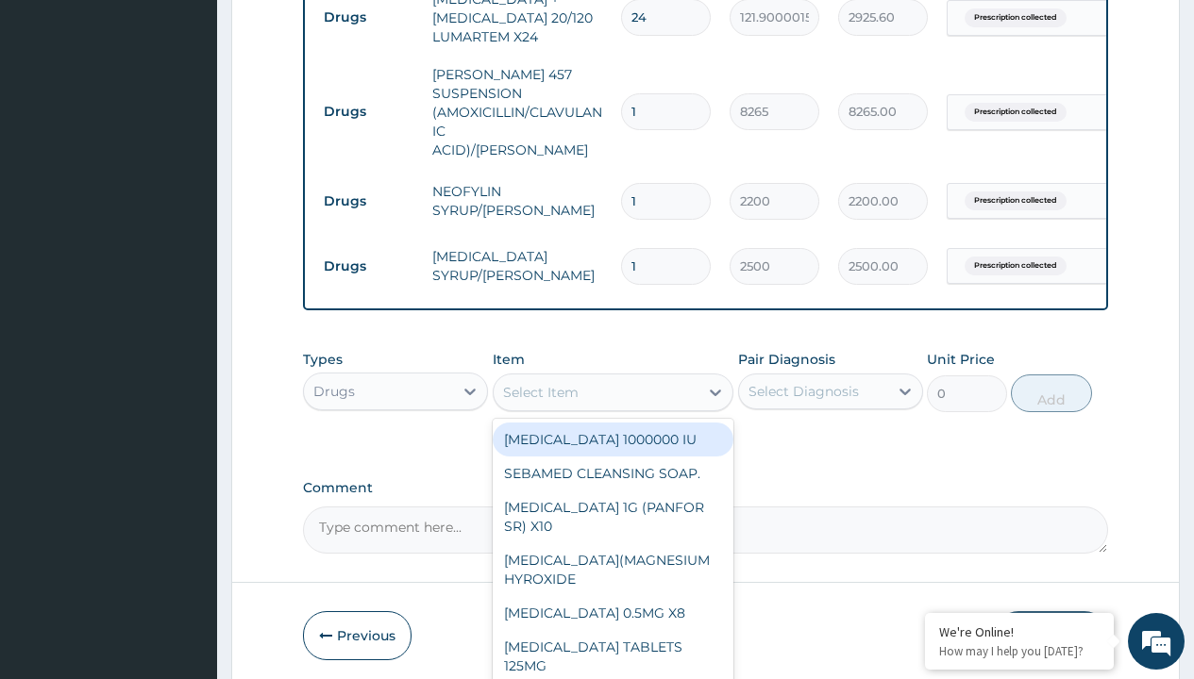
type input "cetirizine syrup"
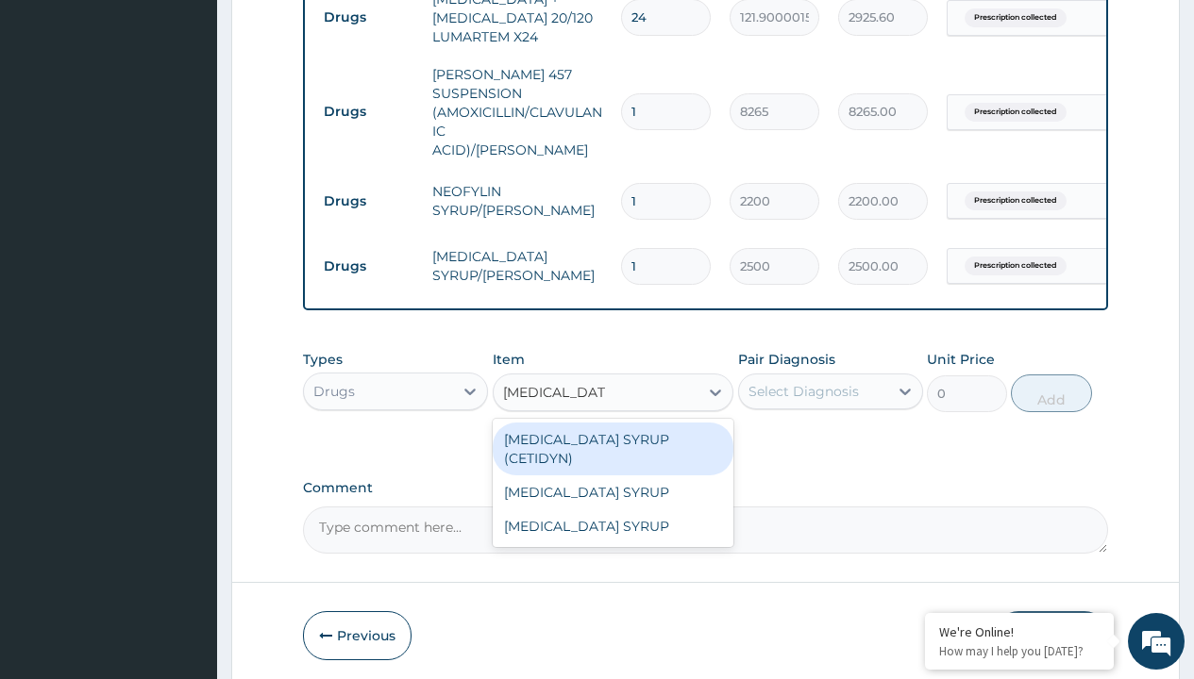
click at [612, 434] on div "CETIRIZINE SYRUP (CETIDYN)" at bounding box center [614, 449] width 242 height 53
type input "2200"
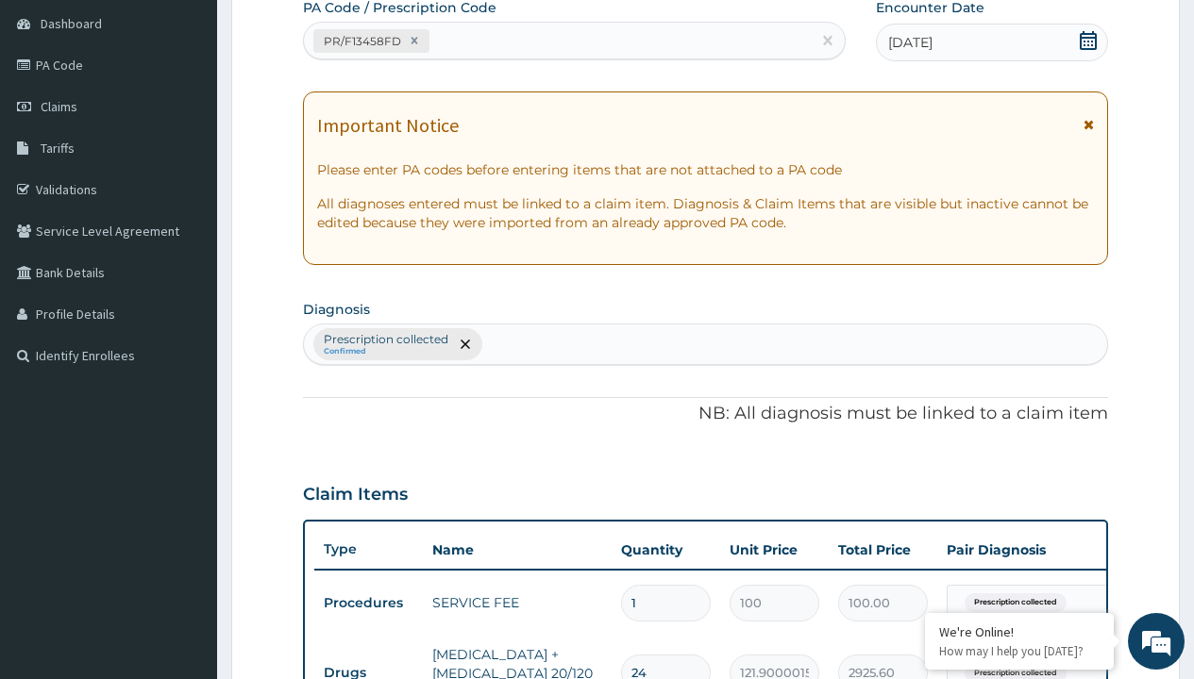
type input "prescription collected"
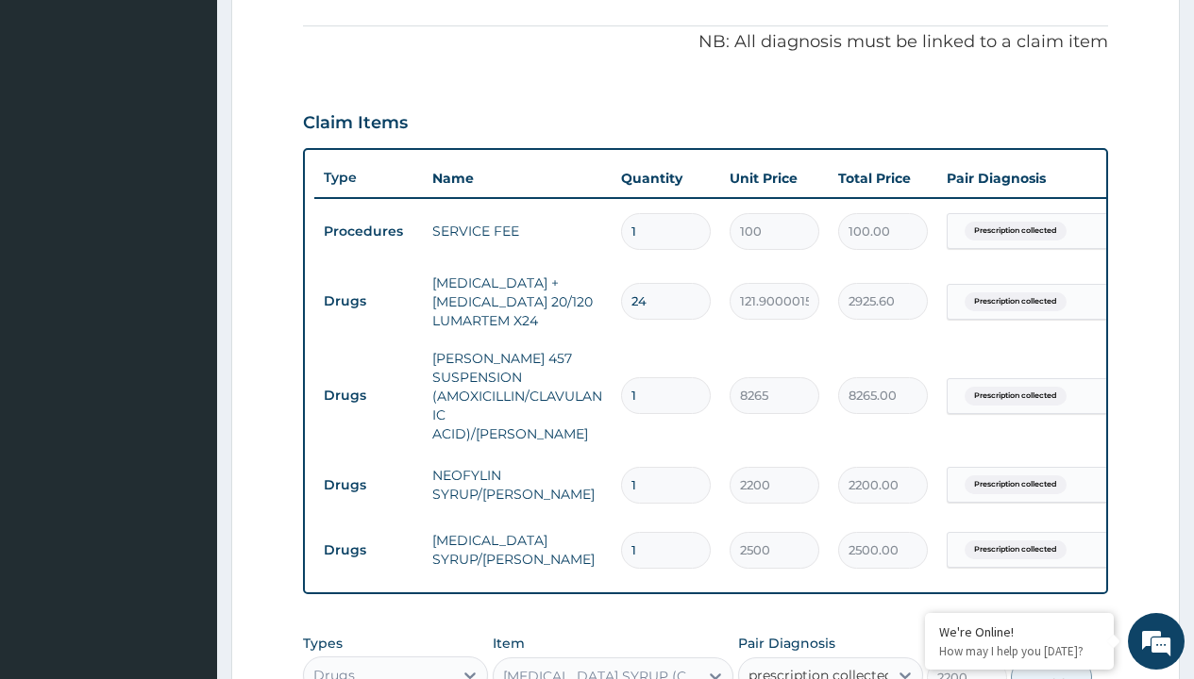
checkbox input "true"
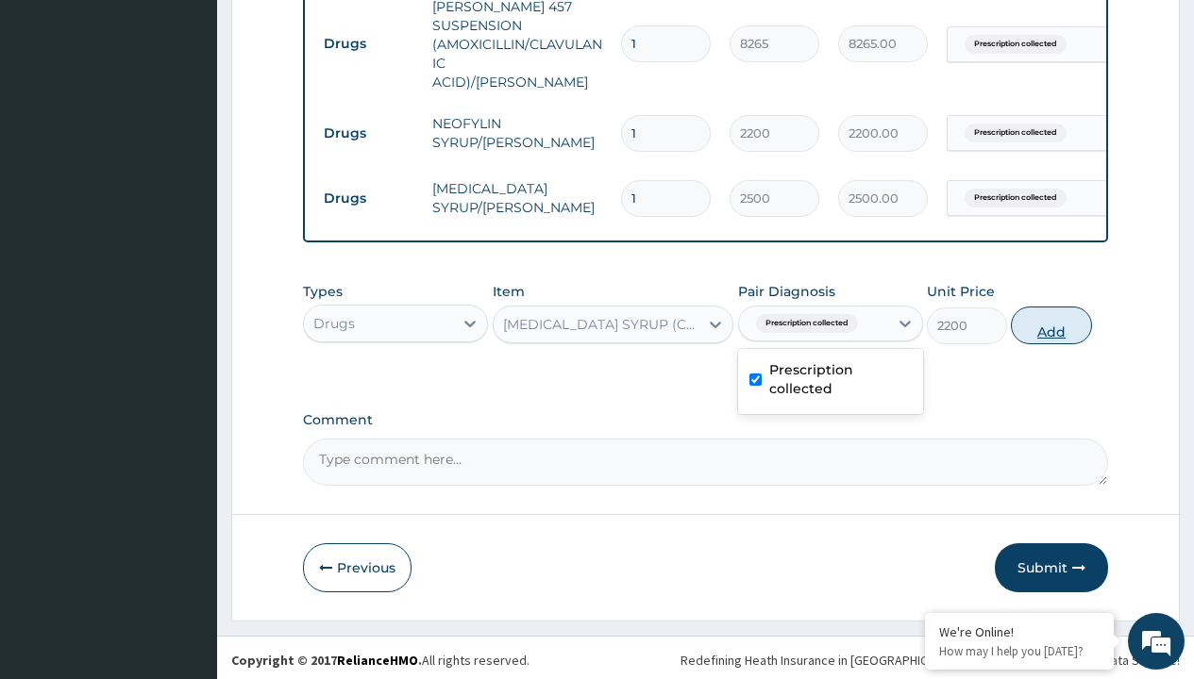
click at [1051, 320] on button "Add" at bounding box center [1051, 326] width 80 height 38
type input "0"
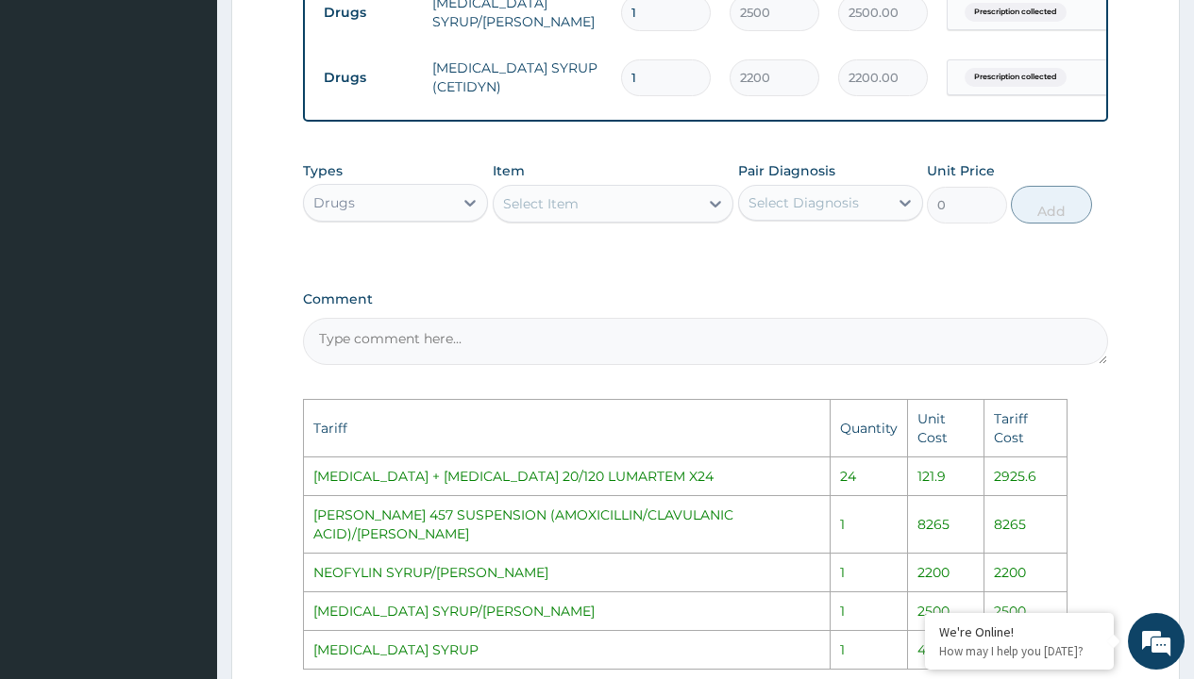
scroll to position [1093, 0]
click at [591, 208] on div "Select Item" at bounding box center [596, 203] width 206 height 30
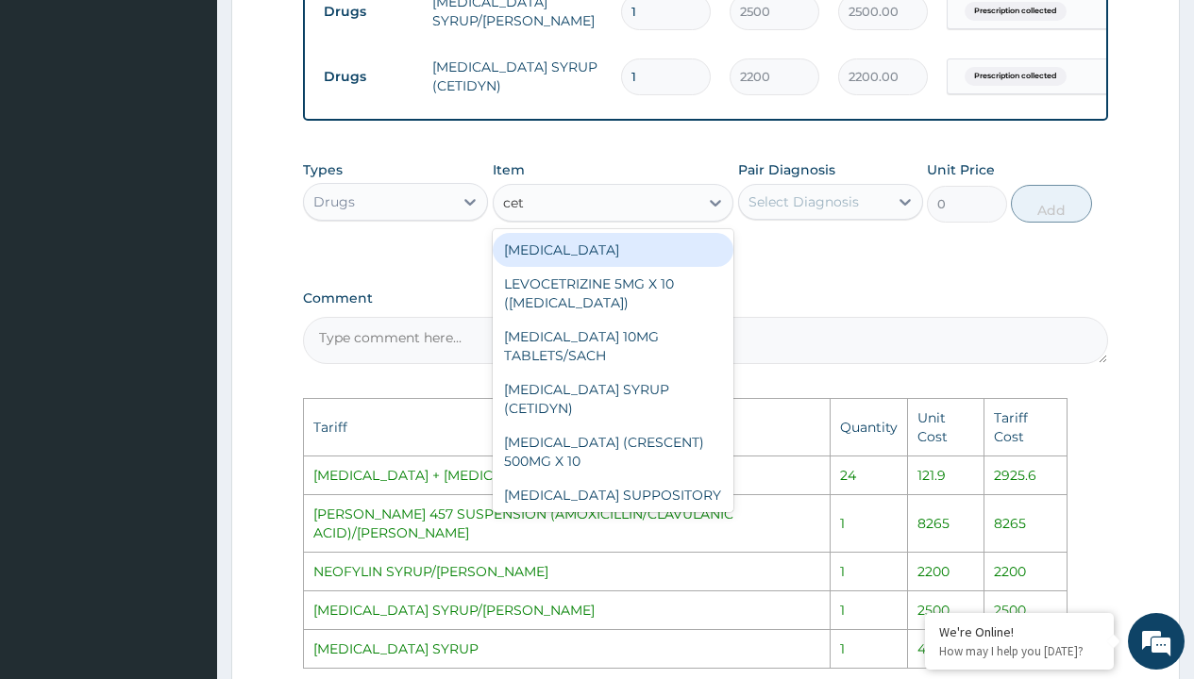
type input "ceti"
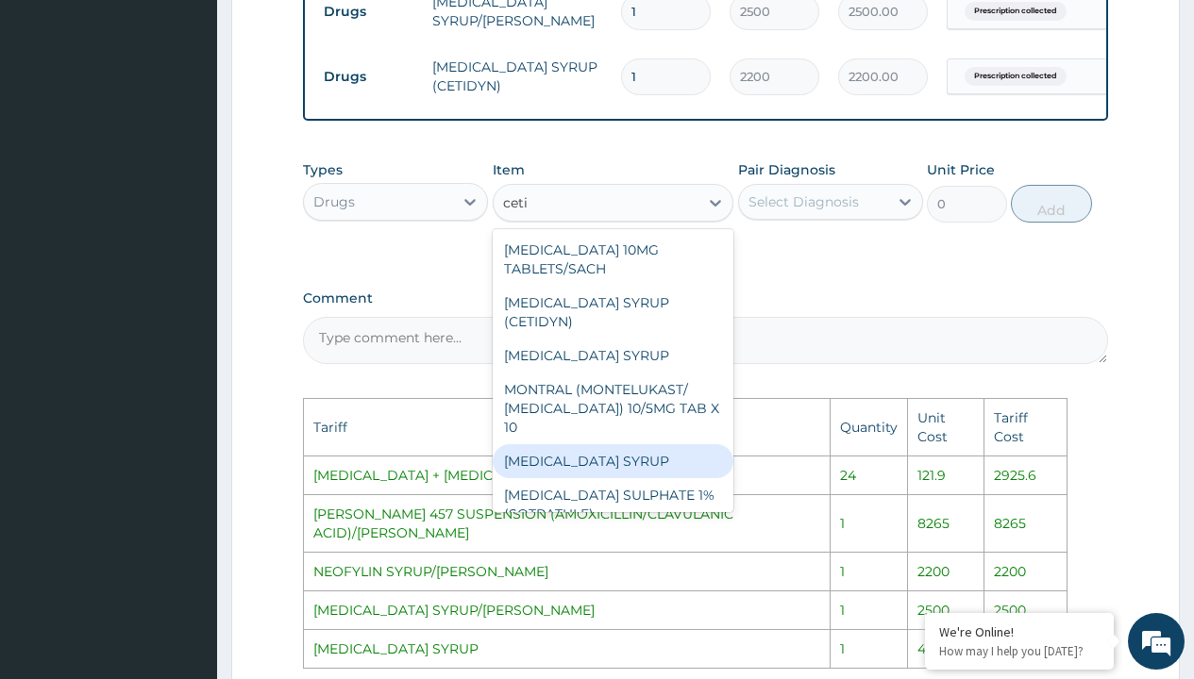
click at [590, 444] on div "CETIRIZINE SYRUP" at bounding box center [614, 461] width 242 height 34
type input "4000"
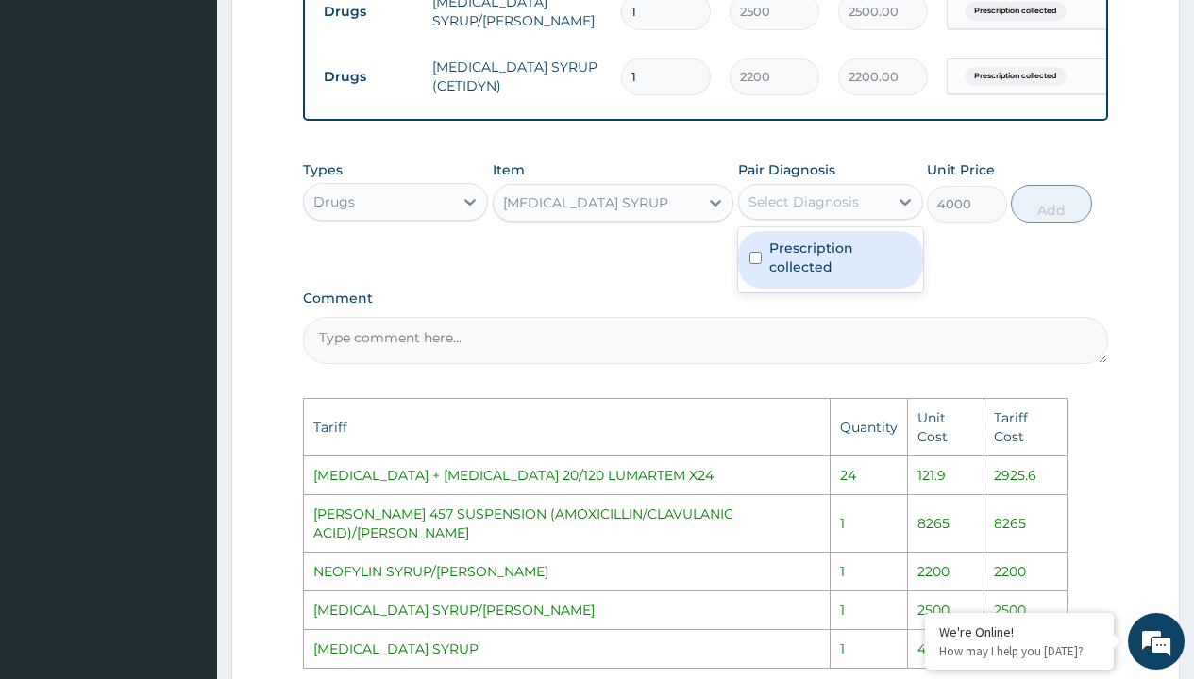
click at [797, 187] on div "Select Diagnosis" at bounding box center [813, 202] width 149 height 30
click at [813, 250] on label "Prescription collected" at bounding box center [840, 258] width 142 height 38
checkbox input "true"
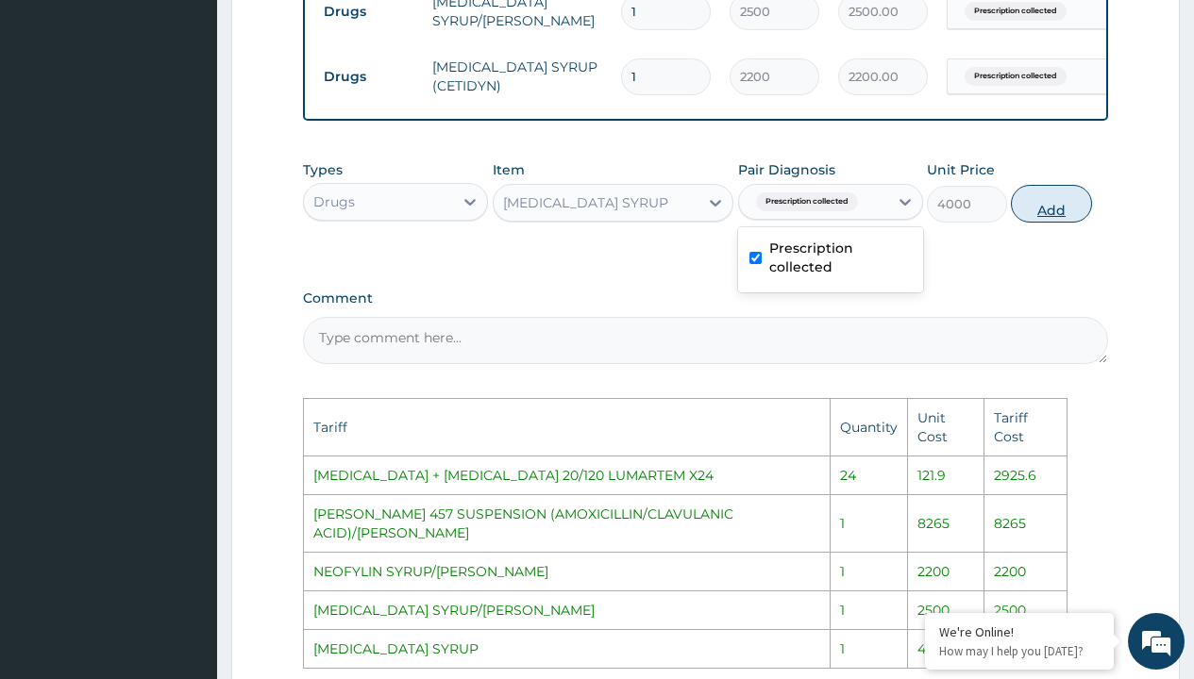
click at [1034, 202] on button "Add" at bounding box center [1051, 204] width 80 height 38
type input "0"
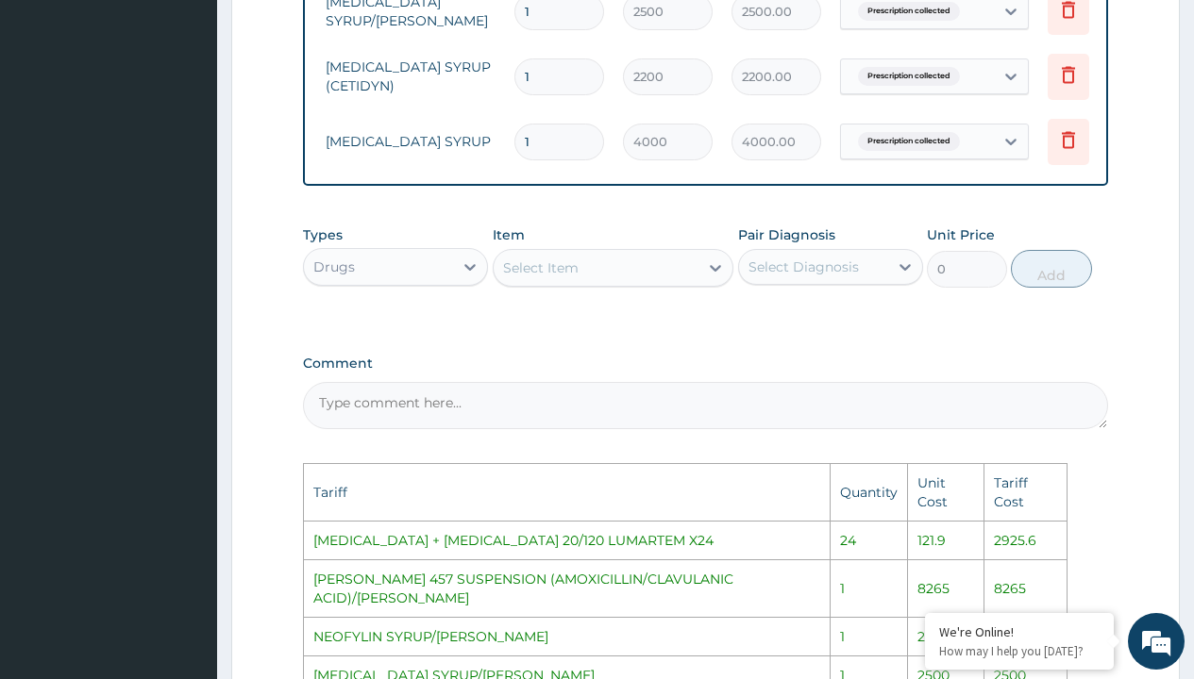
scroll to position [0, 142]
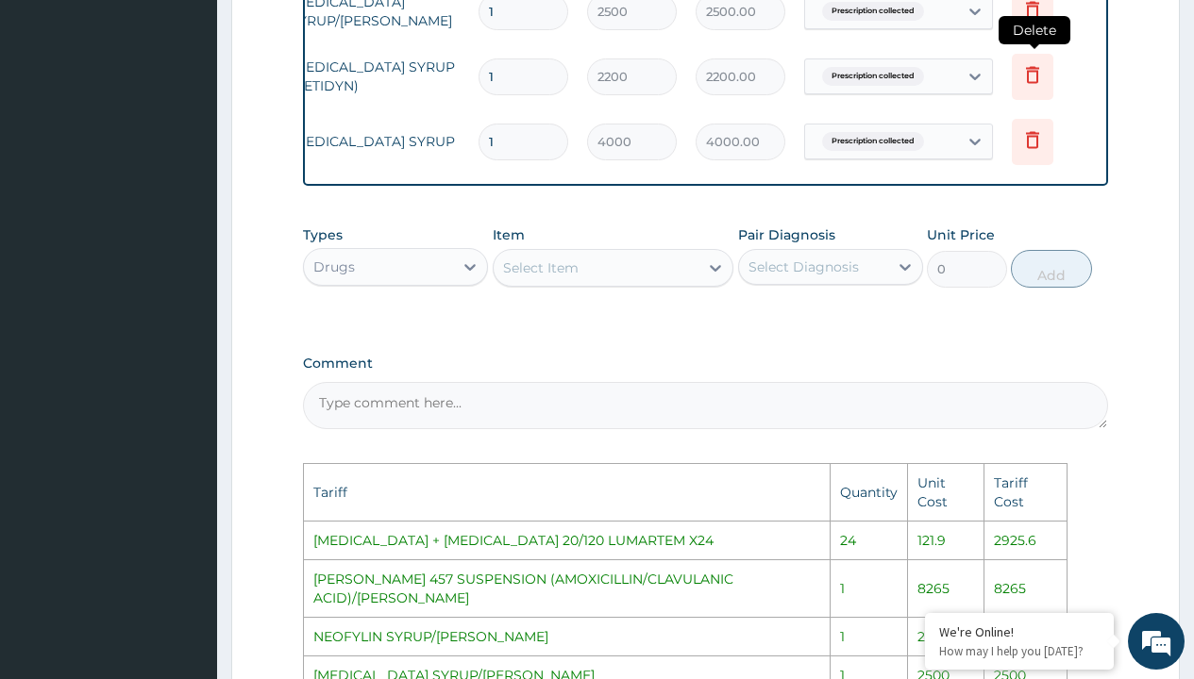
click at [1042, 65] on icon at bounding box center [1032, 74] width 23 height 23
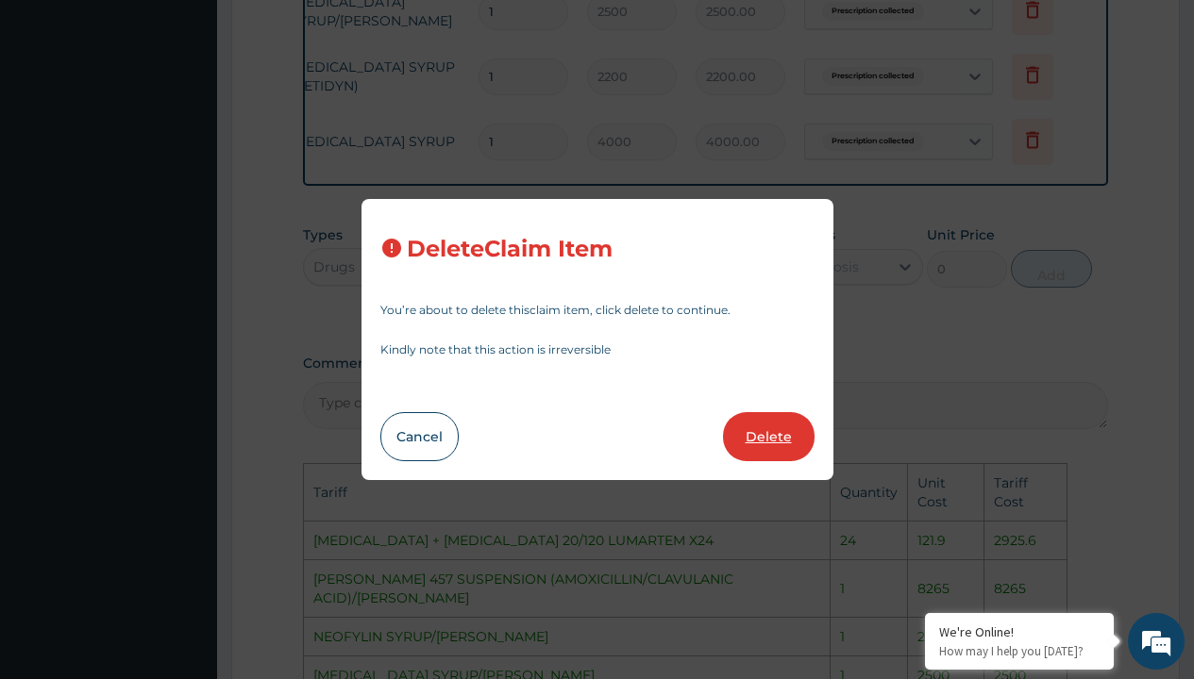
click at [771, 448] on button "Delete" at bounding box center [769, 436] width 92 height 49
type input "4000"
type input "4000.00"
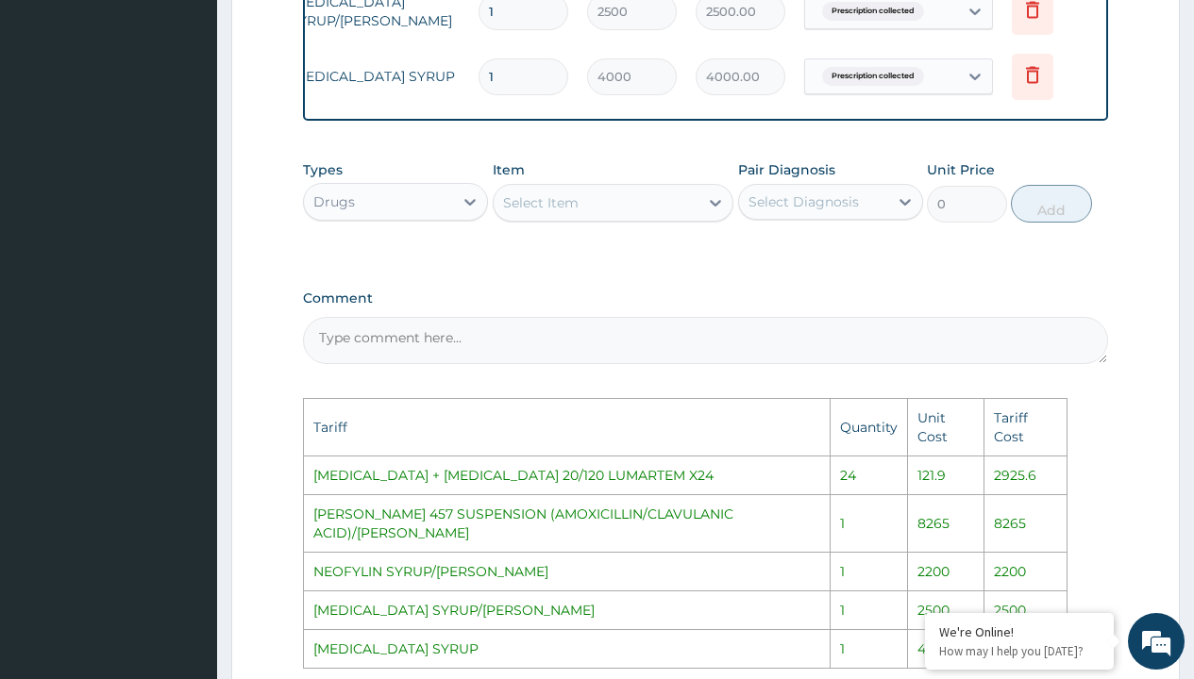
scroll to position [1368, 0]
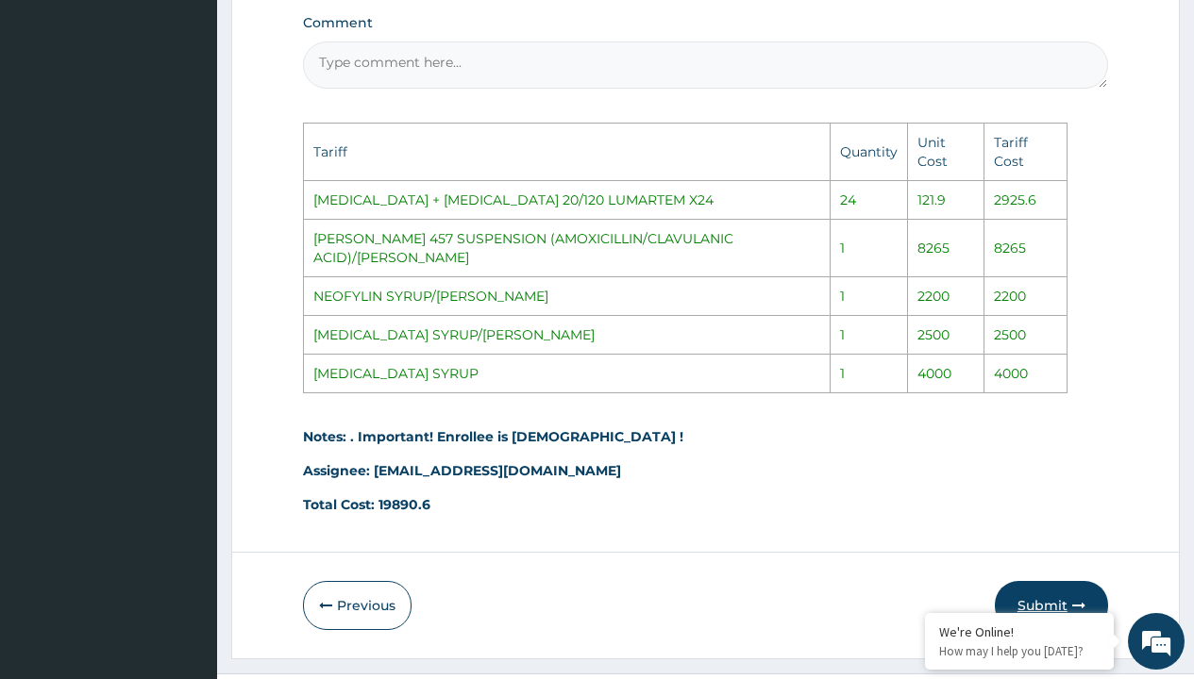
click at [1035, 581] on button "Submit" at bounding box center [1051, 605] width 113 height 49
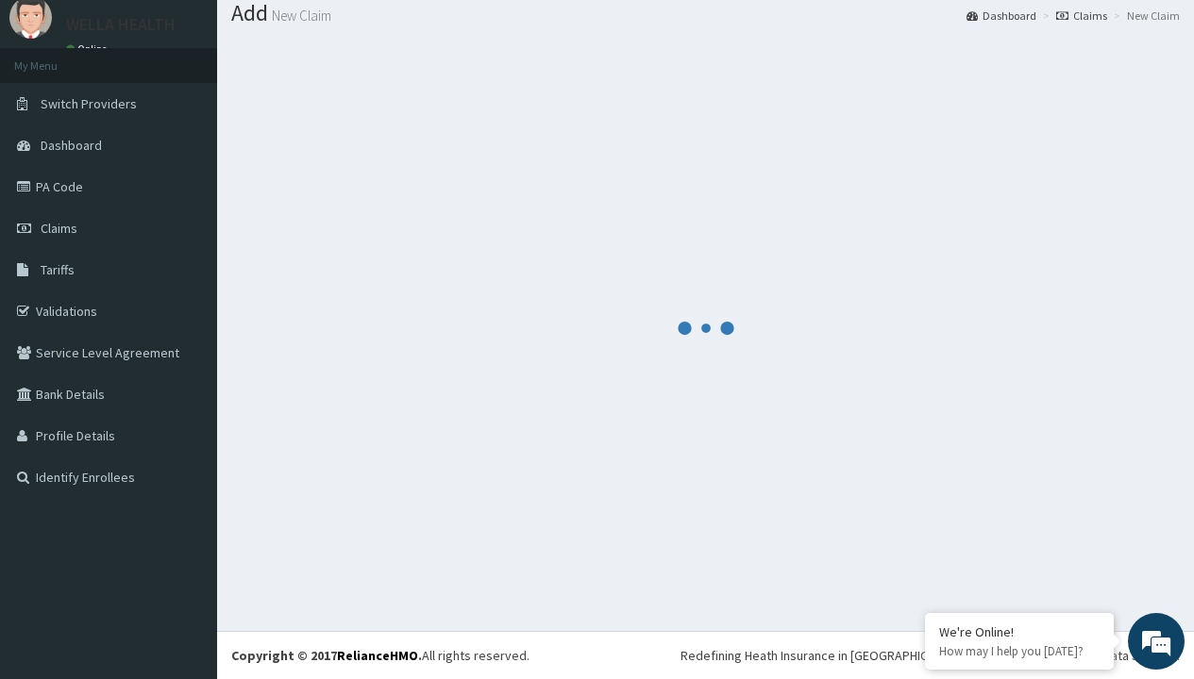
scroll to position [971, 0]
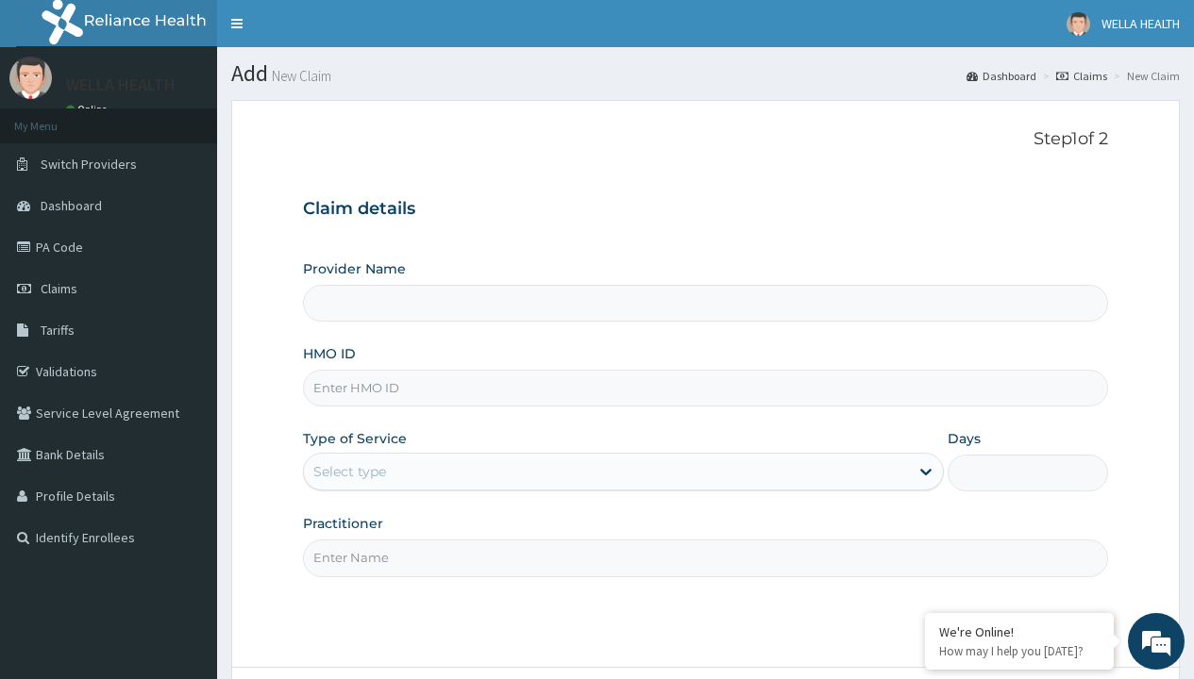
type input "WellaHealth(TELEMEDICINE)"
type input "SIA/10046/B"
type input "WellaHealth"
click at [349, 472] on div "Select type" at bounding box center [349, 471] width 73 height 19
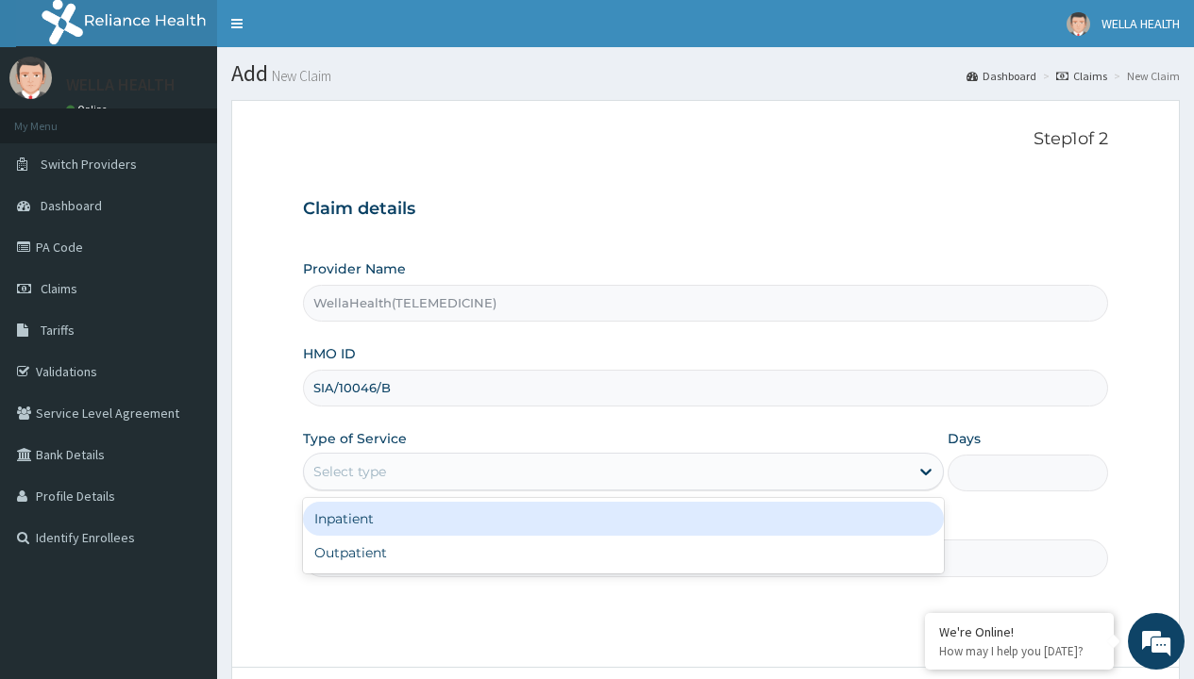
click at [623, 553] on div "Outpatient" at bounding box center [623, 553] width 641 height 34
type input "1"
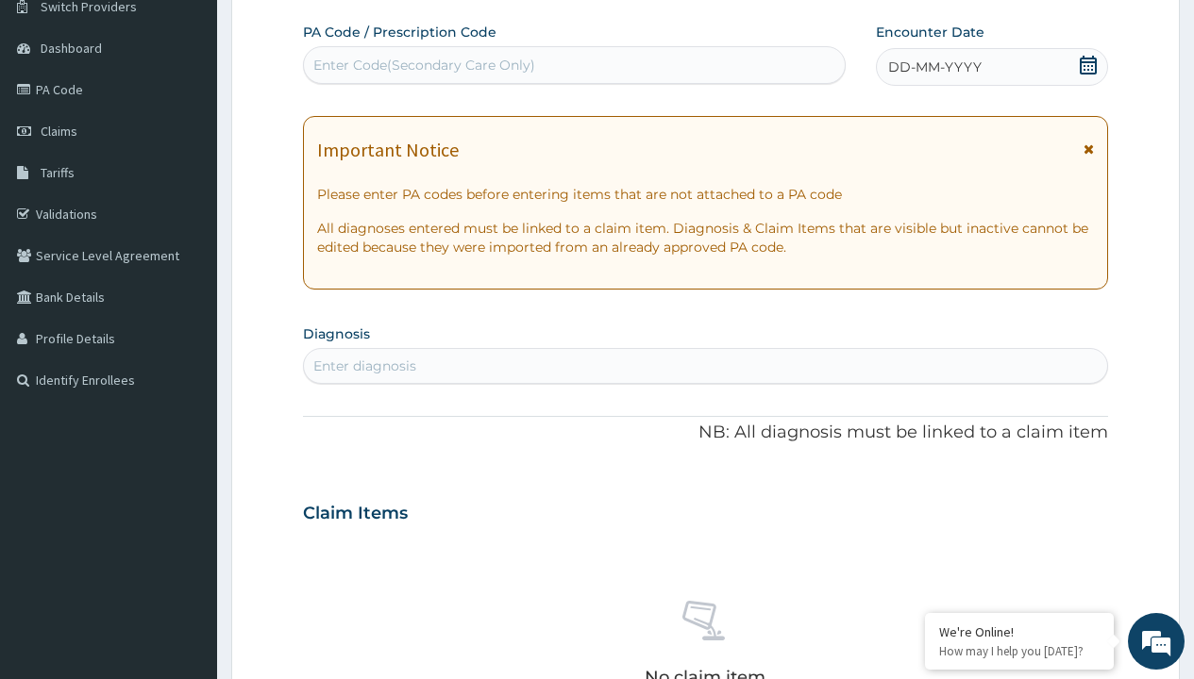
click at [933, 67] on span "DD-MM-YYYY" at bounding box center [934, 67] width 93 height 19
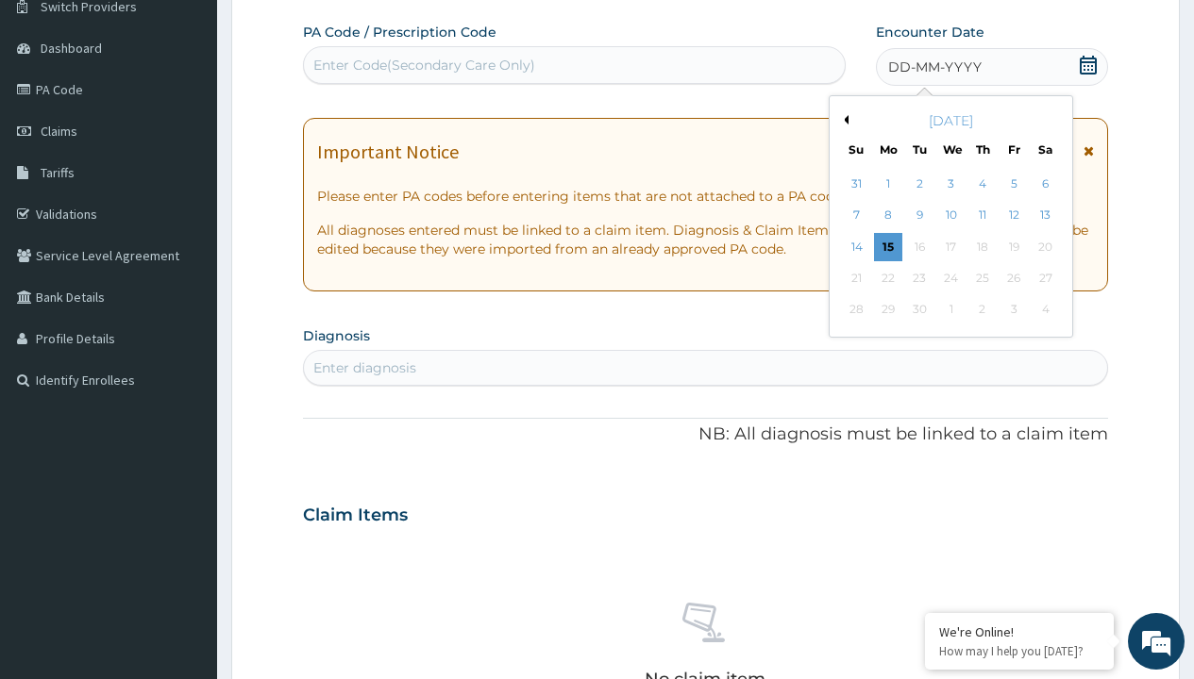
click at [843, 120] on button "Previous Month" at bounding box center [843, 119] width 9 height 9
click at [1045, 215] on div "9" at bounding box center [1044, 216] width 28 height 28
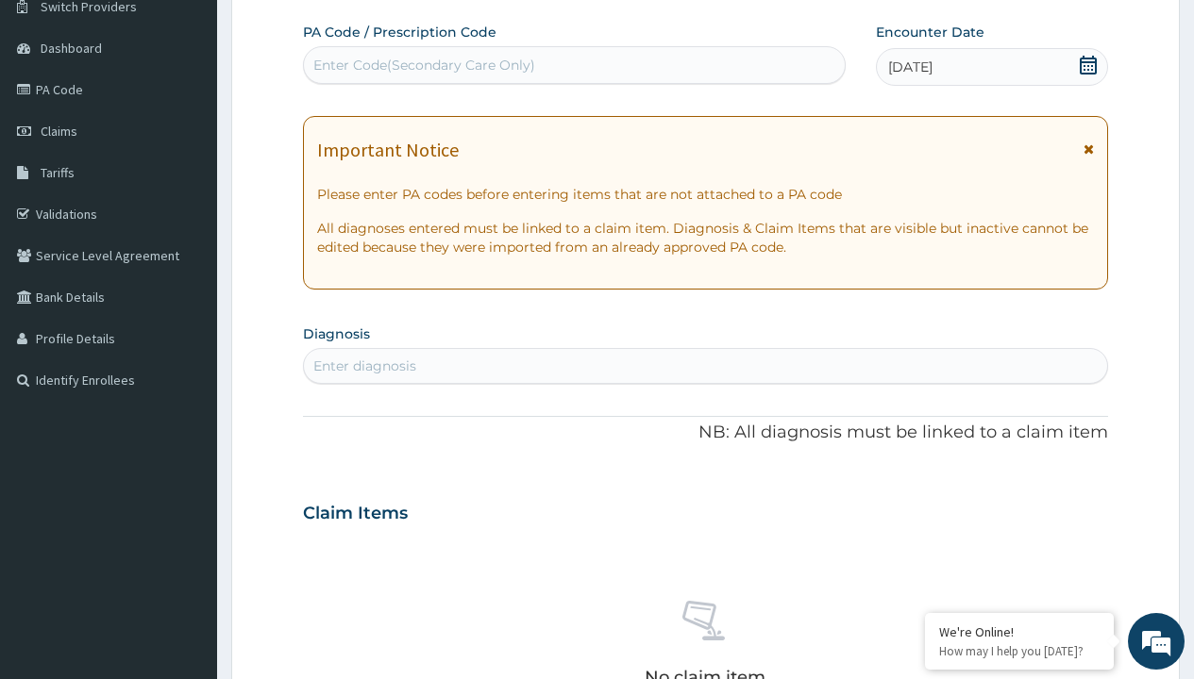
click at [423, 65] on div "Enter Code(Secondary Care Only)" at bounding box center [424, 65] width 222 height 19
type input "PR/7C125501"
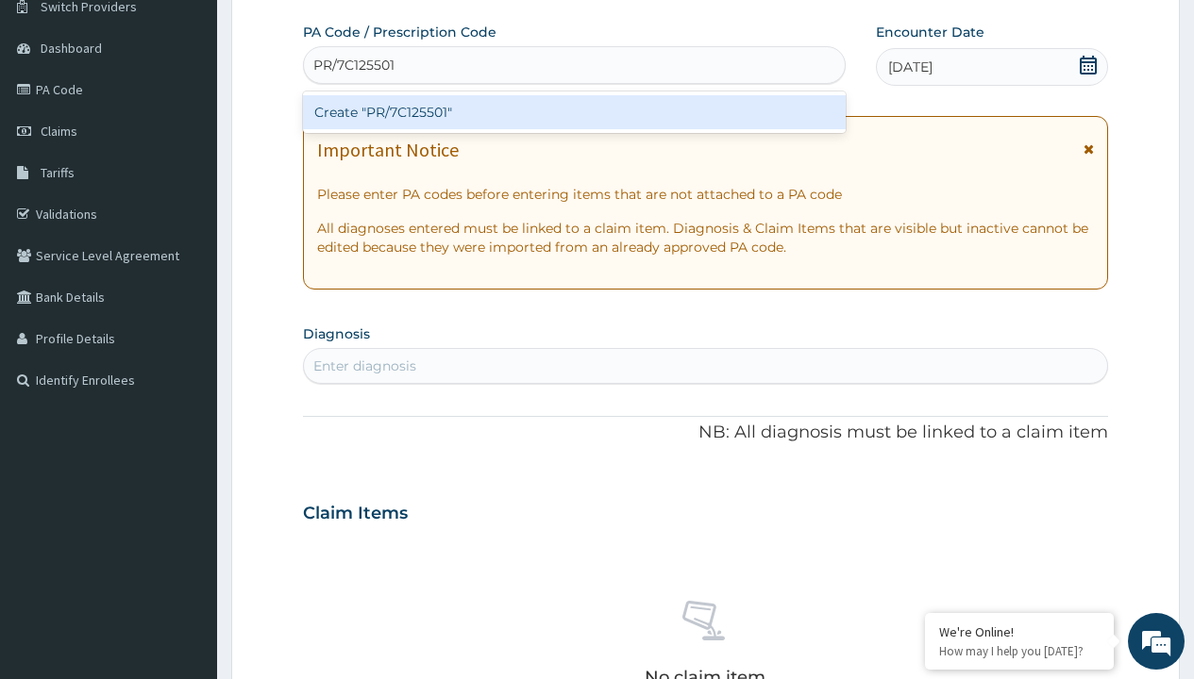
scroll to position [0, 0]
click at [574, 112] on div "Create "PR/7C125501"" at bounding box center [574, 112] width 542 height 34
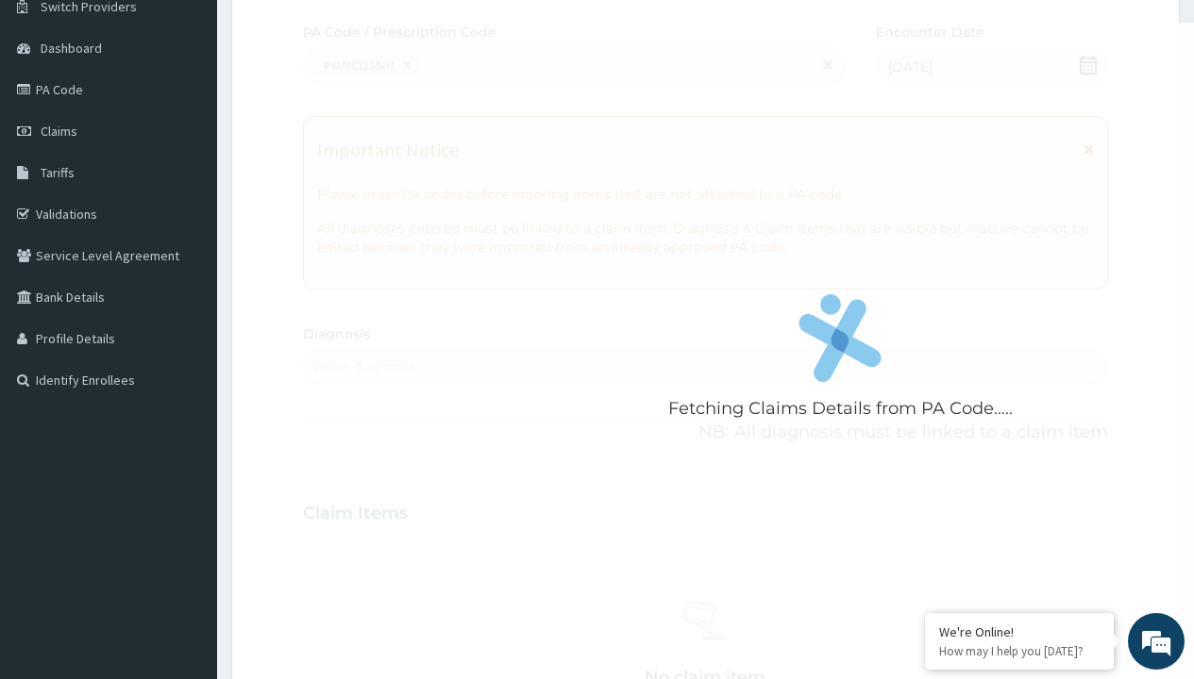
click at [364, 366] on div "Enter diagnosis" at bounding box center [364, 366] width 103 height 19
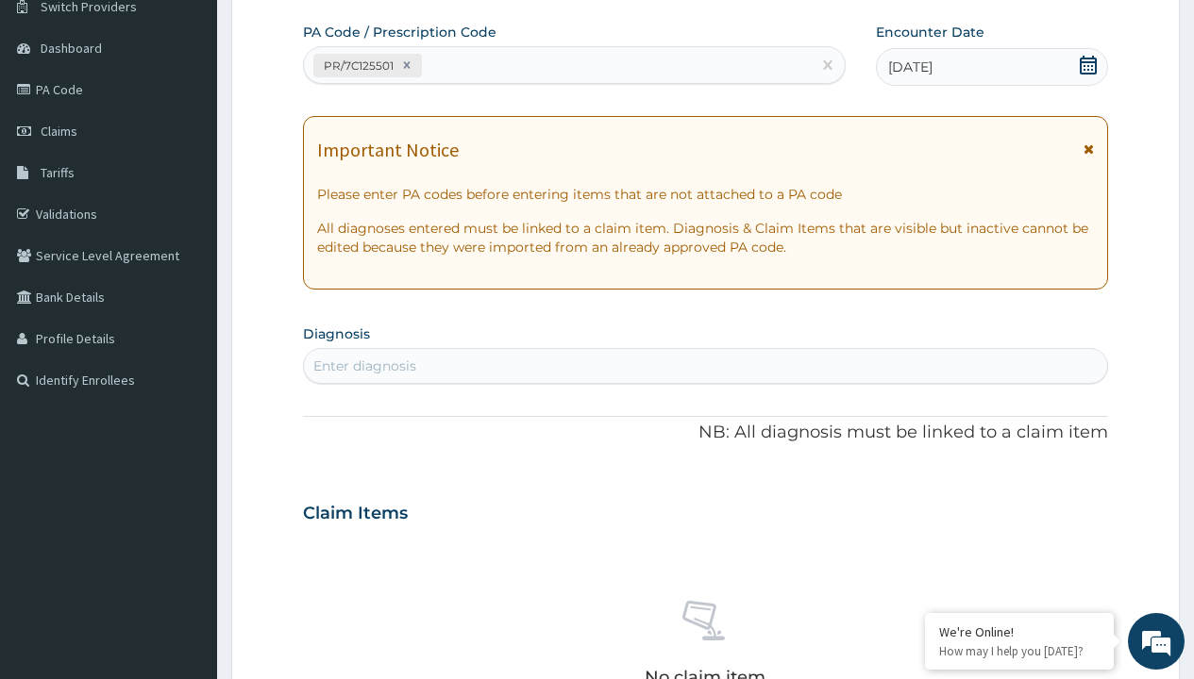
type input "prescription collected"
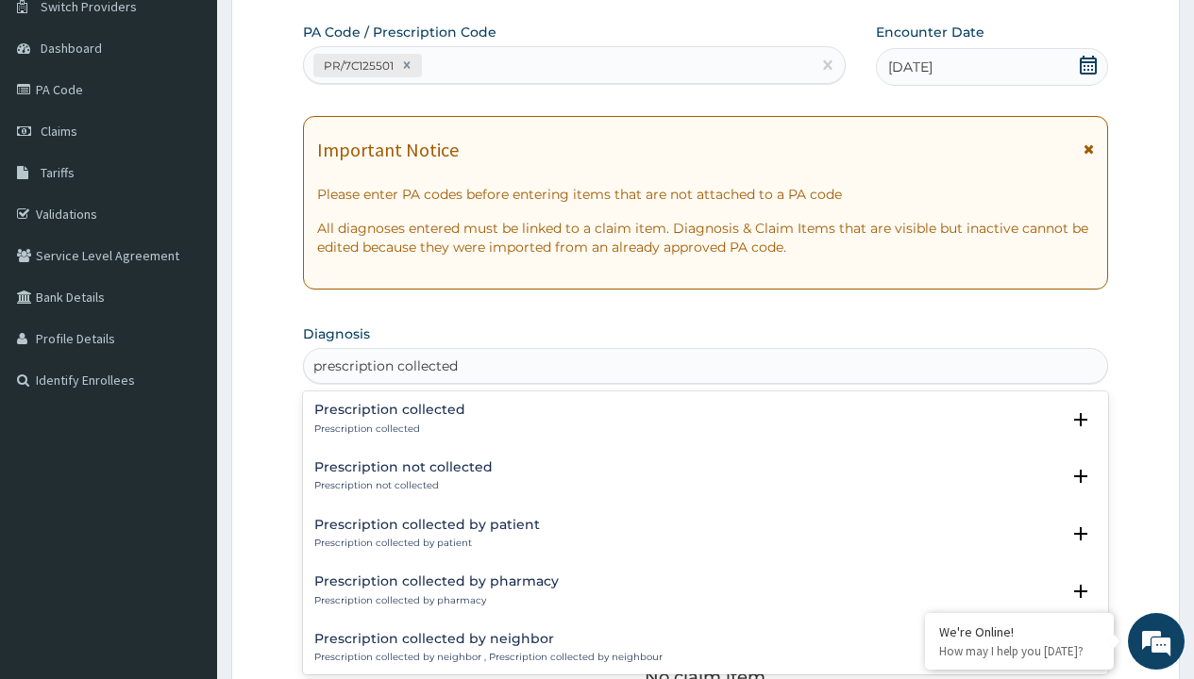
click at [387, 428] on p "Prescription collected" at bounding box center [389, 429] width 151 height 13
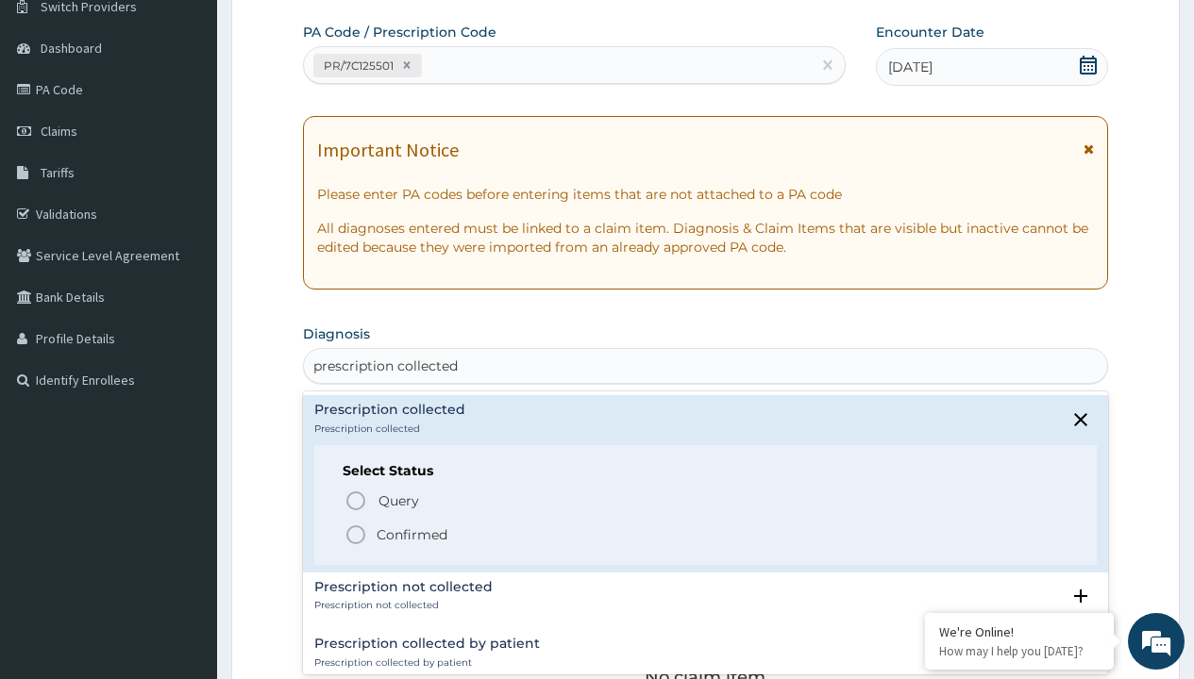
click at [411, 534] on p "Confirmed" at bounding box center [411, 535] width 71 height 19
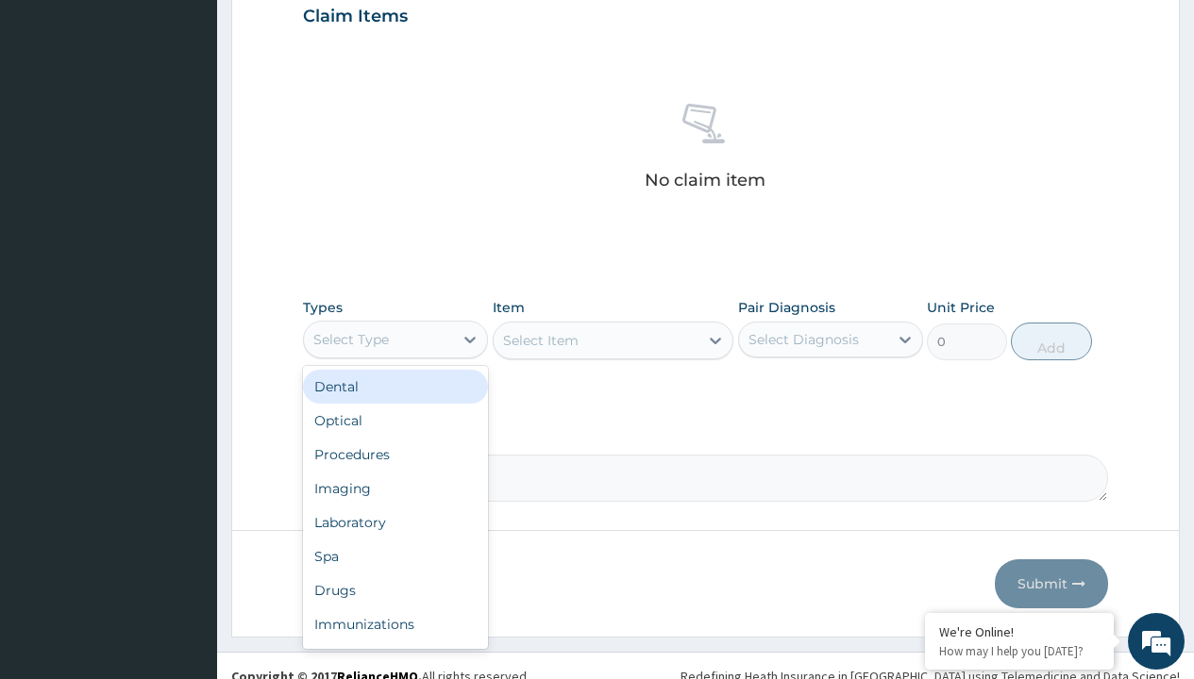
type input "procedures"
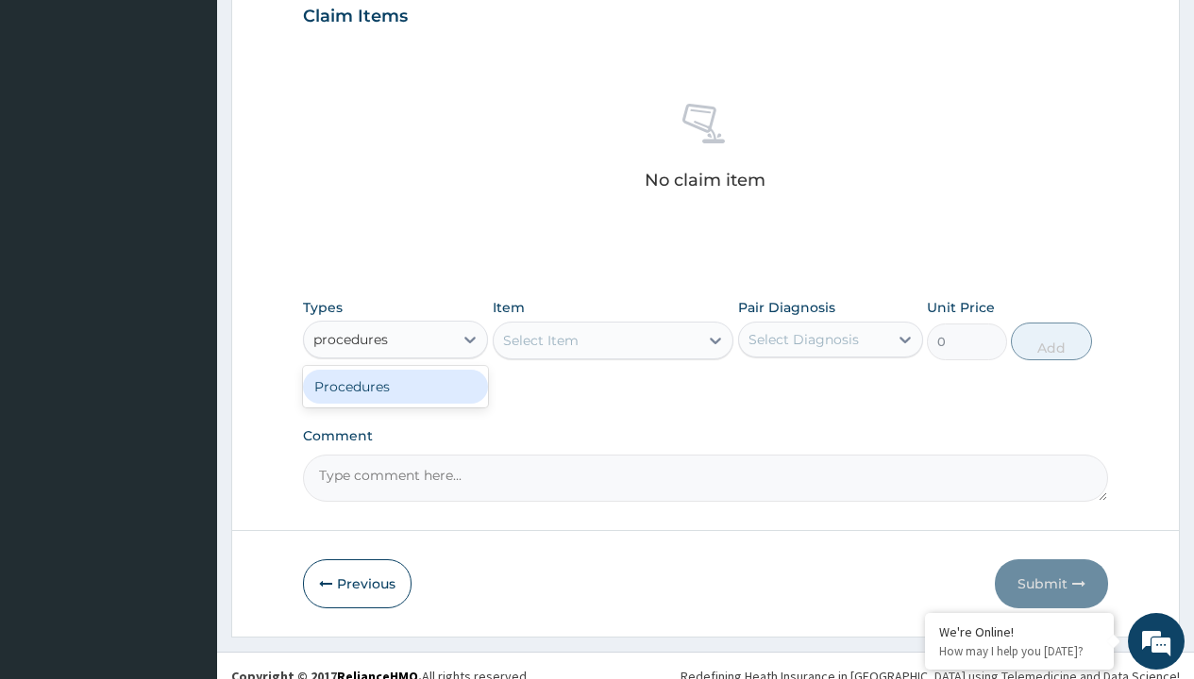
click at [395, 386] on div "Procedures" at bounding box center [395, 387] width 185 height 34
click at [540, 340] on div "Select Item" at bounding box center [540, 340] width 75 height 19
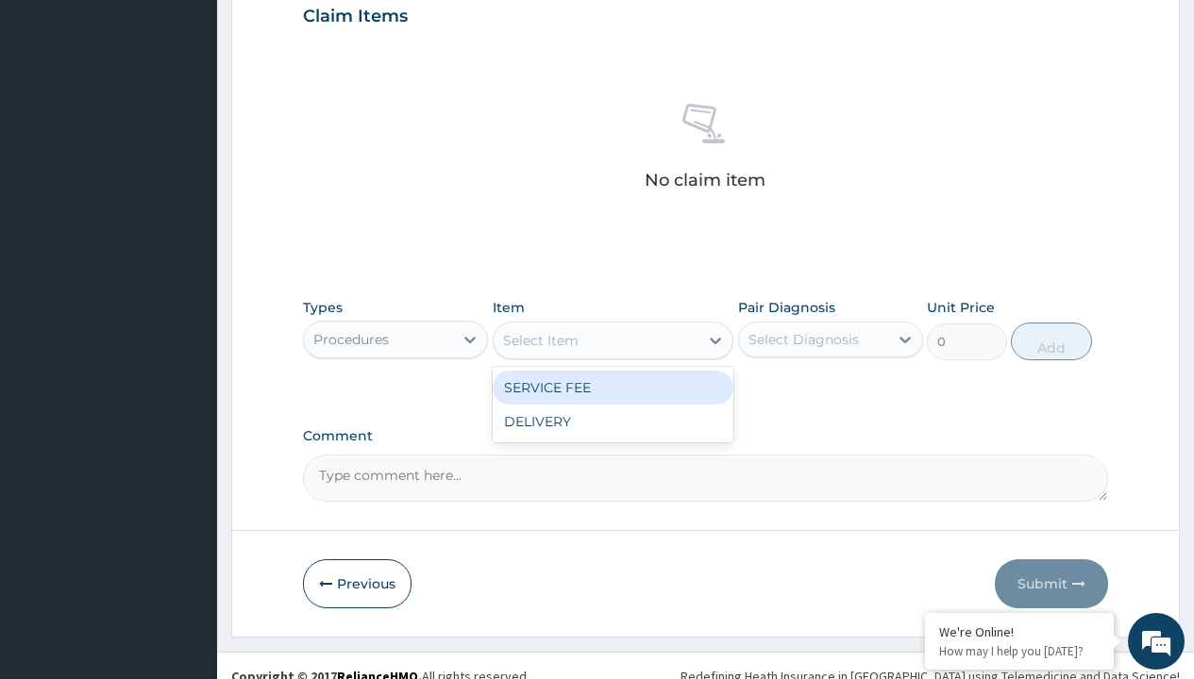
type input "service fee"
click at [612, 387] on div "SERVICE FEE" at bounding box center [614, 388] width 242 height 34
type input "100"
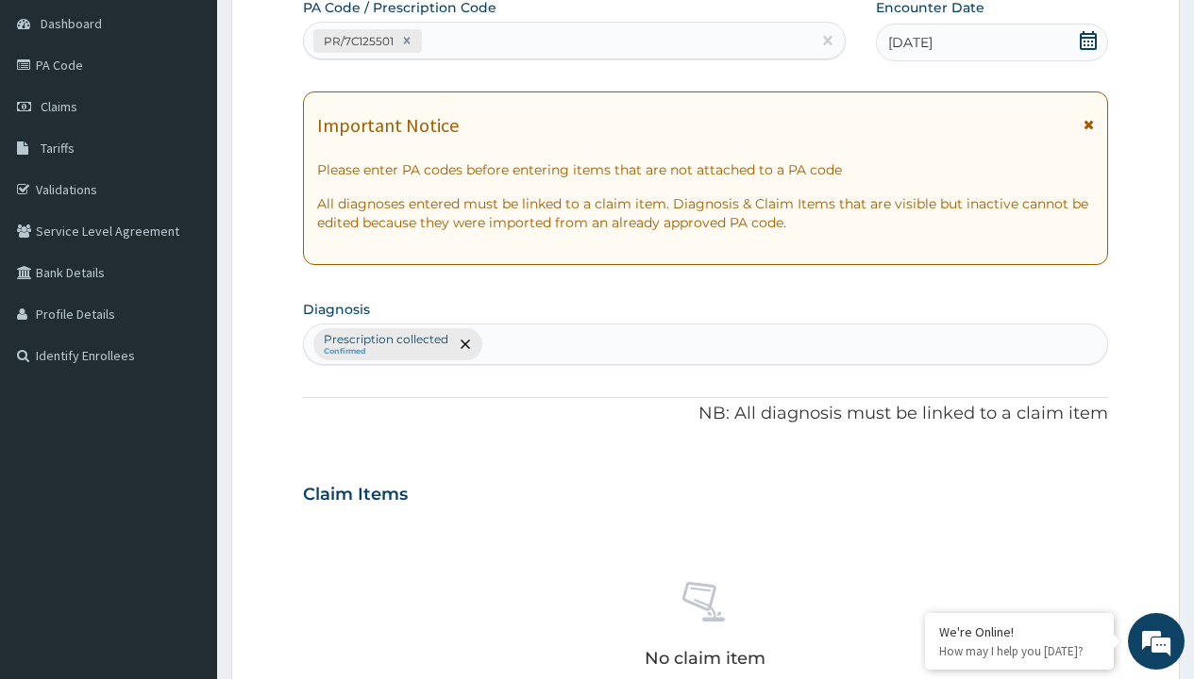
click at [385, 340] on p "Prescription collected" at bounding box center [386, 339] width 125 height 15
type input "prescription collected"
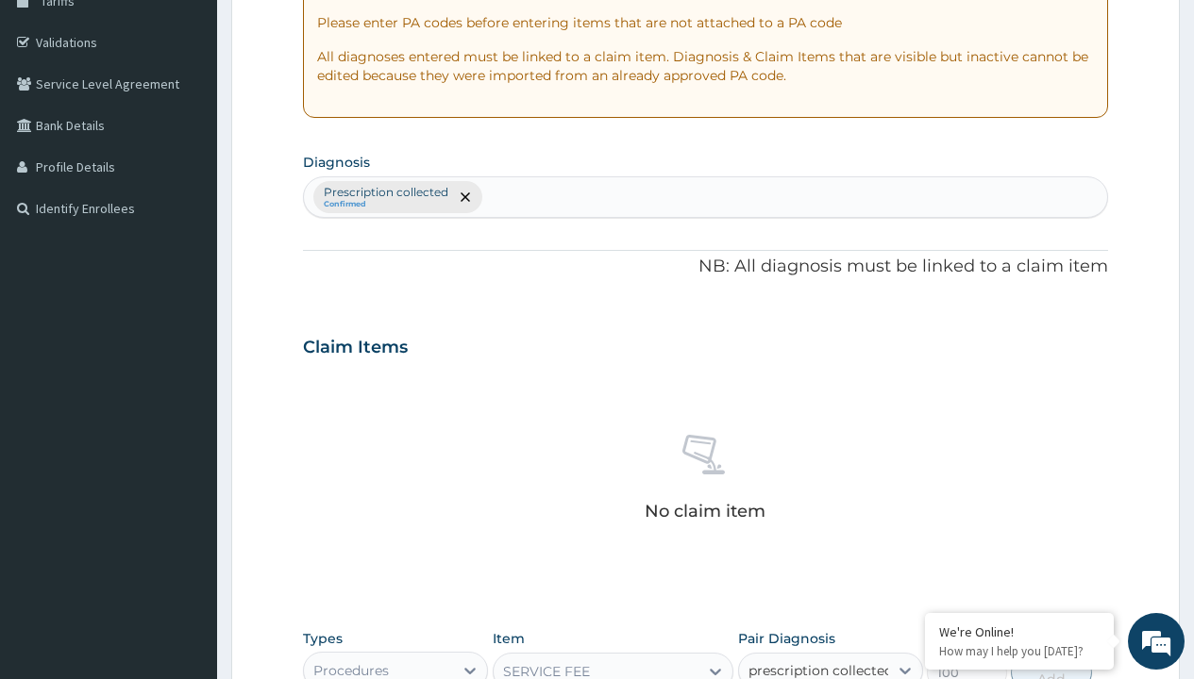
scroll to position [681, 0]
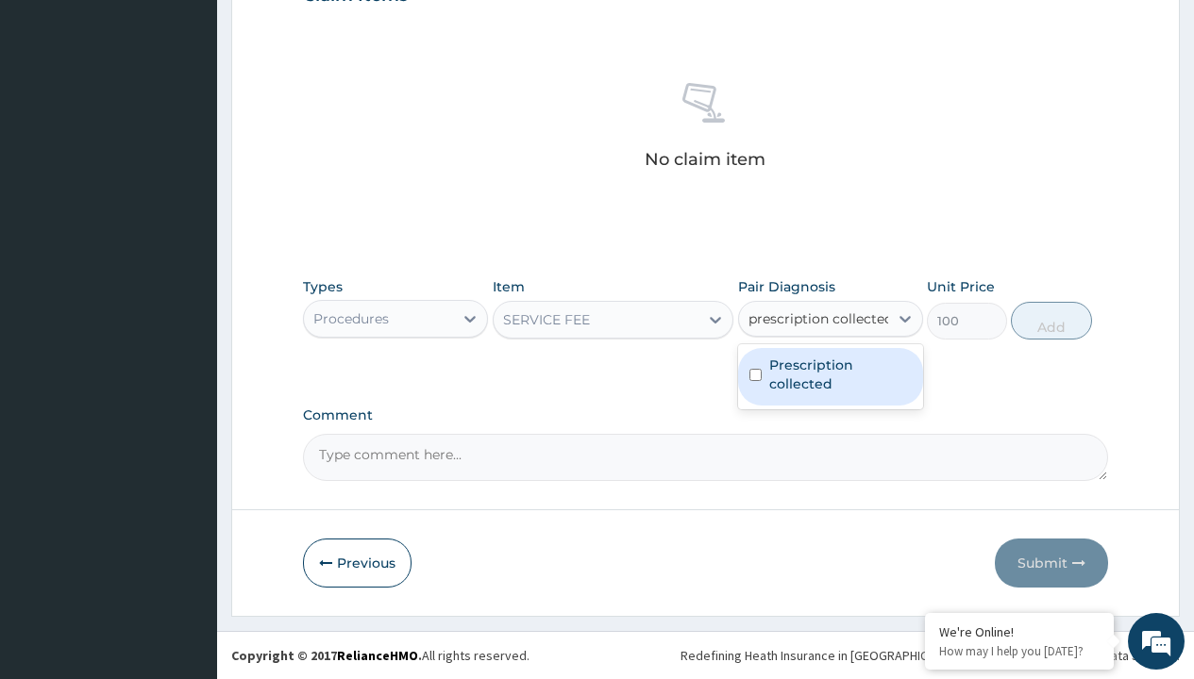
click at [829, 376] on label "Prescription collected" at bounding box center [840, 375] width 142 height 38
checkbox input "true"
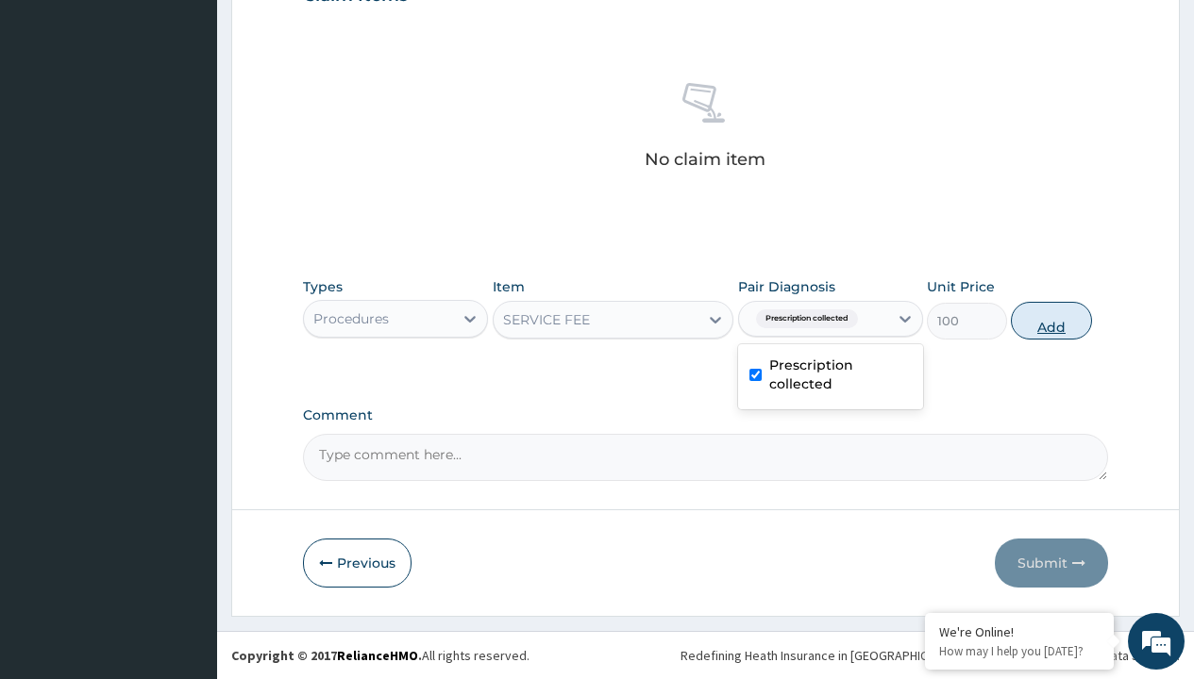
click at [1051, 320] on button "Add" at bounding box center [1051, 321] width 80 height 38
type input "0"
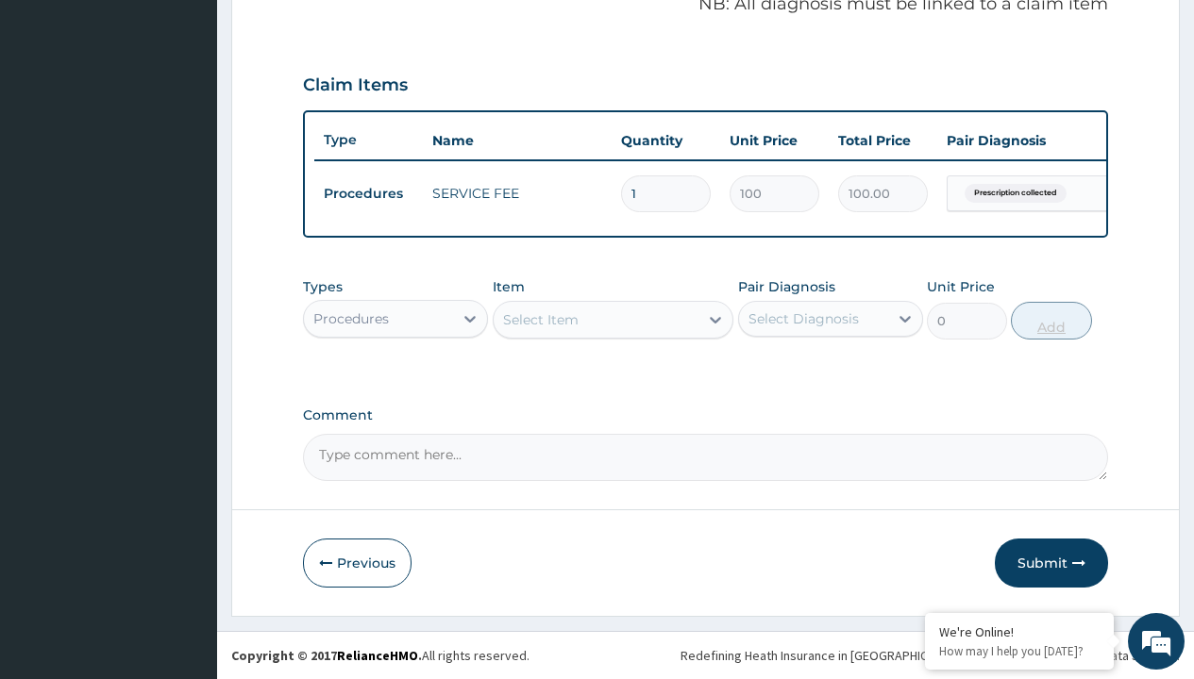
scroll to position [606, 0]
click at [351, 318] on div "Procedures" at bounding box center [350, 318] width 75 height 19
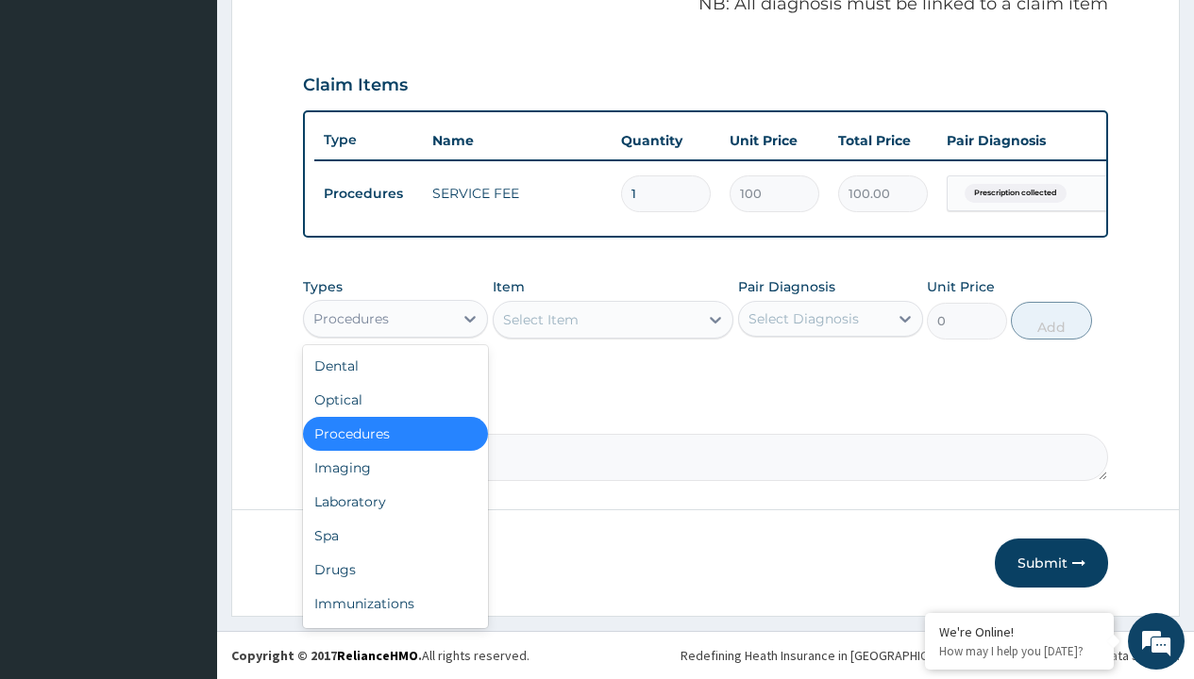
type input "drugs"
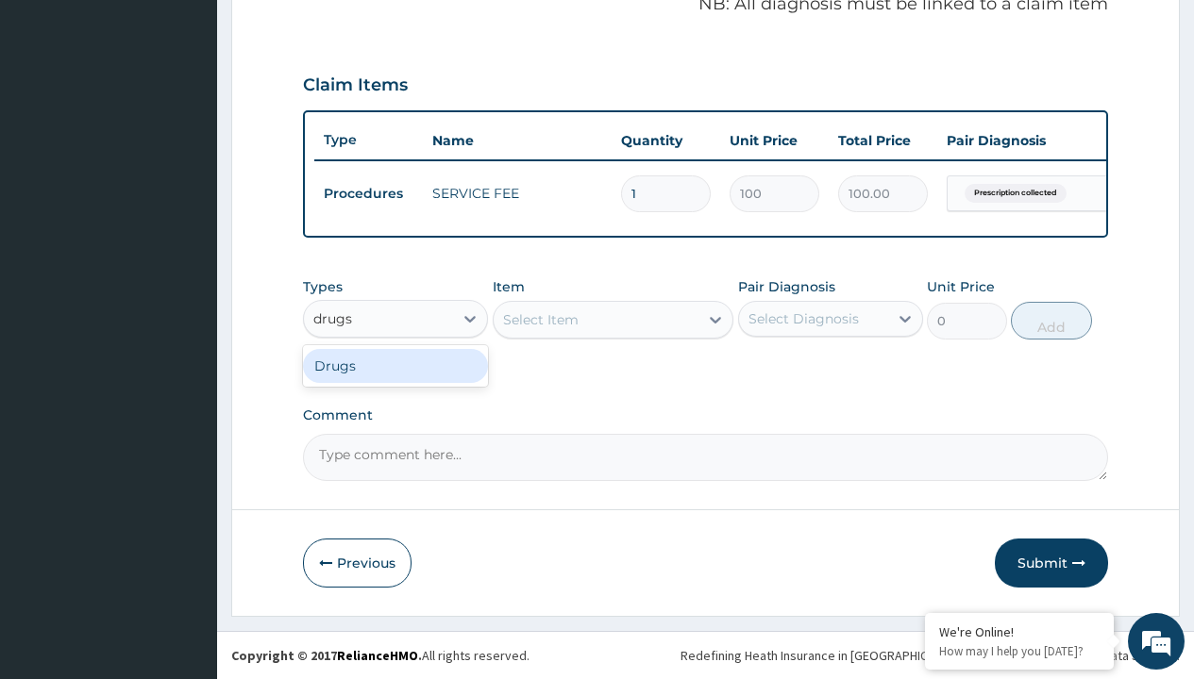
scroll to position [0, 0]
click at [395, 365] on div "Drugs" at bounding box center [395, 366] width 185 height 34
click at [540, 319] on div "Select Item" at bounding box center [614, 320] width 242 height 38
type input "lonart suspension (artemether/lumefantrine)/bott"
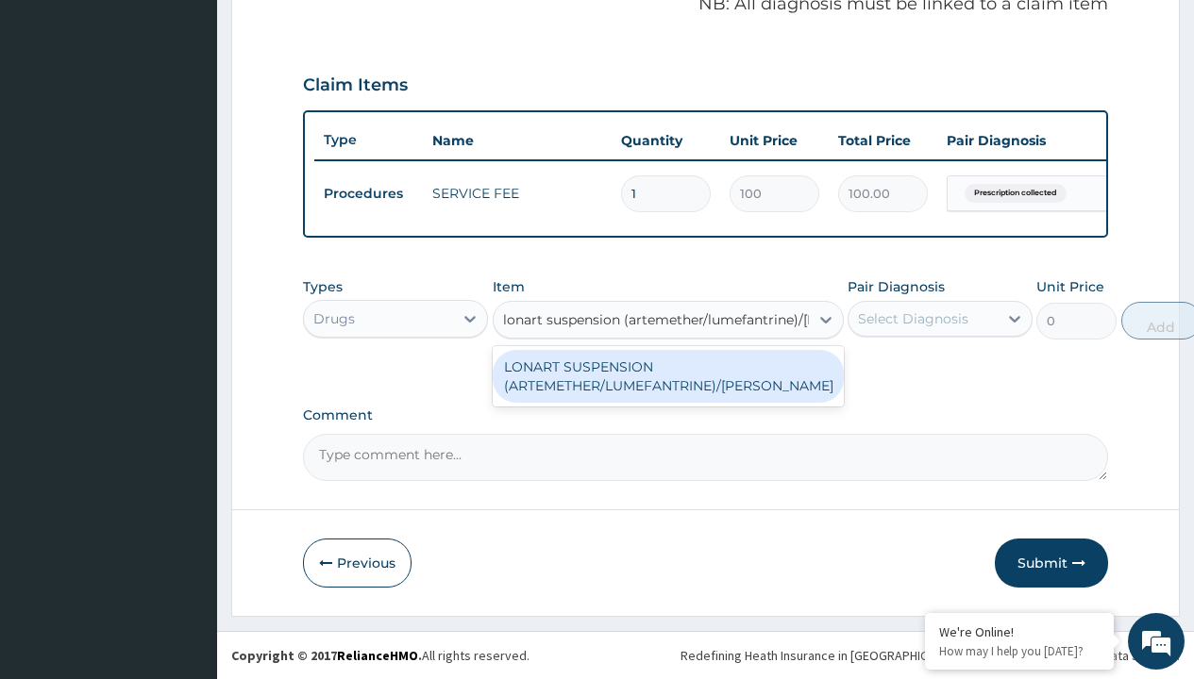
click at [667, 376] on div "LONART SUSPENSION (ARTEMETHER/LUMEFANTRINE)/BOTT" at bounding box center [668, 376] width 351 height 53
type input "4000"
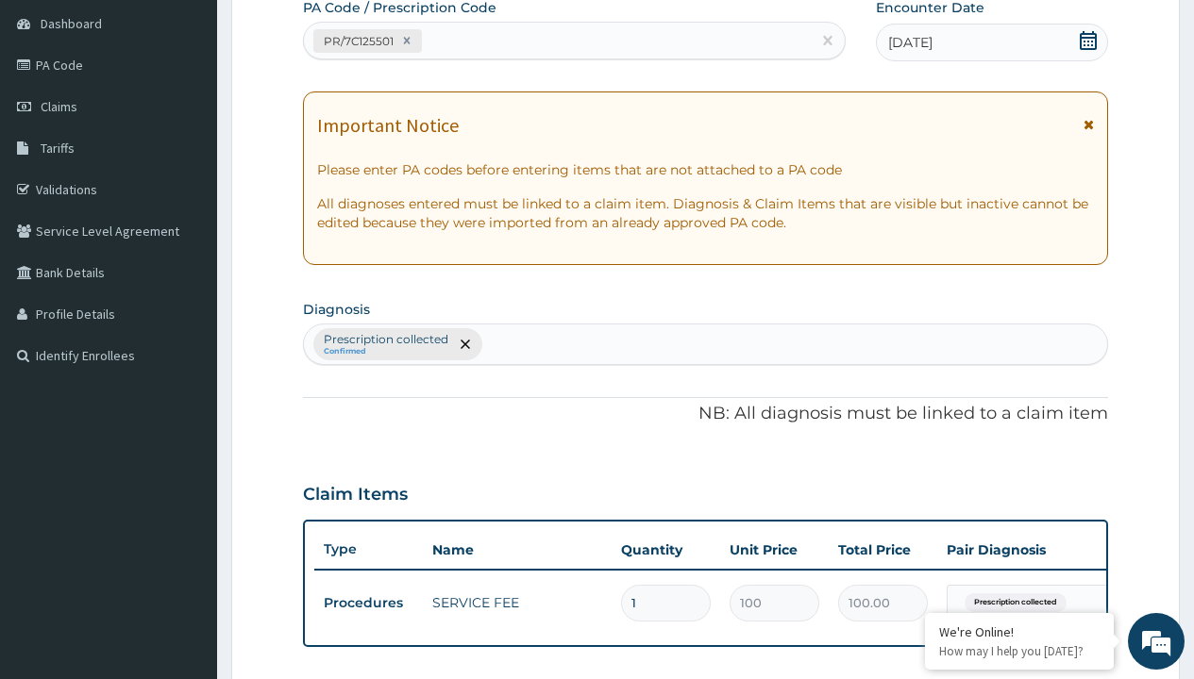
type input "prescription collected"
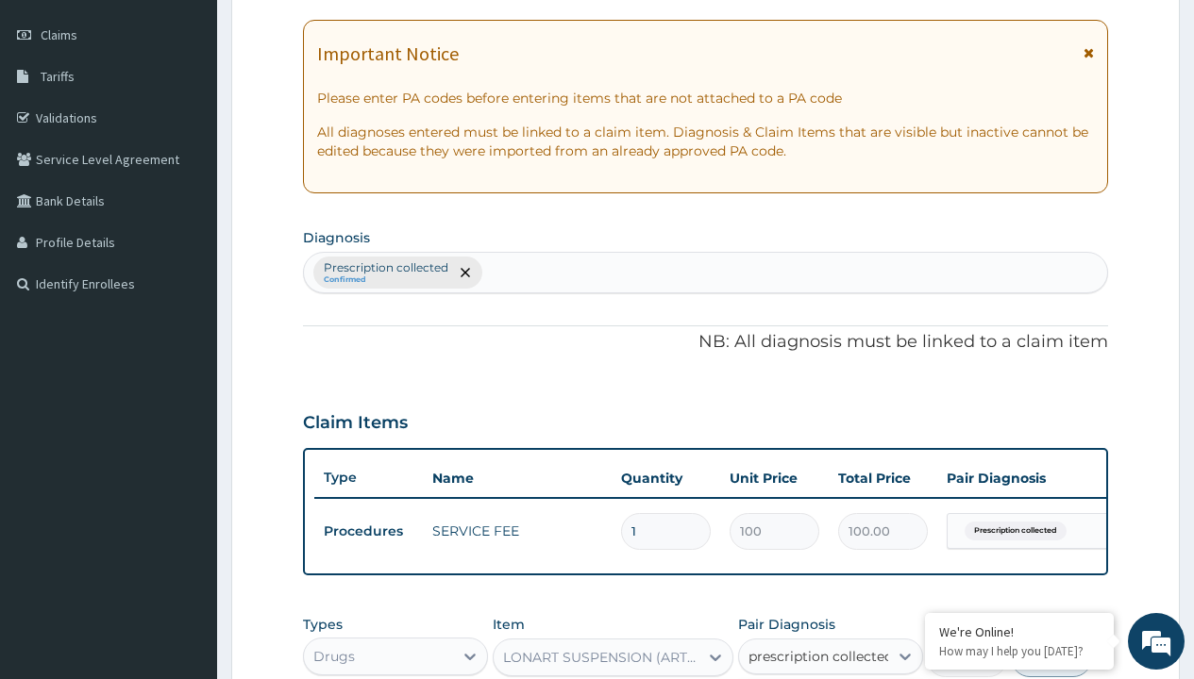
checkbox input "true"
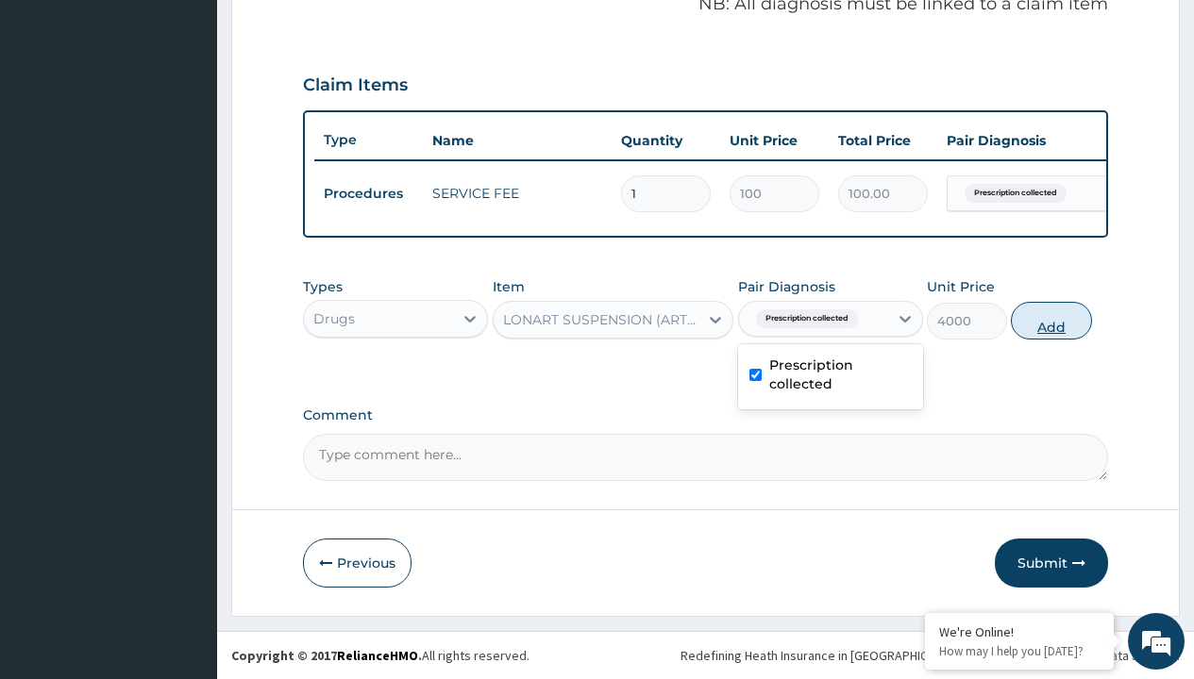
click at [1051, 320] on button "Add" at bounding box center [1051, 321] width 80 height 38
type input "0"
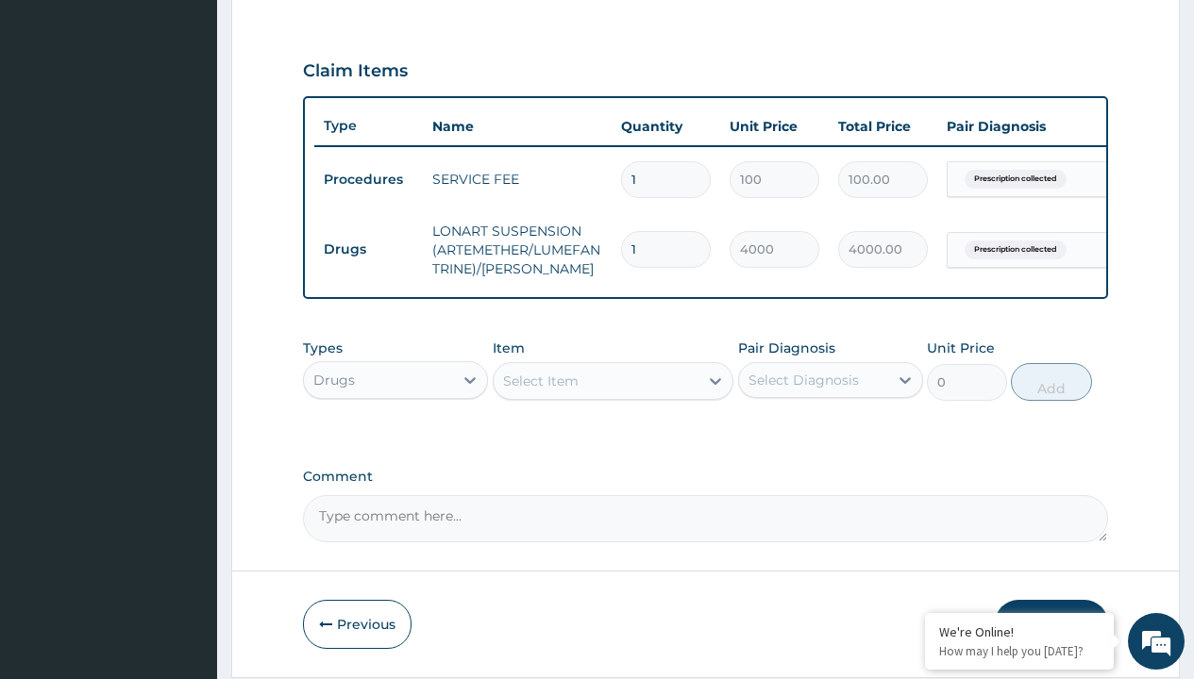
click at [368, 249] on td "Drugs" at bounding box center [368, 249] width 109 height 35
type input "drugs"
click at [395, 441] on div "Drugs" at bounding box center [395, 427] width 185 height 34
click at [540, 391] on div "Select Item" at bounding box center [540, 381] width 75 height 19
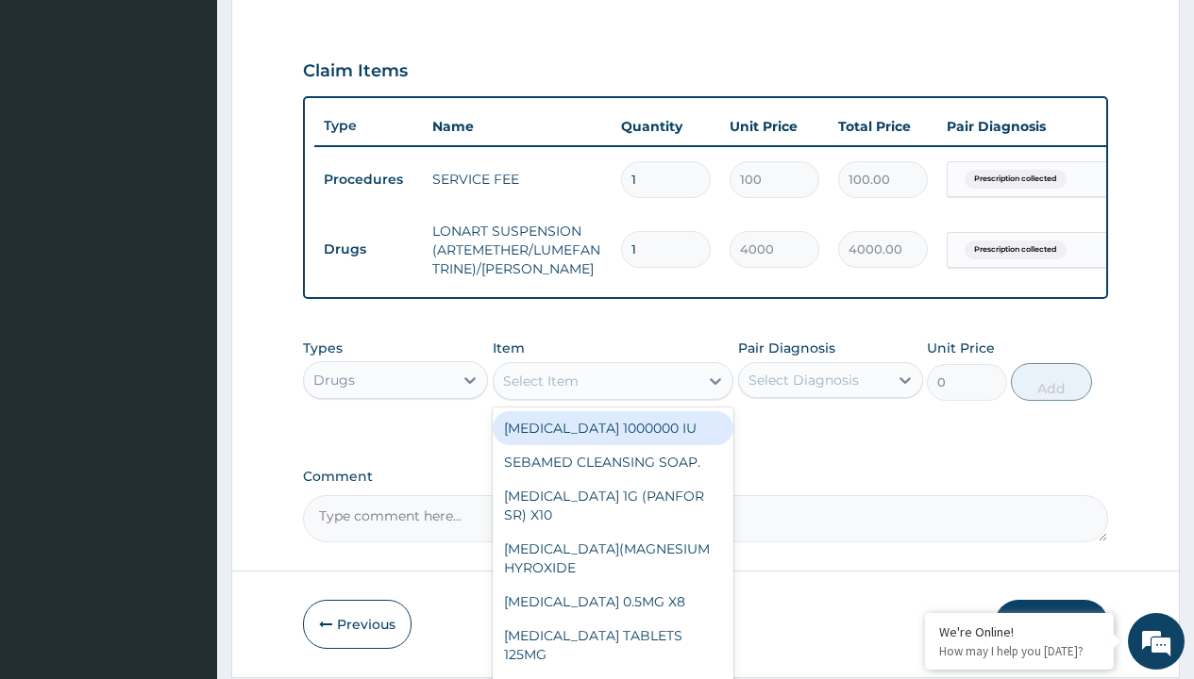
type input "augmentin 228.5"
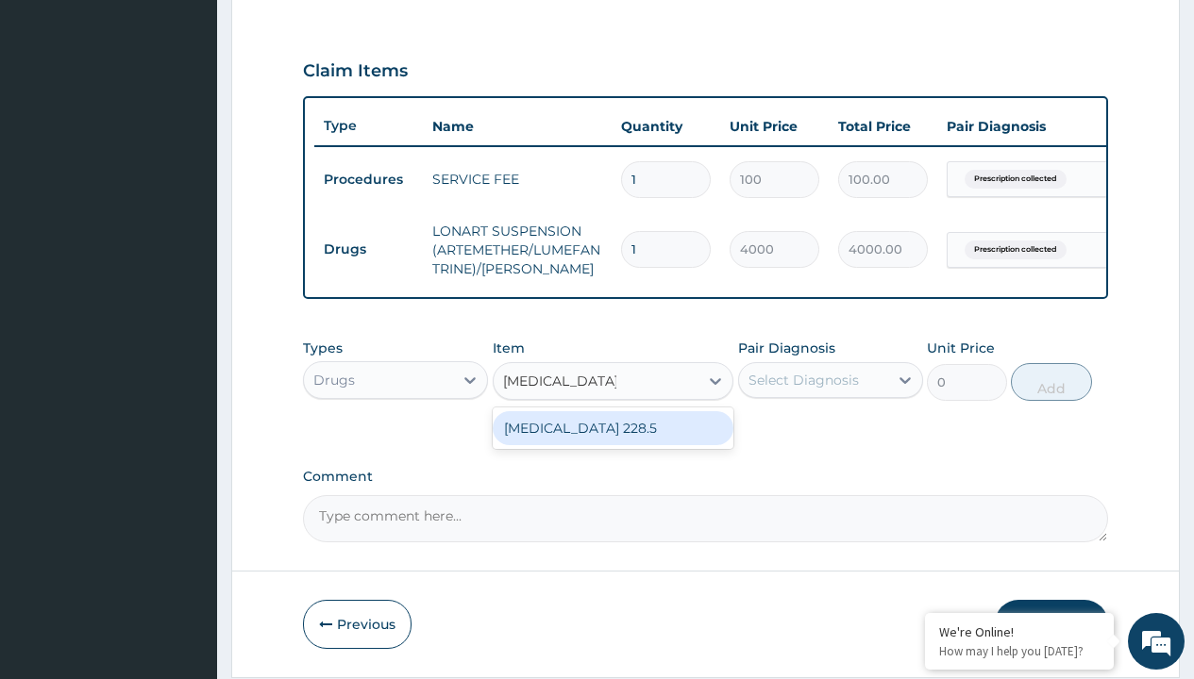
click at [612, 442] on div "AUGMENTIN 228.5" at bounding box center [614, 428] width 242 height 34
type input "9263"
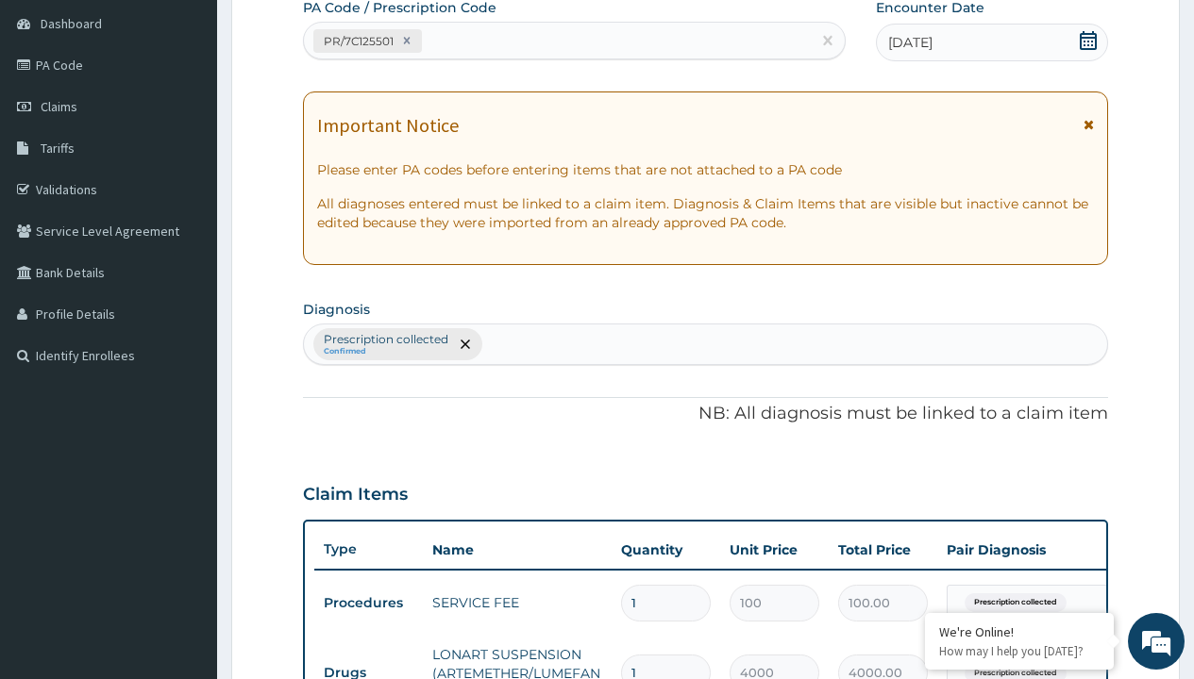
type input "prescription collected"
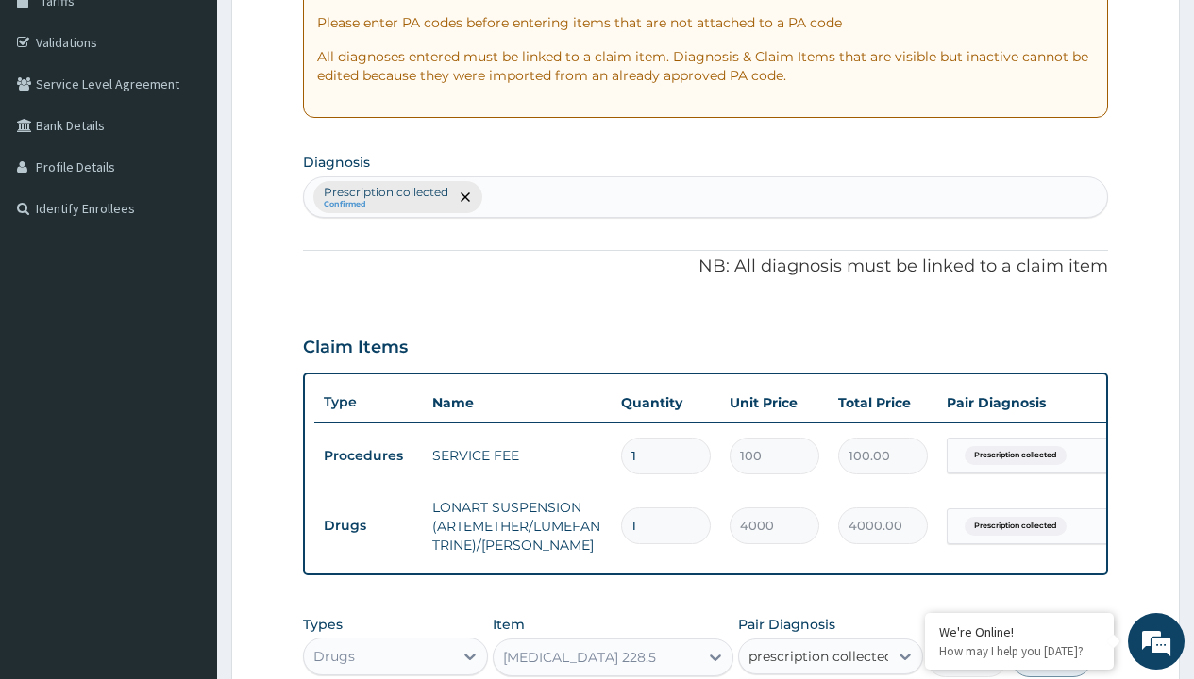
checkbox input "true"
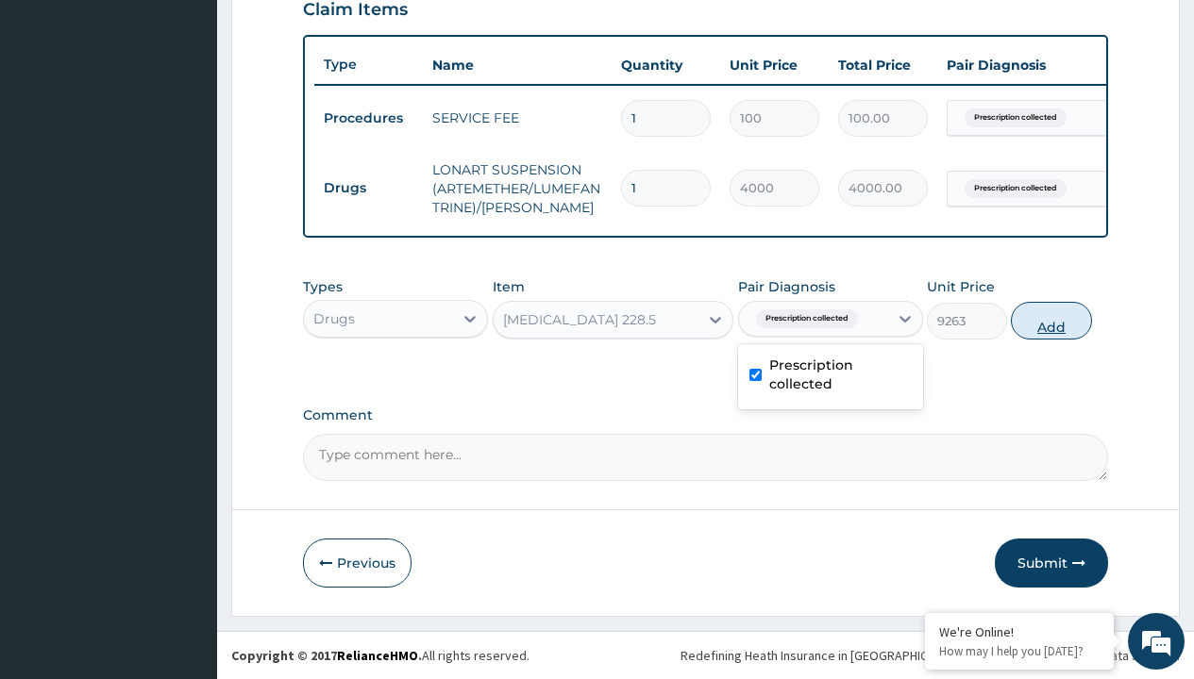
click at [1051, 320] on button "Add" at bounding box center [1051, 321] width 80 height 38
type input "0"
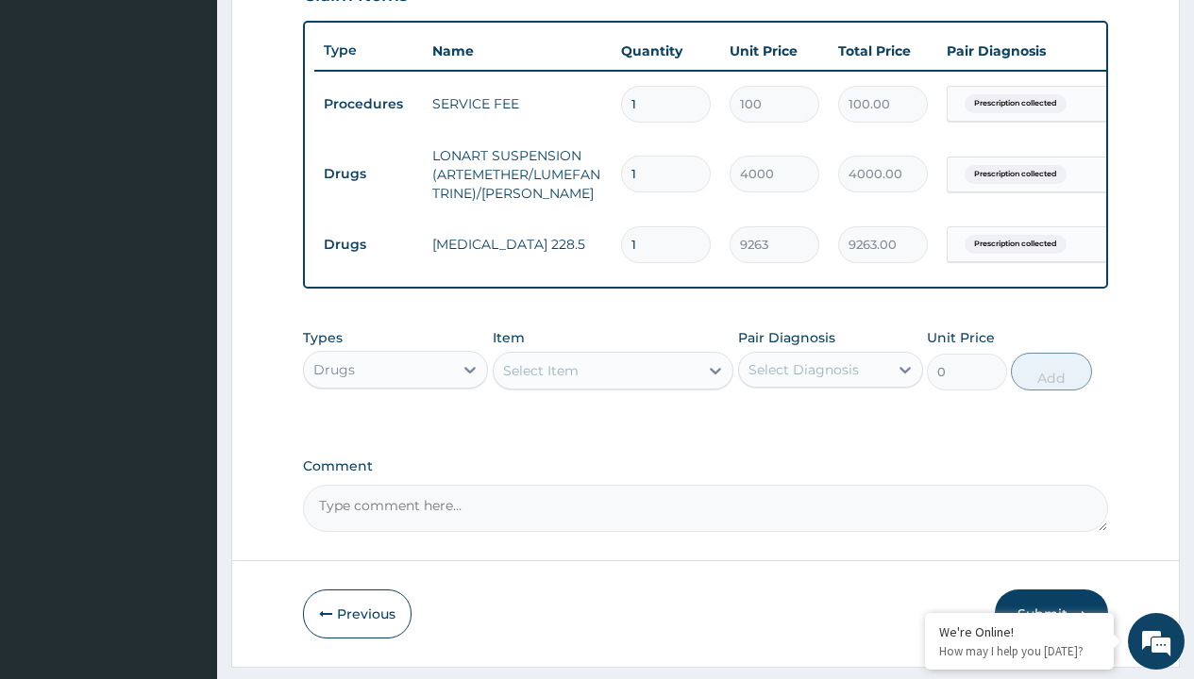
click at [368, 174] on td "Drugs" at bounding box center [368, 174] width 109 height 35
type input "drugs"
click at [395, 430] on div "Drugs" at bounding box center [395, 417] width 185 height 34
click at [540, 380] on div "Select Item" at bounding box center [540, 370] width 75 height 19
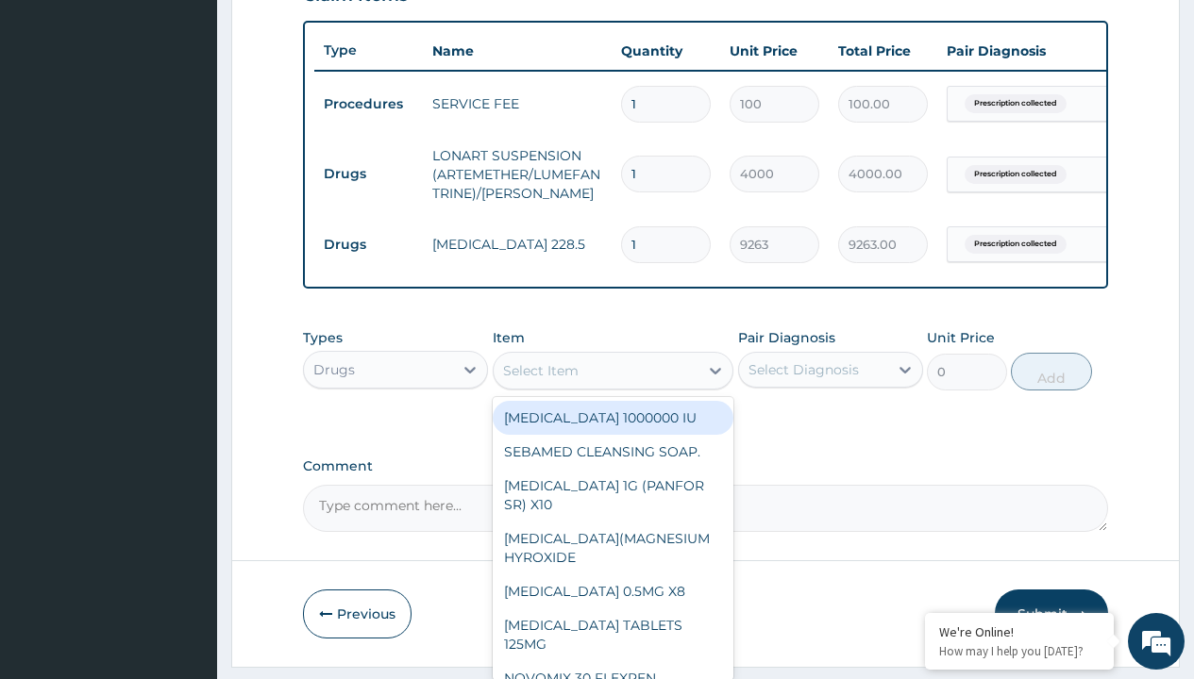
type input "paracetamol syrup avipol/bott"
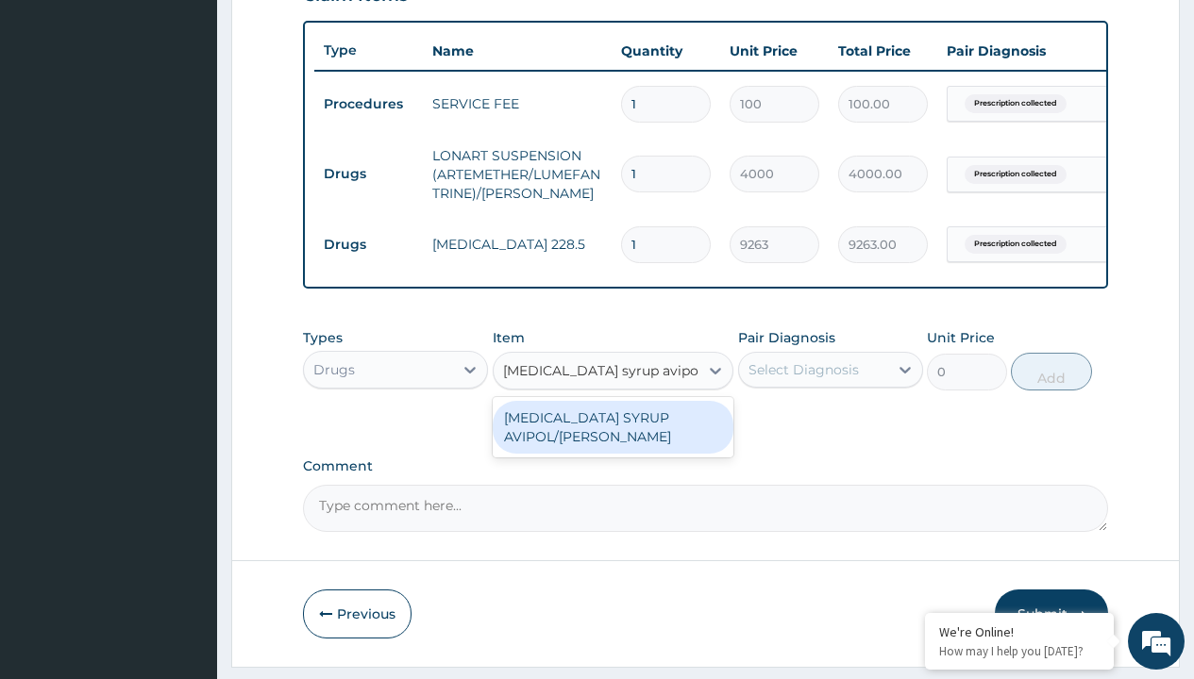
click at [612, 441] on div "PARACETAMOL SYRUP AVIPOL/BOTT" at bounding box center [614, 427] width 242 height 53
type input "1500"
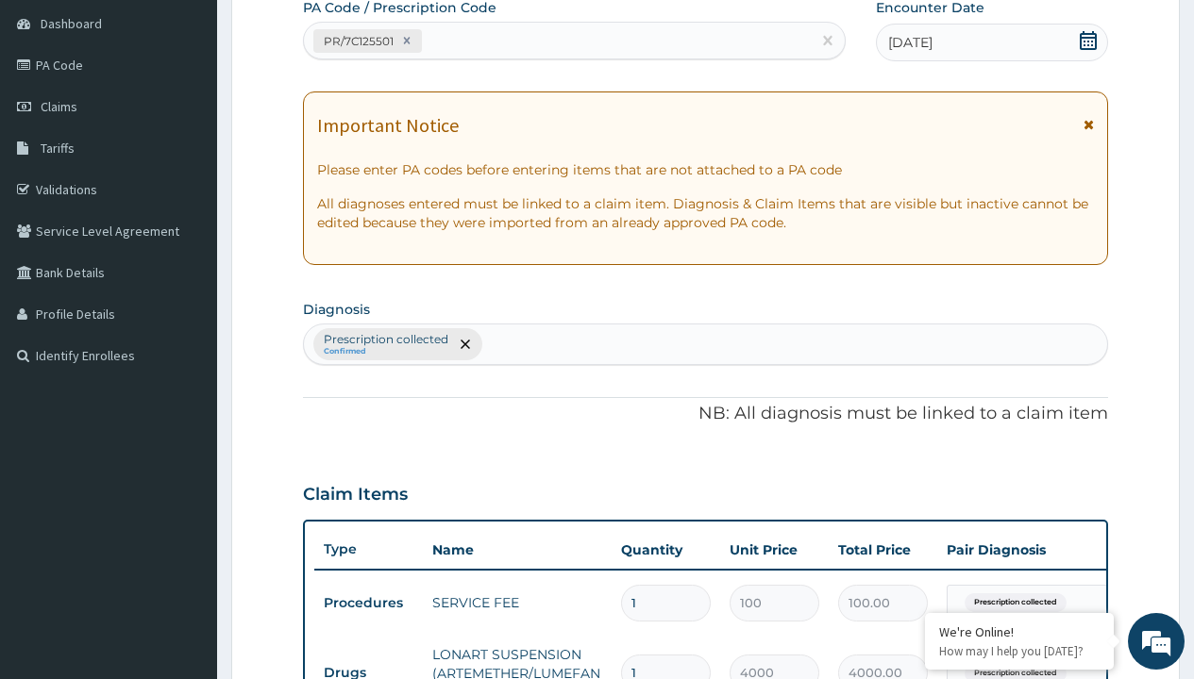
type input "prescription collected"
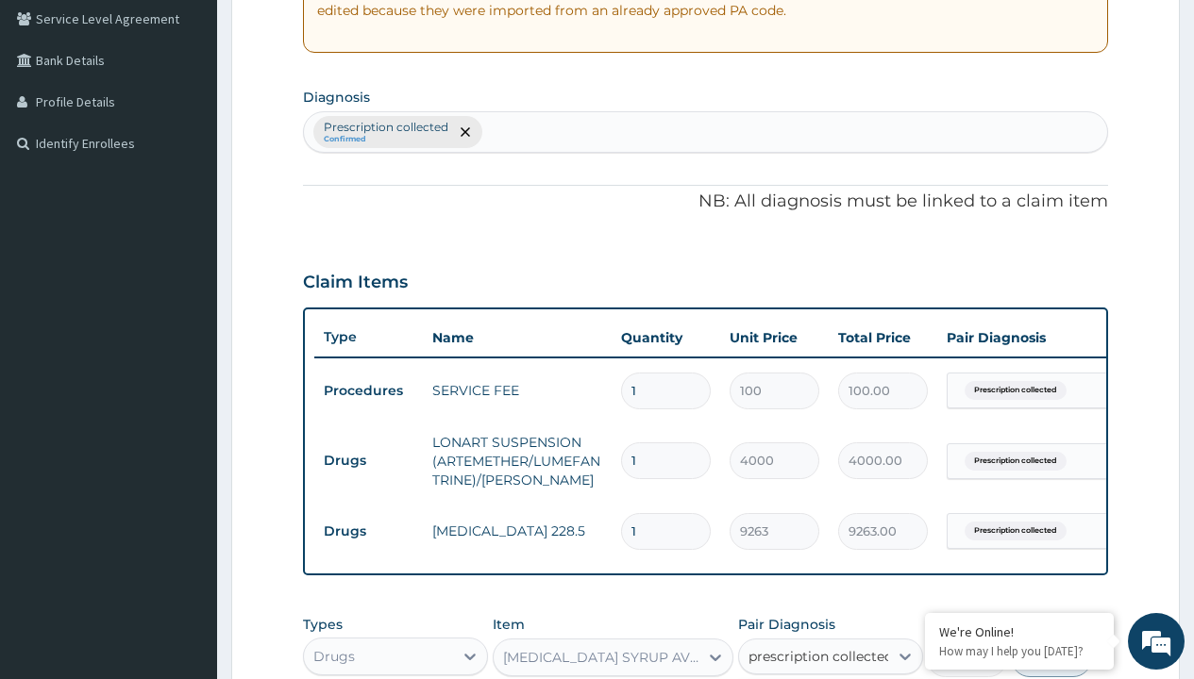
checkbox input "true"
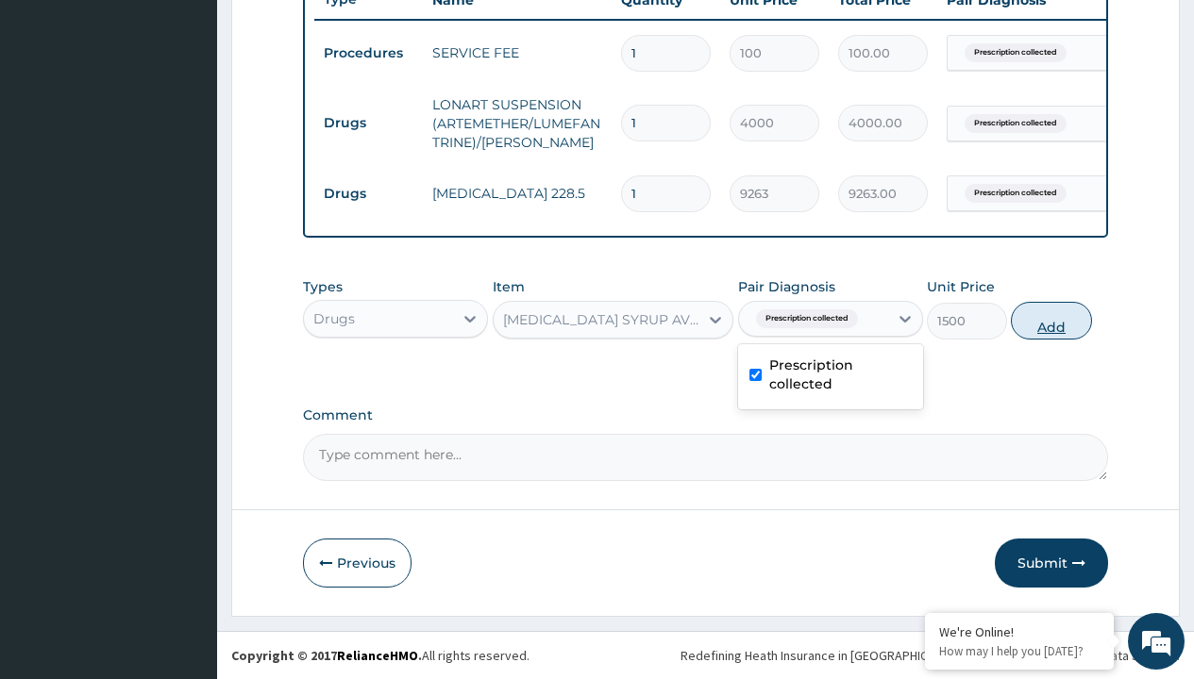
click at [1051, 320] on button "Add" at bounding box center [1051, 321] width 80 height 38
type input "0"
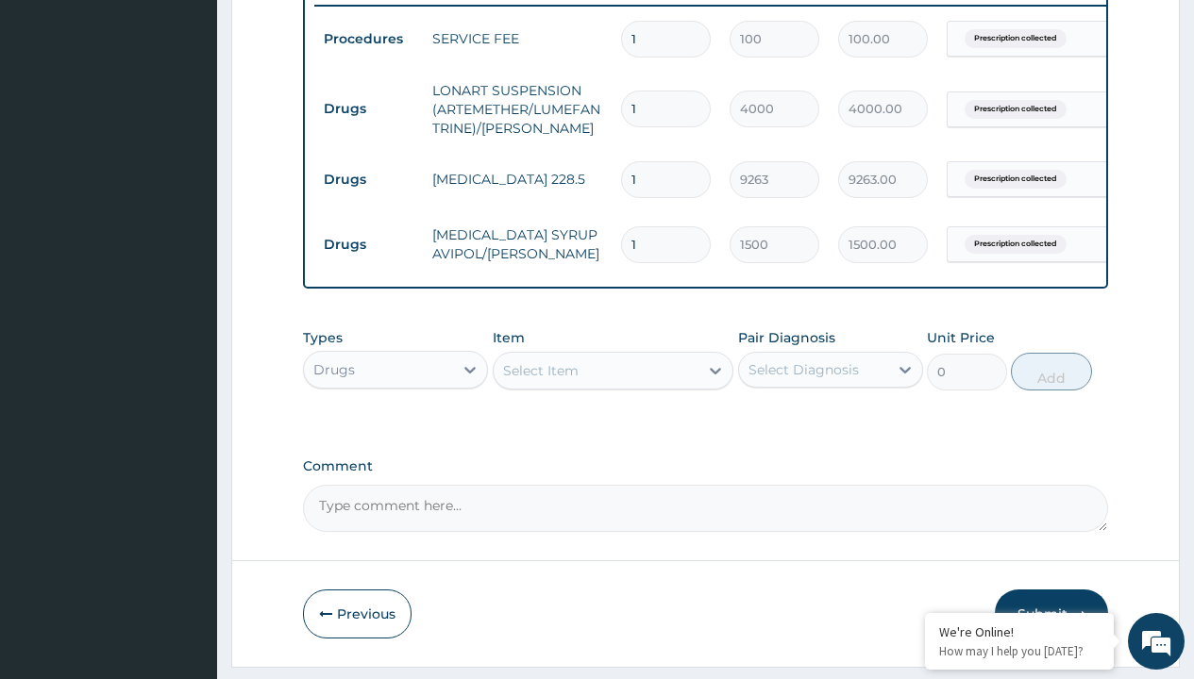
click at [368, 109] on td "Drugs" at bounding box center [368, 109] width 109 height 35
type input "drugs"
click at [395, 430] on div "Drugs" at bounding box center [395, 417] width 185 height 34
click at [540, 380] on div "Select Item" at bounding box center [540, 370] width 75 height 19
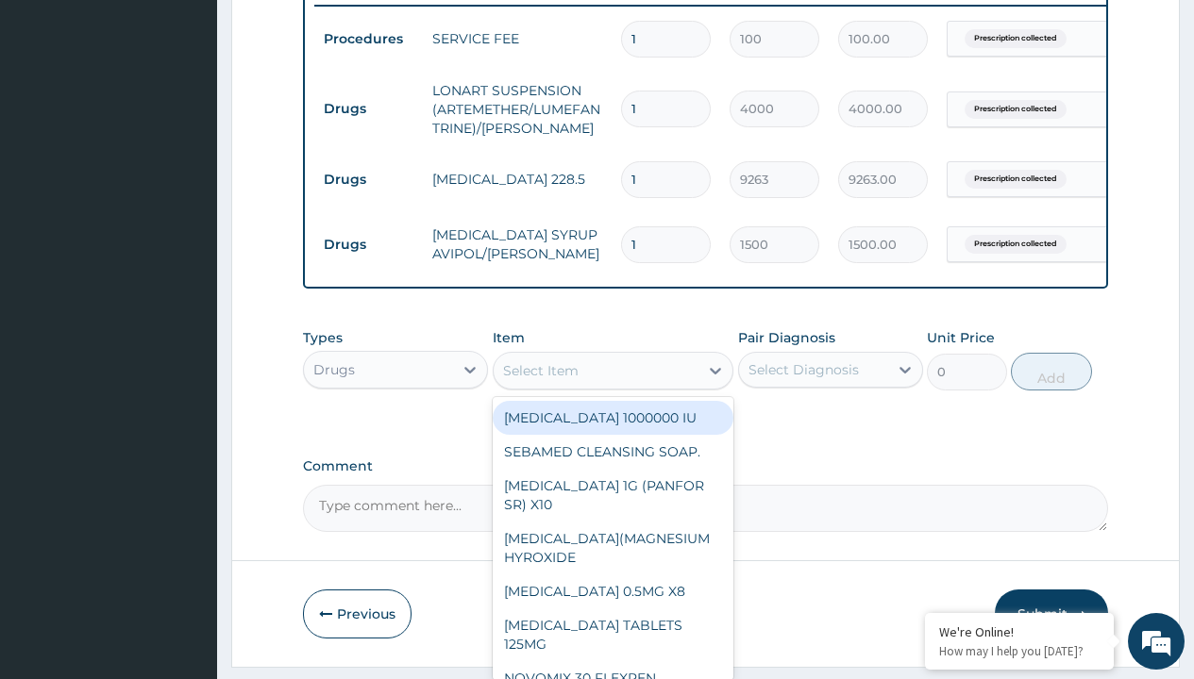
type input "cetirizine syrup"
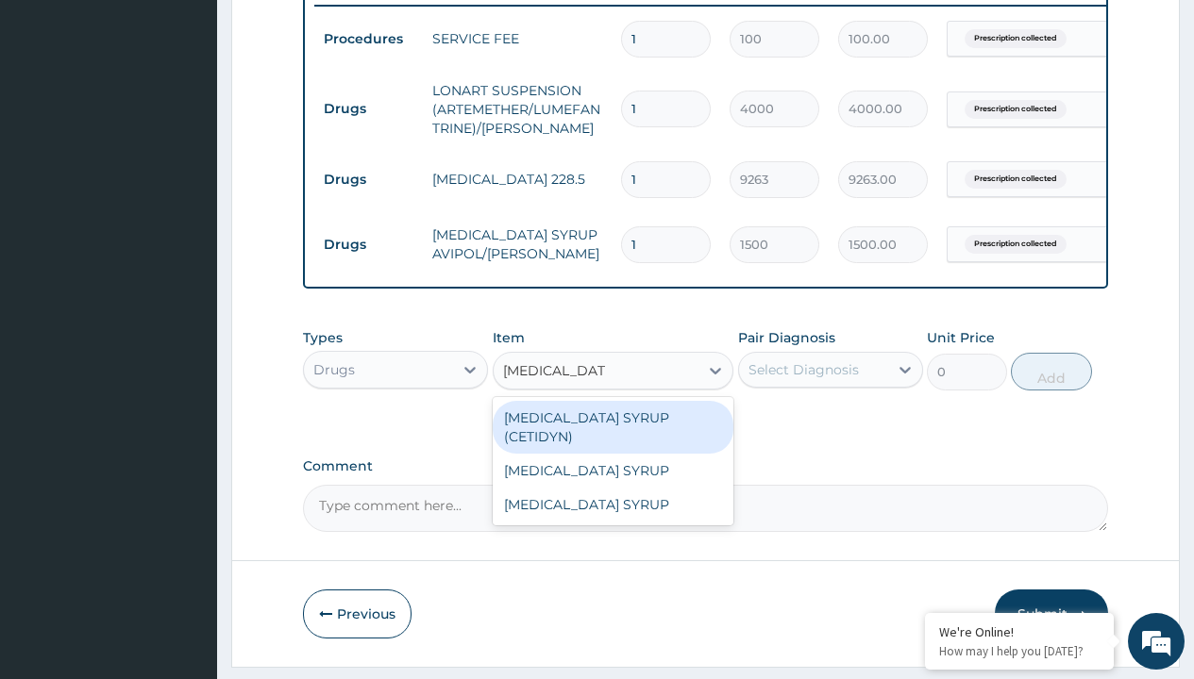
click at [612, 431] on div "CETIRIZINE SYRUP (CETIDYN)" at bounding box center [614, 427] width 242 height 53
type input "2200"
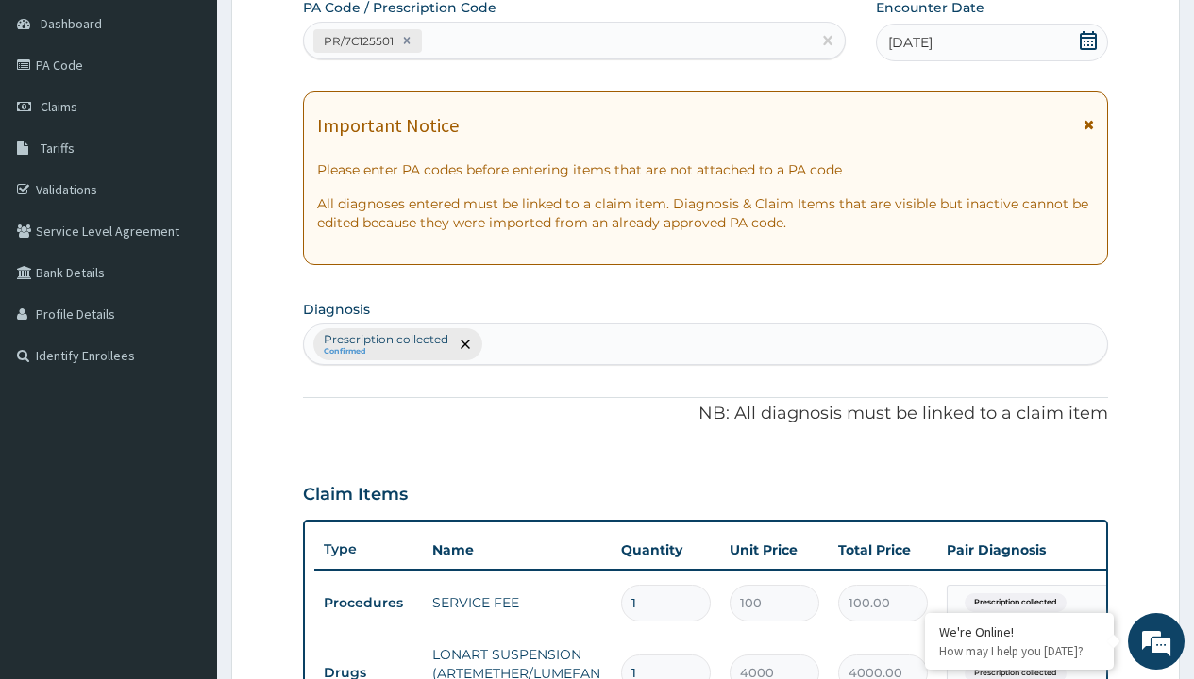
type input "prescription collected"
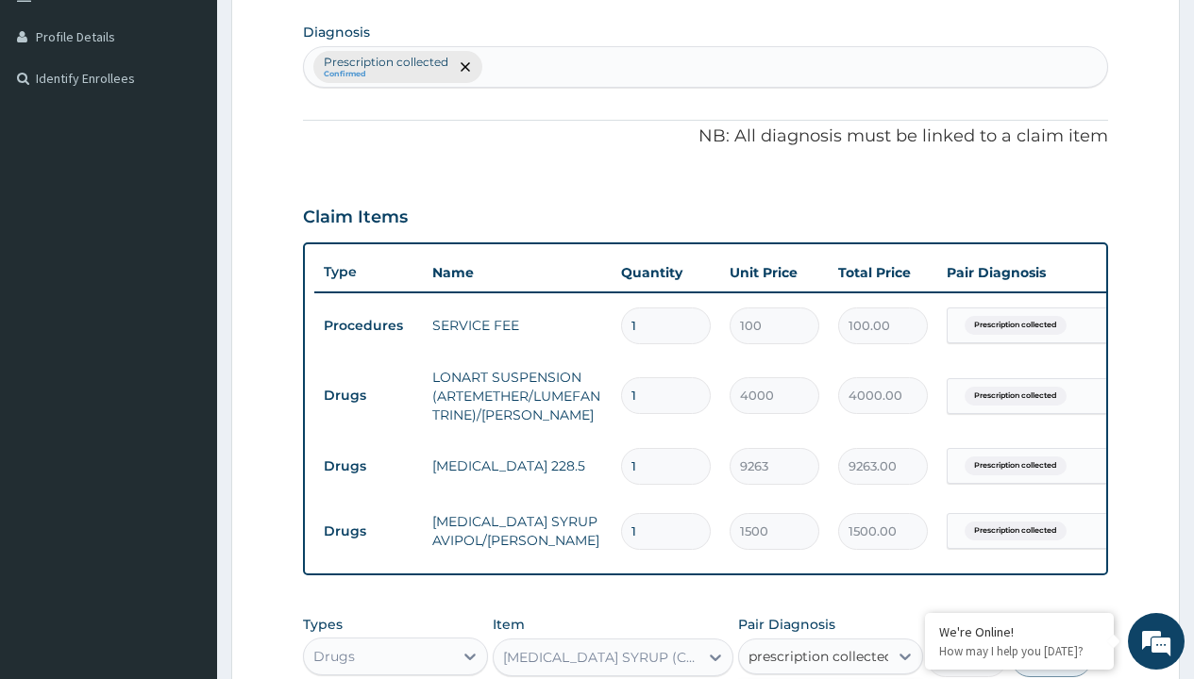
checkbox input "true"
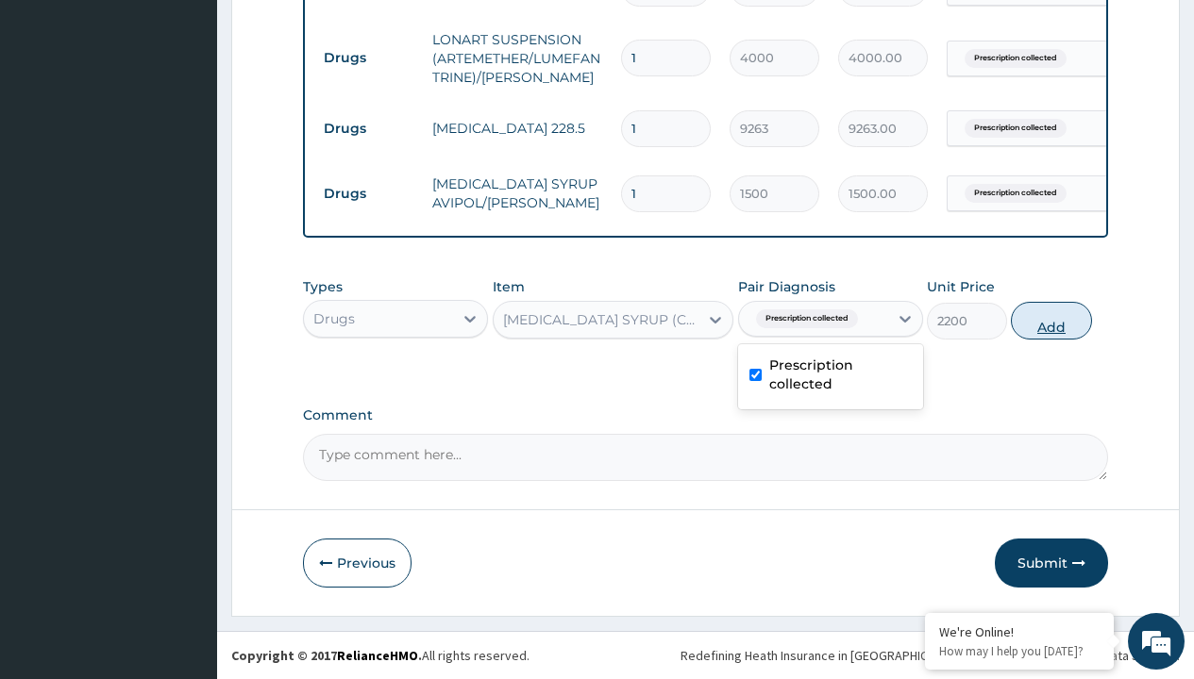
click at [1051, 320] on button "Add" at bounding box center [1051, 321] width 80 height 38
type input "0"
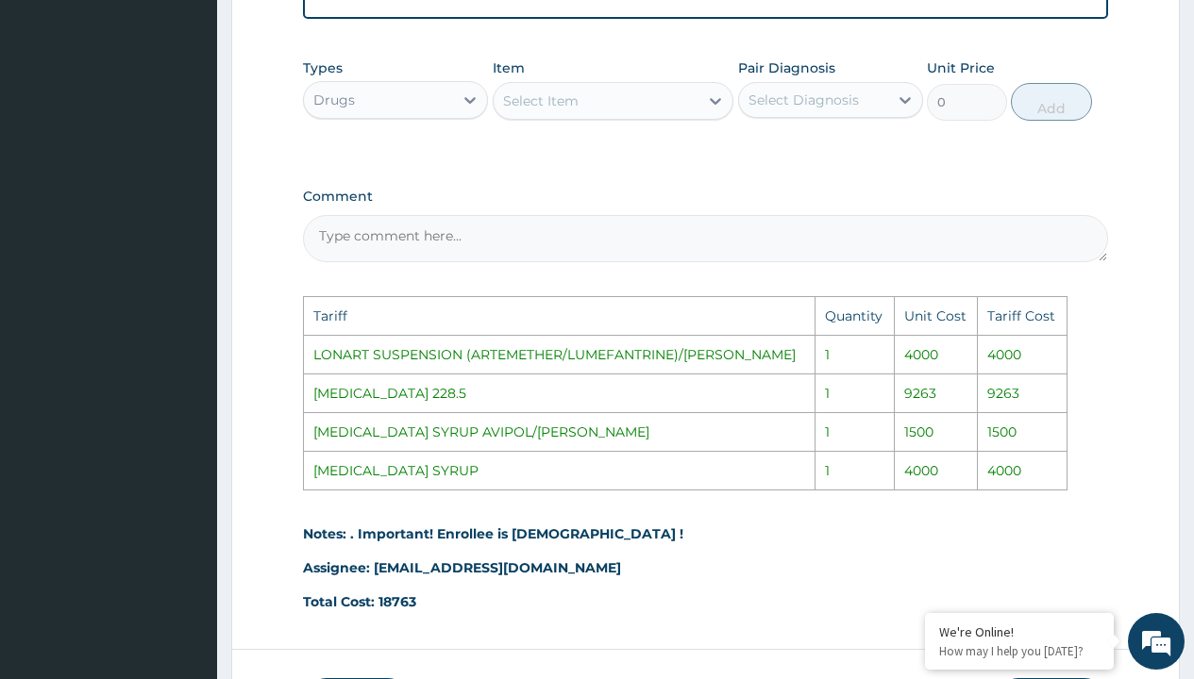
scroll to position [1046, 0]
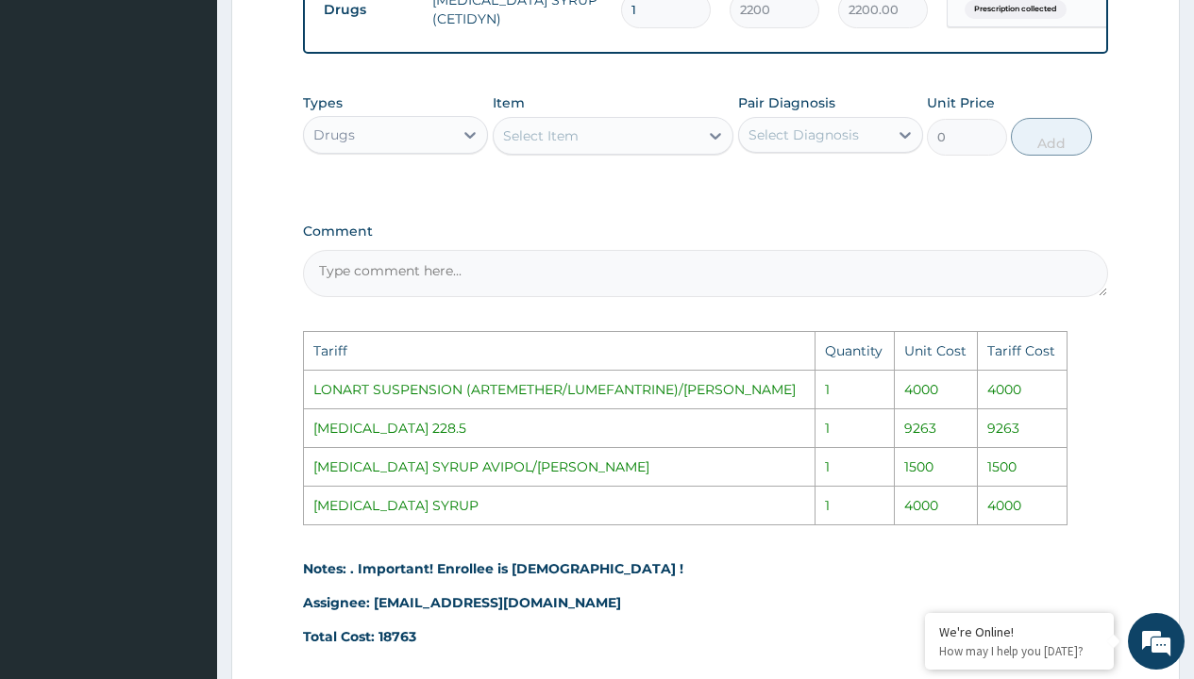
click at [594, 151] on div "Select Item" at bounding box center [596, 136] width 206 height 30
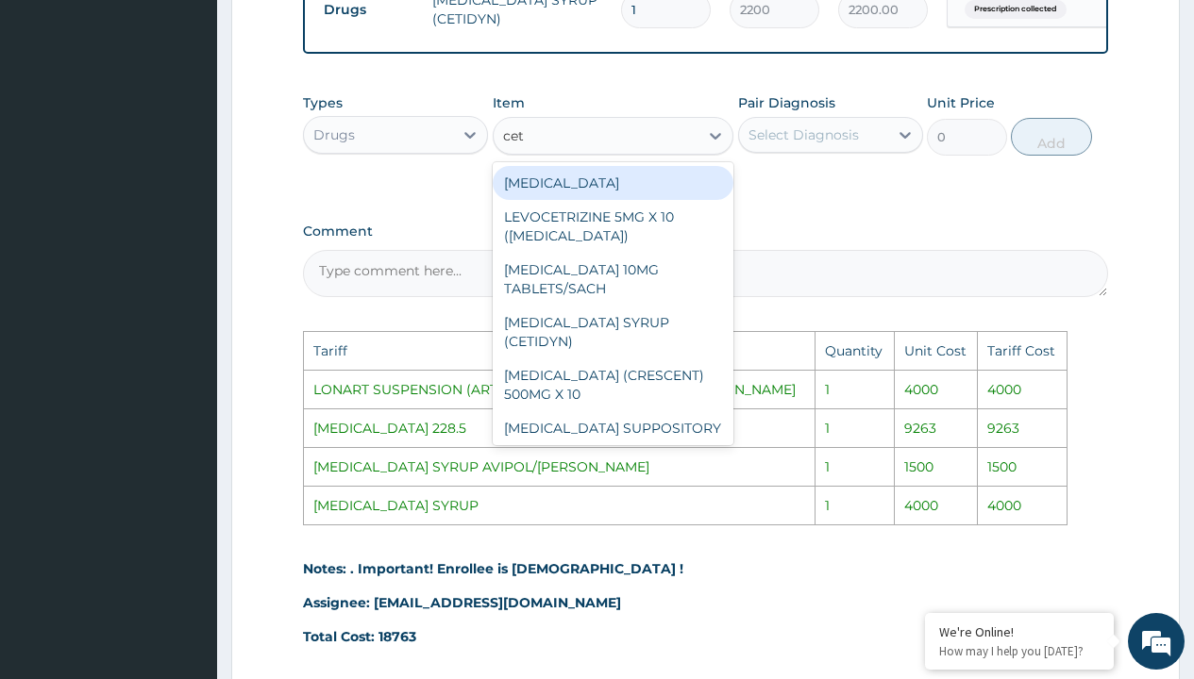
type input "ceti"
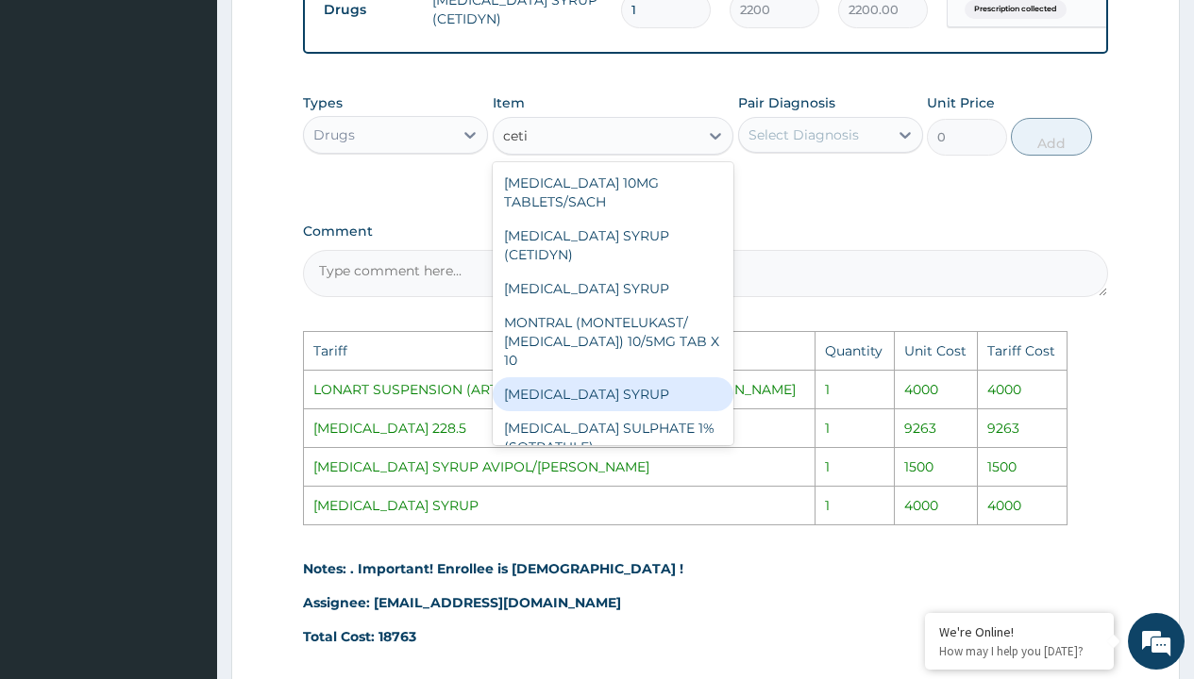
click at [620, 400] on div "CETIRIZINE SYRUP" at bounding box center [614, 394] width 242 height 34
type input "4000"
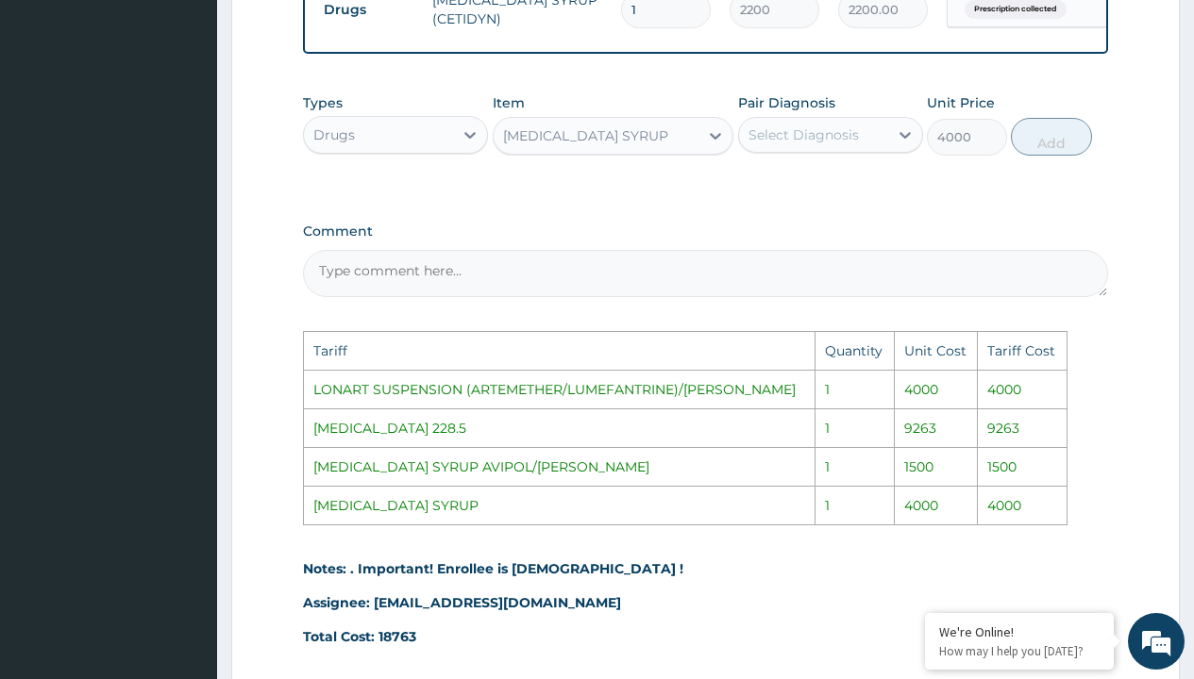
click at [828, 144] on div "Select Diagnosis" at bounding box center [803, 134] width 110 height 19
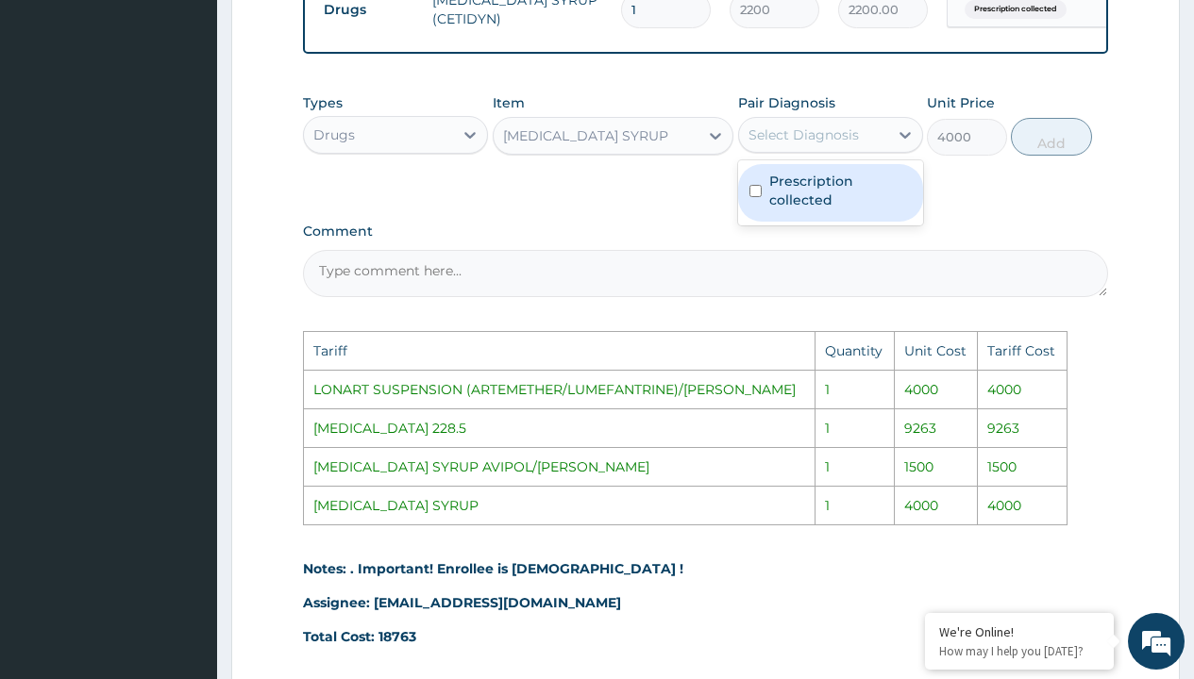
click at [840, 204] on label "Prescription collected" at bounding box center [840, 191] width 142 height 38
checkbox input "true"
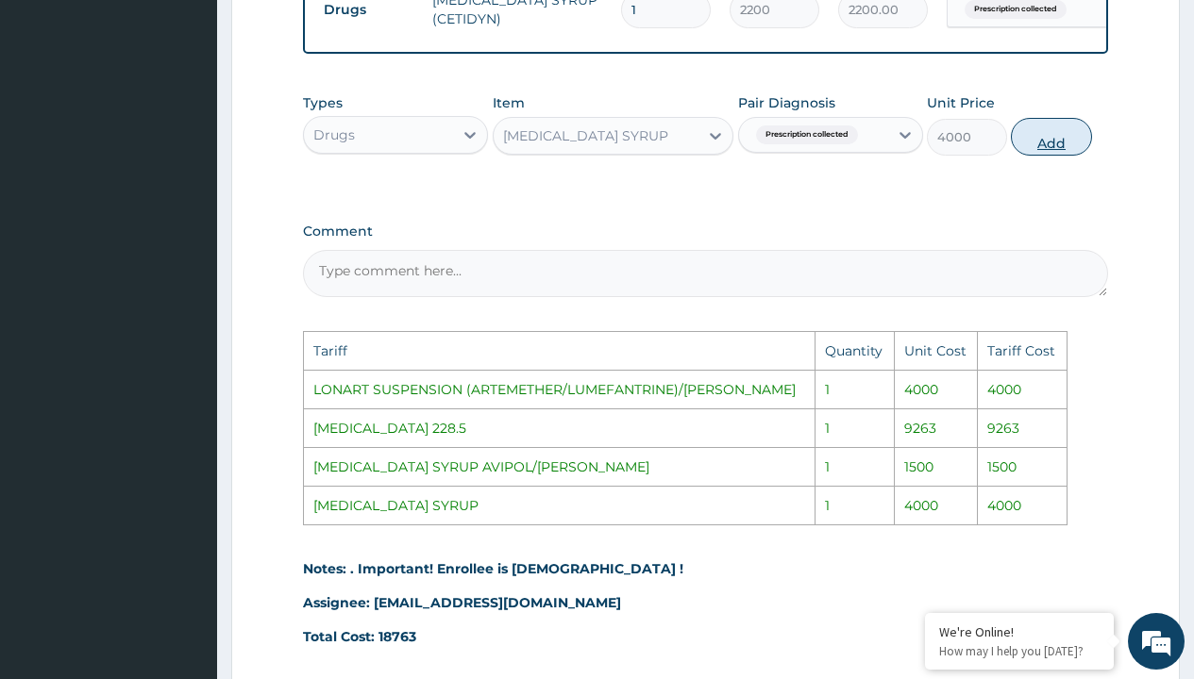
click at [1036, 156] on button "Add" at bounding box center [1051, 137] width 80 height 38
type input "0"
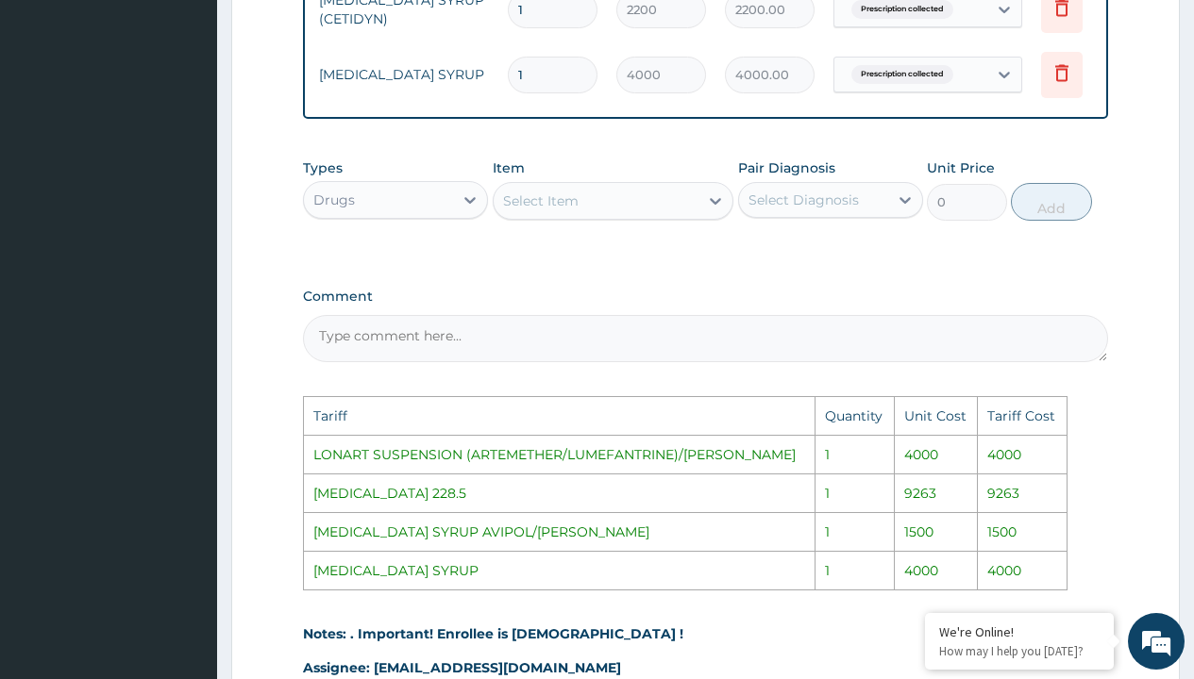
scroll to position [0, 142]
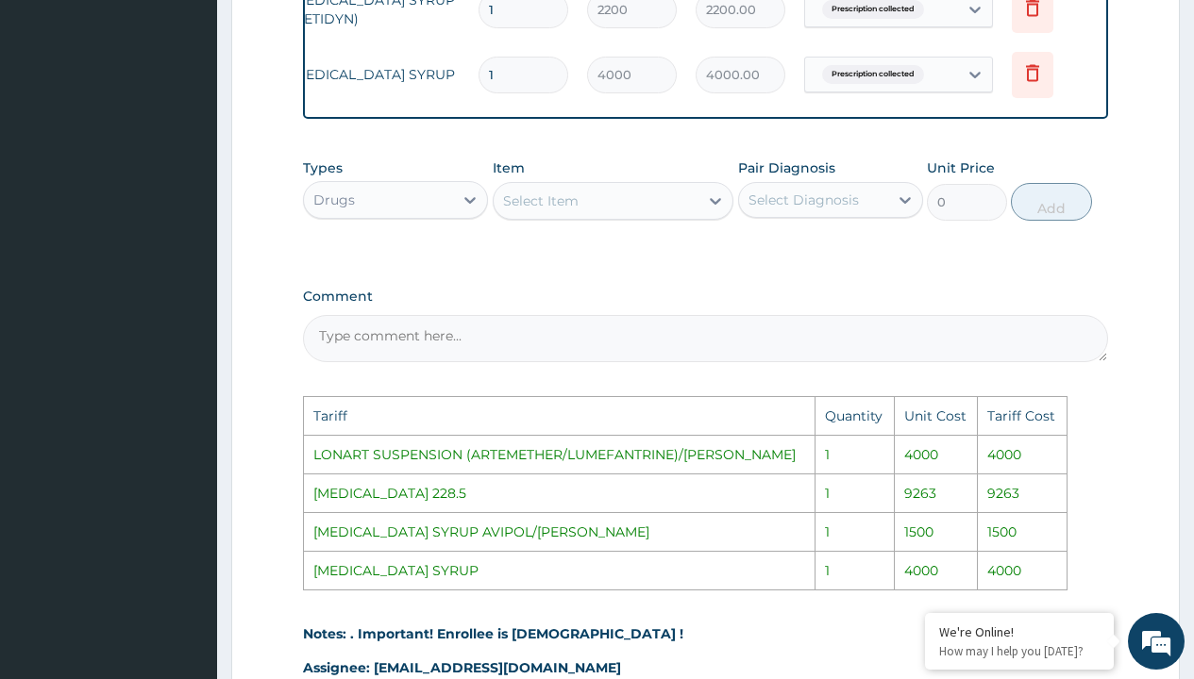
click at [1037, 23] on icon at bounding box center [1033, 10] width 42 height 46
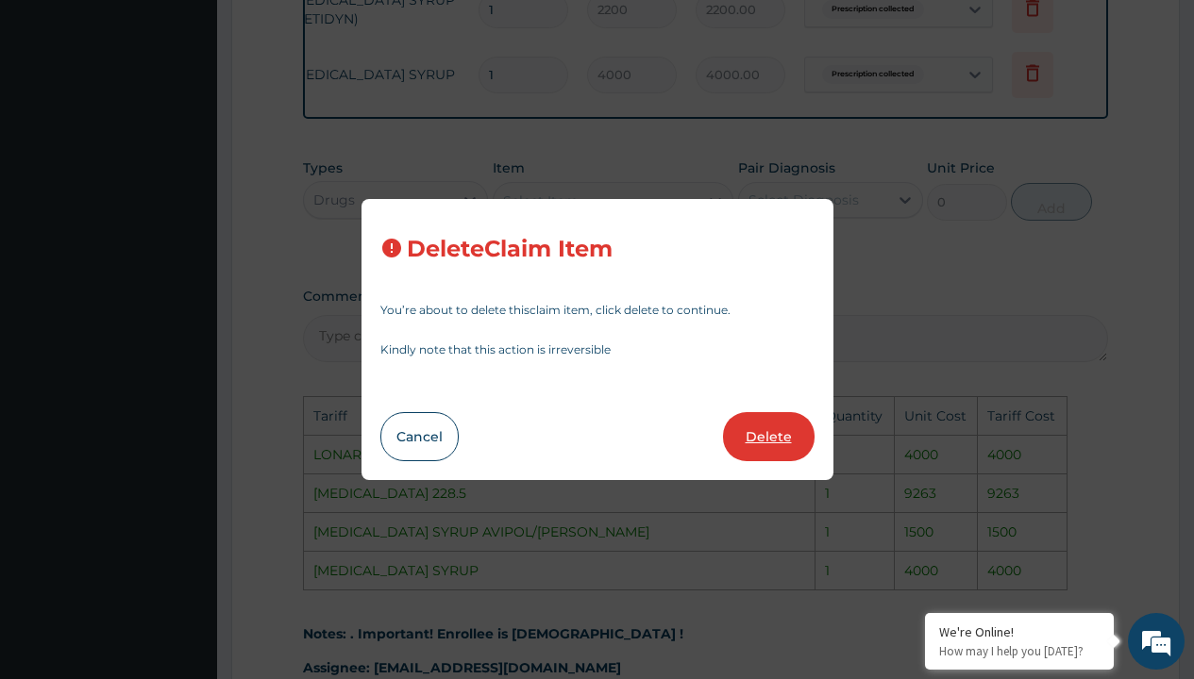
click at [764, 442] on button "Delete" at bounding box center [769, 436] width 92 height 49
type input "4000"
type input "4000.00"
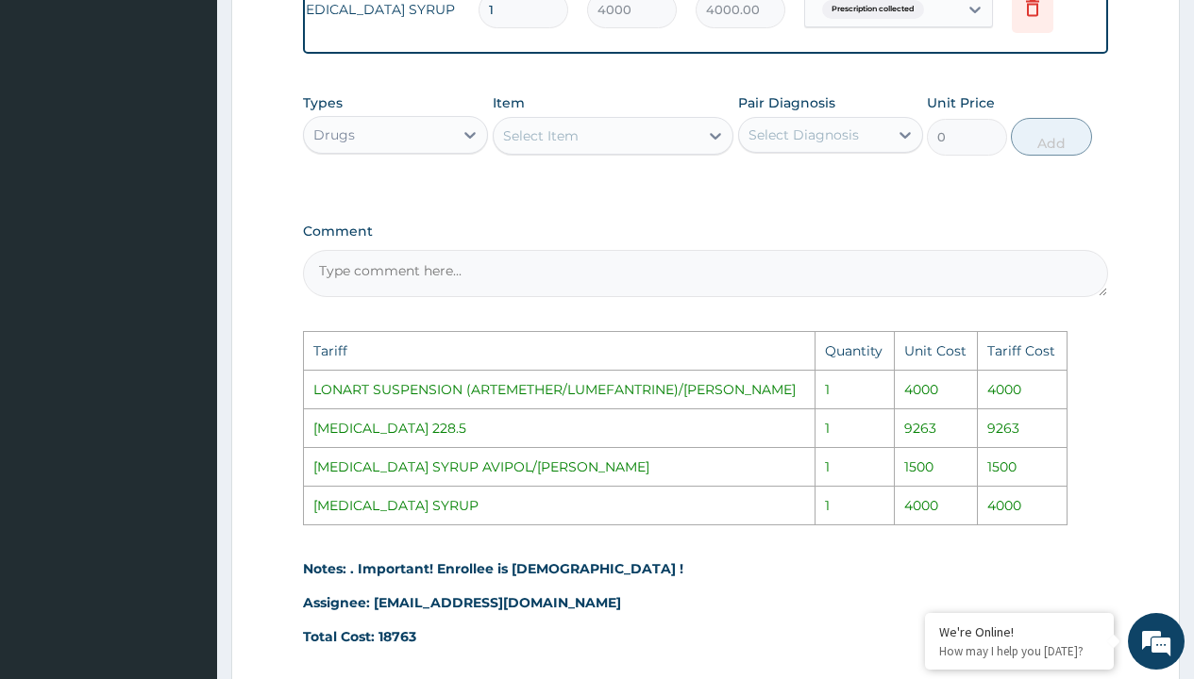
click at [1050, 370] on td "Tariff Cost" at bounding box center [1023, 350] width 90 height 39
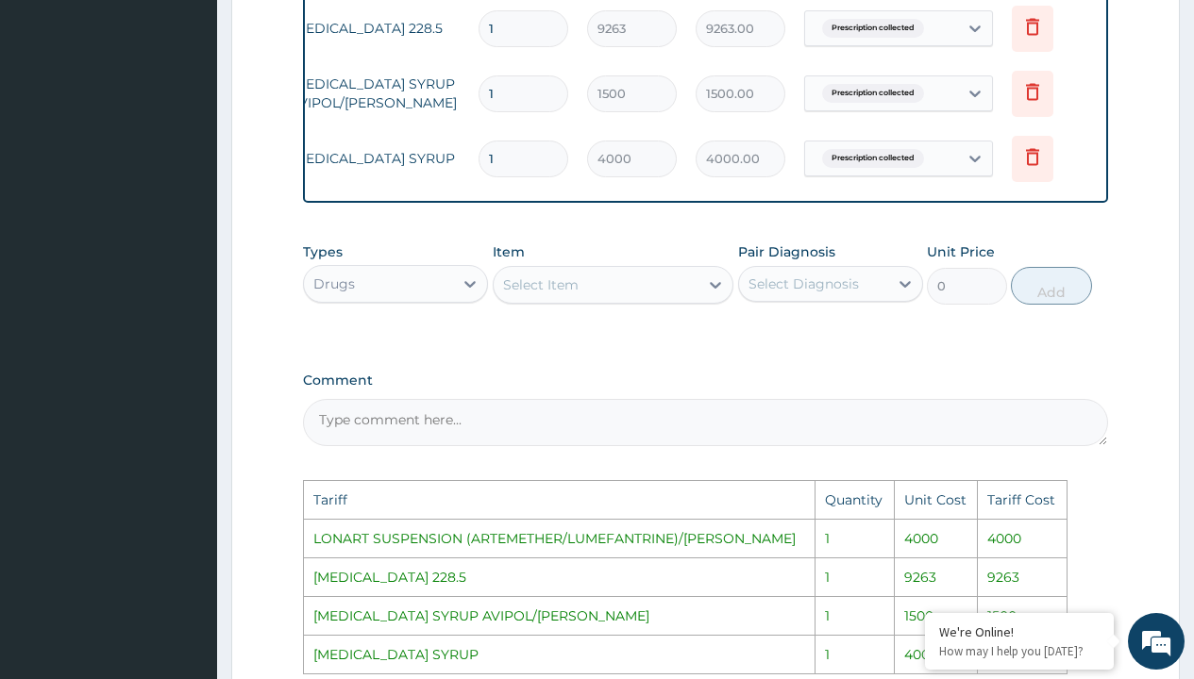
scroll to position [1235, 0]
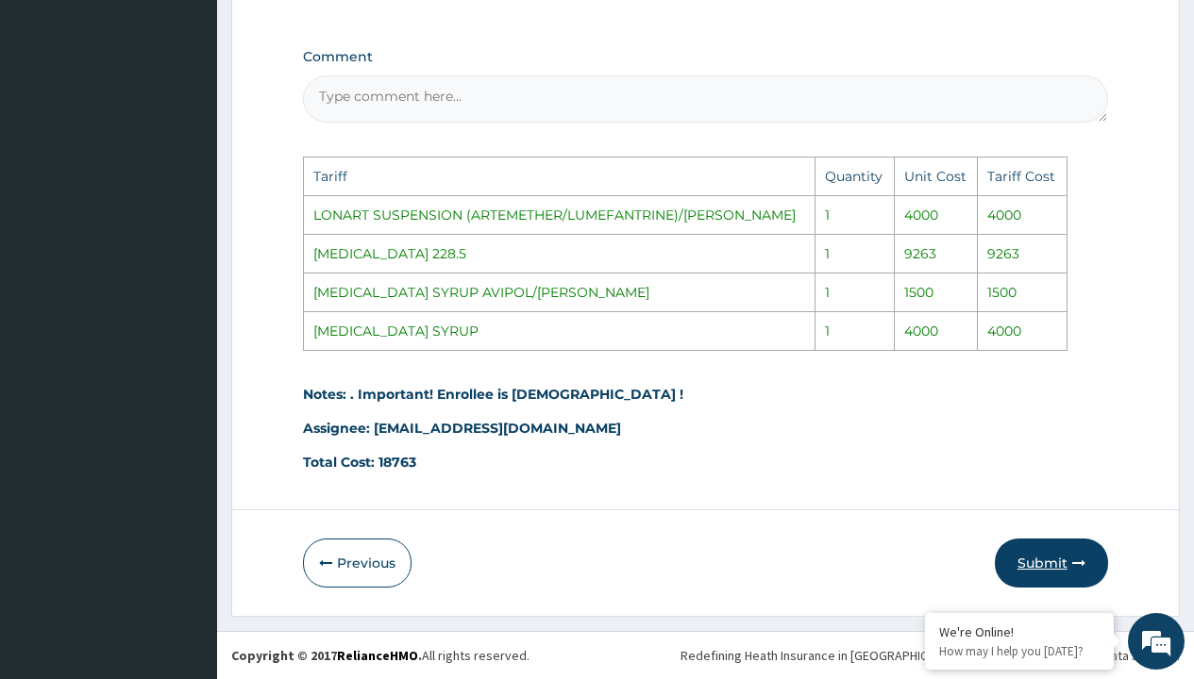
click at [1041, 564] on button "Submit" at bounding box center [1051, 563] width 113 height 49
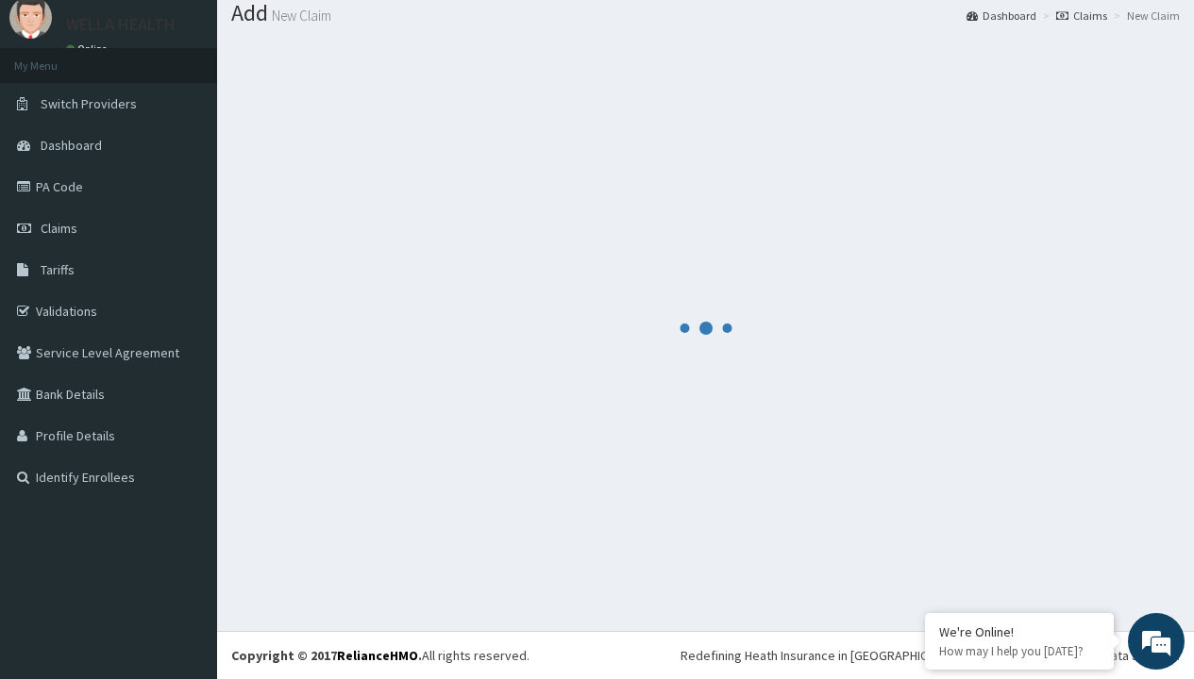
scroll to position [877, 0]
